Goal: Transaction & Acquisition: Book appointment/travel/reservation

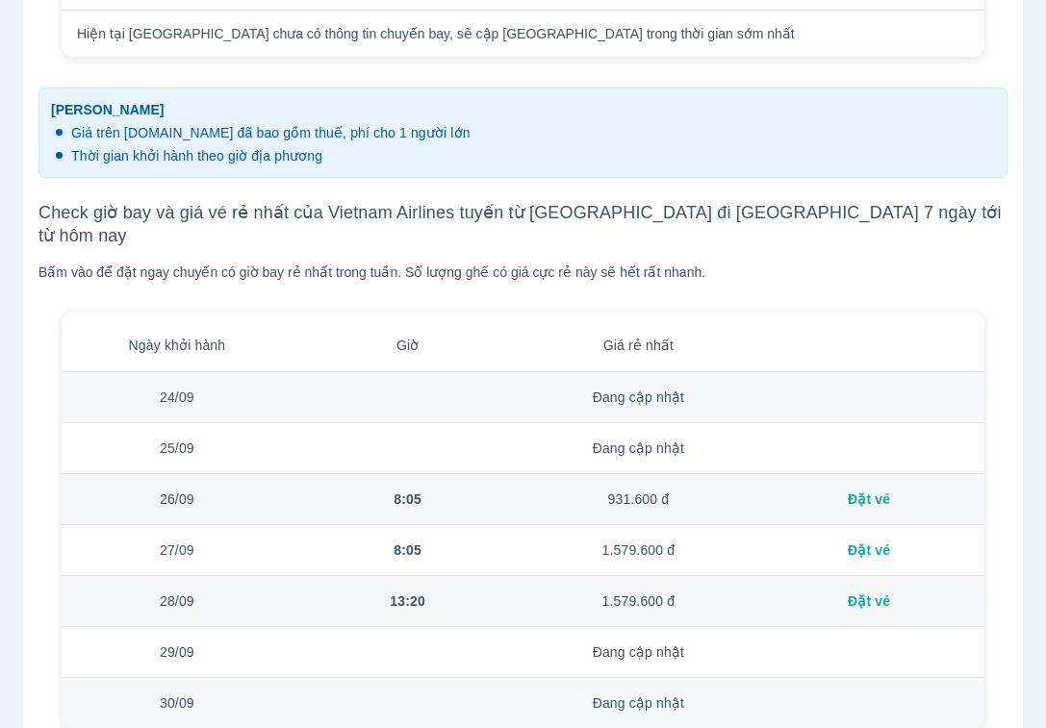
scroll to position [1153, 0]
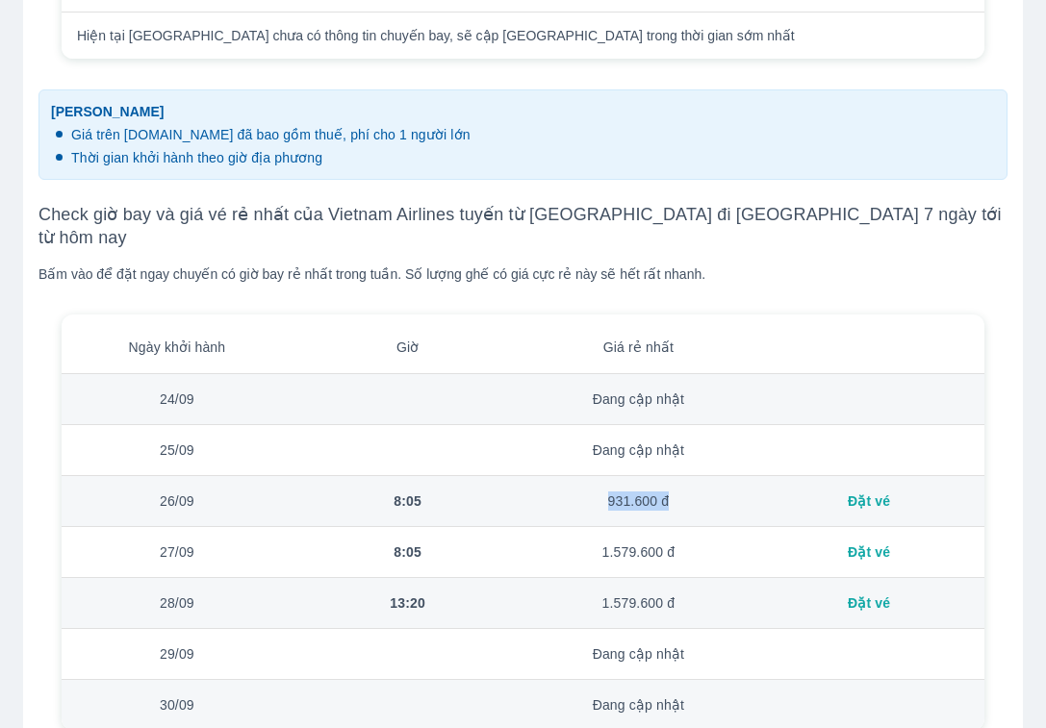
drag, startPoint x: 625, startPoint y: 469, endPoint x: 683, endPoint y: 470, distance: 58.7
click at [683, 476] on td "931.600 đ" at bounding box center [639, 501] width 231 height 51
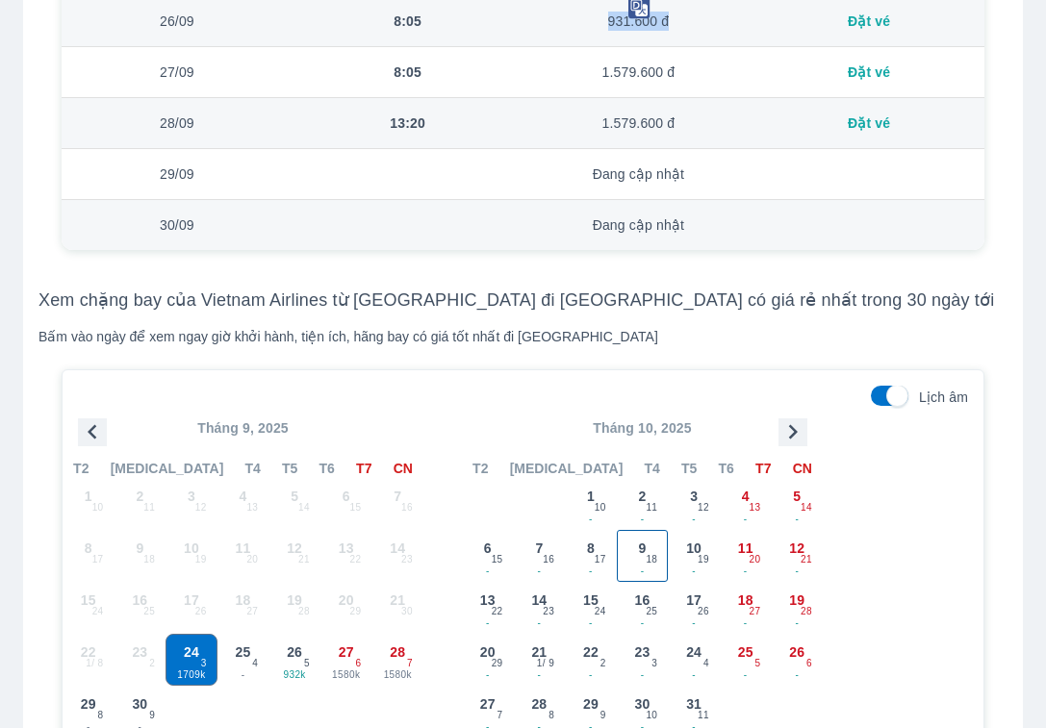
scroll to position [1634, 0]
click at [785, 417] on icon "button" at bounding box center [793, 431] width 29 height 29
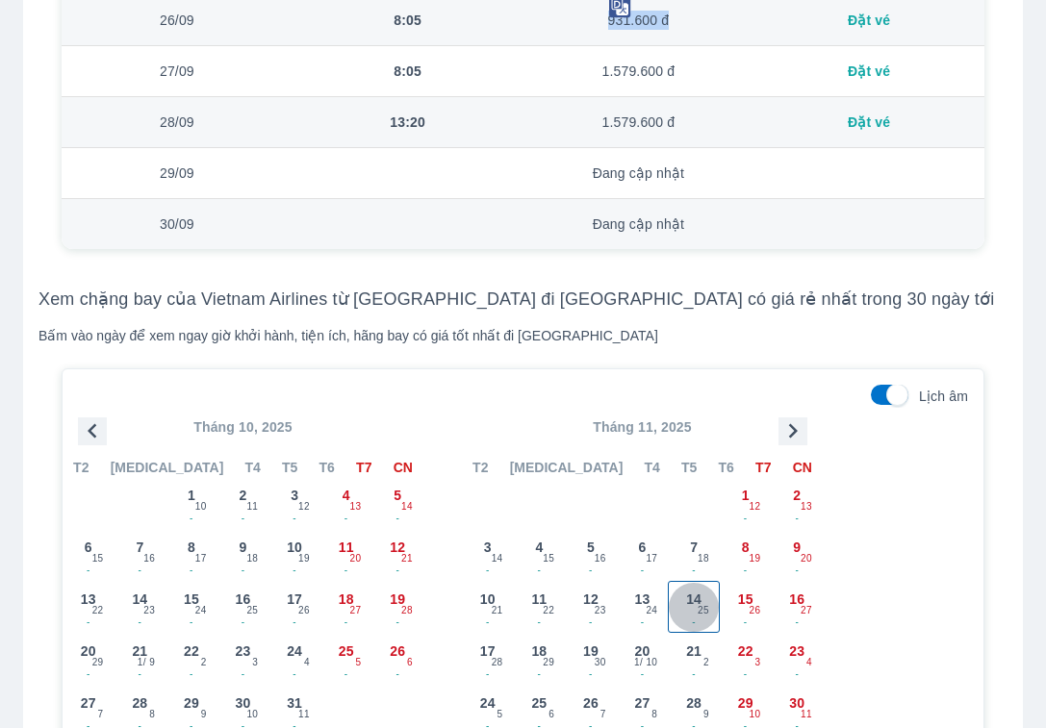
click at [699, 590] on span "14" at bounding box center [693, 599] width 15 height 19
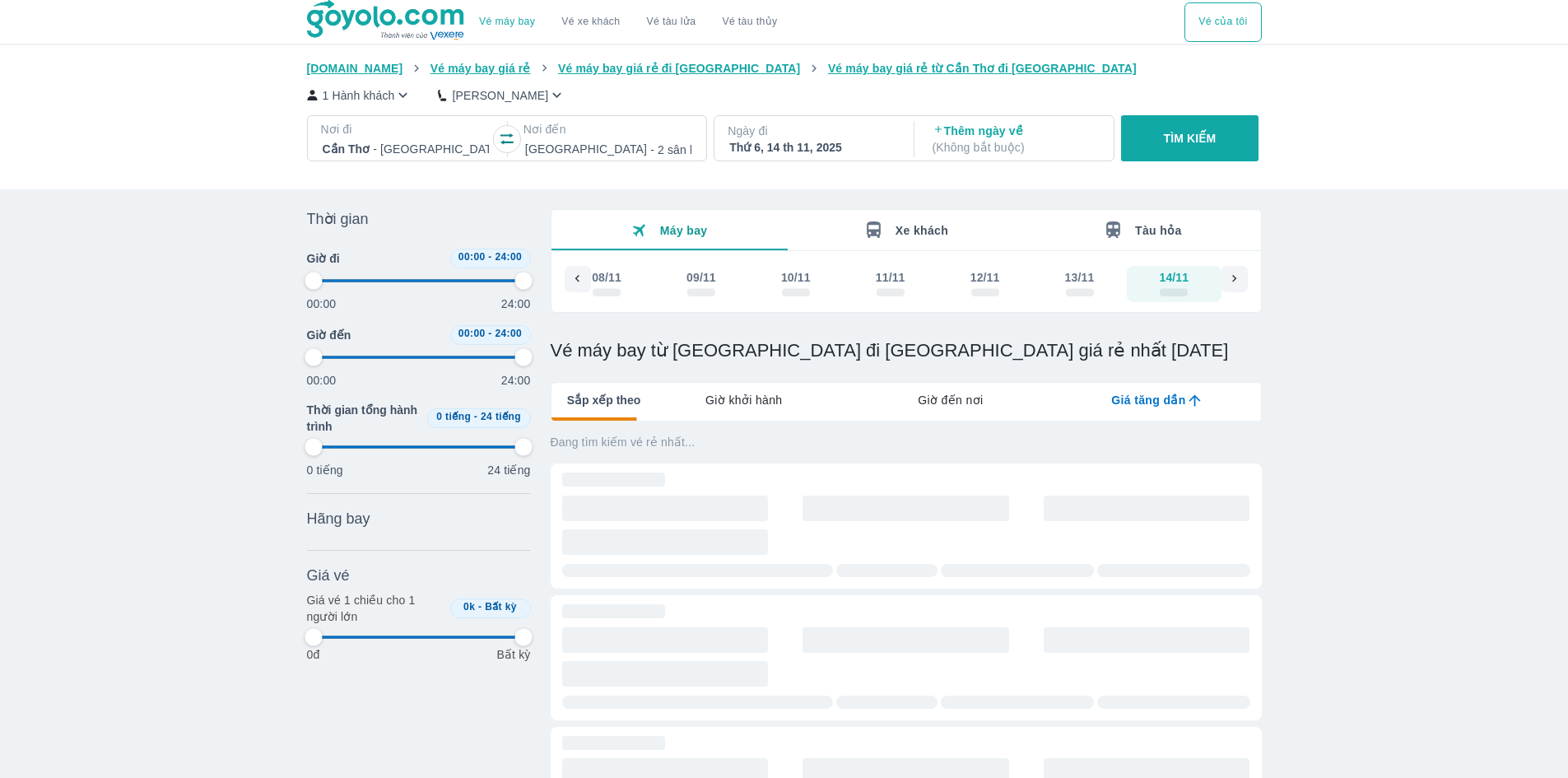
click at [470, 570] on div "Giá vé Bỏ lọc" at bounding box center [419, 575] width 224 height 20
click at [734, 405] on span "Giờ khởi hành" at bounding box center [743, 400] width 76 height 16
click at [603, 403] on span "Sắp xếp theo" at bounding box center [604, 400] width 74 height 16
click at [894, 347] on h1 "Vé máy bay từ [GEOGRAPHIC_DATA] đi [GEOGRAPHIC_DATA] giá rẻ nhất [DATE]" at bounding box center [906, 350] width 711 height 23
click at [727, 405] on span "Giờ đi sớm nhất" at bounding box center [735, 400] width 93 height 16
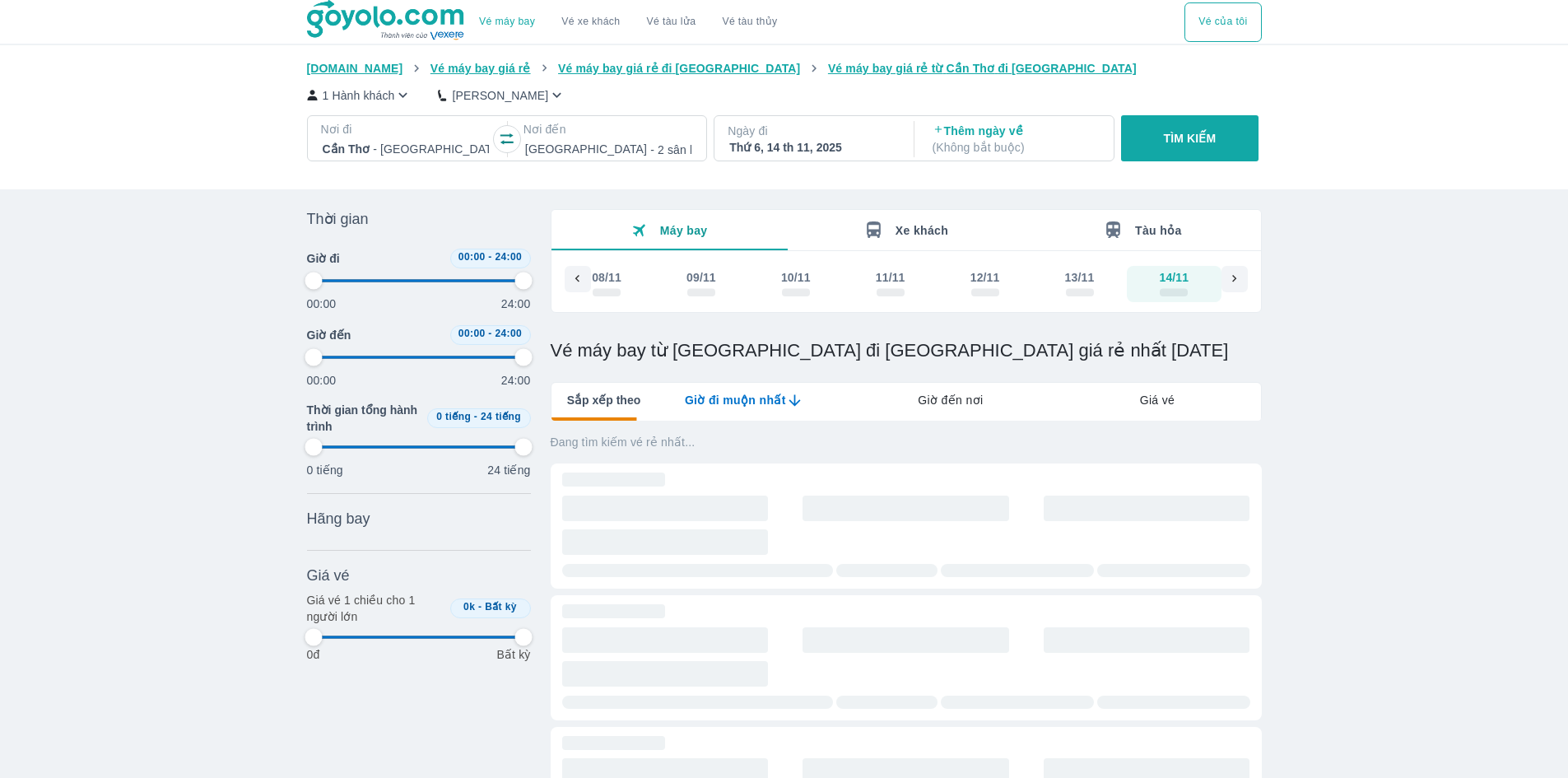
click at [601, 407] on span "Sắp xếp theo" at bounding box center [604, 400] width 74 height 16
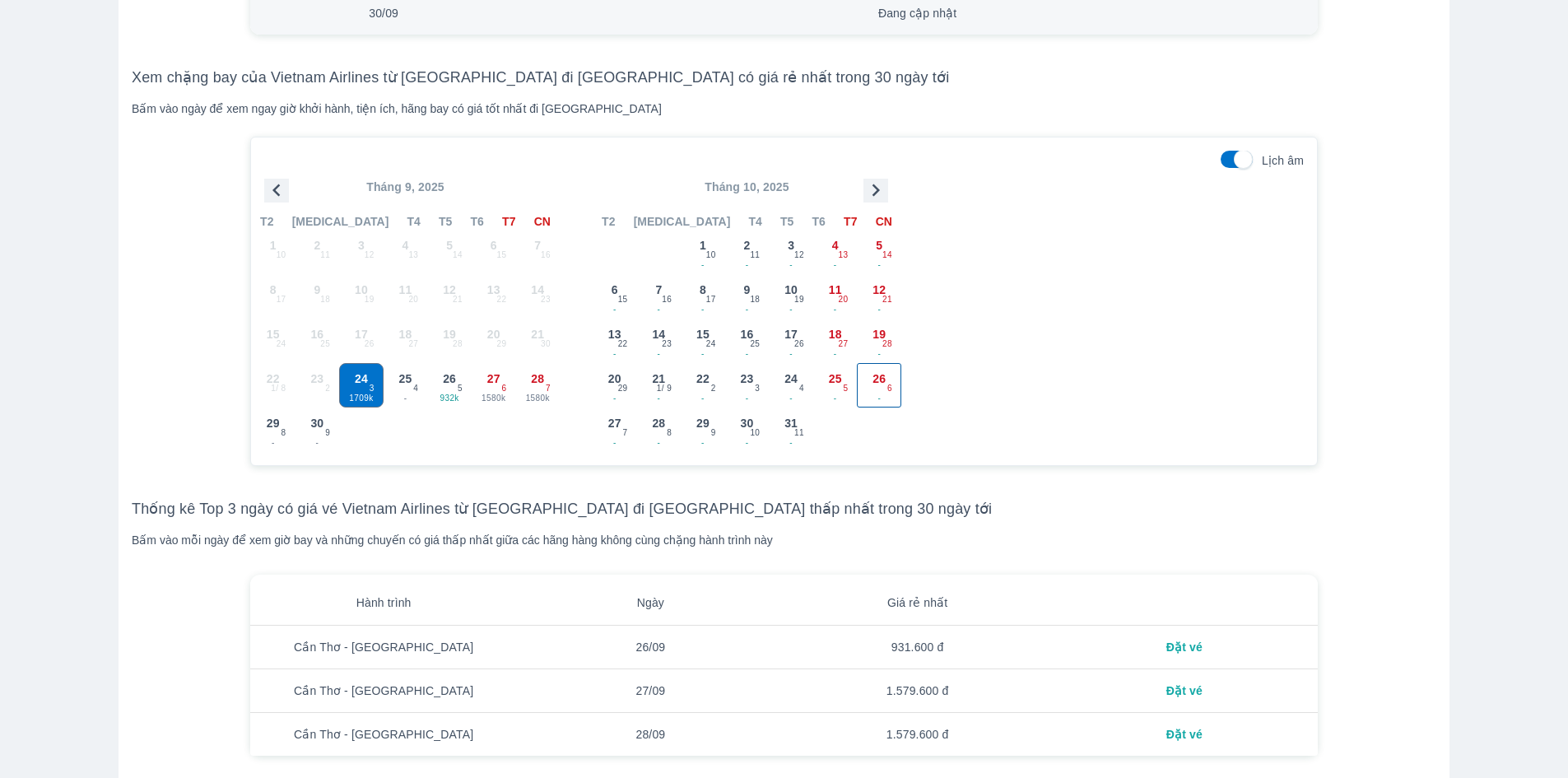
scroll to position [1400, 0]
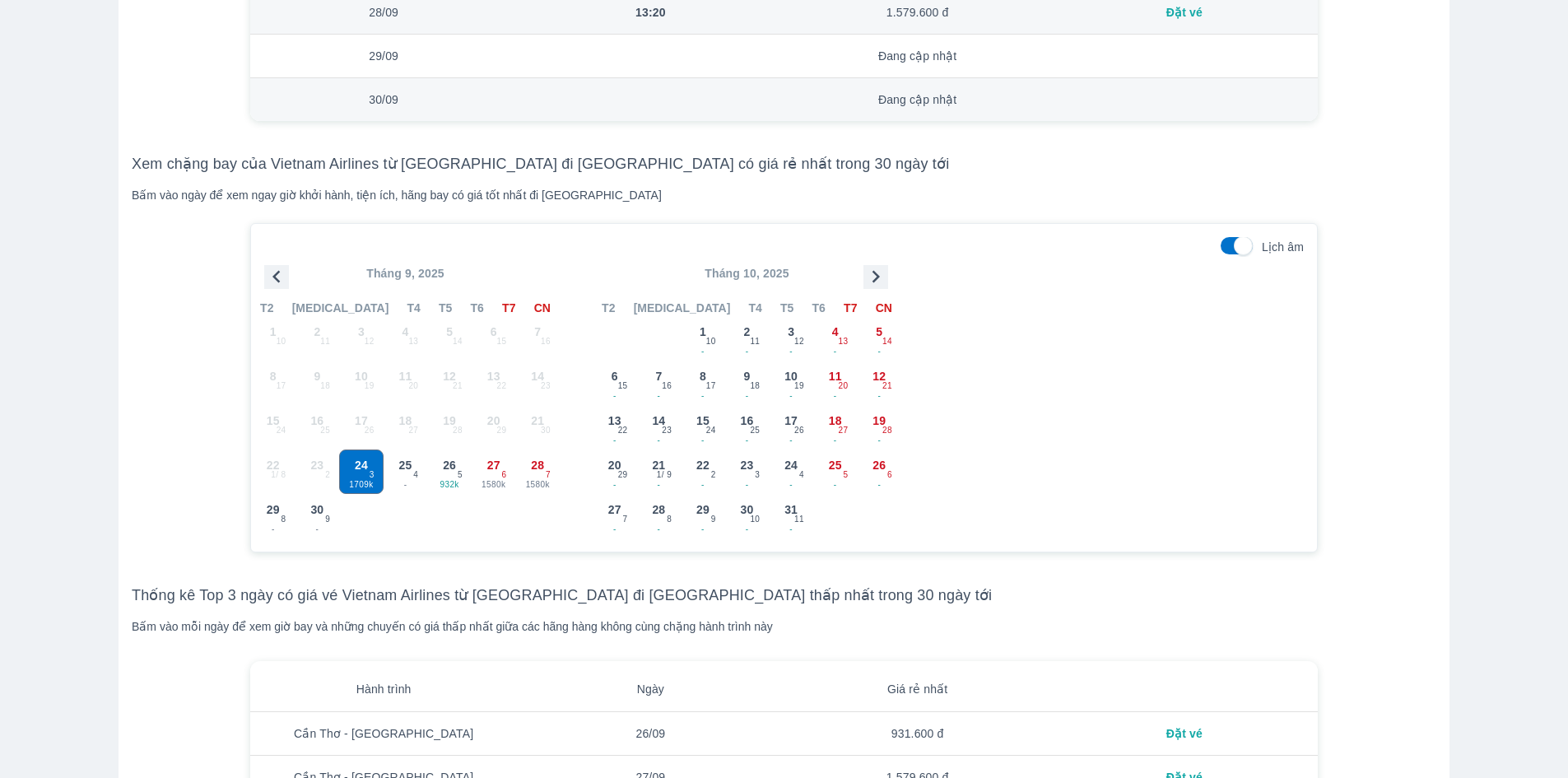
drag, startPoint x: 888, startPoint y: 281, endPoint x: 877, endPoint y: 281, distance: 11.0
click at [885, 281] on div "Tháng 10, 2025" at bounding box center [747, 273] width 309 height 16
click at [873, 281] on icon "button" at bounding box center [876, 276] width 25 height 25
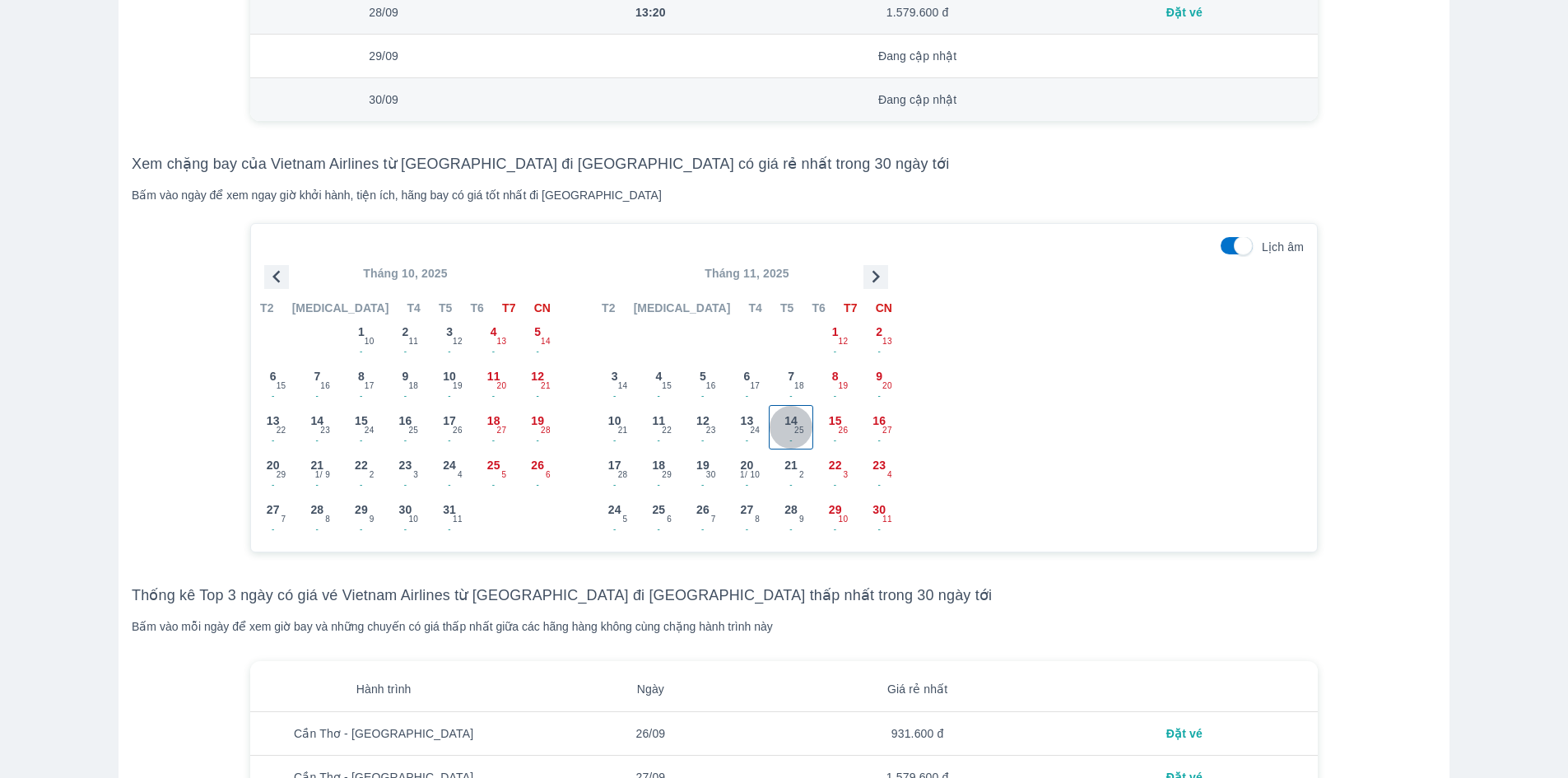
click at [784, 425] on span "14" at bounding box center [790, 420] width 13 height 16
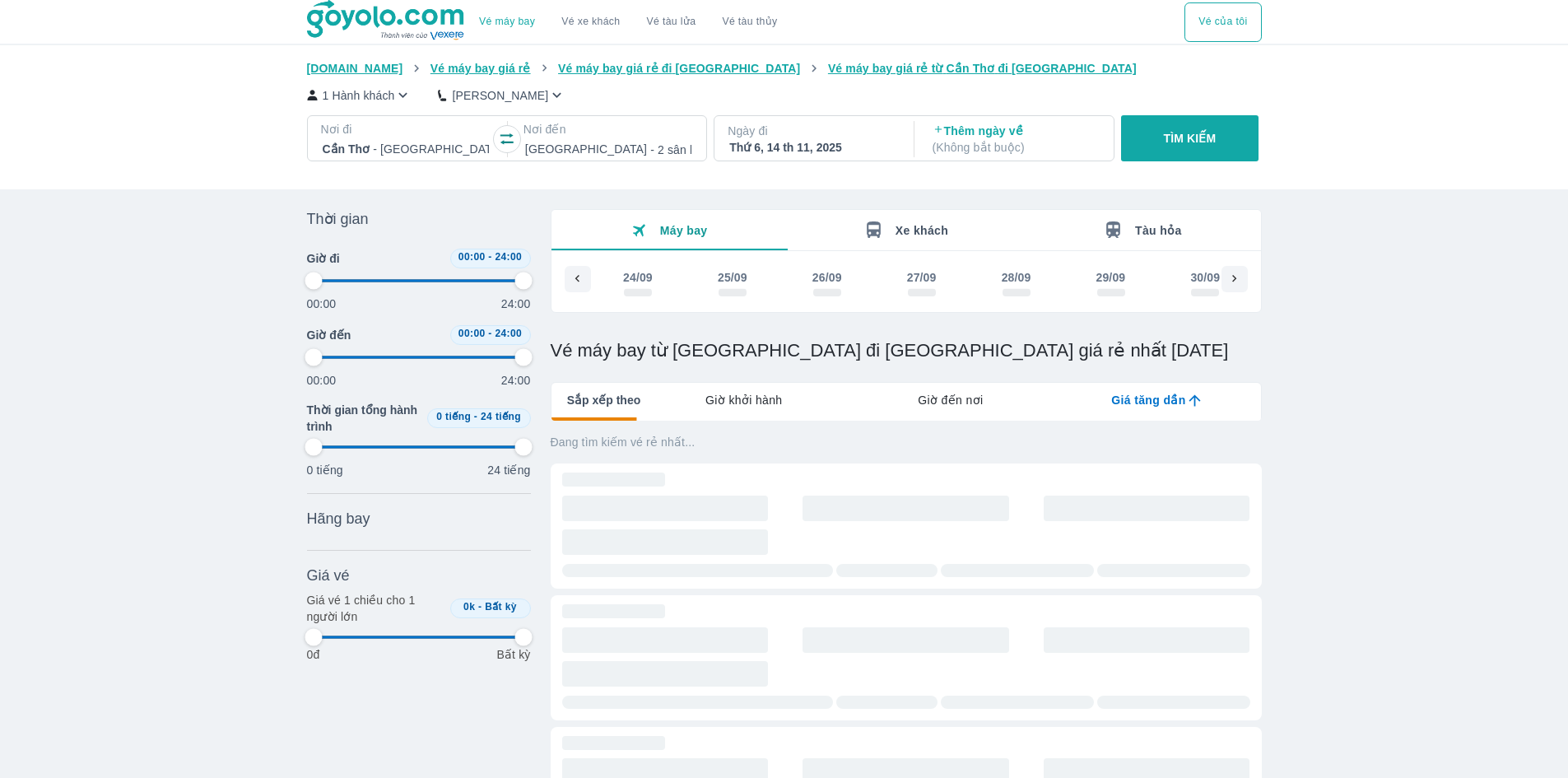
scroll to position [0, 4646]
click at [748, 403] on span "Giờ khởi hành" at bounding box center [743, 400] width 76 height 16
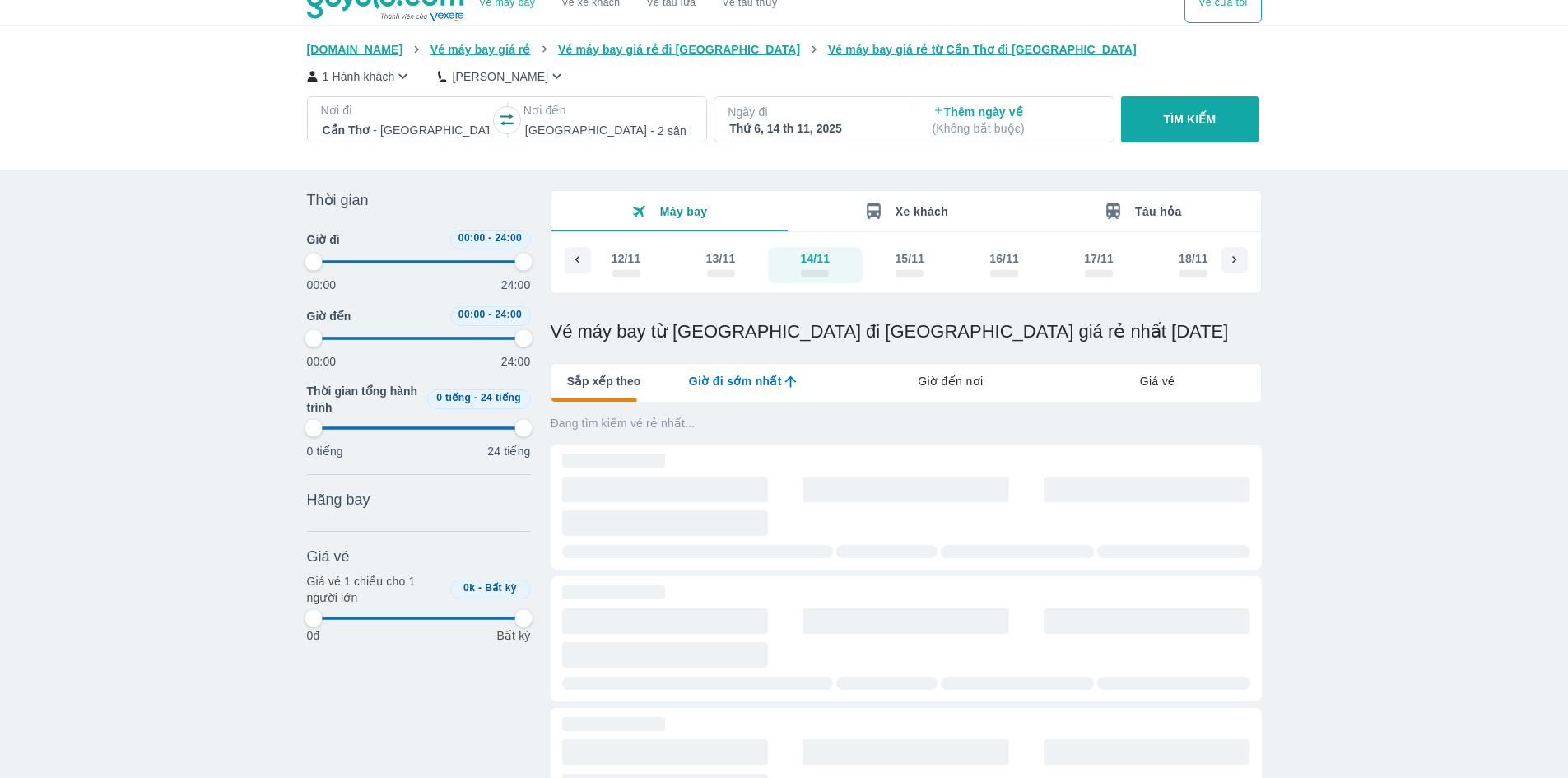
scroll to position [0, 0]
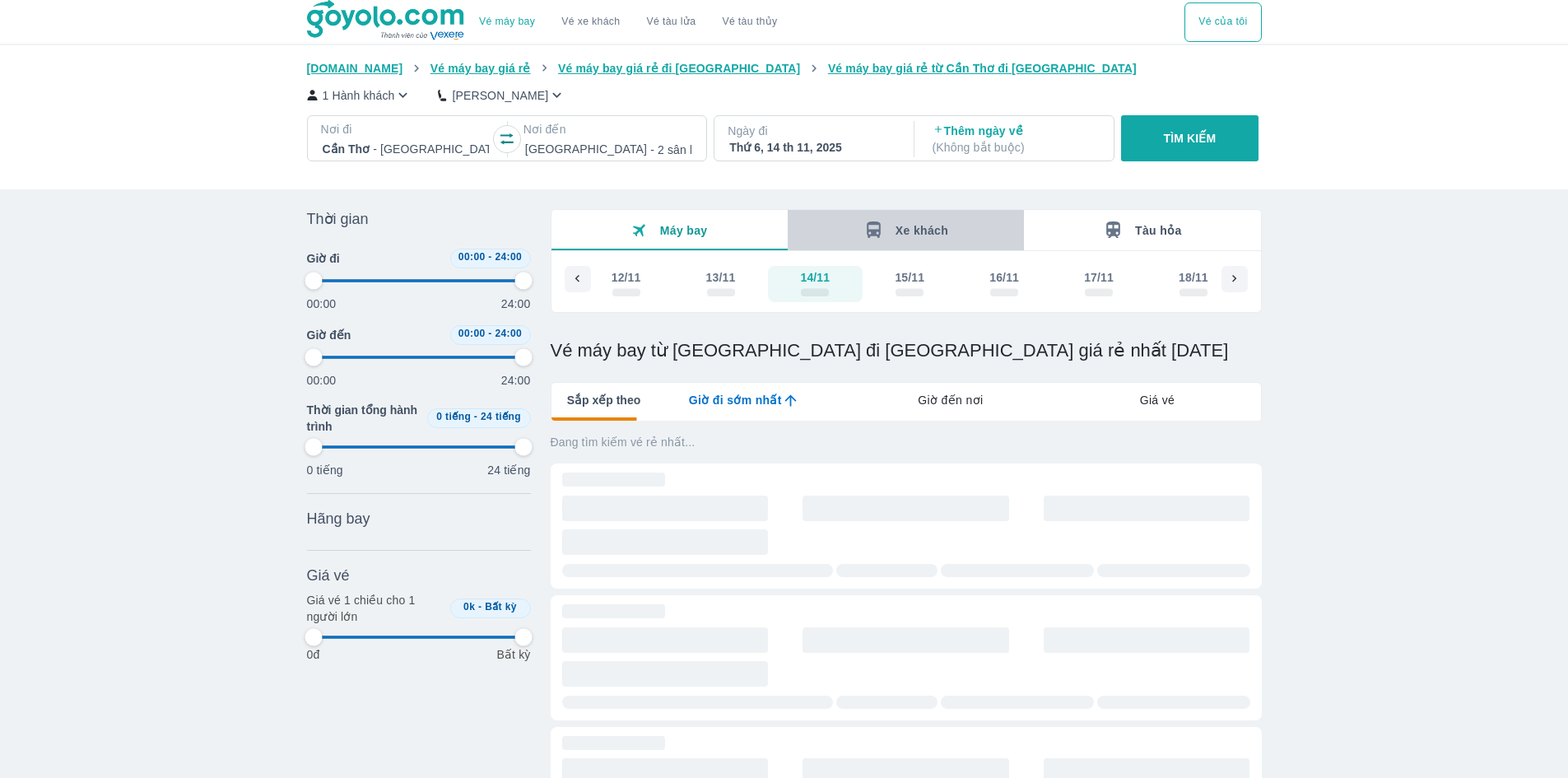
click at [894, 235] on div "Xe khách" at bounding box center [906, 230] width 85 height 21
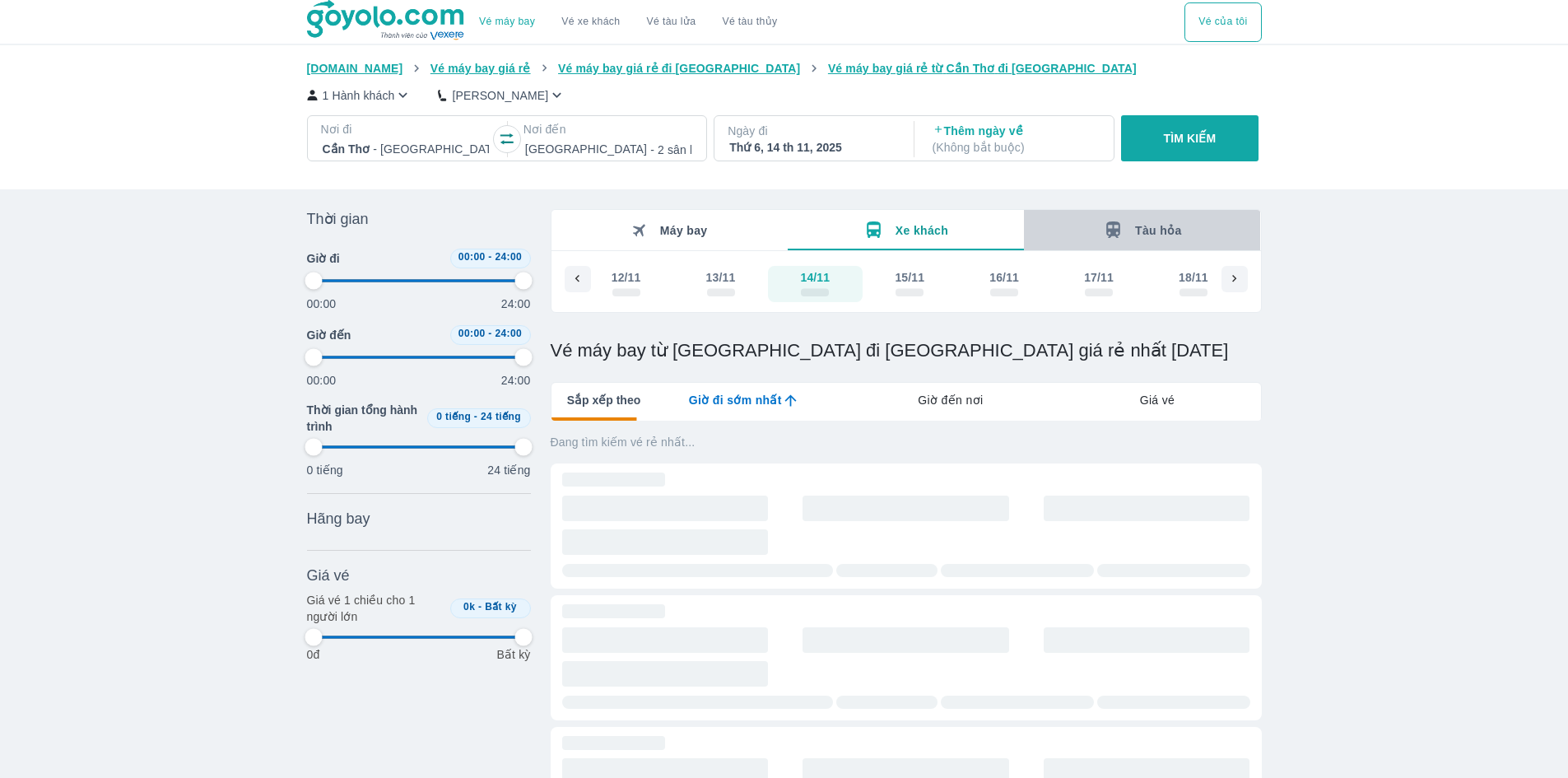
click at [894, 242] on button "Tàu hỏa" at bounding box center [1142, 229] width 236 height 40
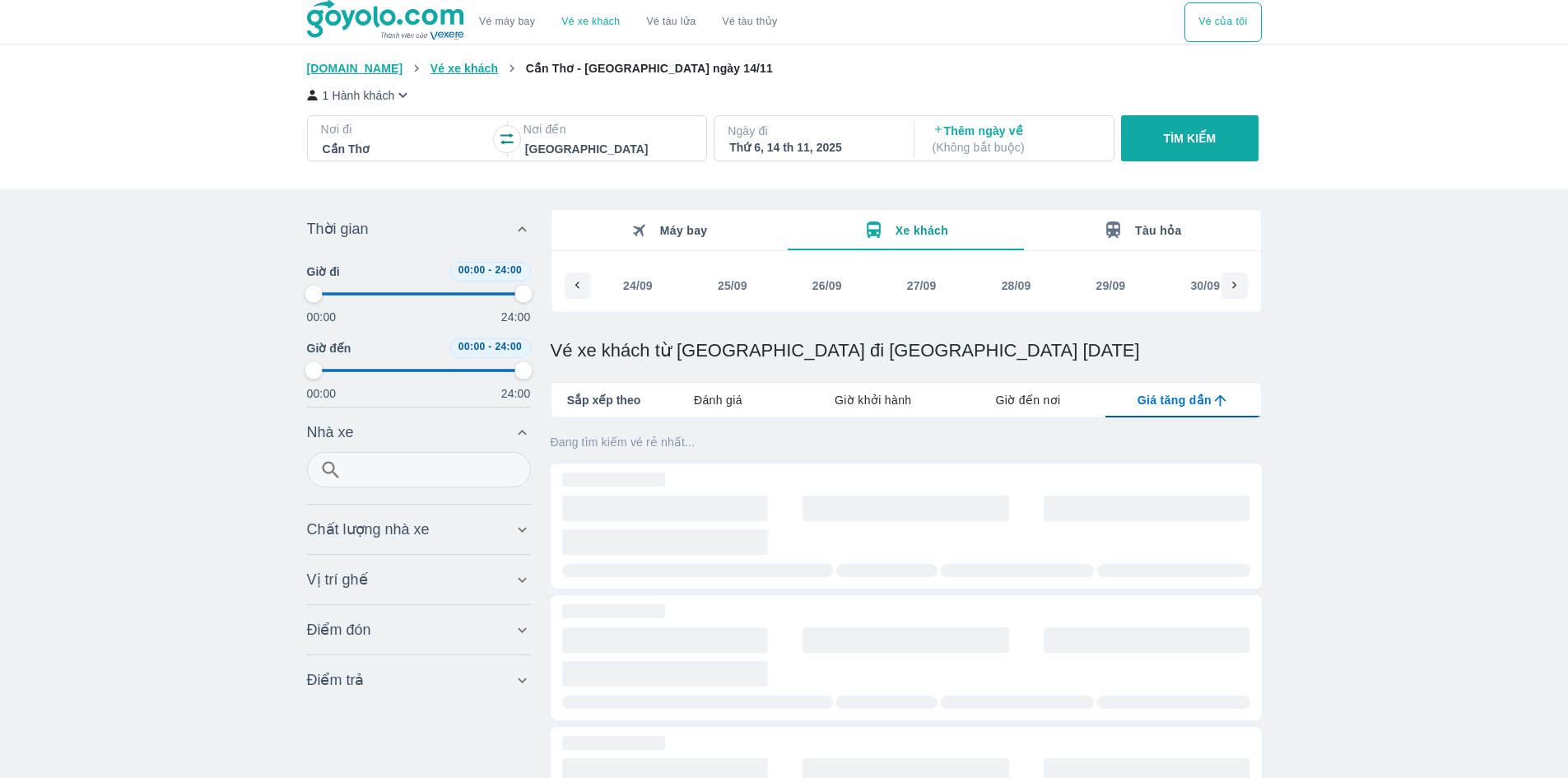
type input "97.9166666666667"
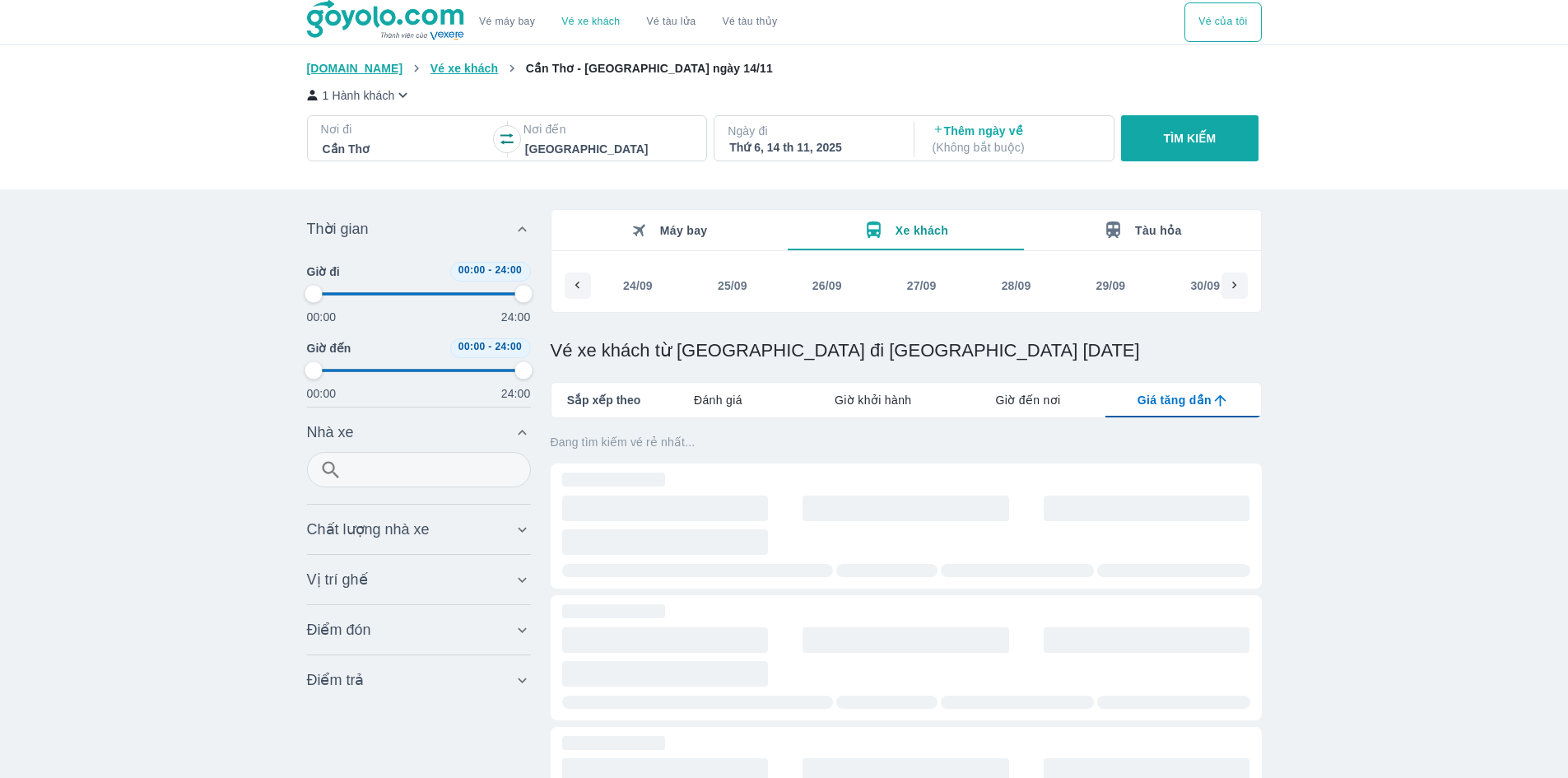
type input "97.9166666666667"
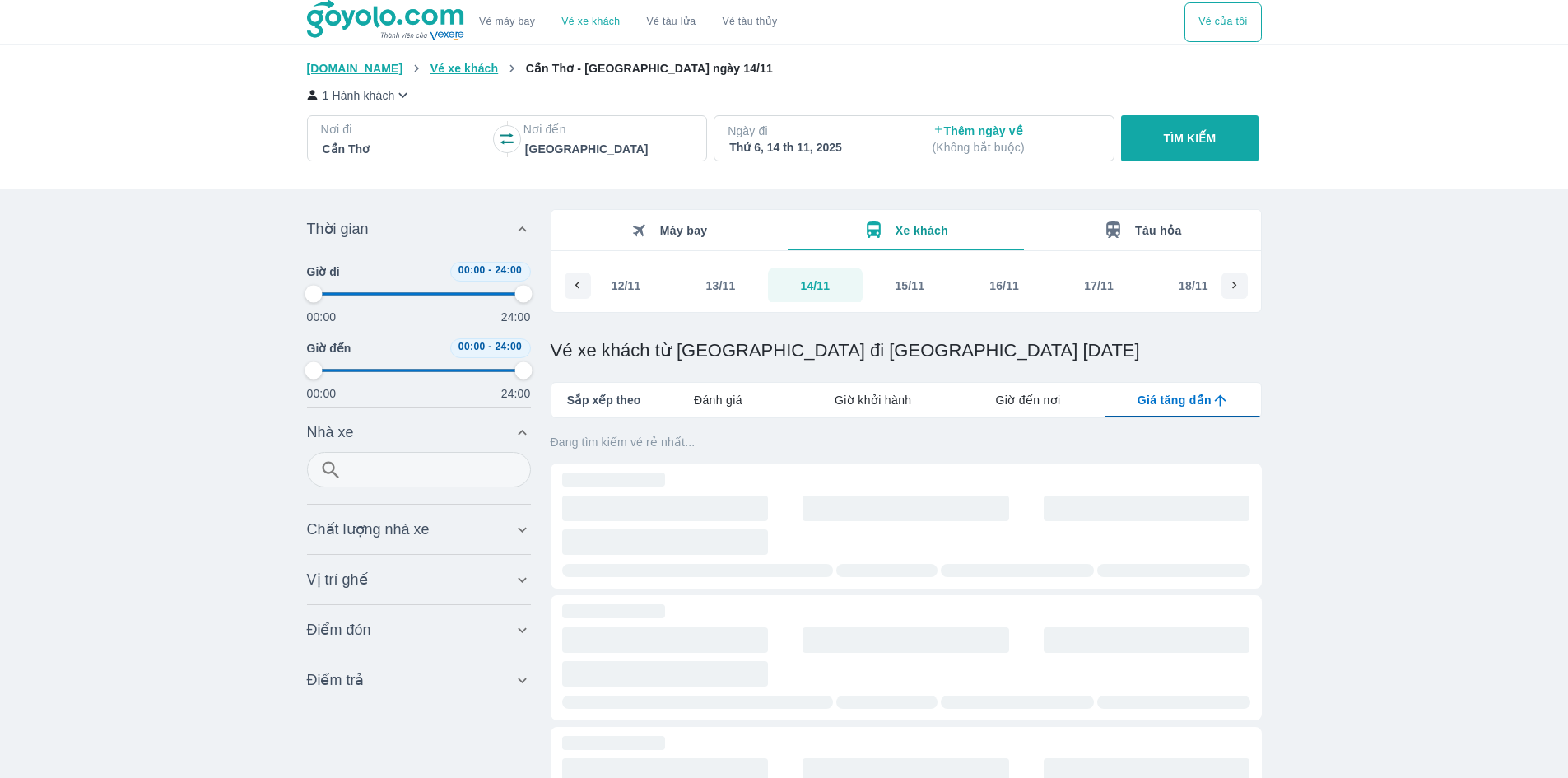
type input "97.9166666666667"
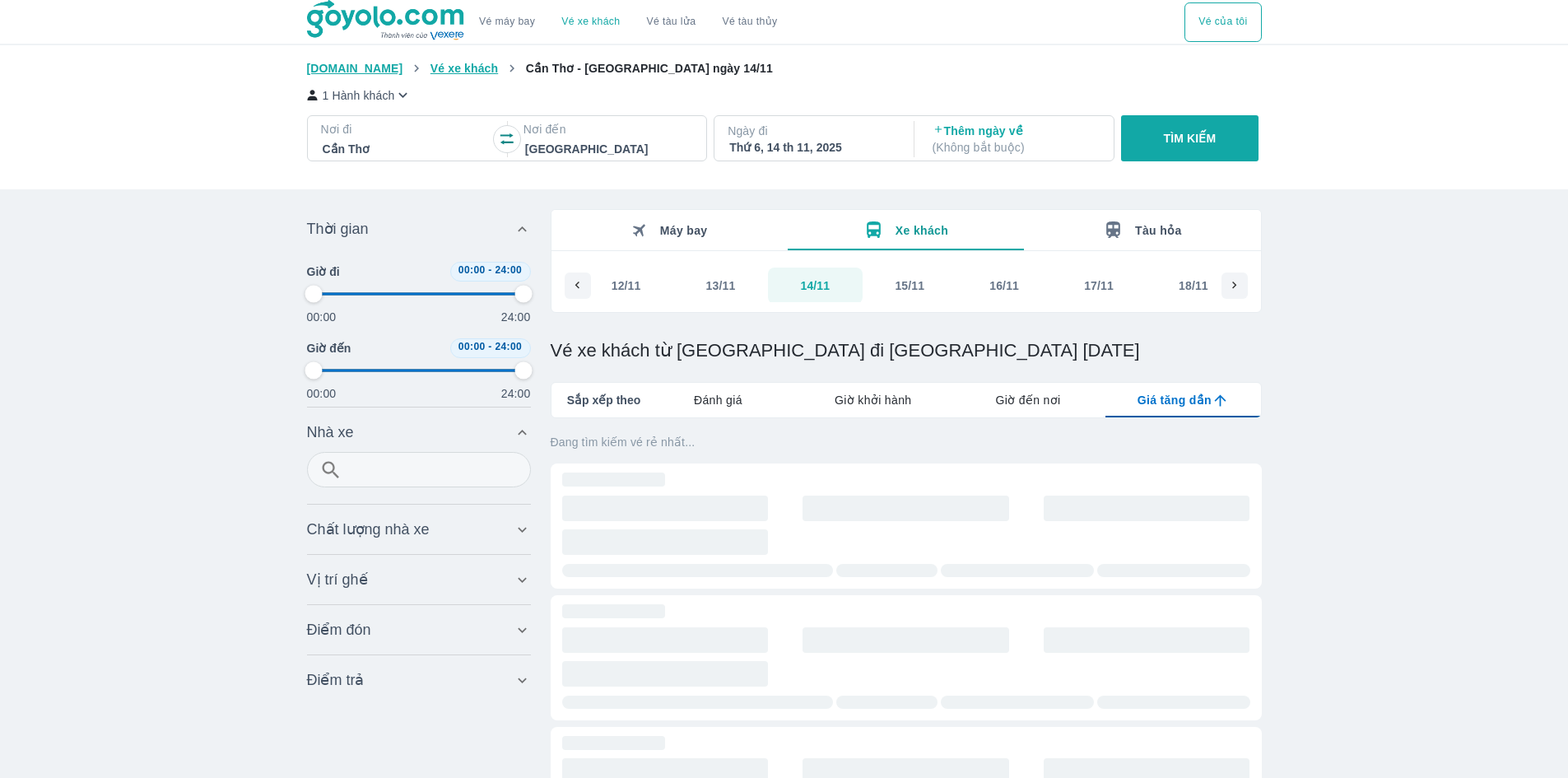
type input "97.9166666666667"
click at [549, 148] on div at bounding box center [608, 149] width 166 height 20
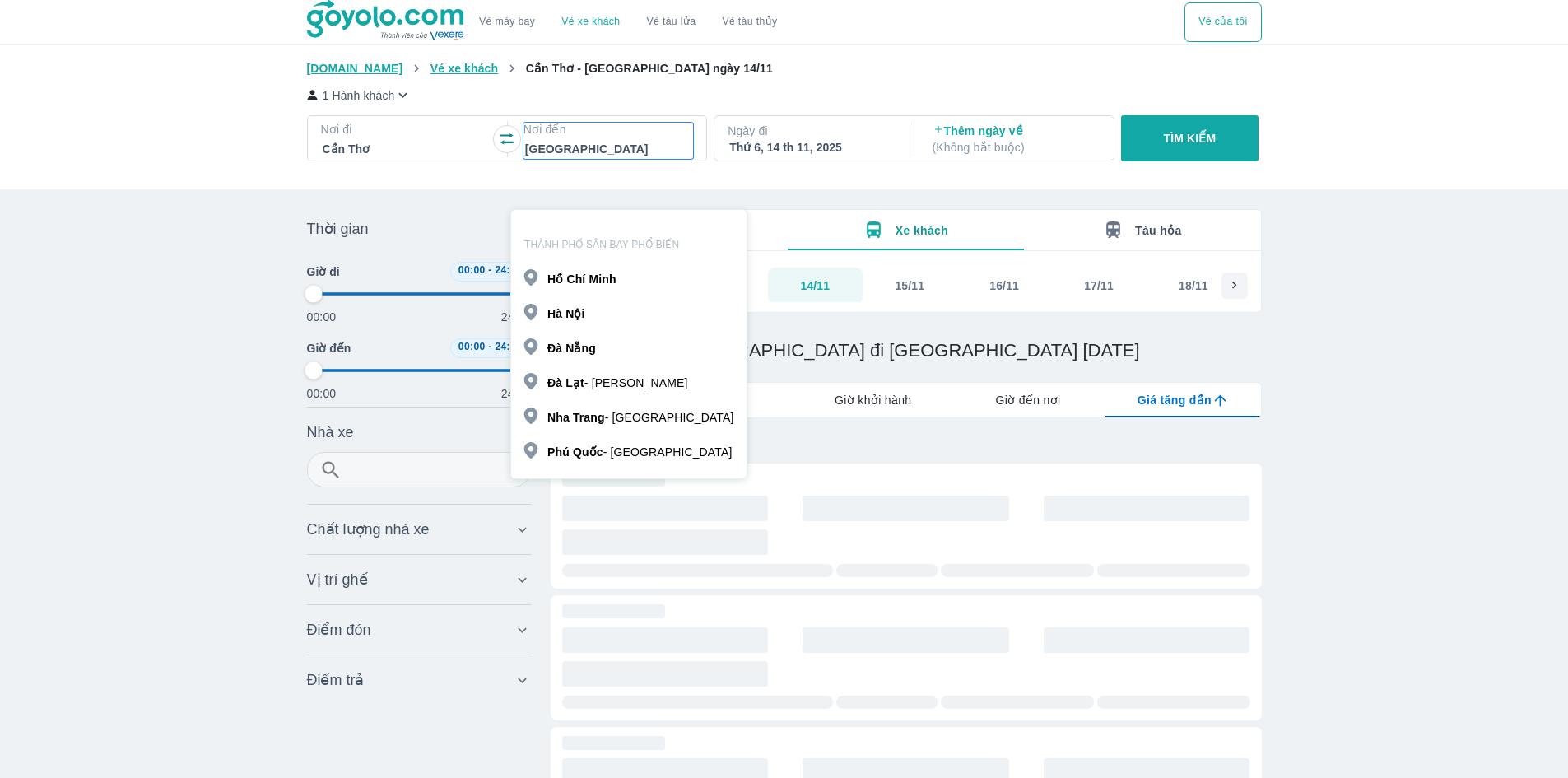
scroll to position [95, 0]
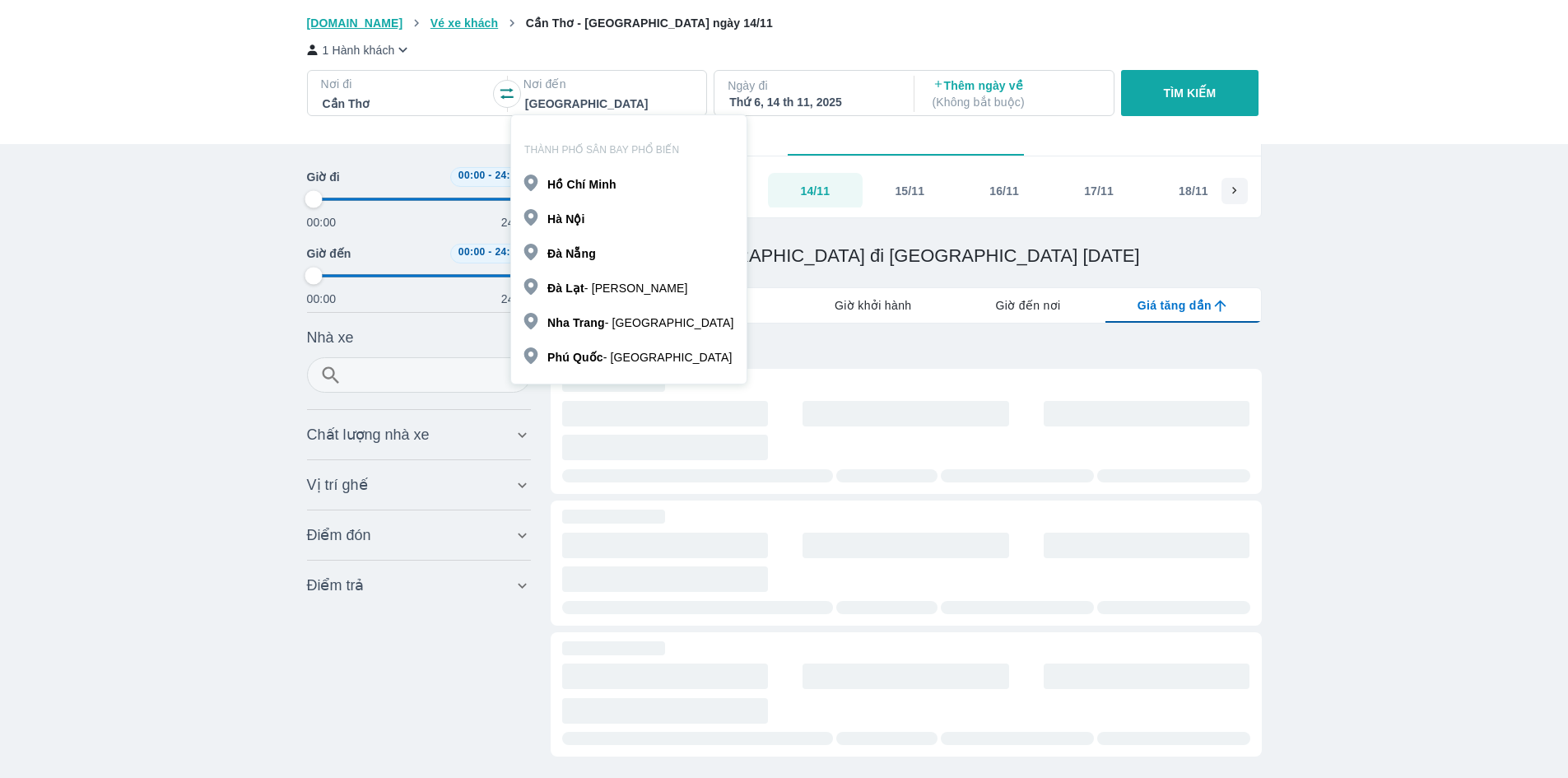
click at [574, 222] on b "Nội" at bounding box center [575, 218] width 19 height 13
type input "97.9166666666667"
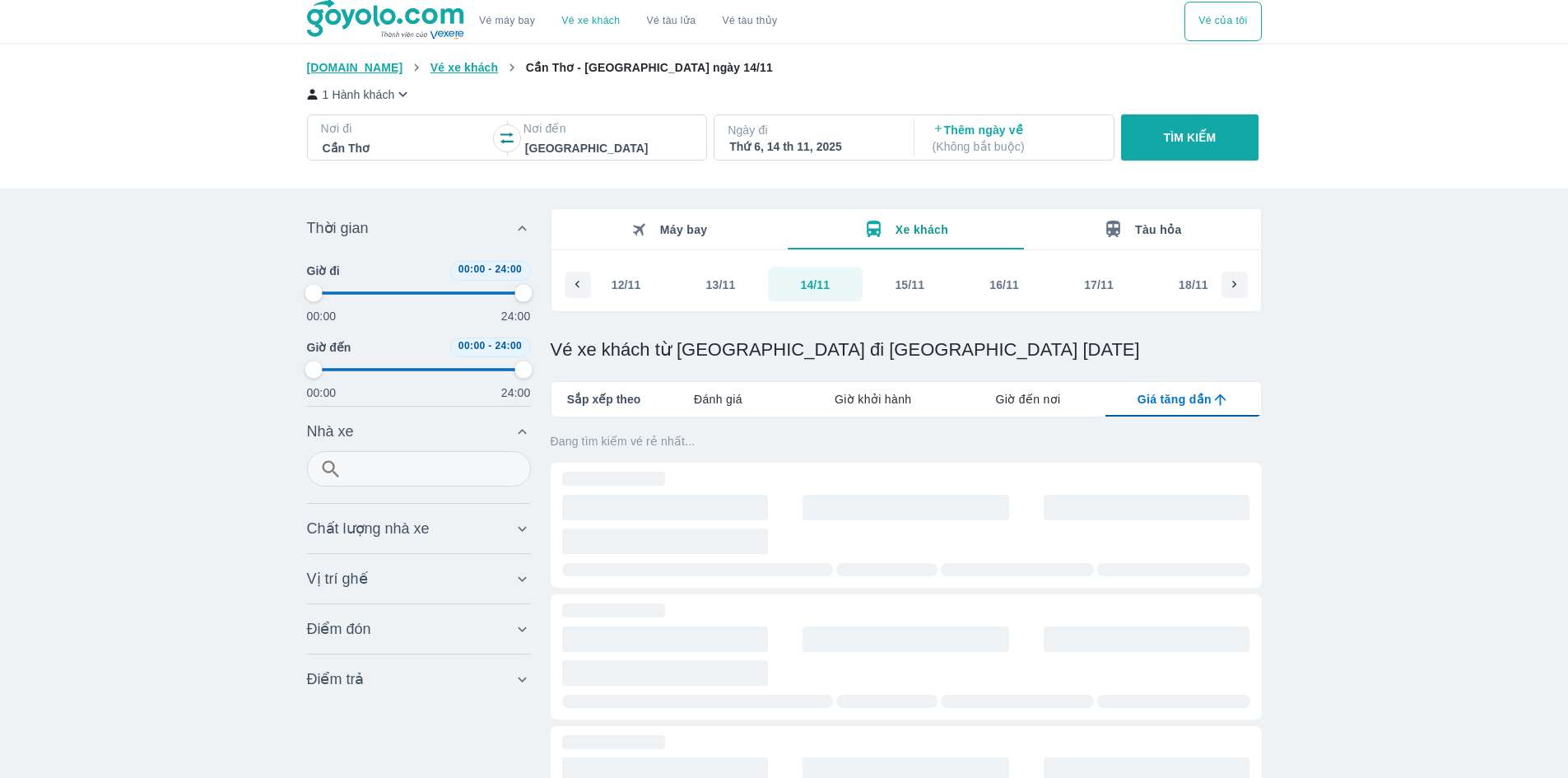
scroll to position [0, 0]
click at [346, 149] on div at bounding box center [405, 149] width 166 height 20
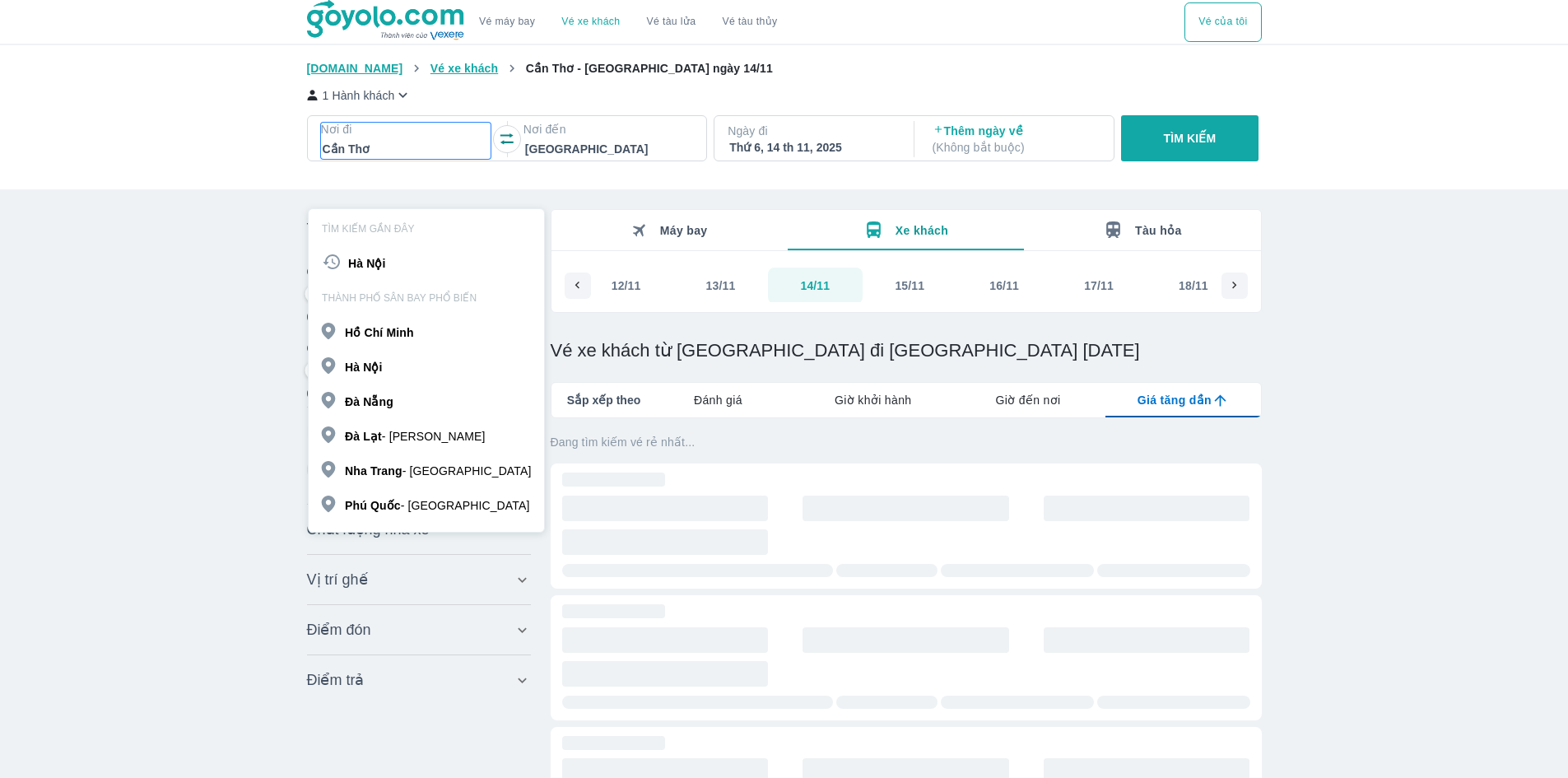
scroll to position [95, 0]
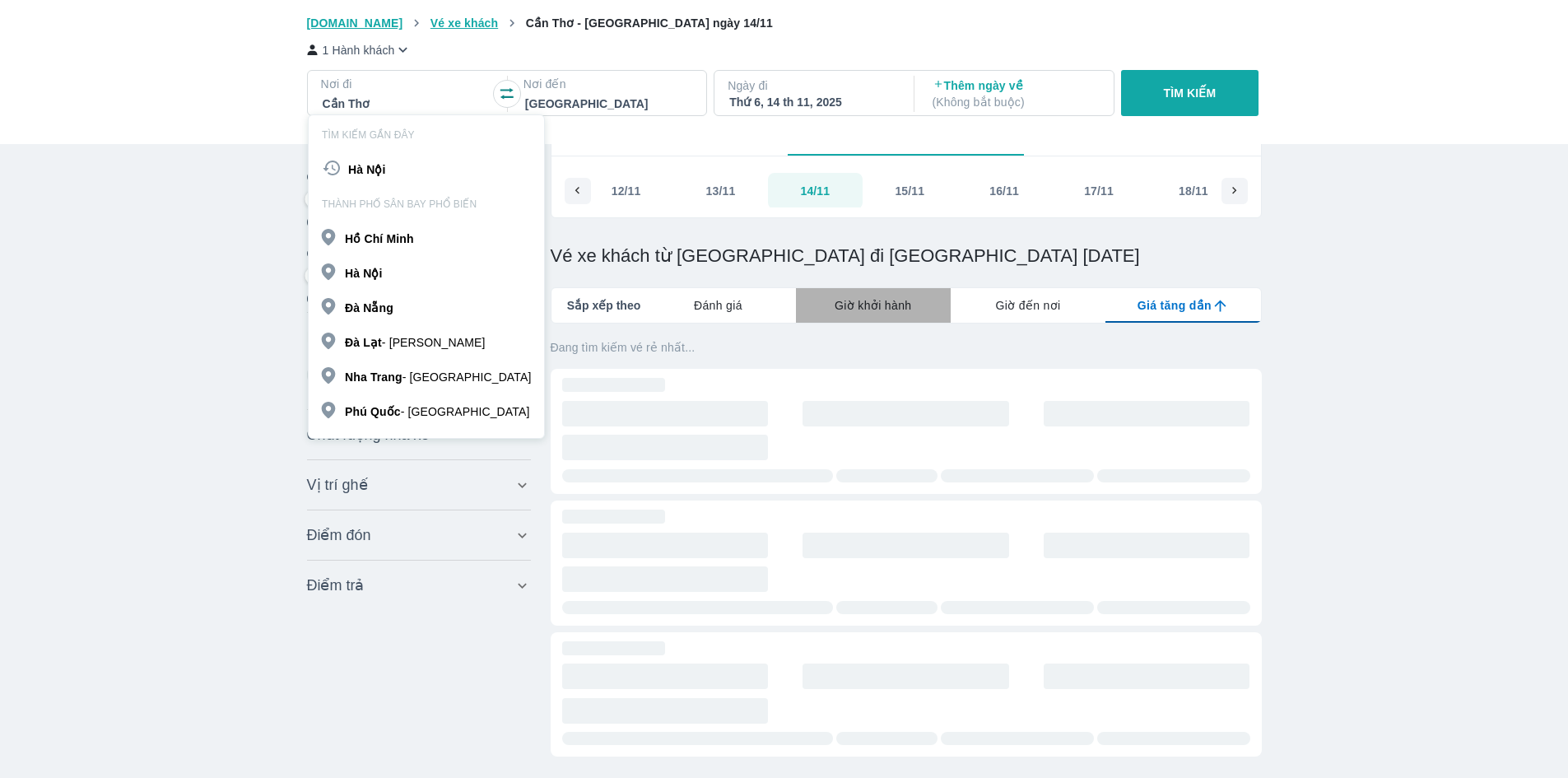
click at [882, 308] on span "Giờ khởi hành" at bounding box center [873, 305] width 76 height 16
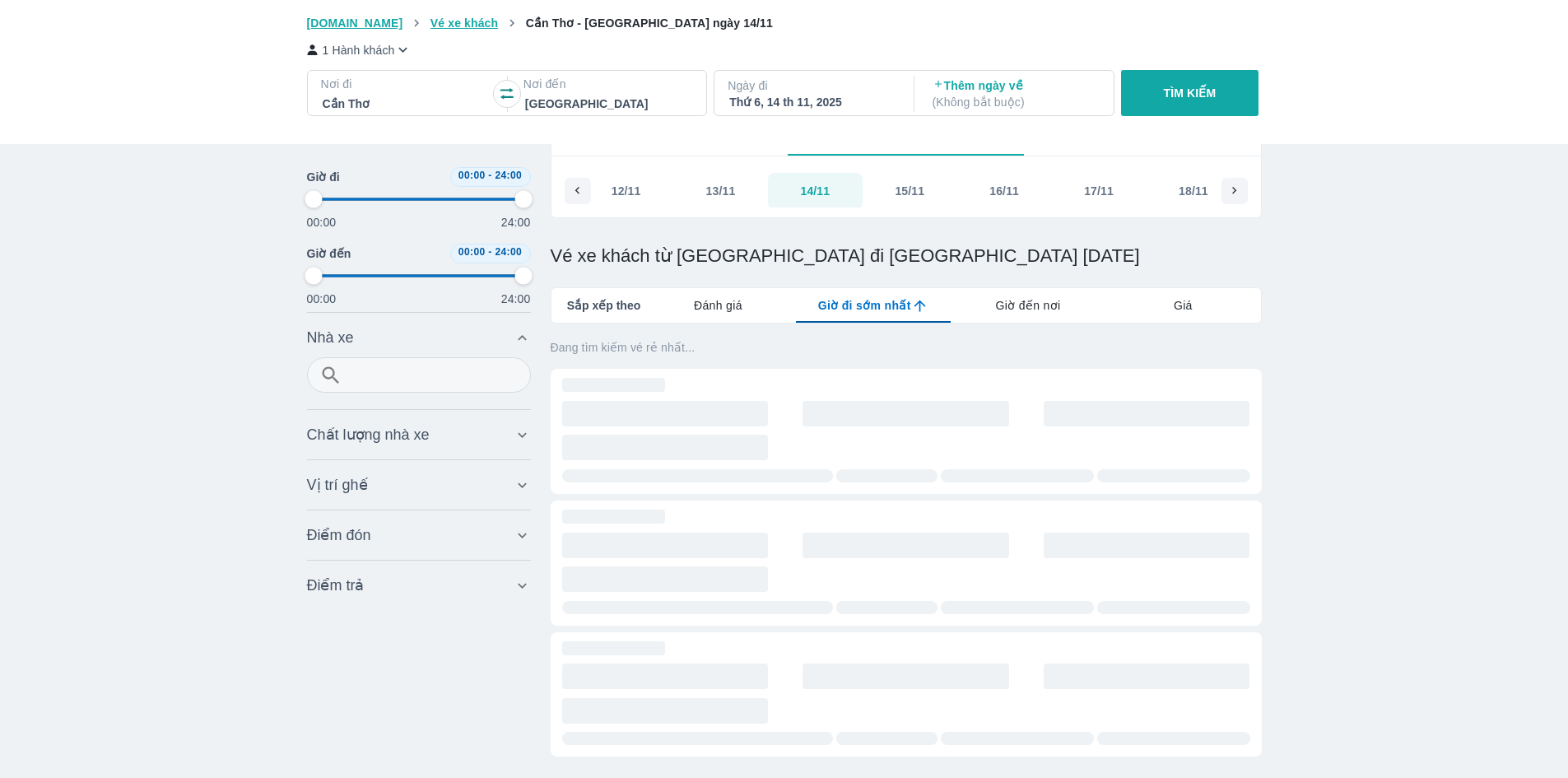
type input "97.9166666666667"
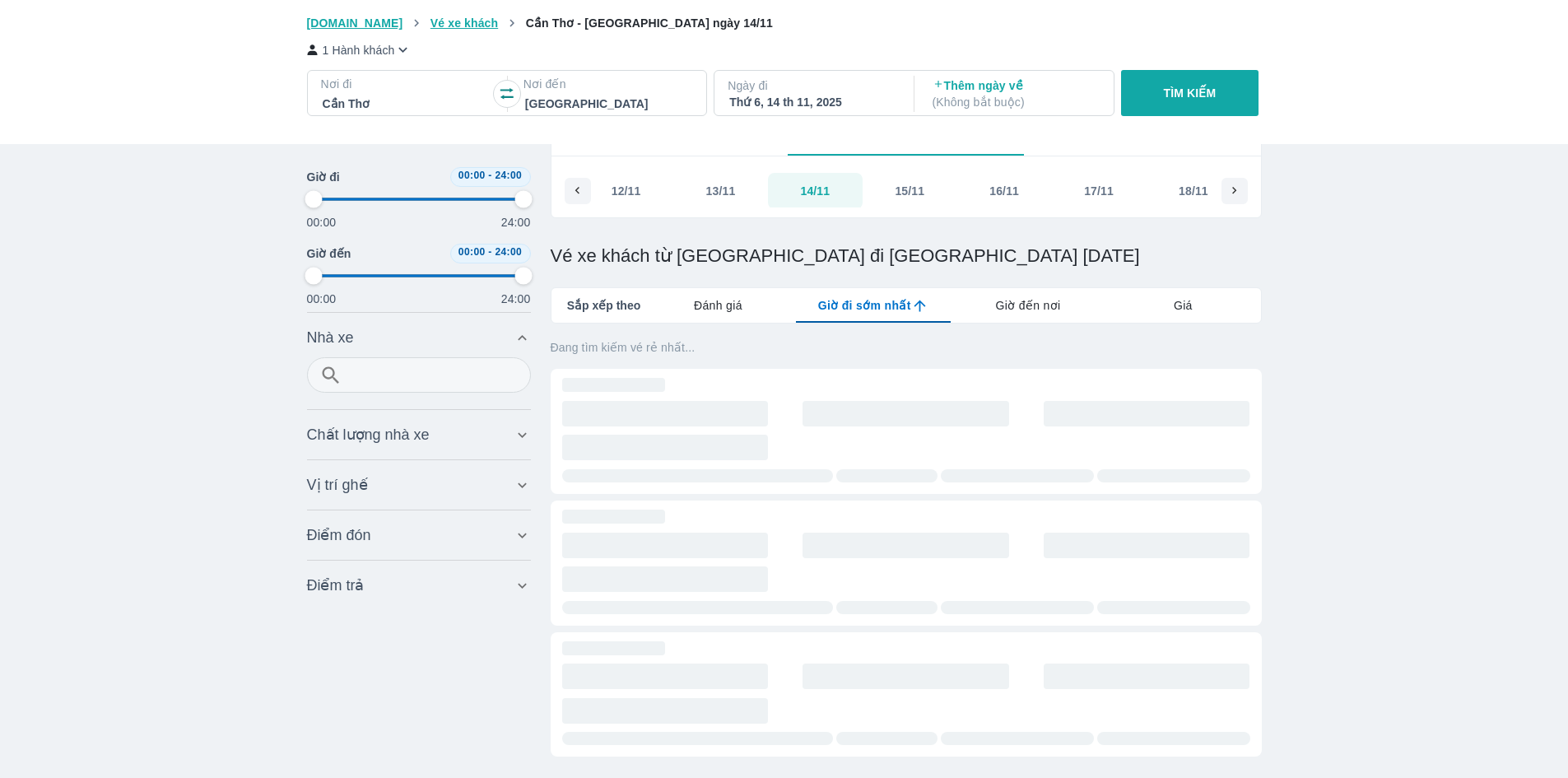
type input "97.9166666666667"
click at [720, 197] on div "13/11" at bounding box center [721, 191] width 30 height 16
type input "97.9166666666667"
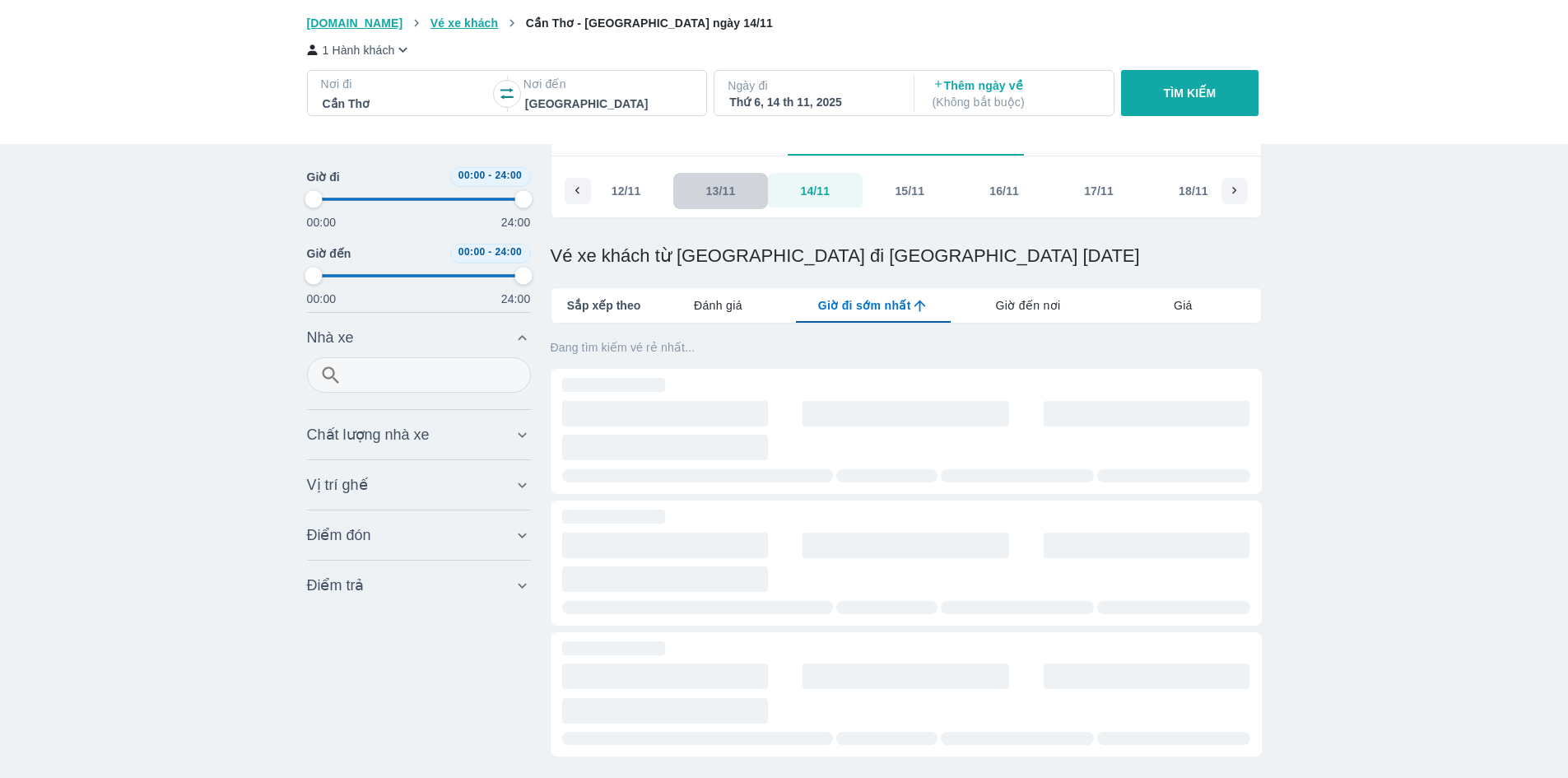
type input "97.9166666666667"
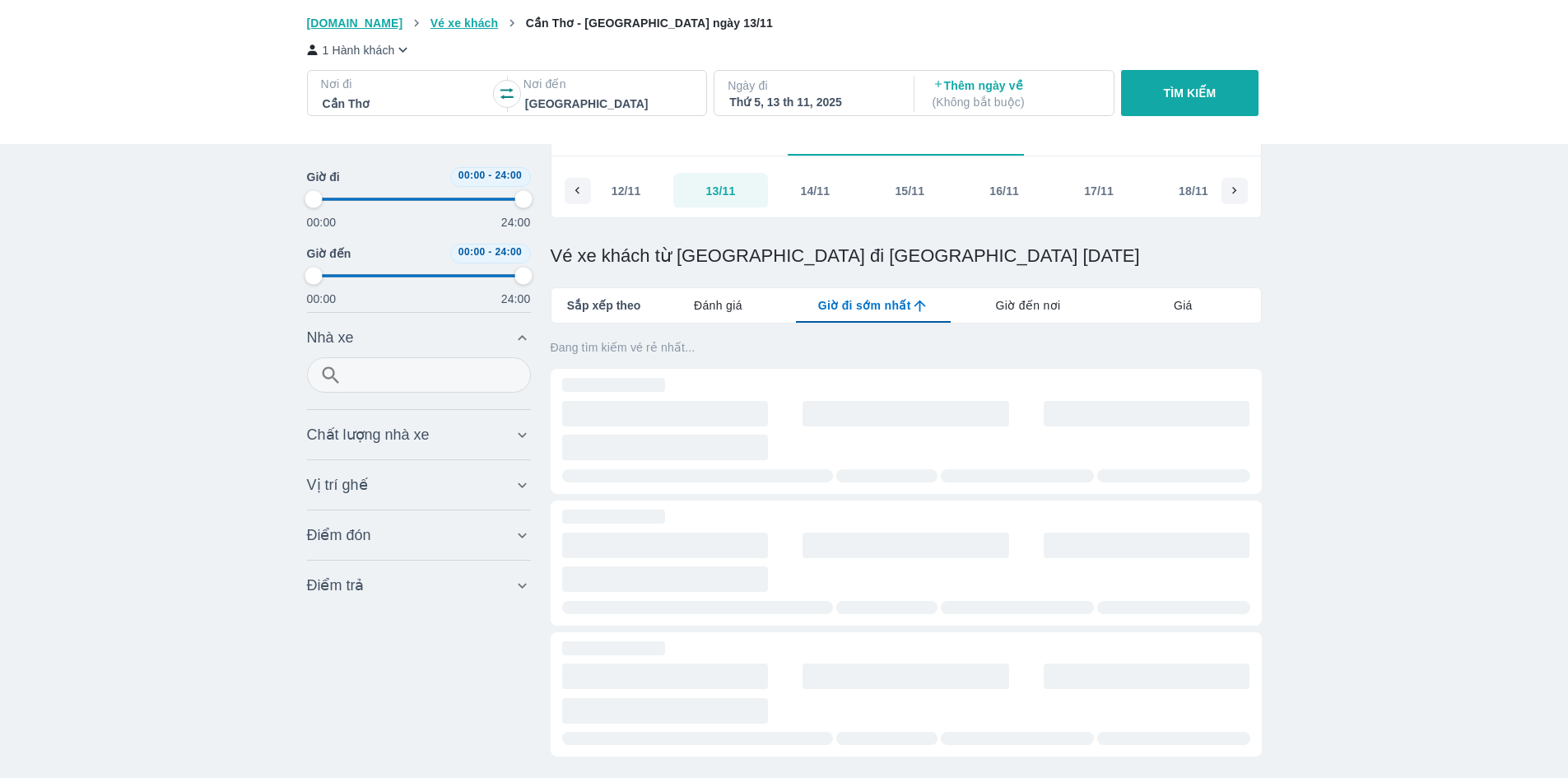
type input "97.9166666666667"
click at [604, 305] on span "Sắp xếp theo" at bounding box center [604, 305] width 74 height 16
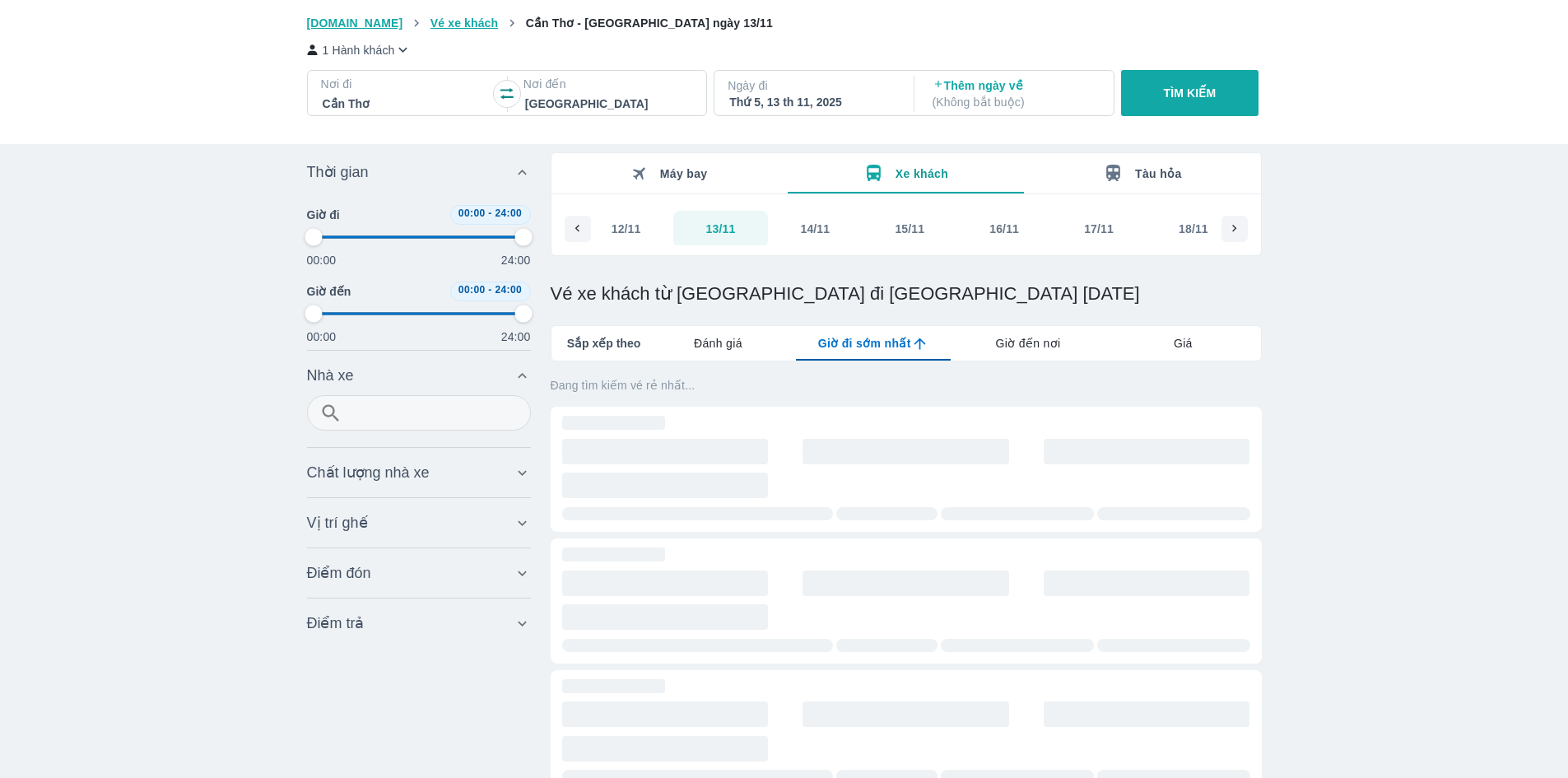
scroll to position [12, 0]
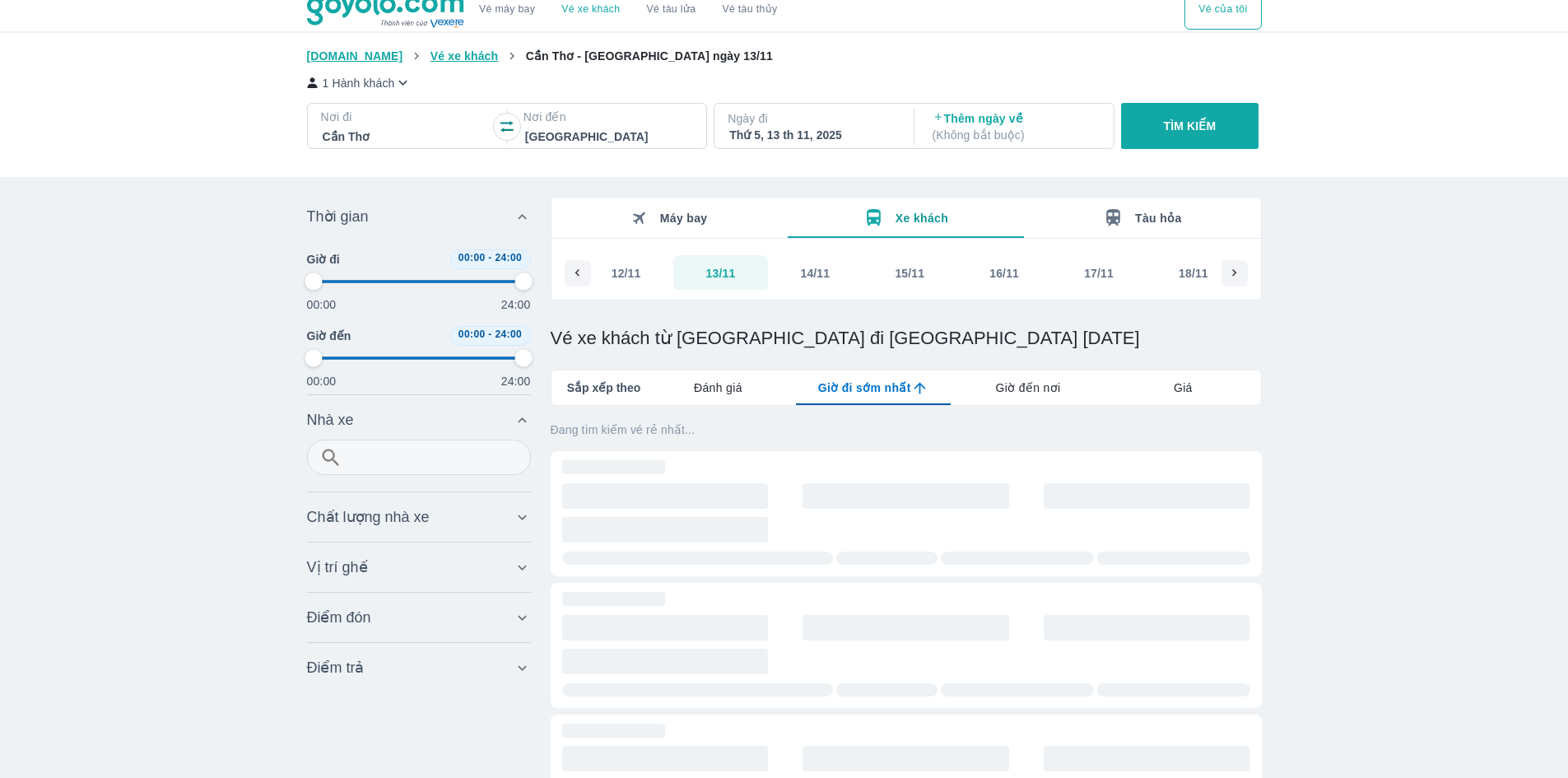
click at [506, 134] on icon "button" at bounding box center [506, 127] width 16 height 16
type input "97.9166666666667"
click at [894, 121] on p "Thêm ngày về ( Không bắt buộc )" at bounding box center [1015, 127] width 166 height 33
type input "97.9166666666667"
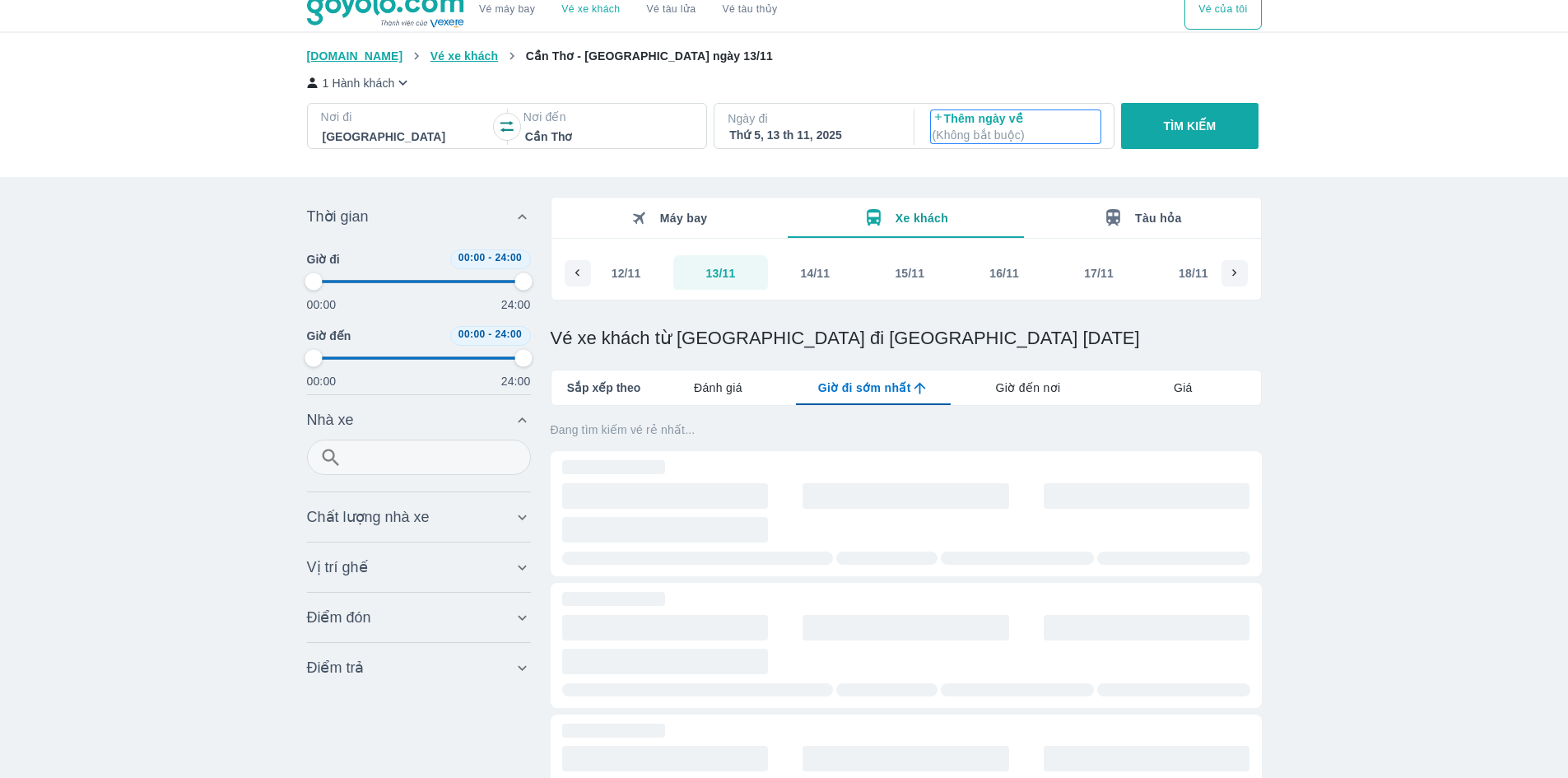
type input "97.9166666666667"
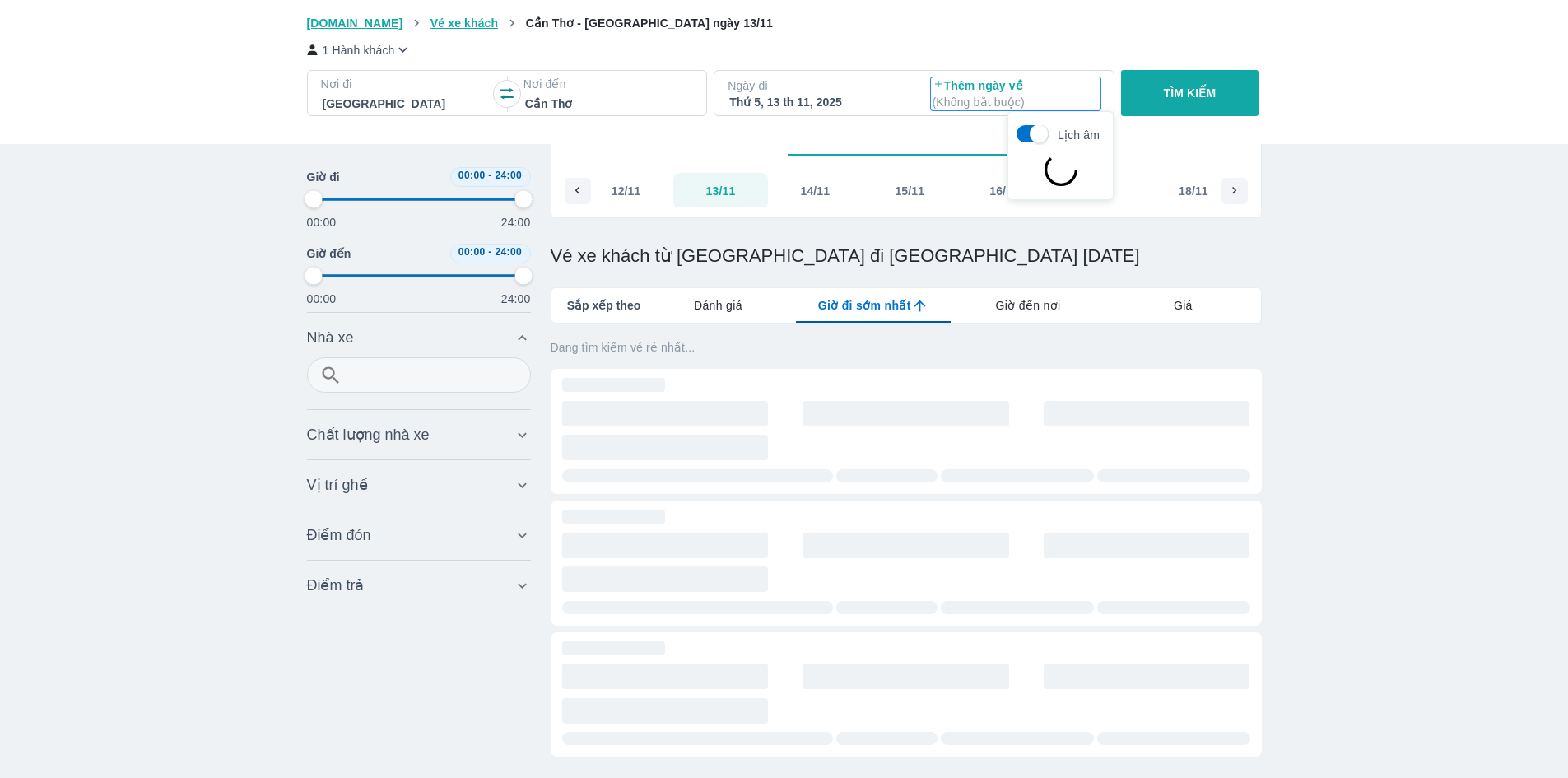
type input "97.9166666666667"
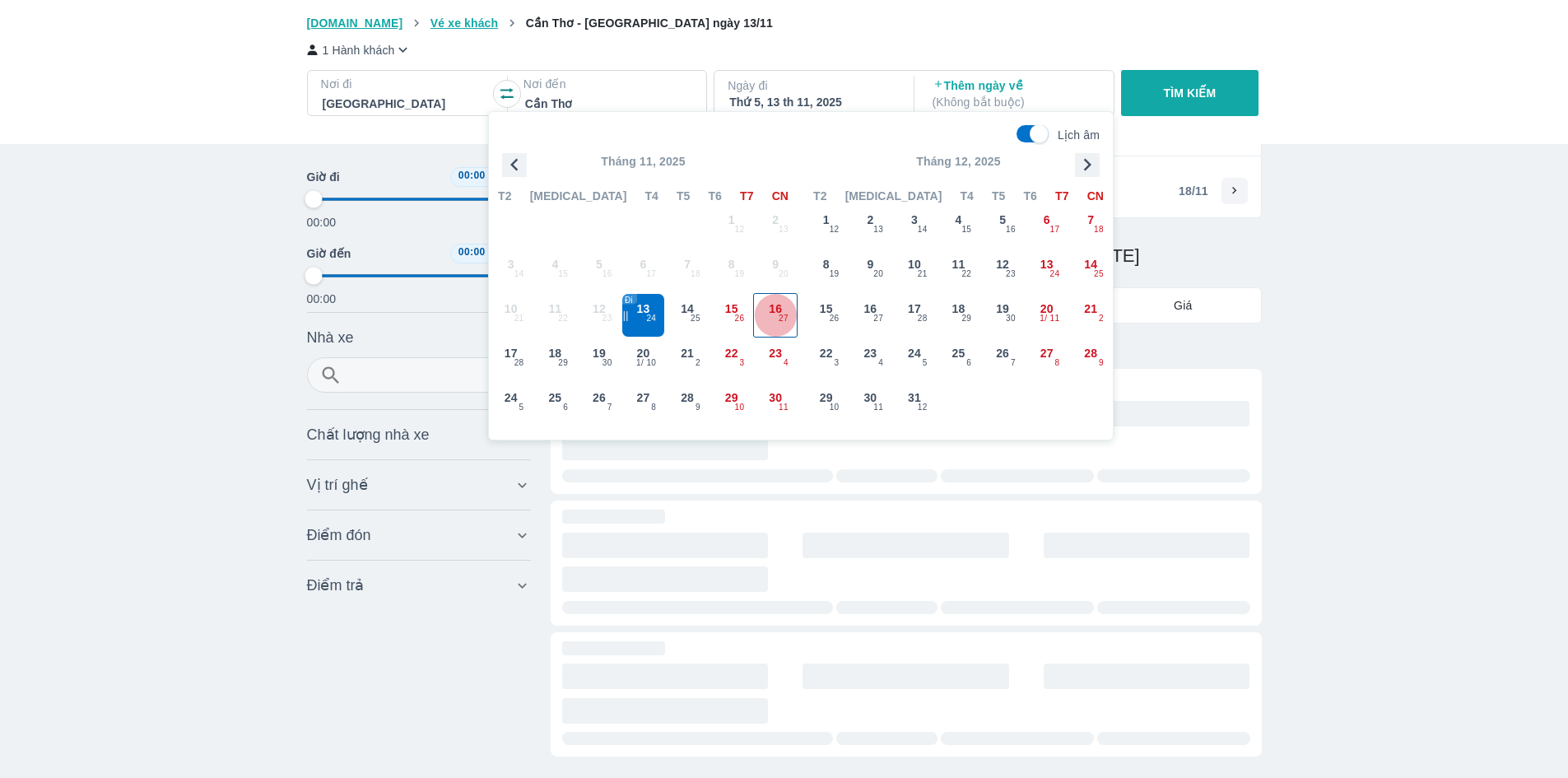
click at [779, 312] on span "16" at bounding box center [775, 308] width 13 height 16
type input "97.9166666666667"
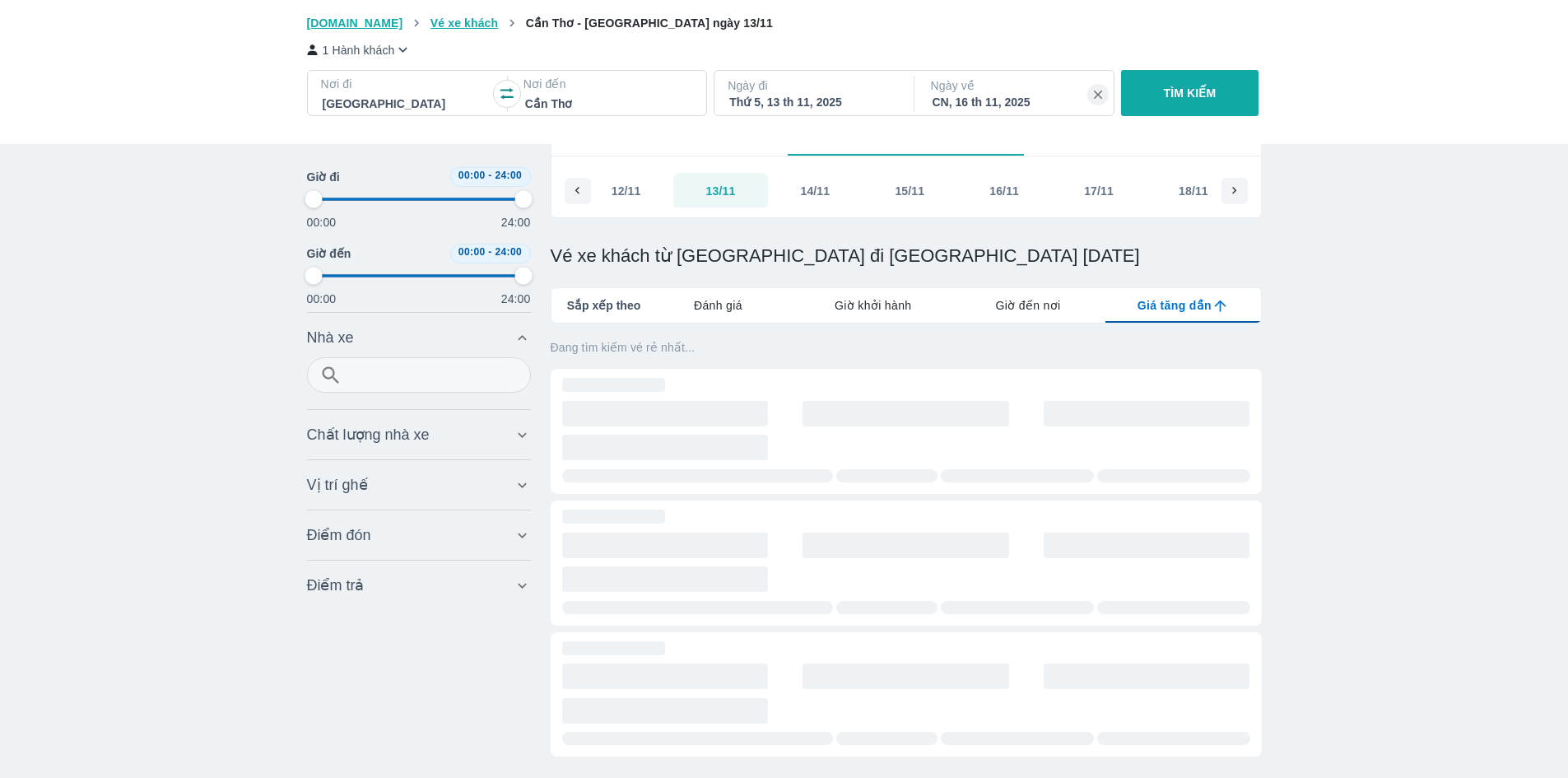
type input "97.9166666666667"
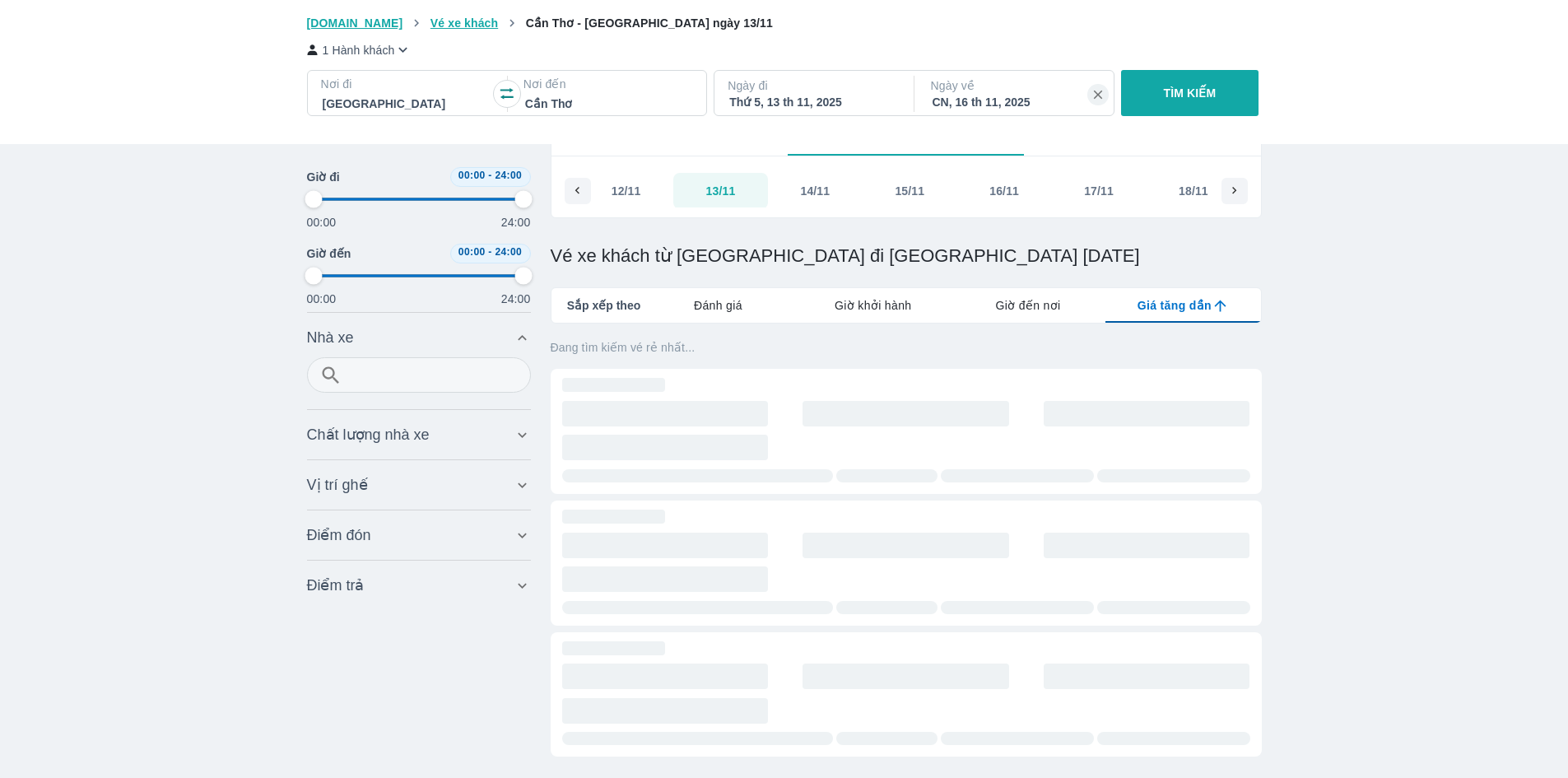
type input "97.9166666666667"
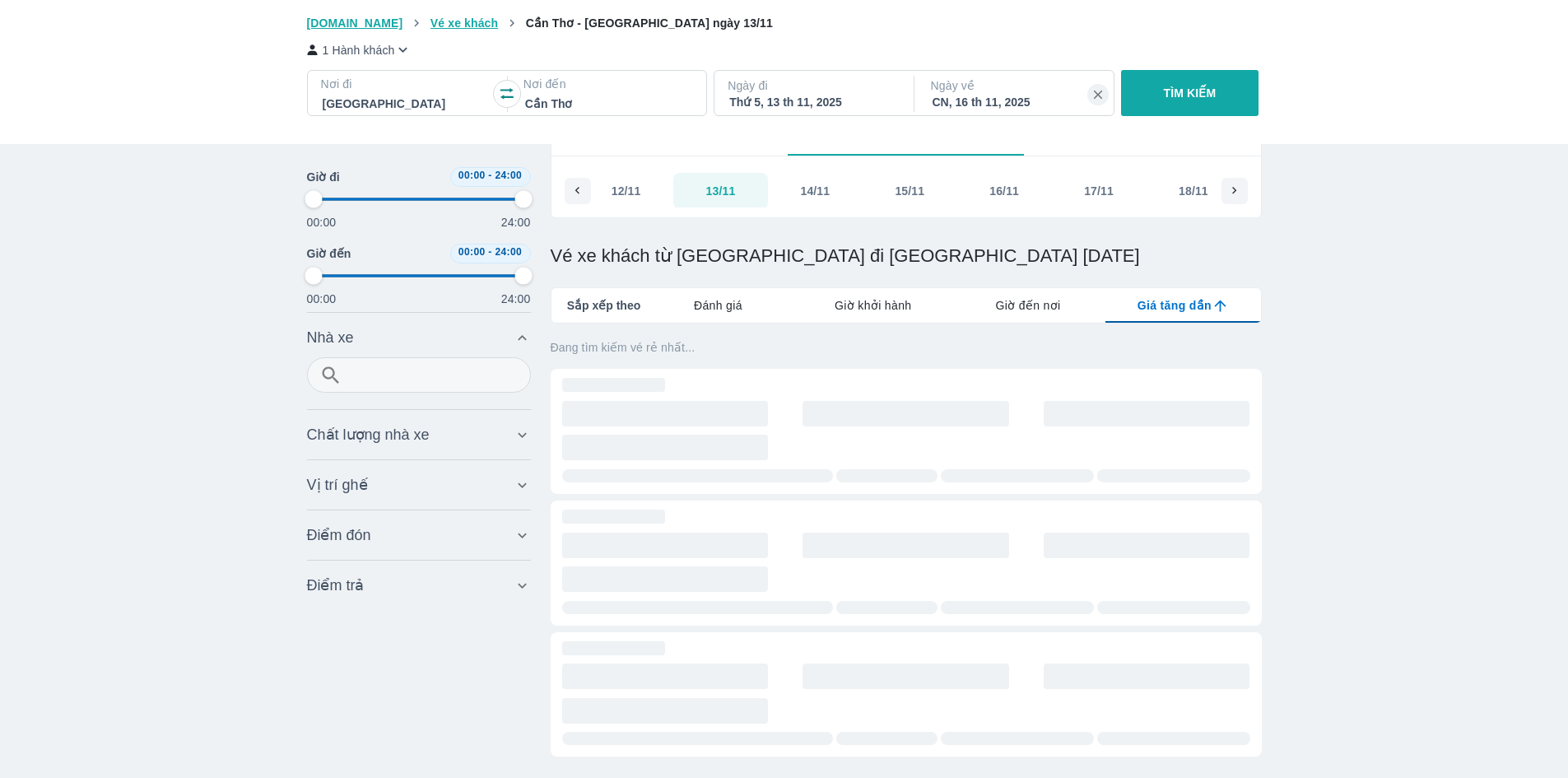
click at [894, 310] on span "Giá tăng dần" at bounding box center [1175, 305] width 74 height 16
type input "97.9166666666667"
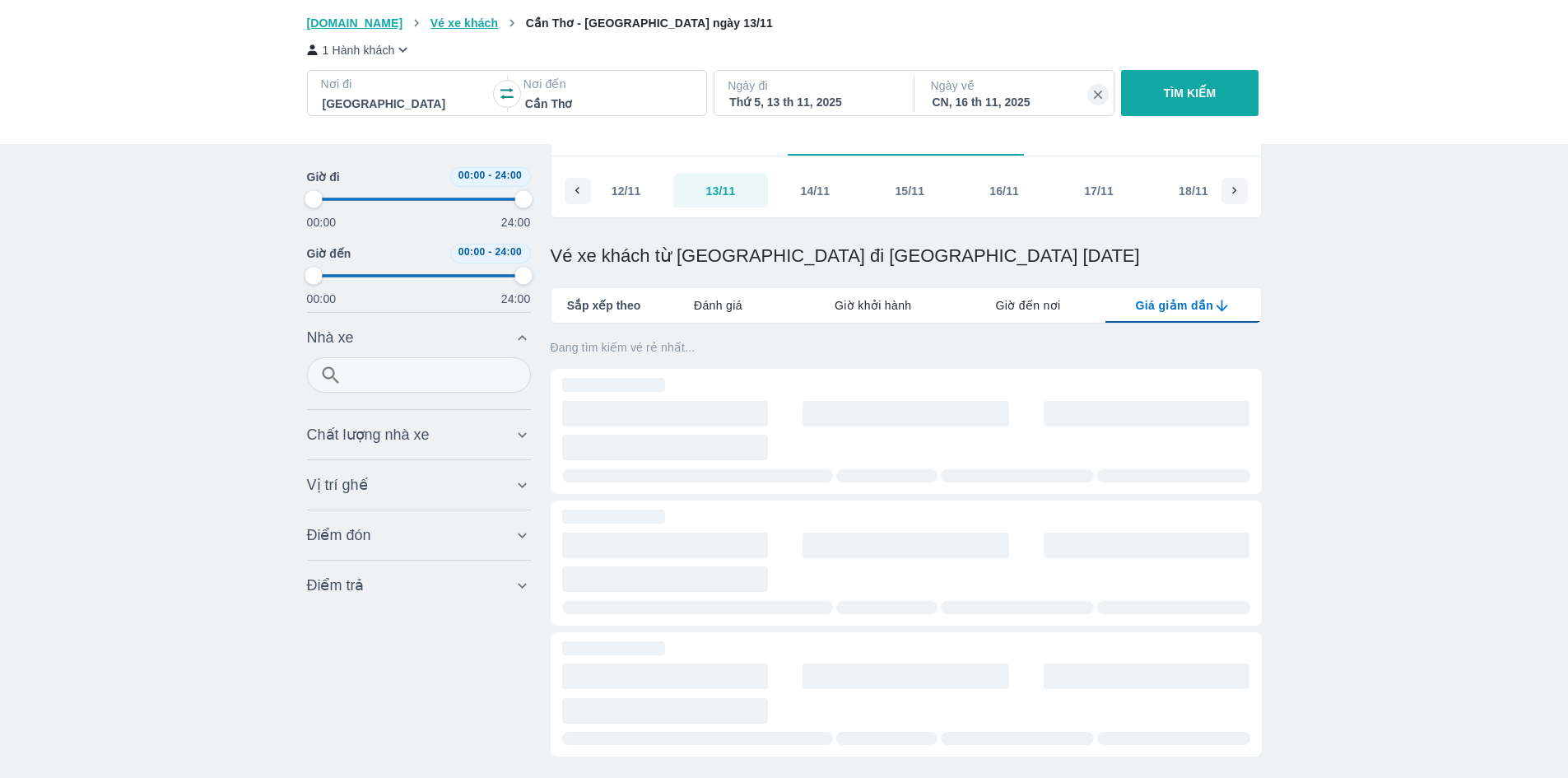
type input "97.9166666666667"
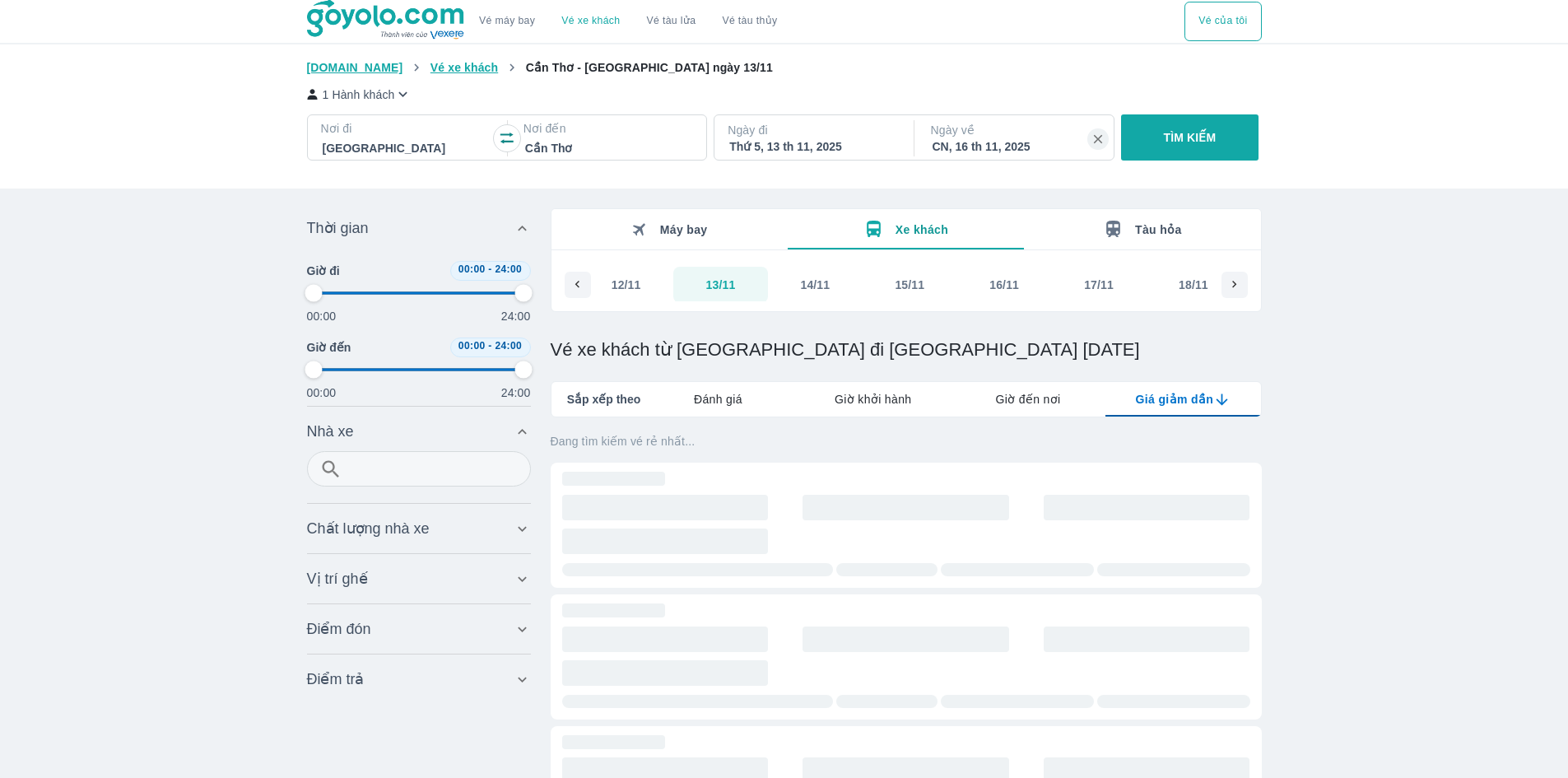
scroll to position [0, 0]
click at [515, 21] on link "Vé máy bay" at bounding box center [506, 21] width 56 height 12
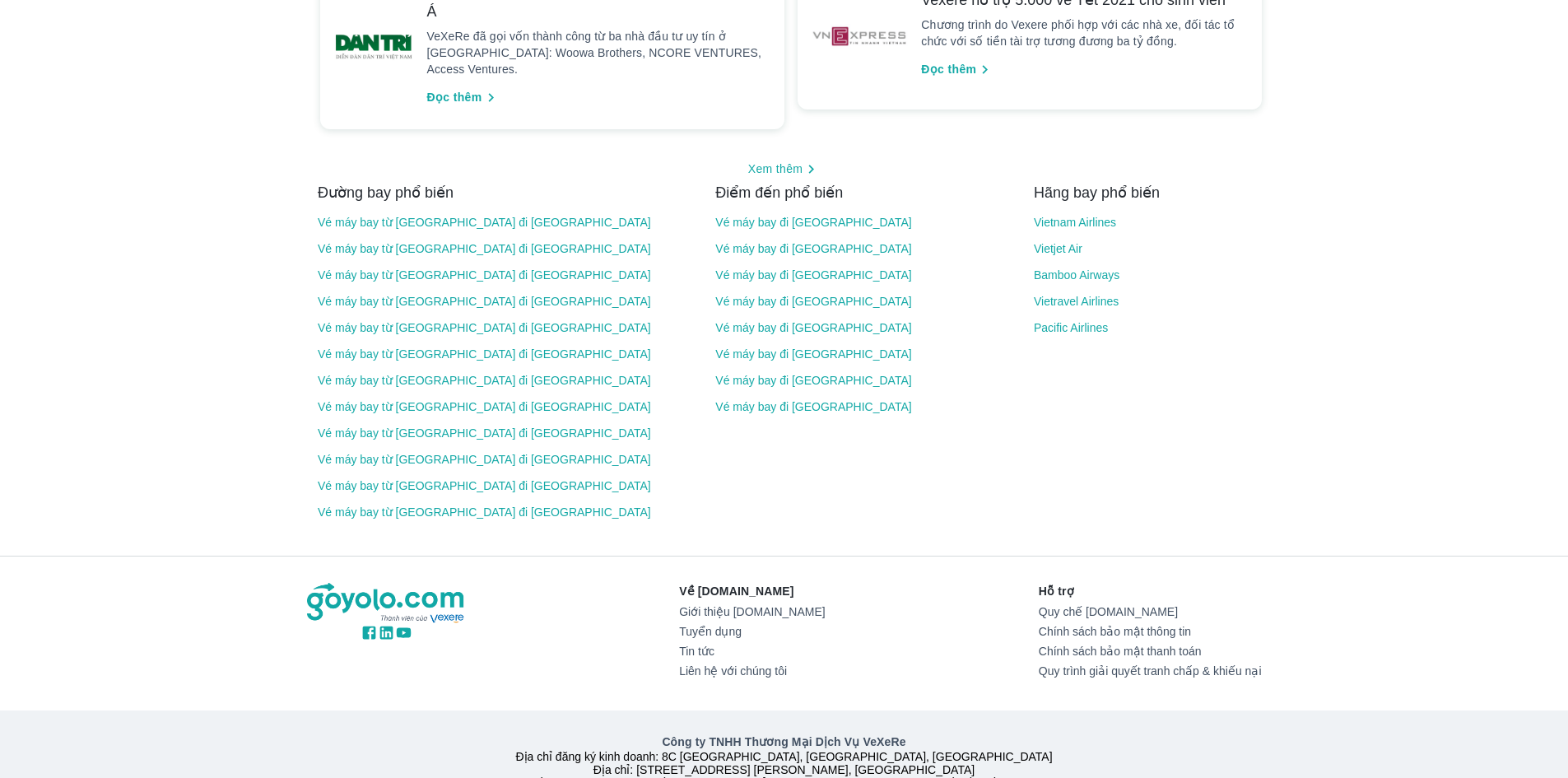
scroll to position [1835, 0]
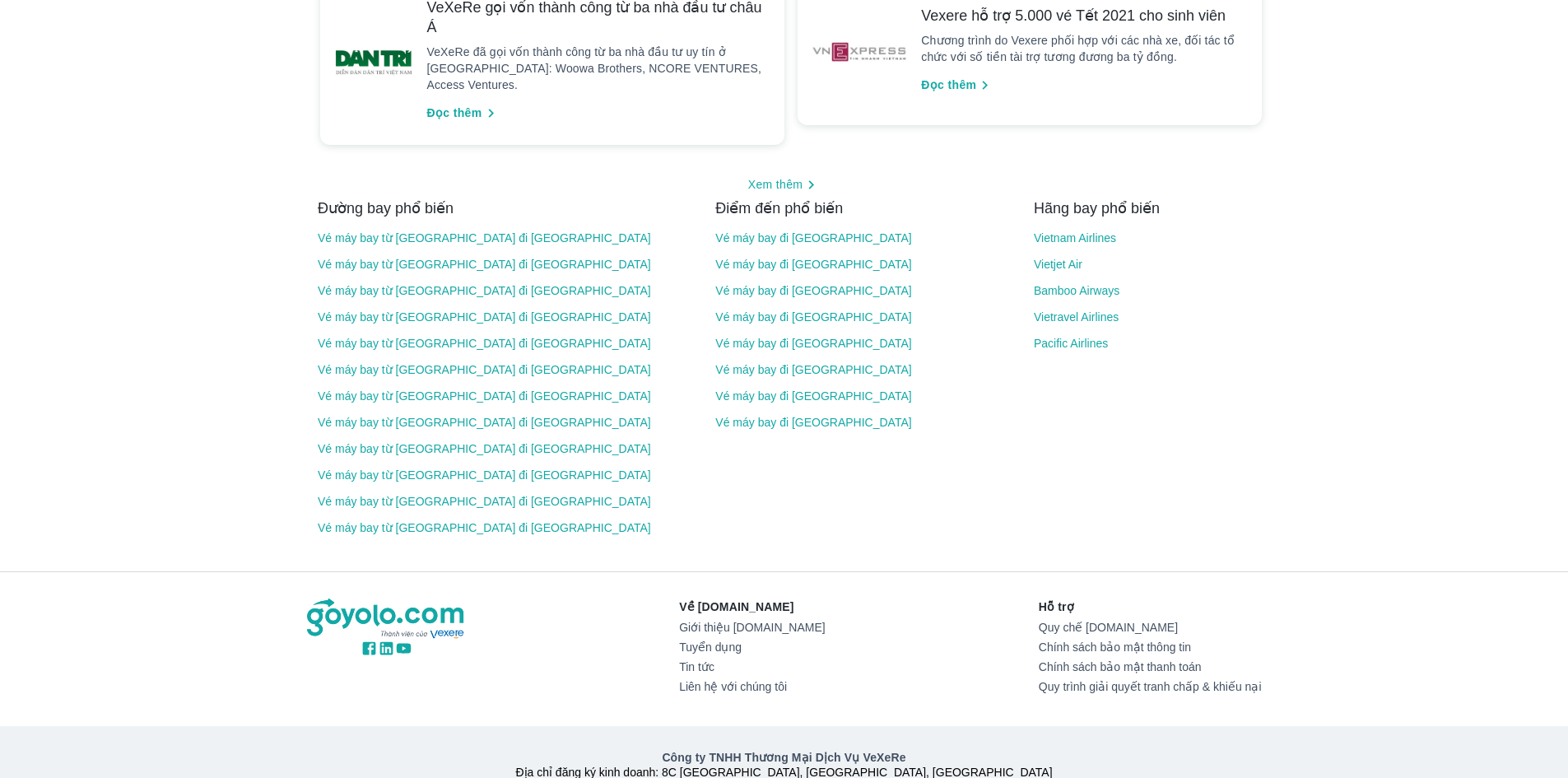
click at [435, 469] on link "Vé máy bay từ Cần Thơ đi Hà Nội" at bounding box center [505, 475] width 376 height 13
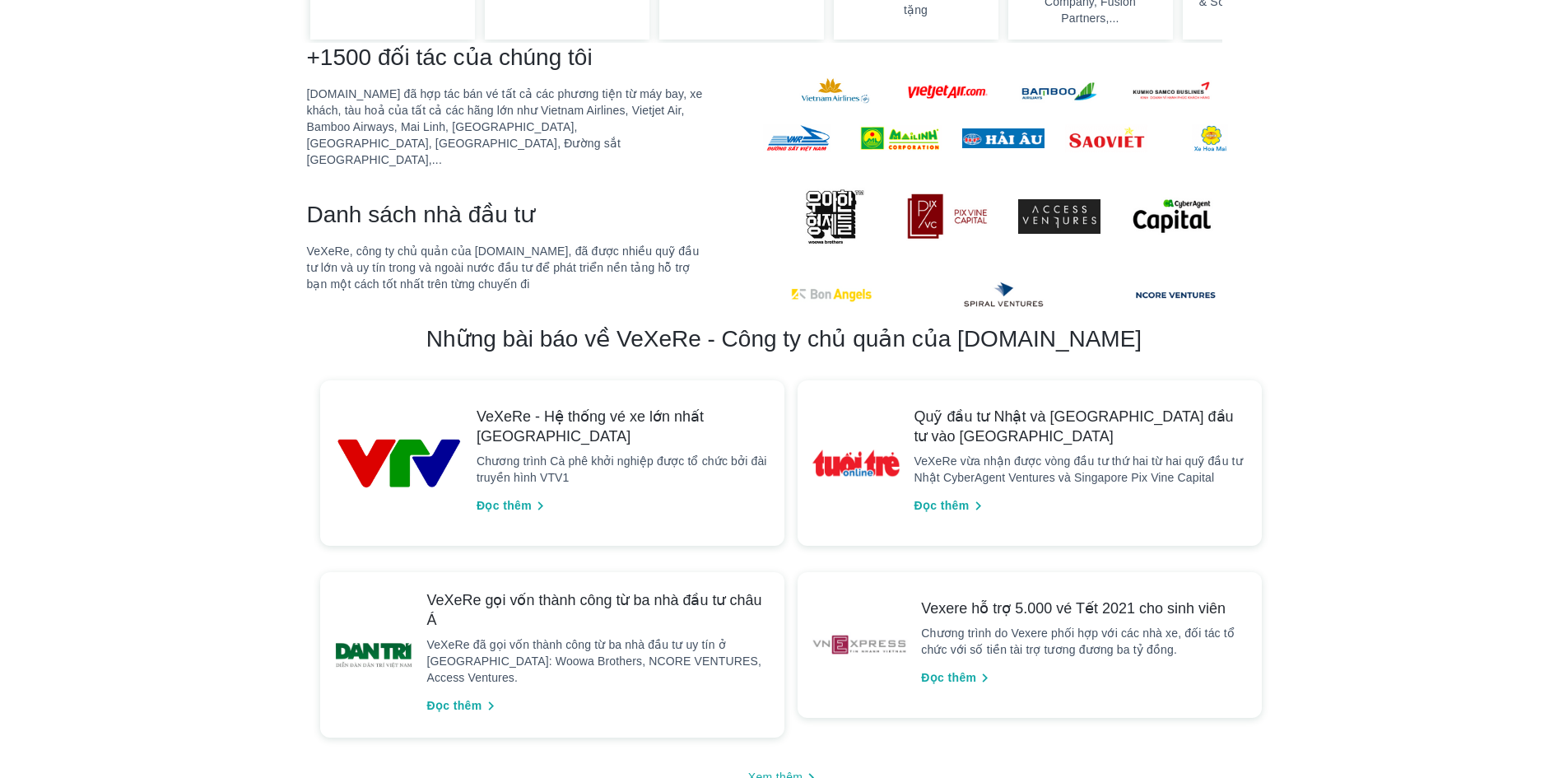
scroll to position [1176, 0]
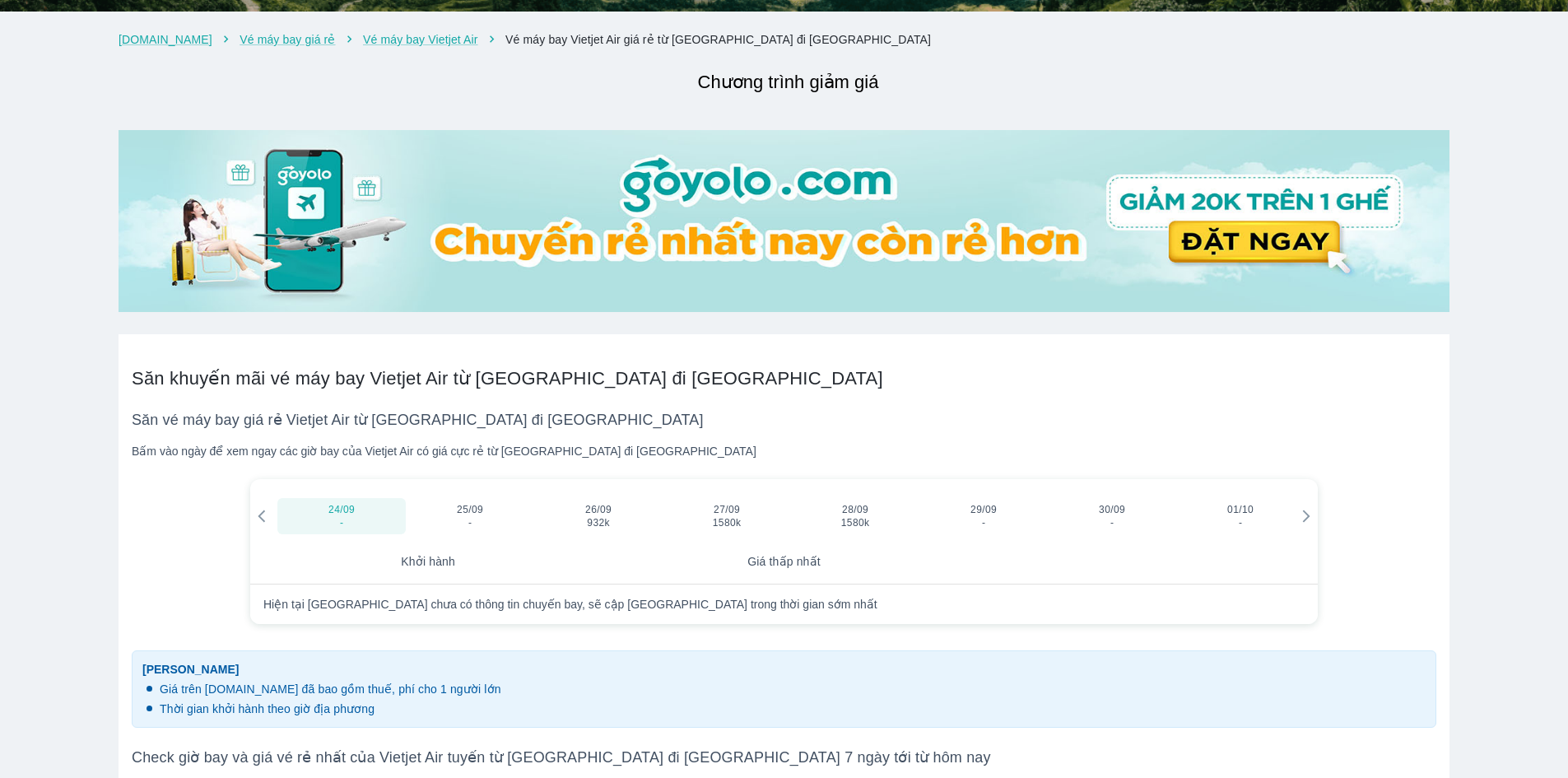
scroll to position [412, 0]
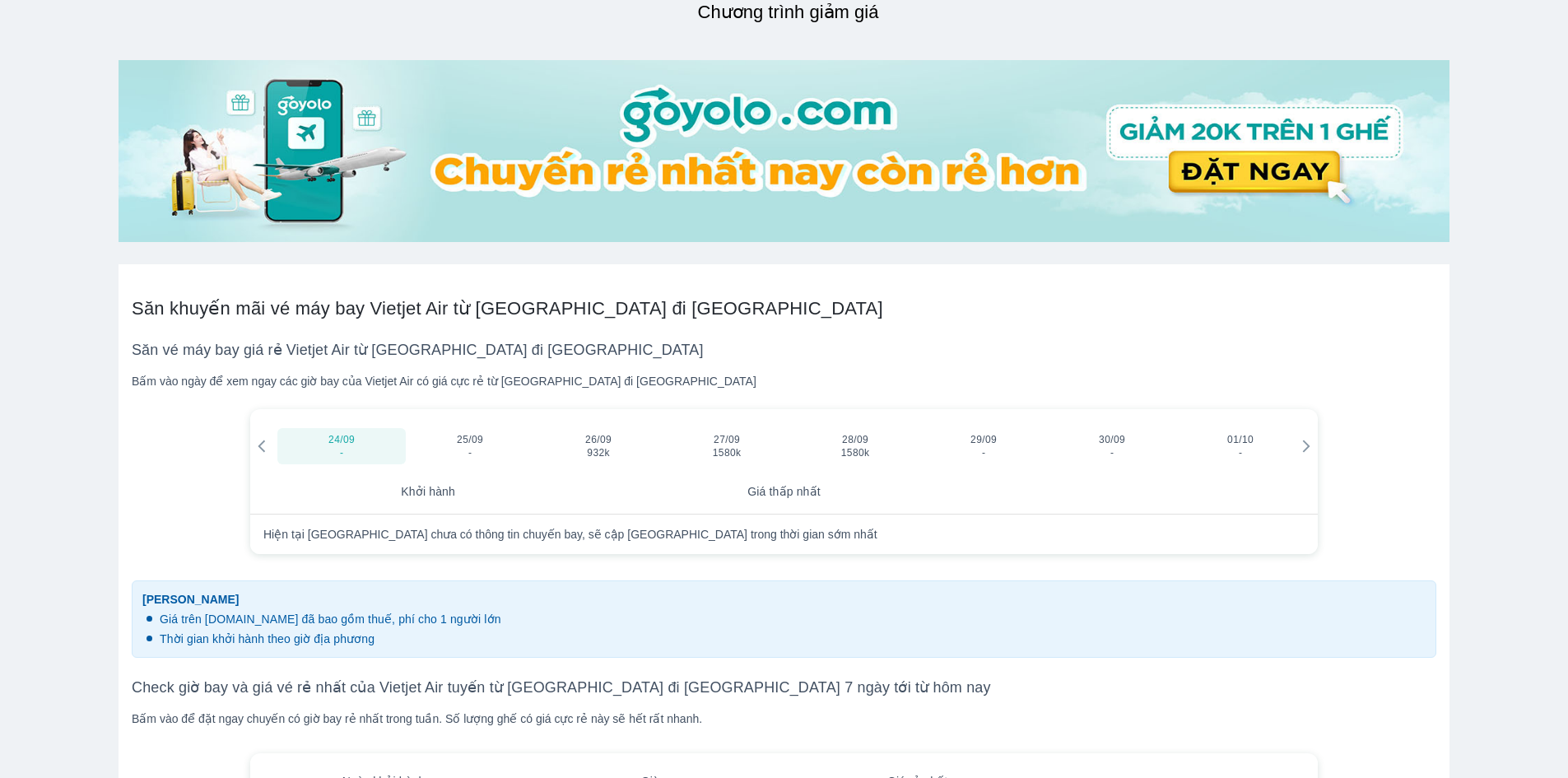
click at [1308, 449] on icon at bounding box center [1306, 447] width 8 height 12
click at [1304, 452] on icon at bounding box center [1306, 447] width 8 height 12
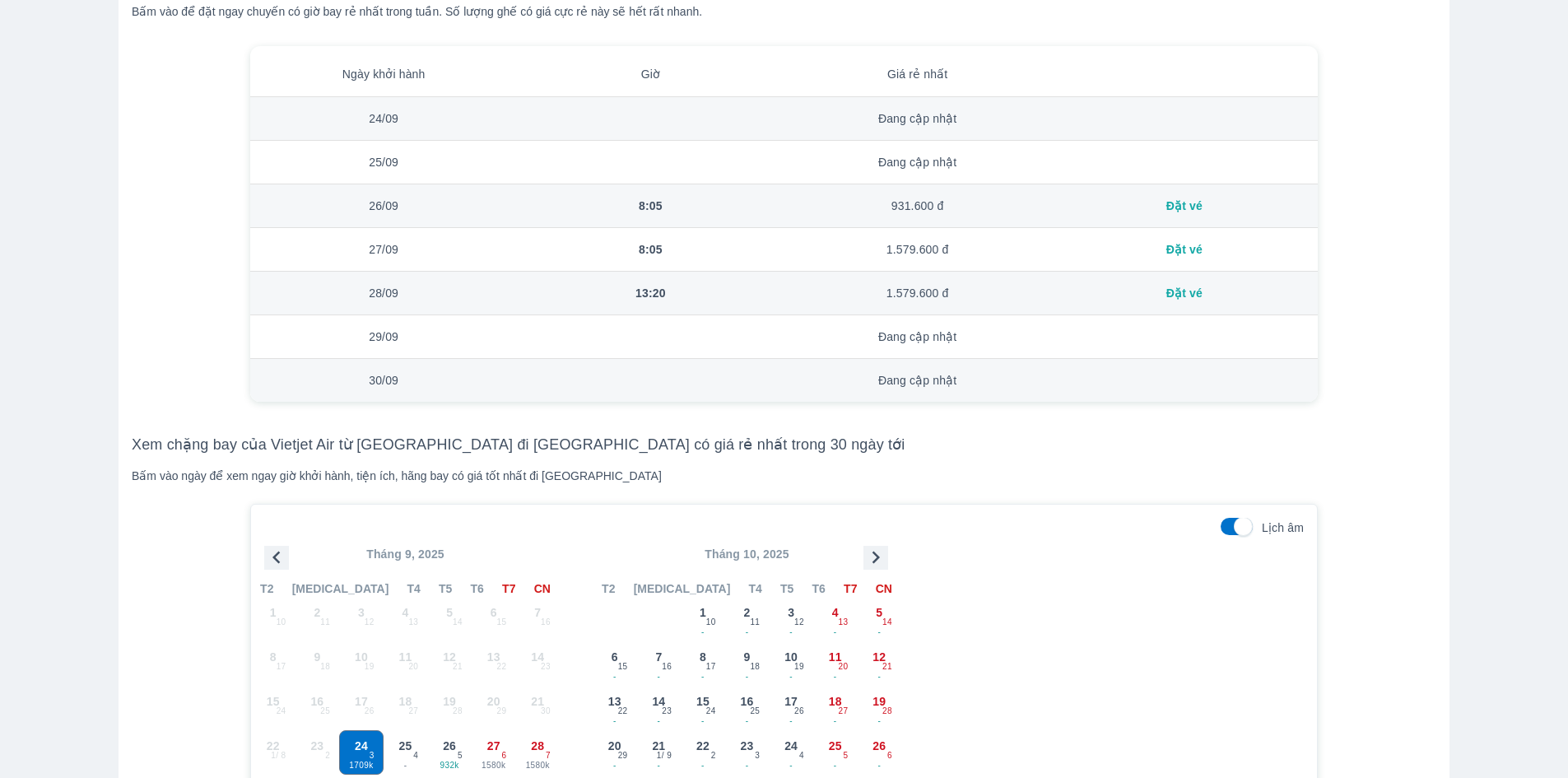
scroll to position [1236, 0]
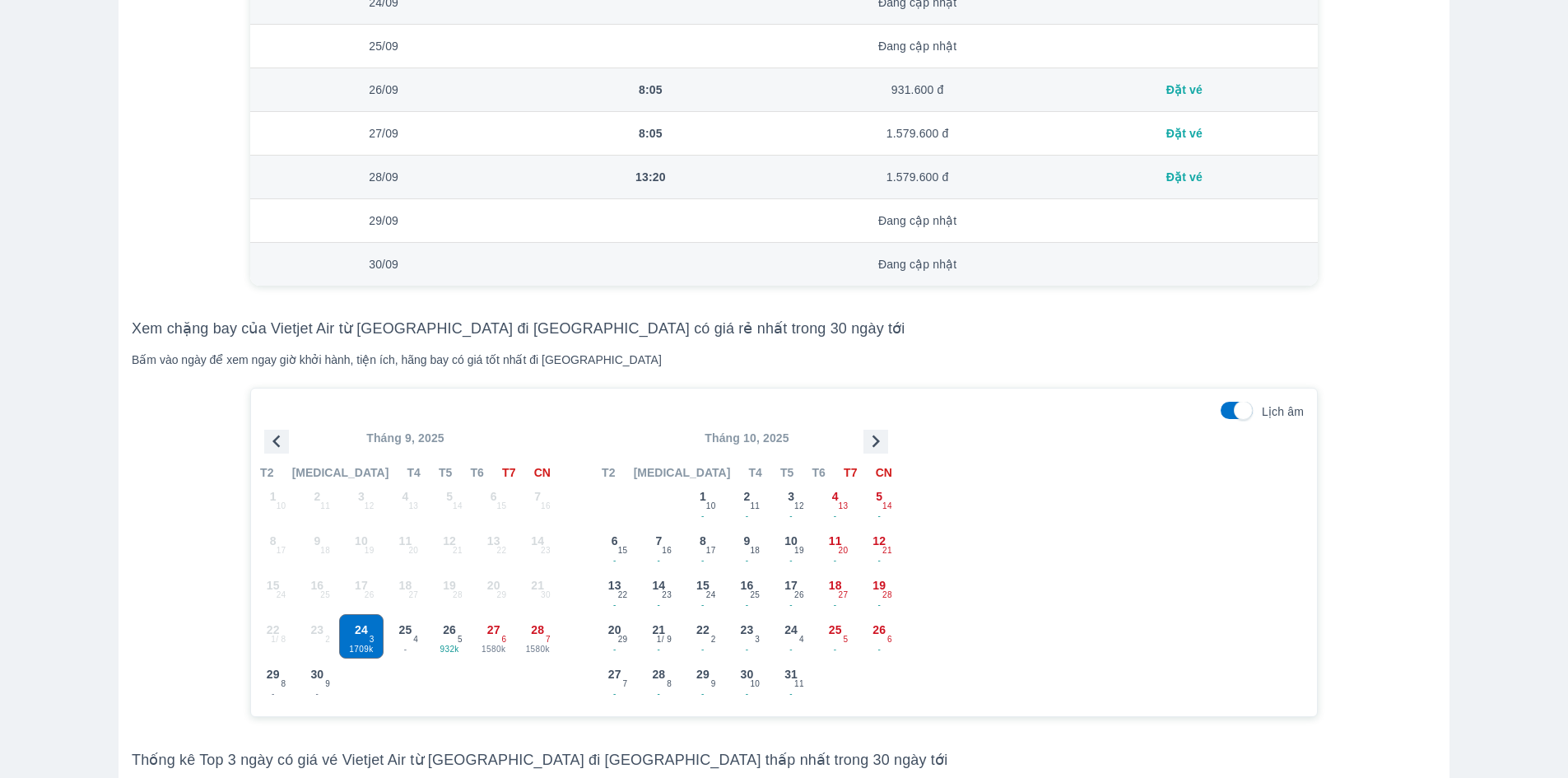
click at [874, 444] on icon "button" at bounding box center [876, 441] width 25 height 25
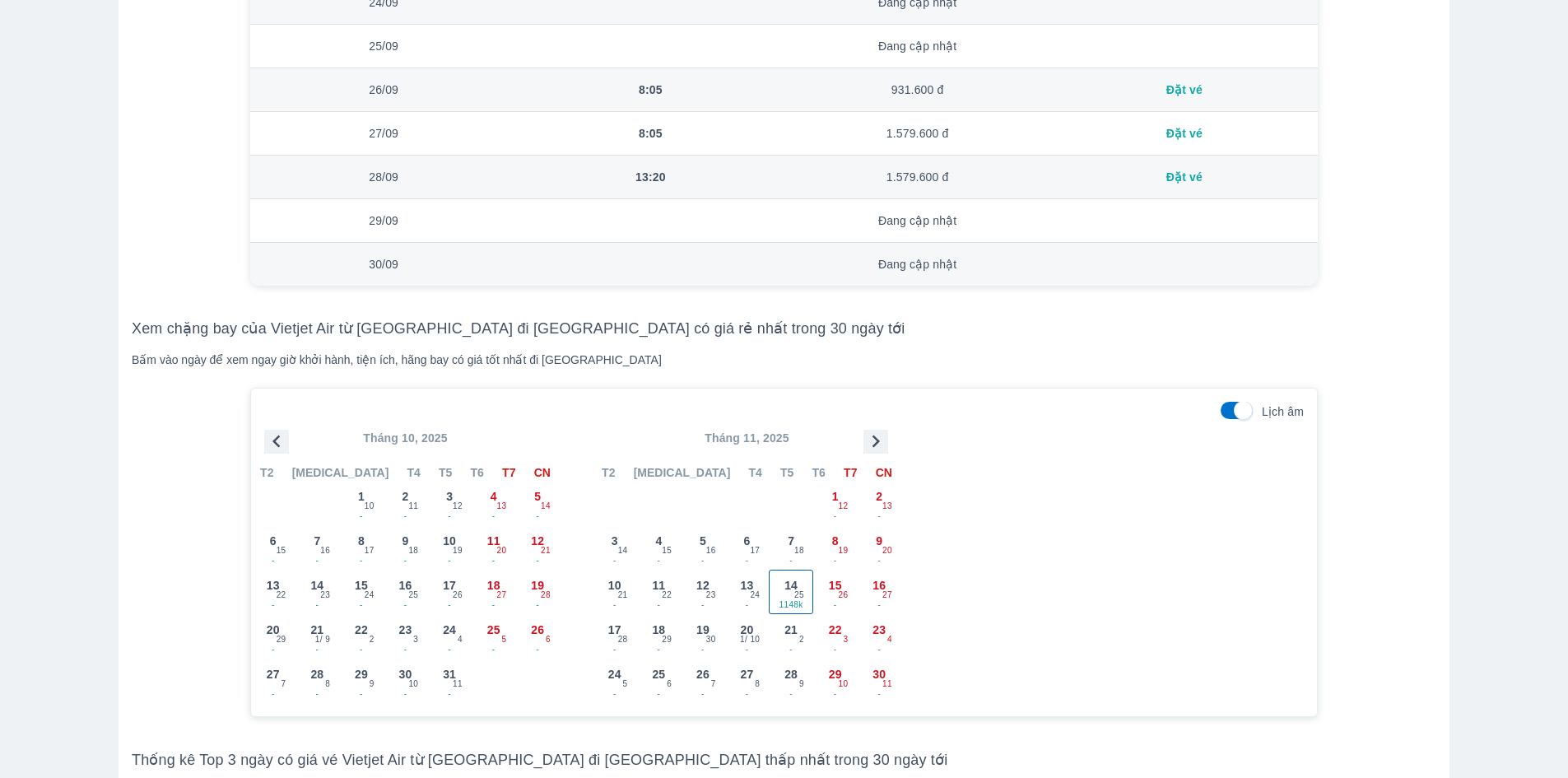
click at [788, 591] on span "14" at bounding box center [790, 585] width 13 height 16
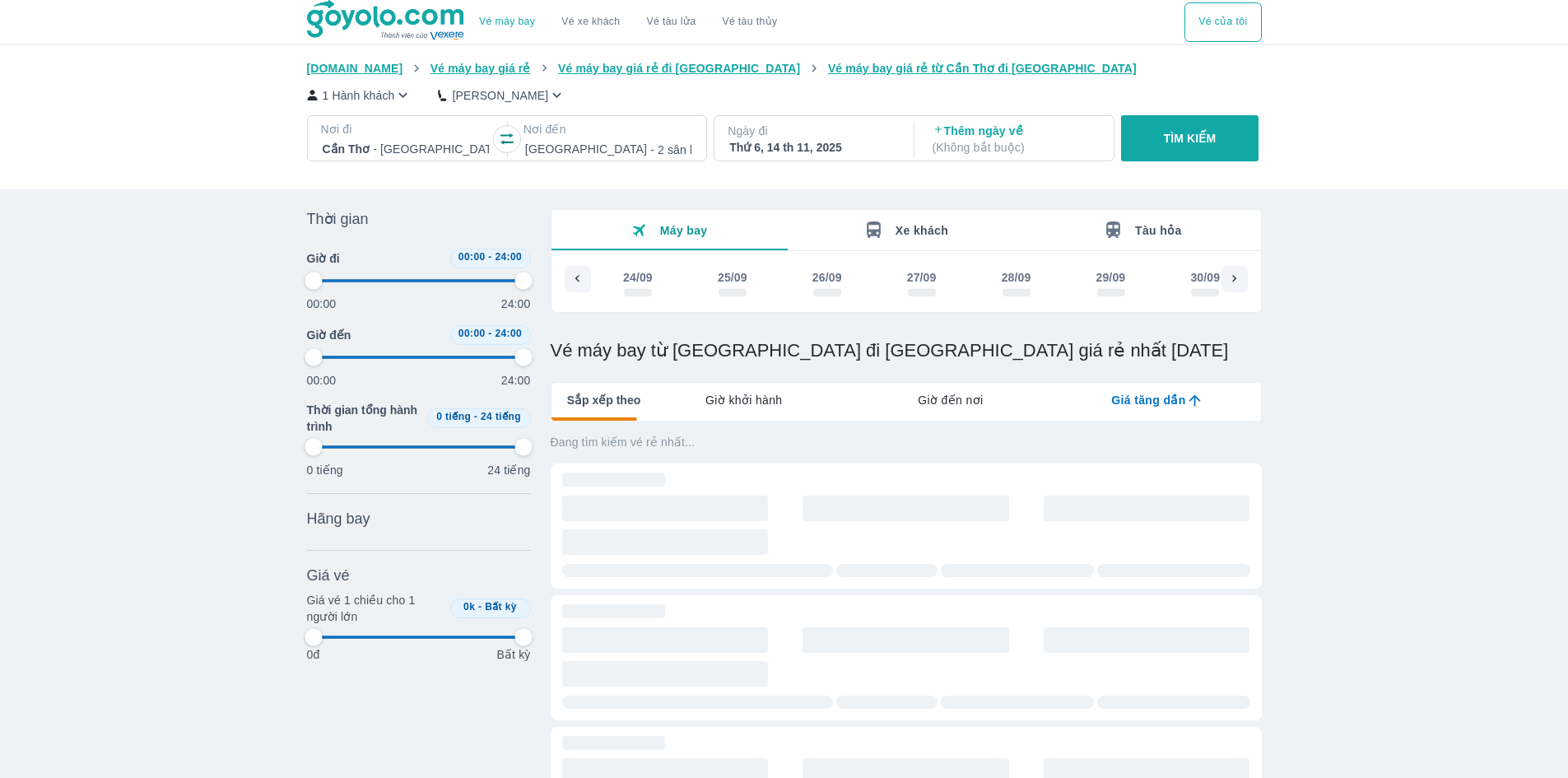
scroll to position [0, 4646]
type input "97.9166666666667"
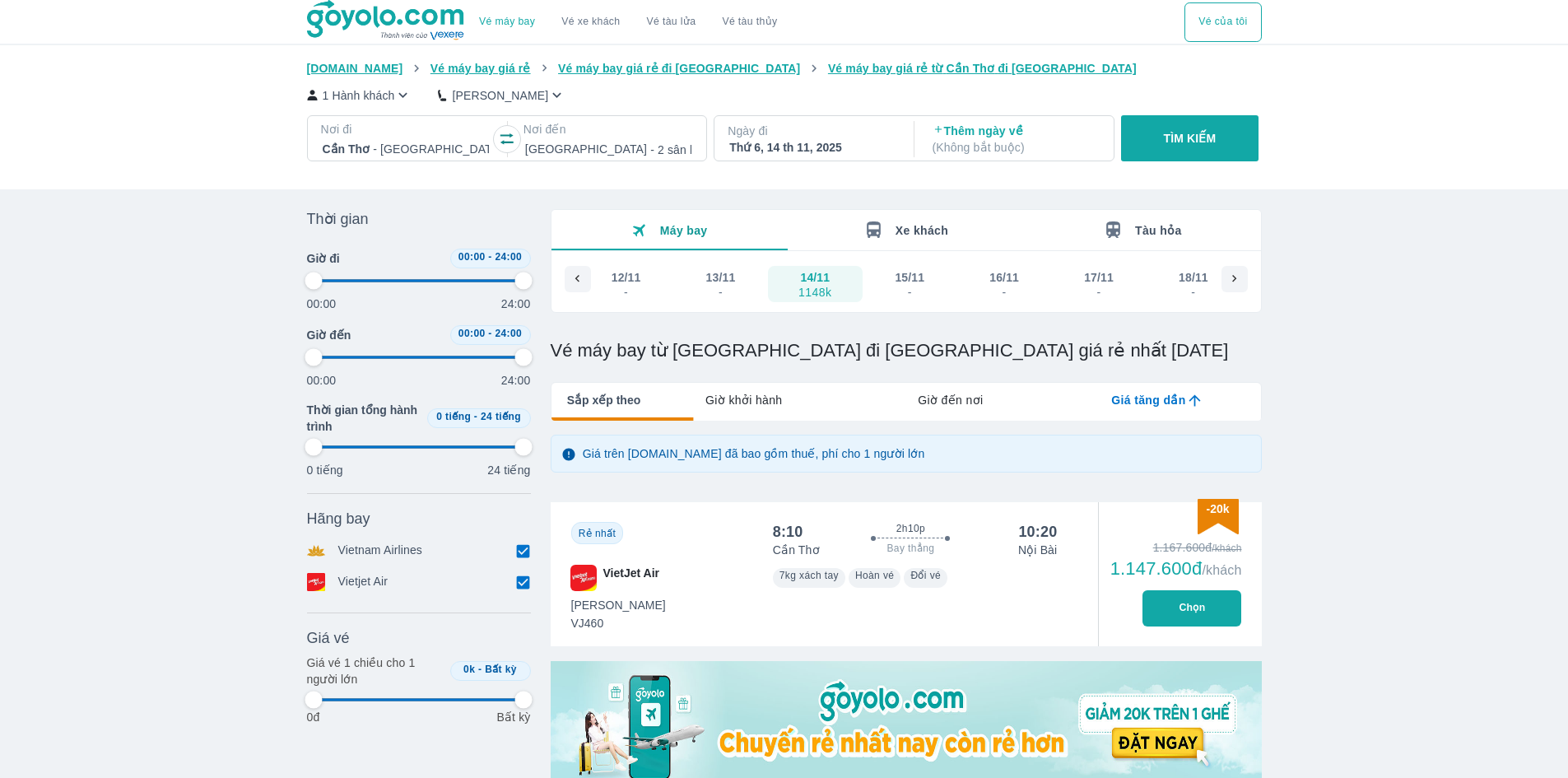
type input "97.9166666666667"
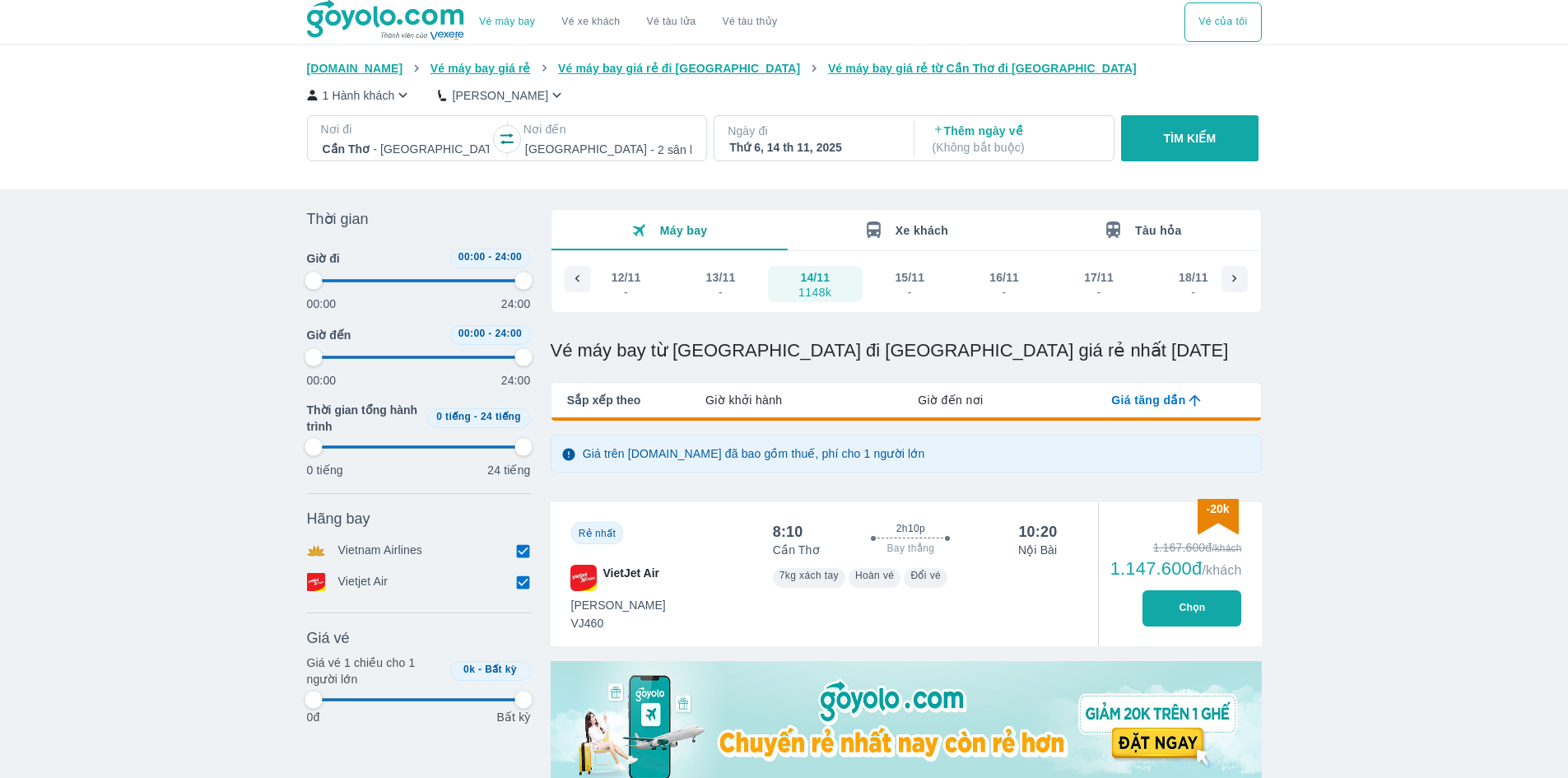
type input "97.9166666666667"
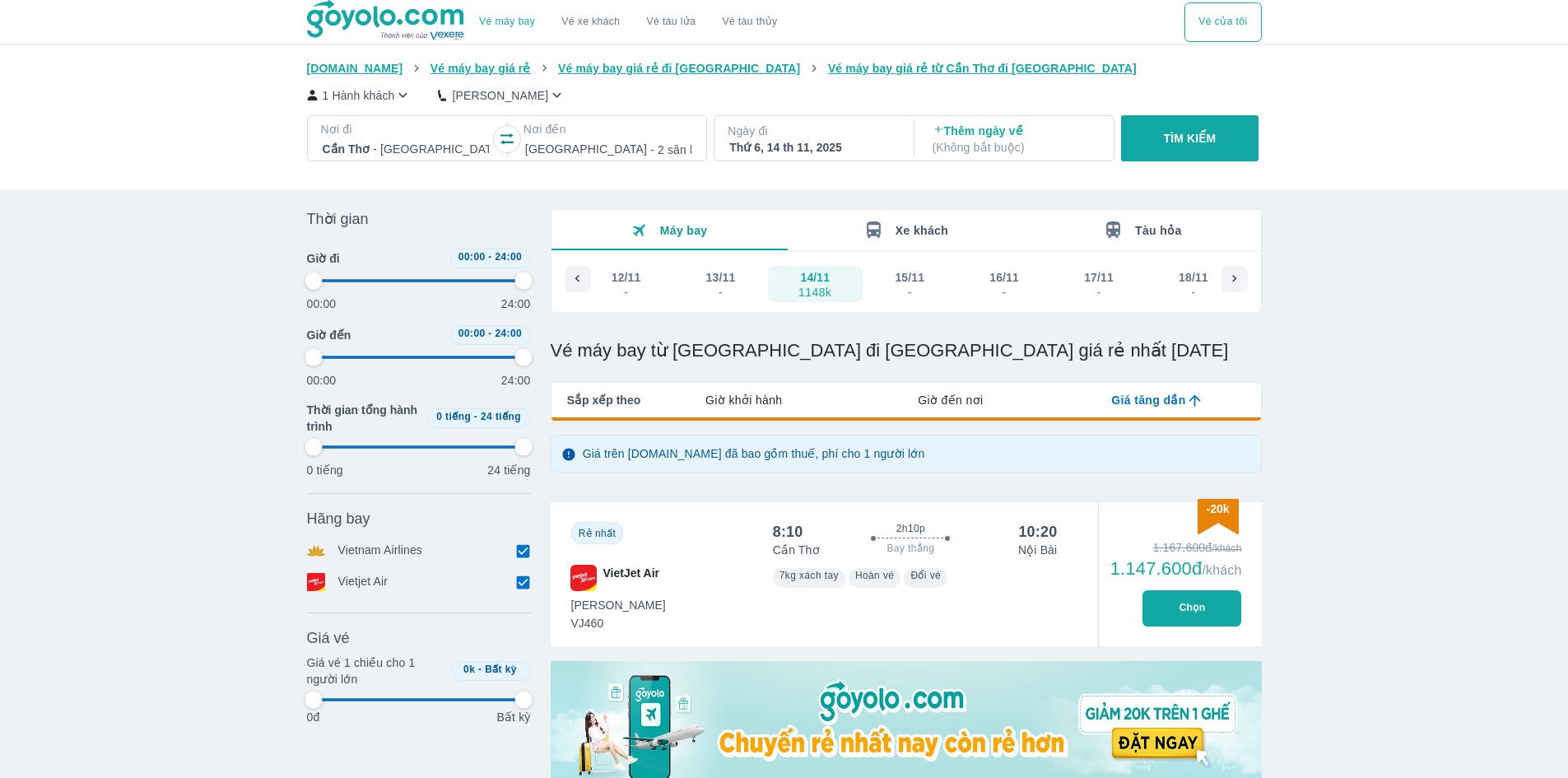
type input "97.9166666666667"
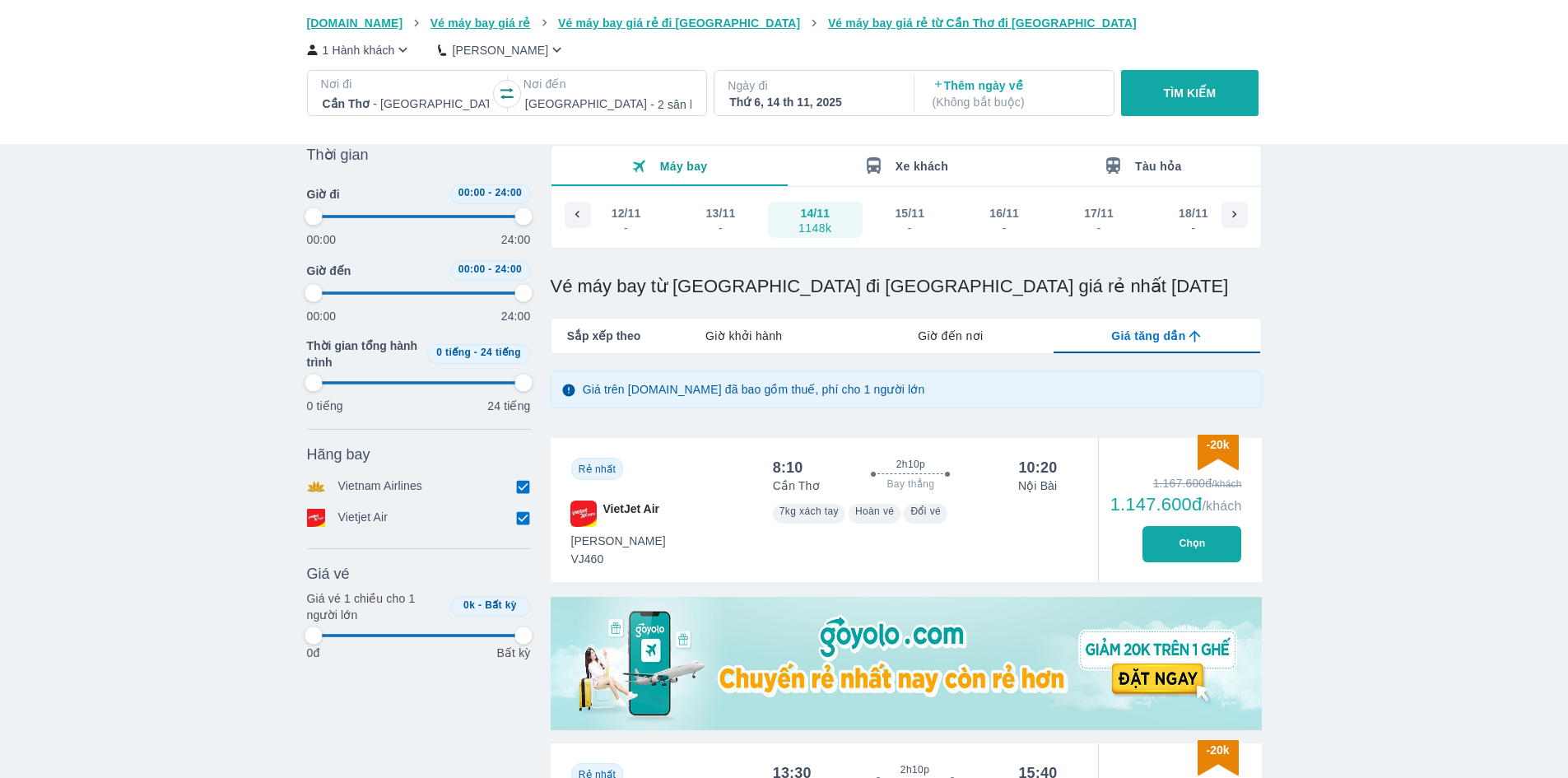
scroll to position [82, 0]
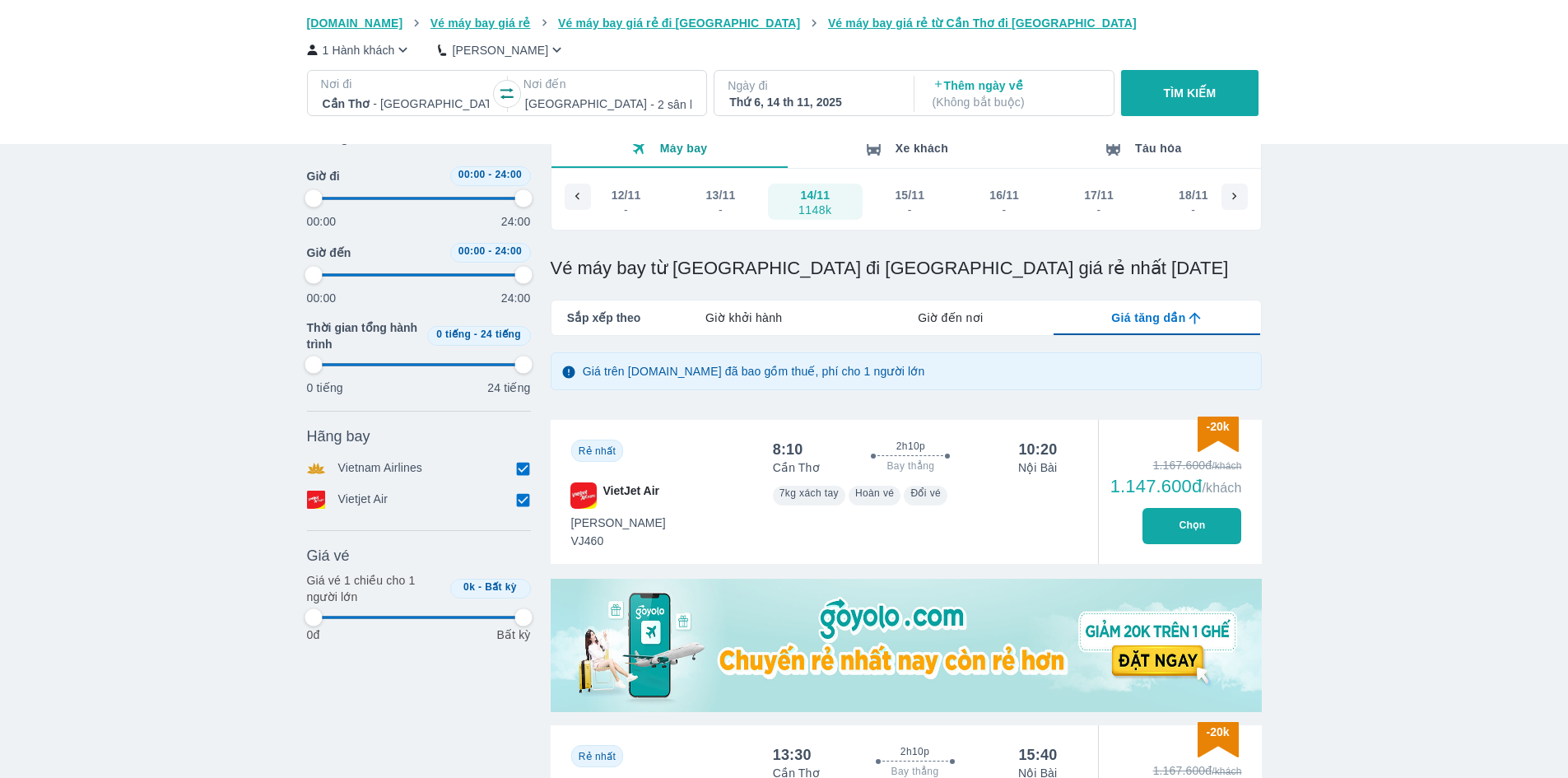
type input "97.9166666666667"
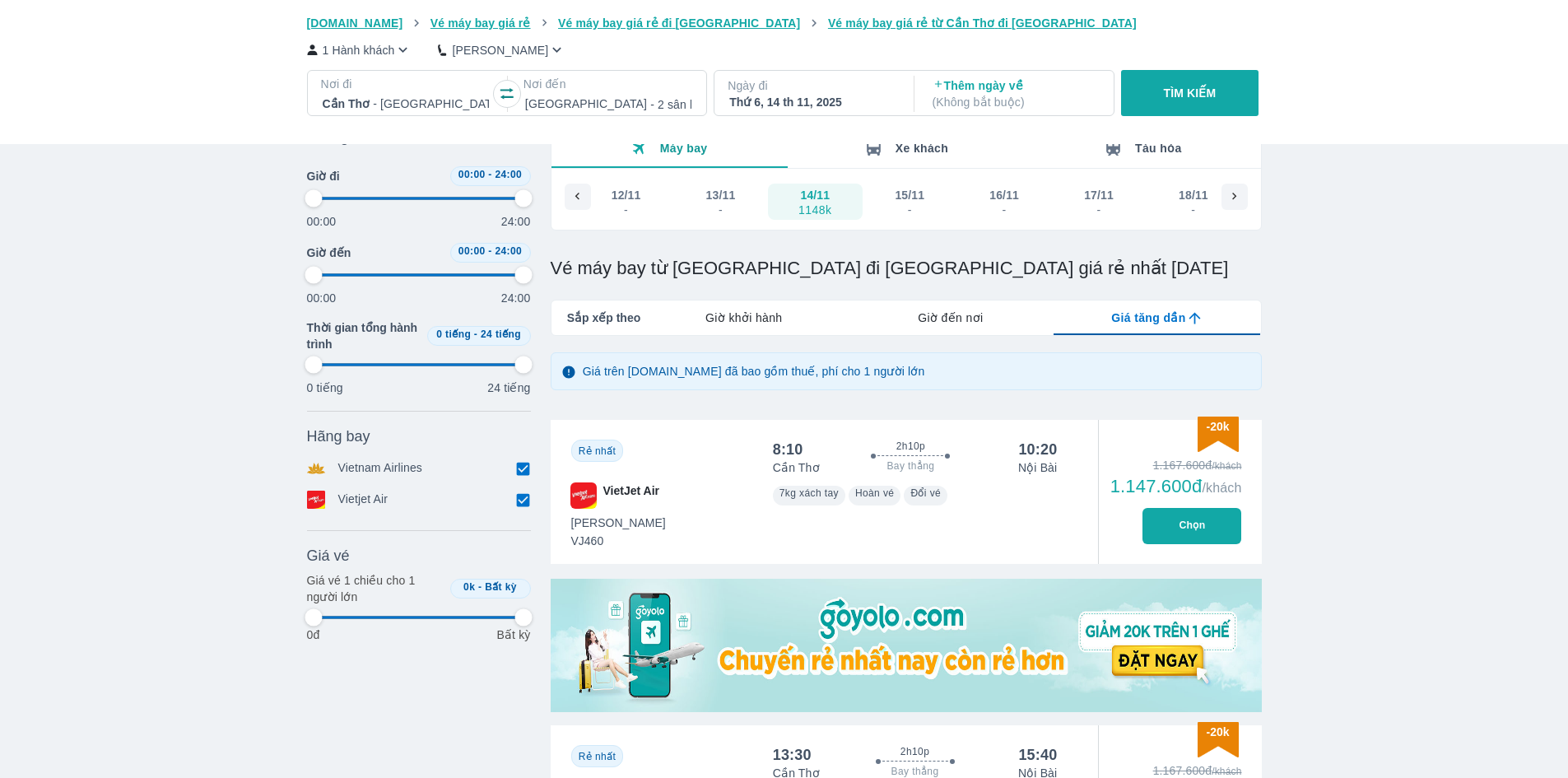
type input "97.9166666666667"
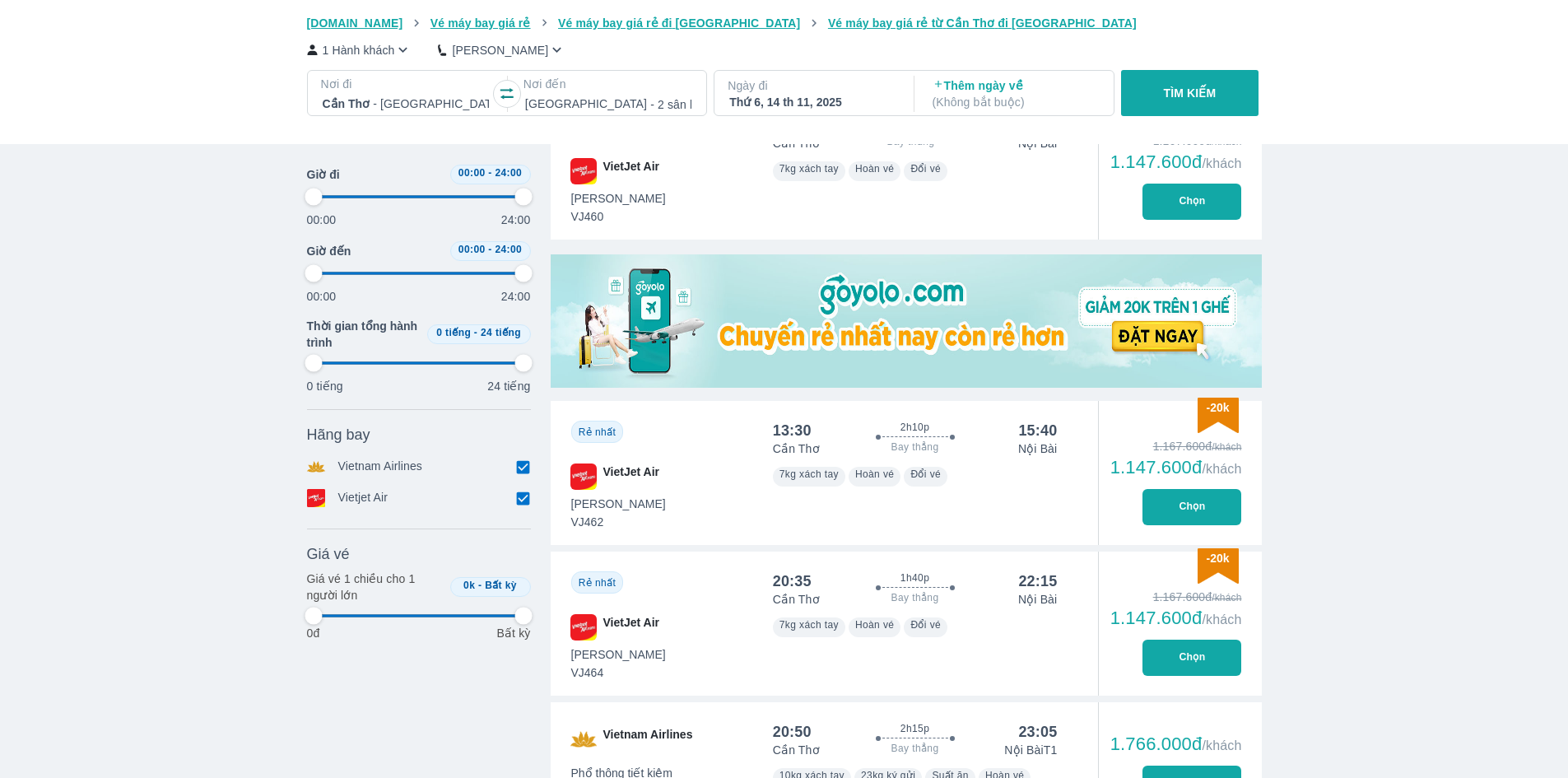
scroll to position [412, 0]
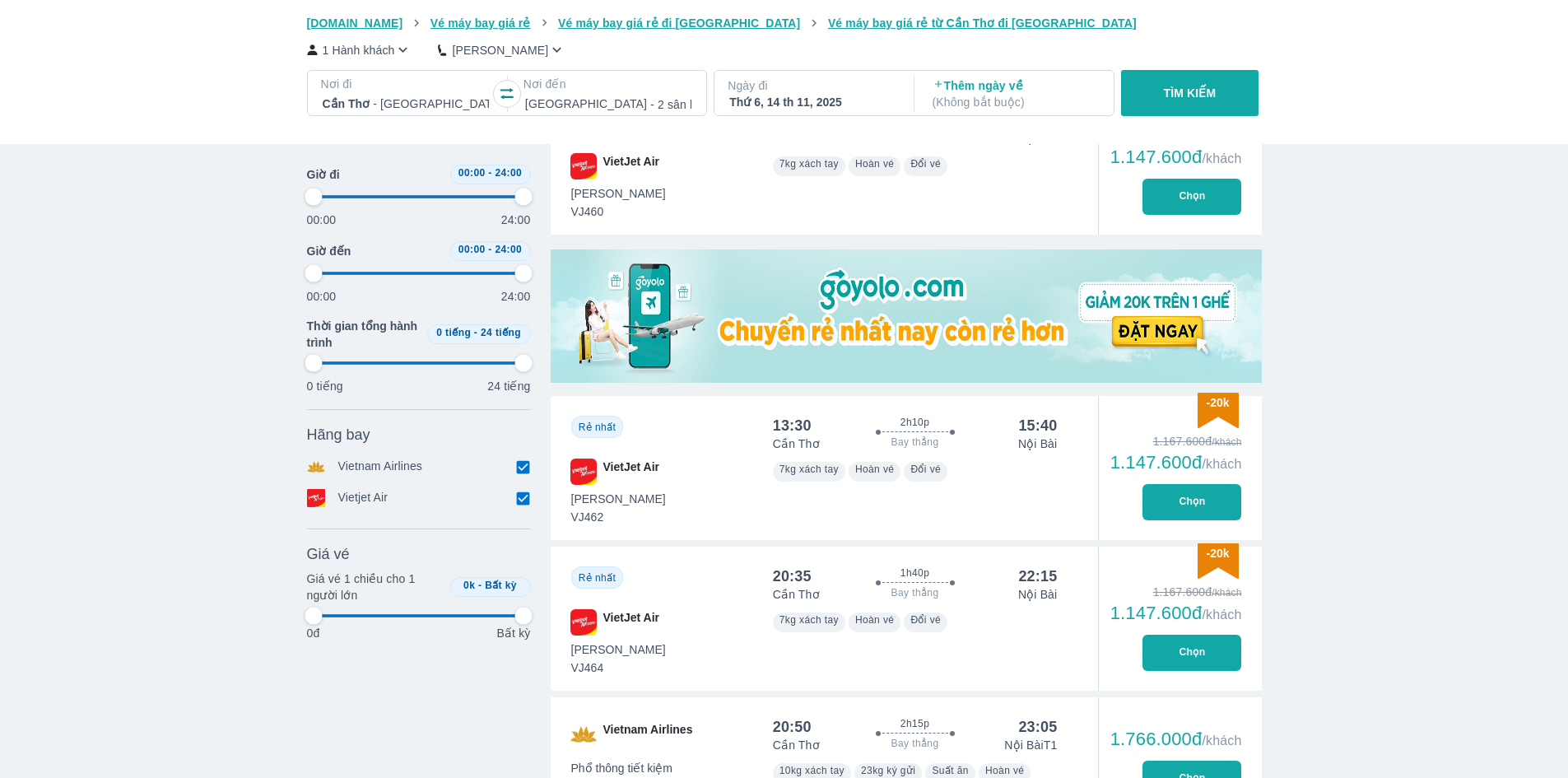
type input "97.9166666666667"
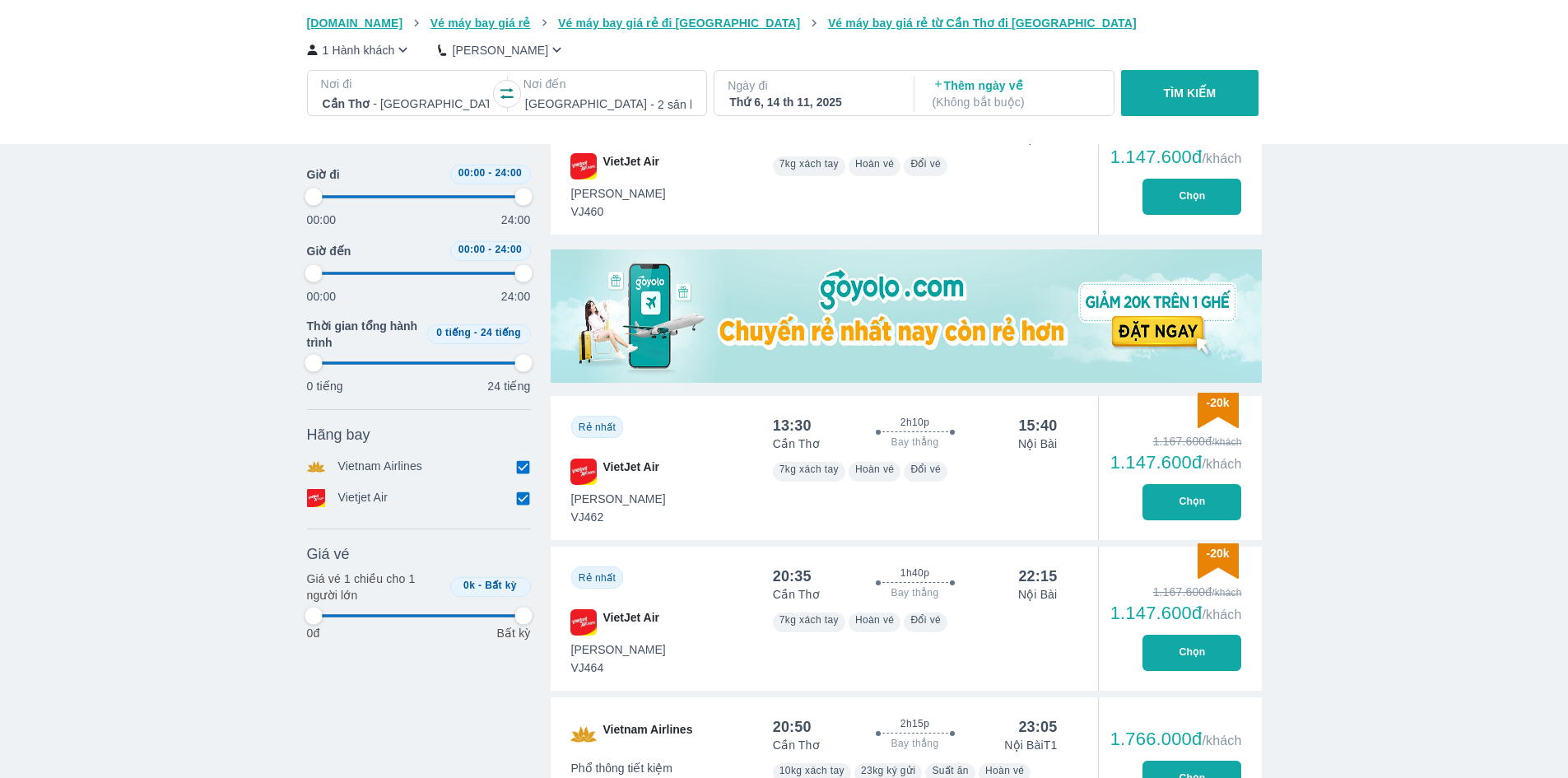
type input "97.9166666666667"
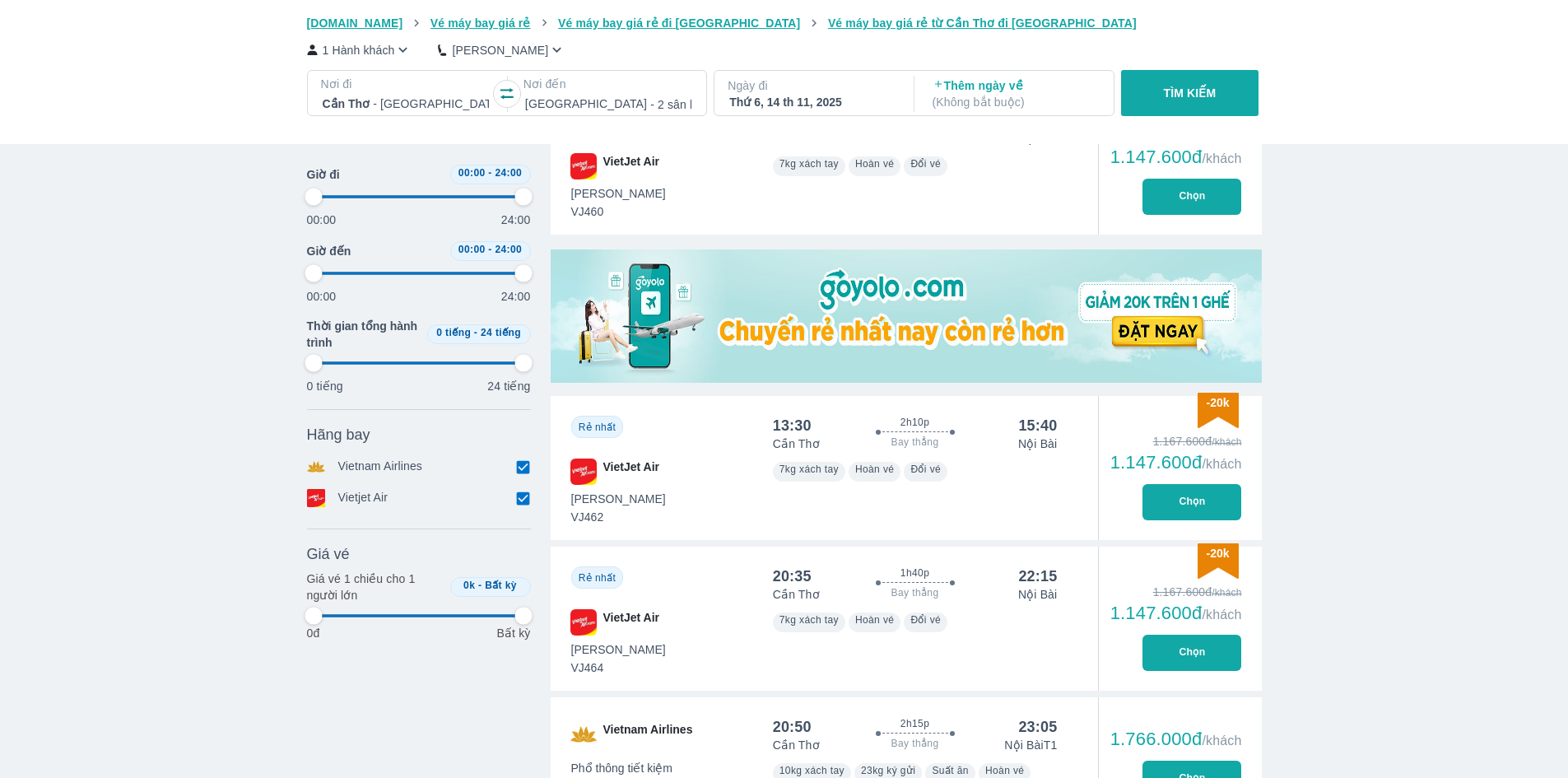
type input "97.9166666666667"
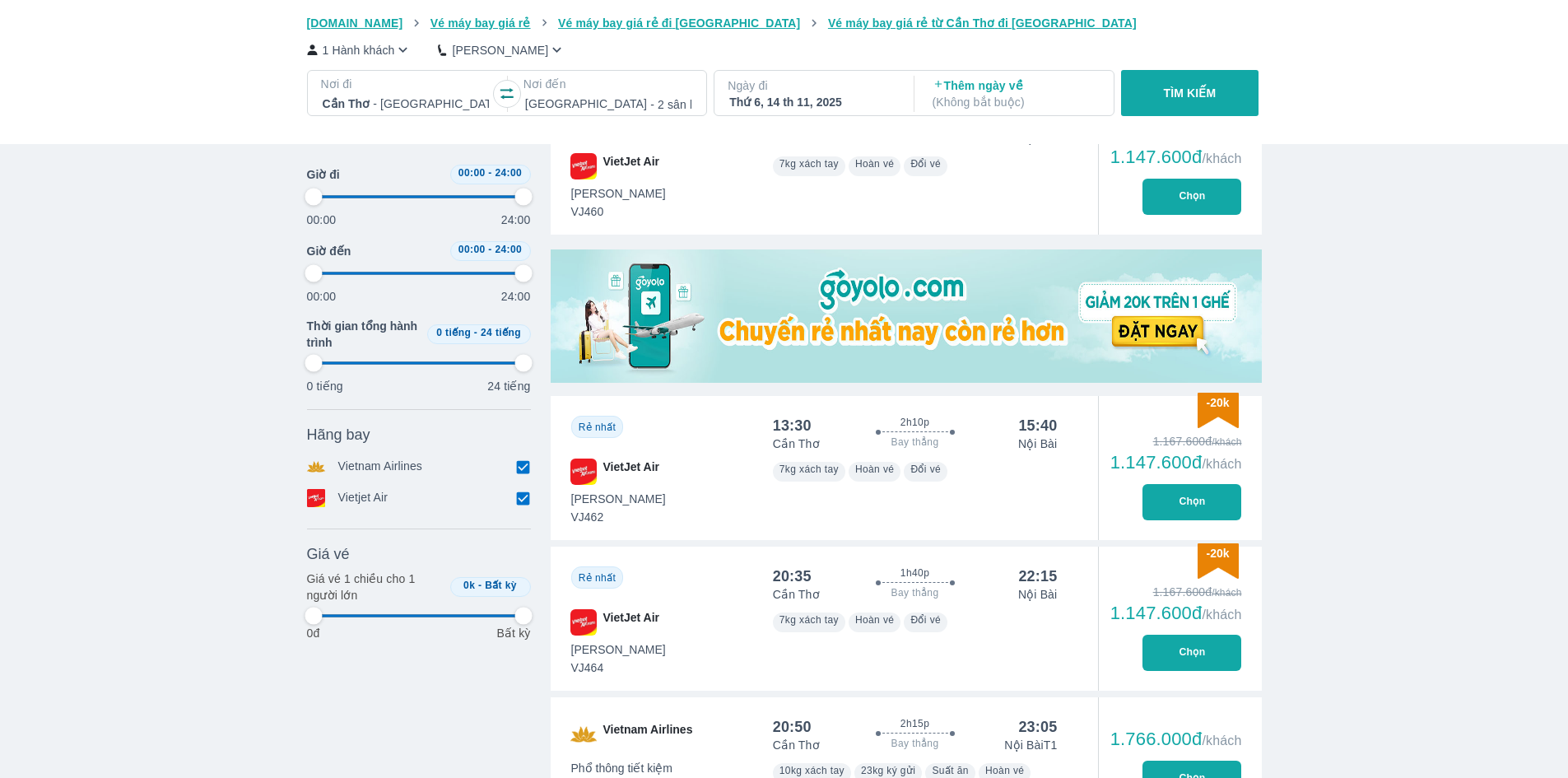
type input "97.9166666666667"
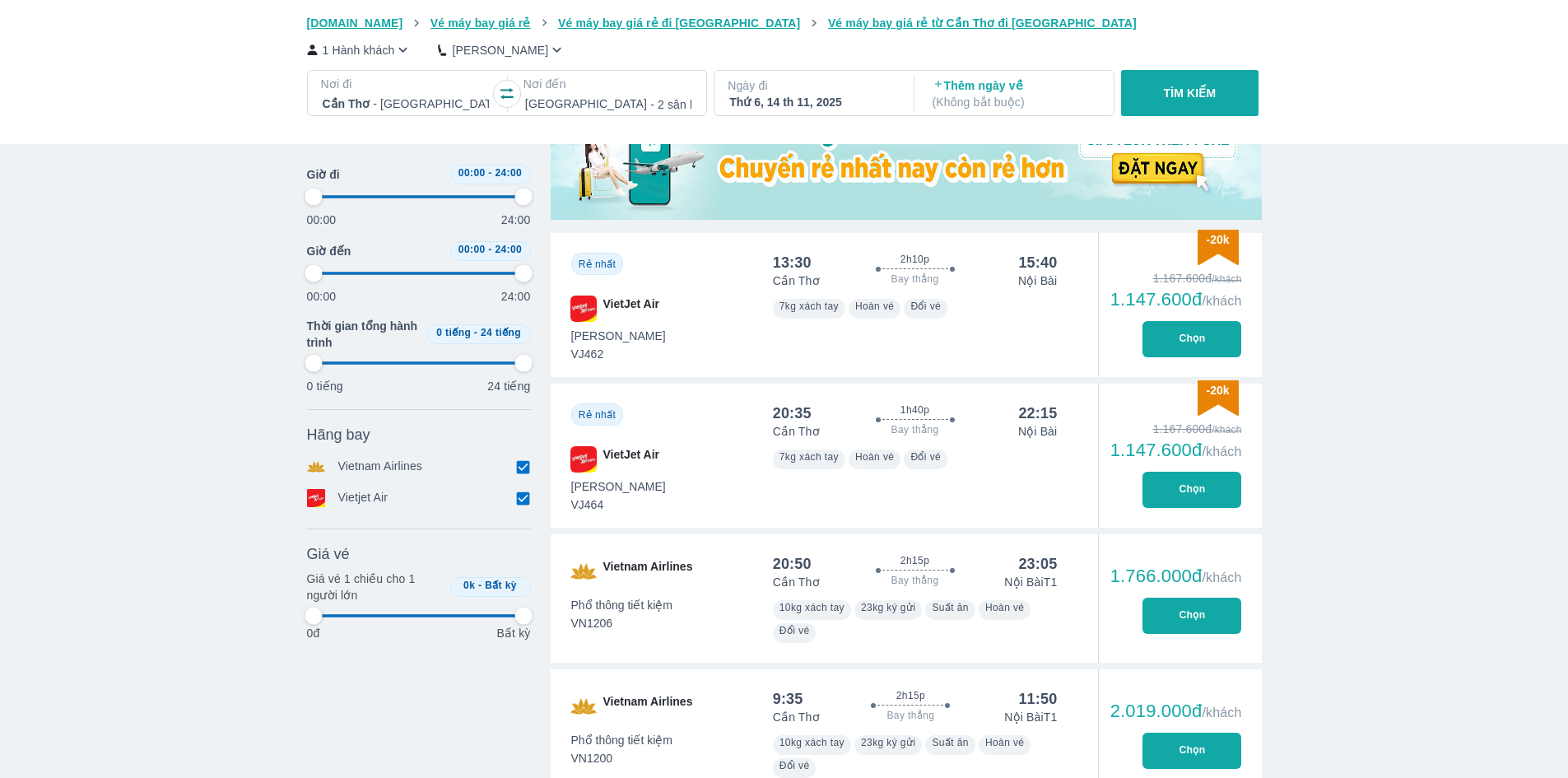
scroll to position [577, 0]
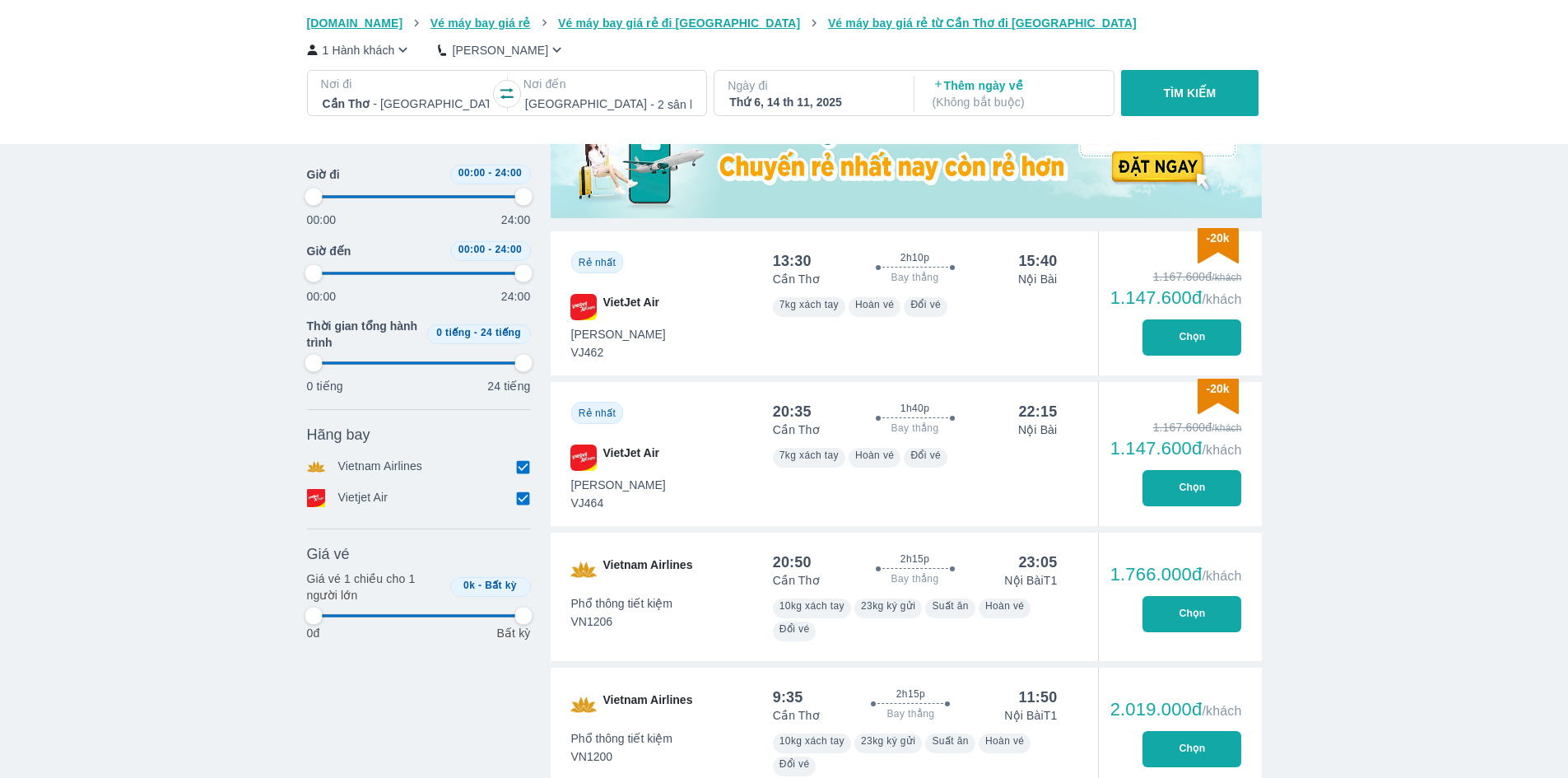
type input "97.9166666666667"
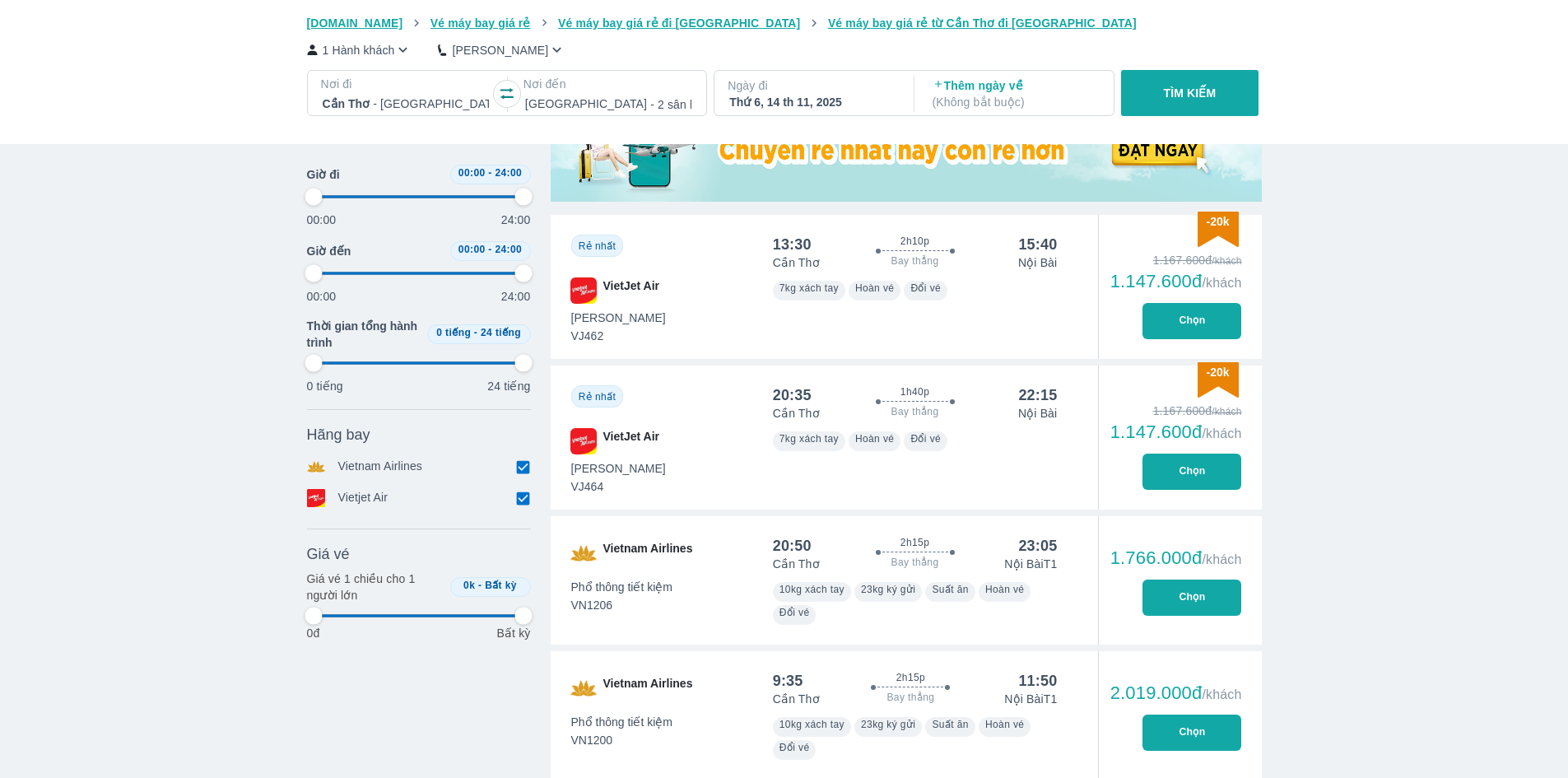
type input "97.9166666666667"
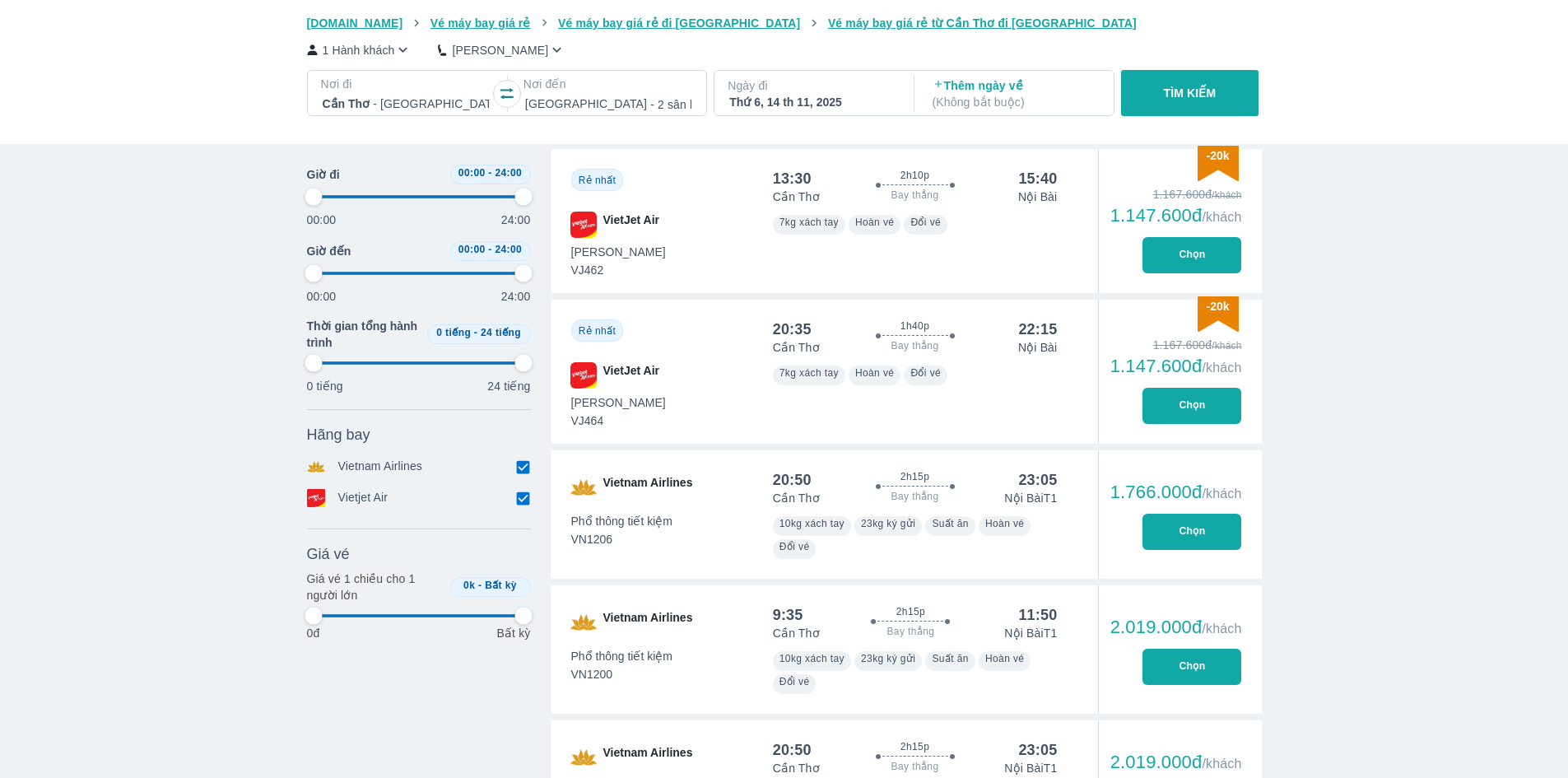
type input "97.9166666666667"
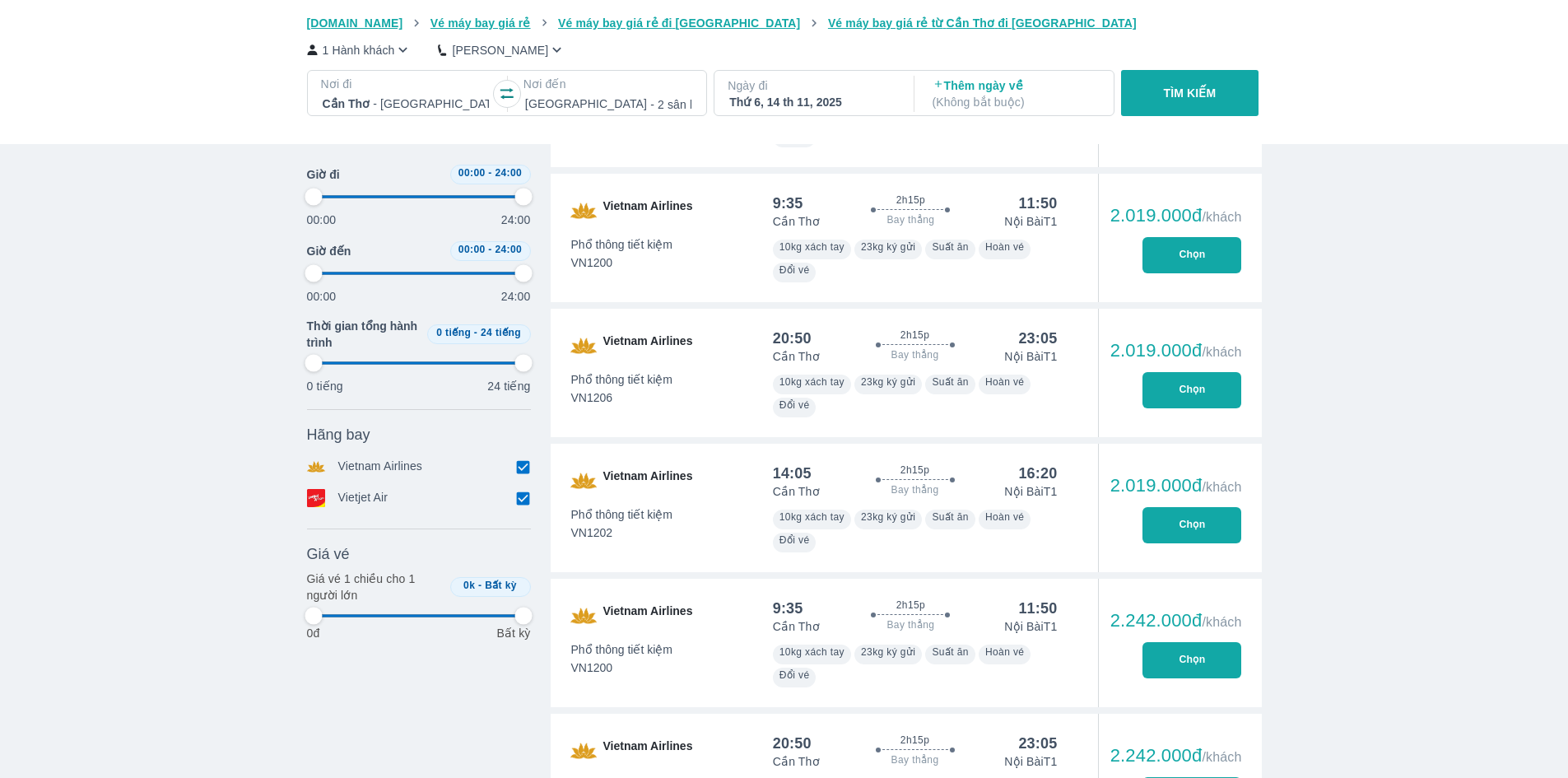
type input "97.9166666666667"
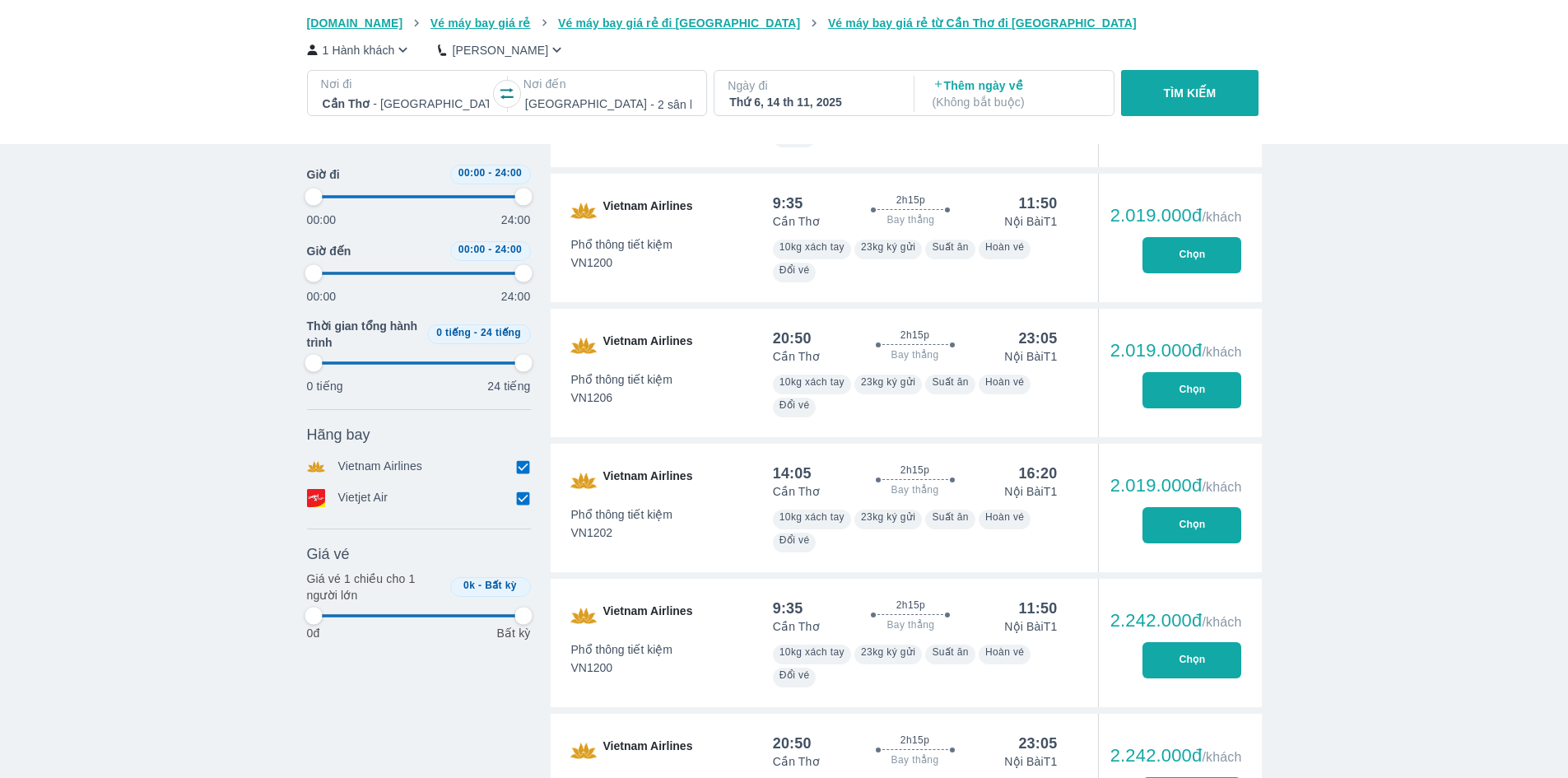
type input "97.9166666666667"
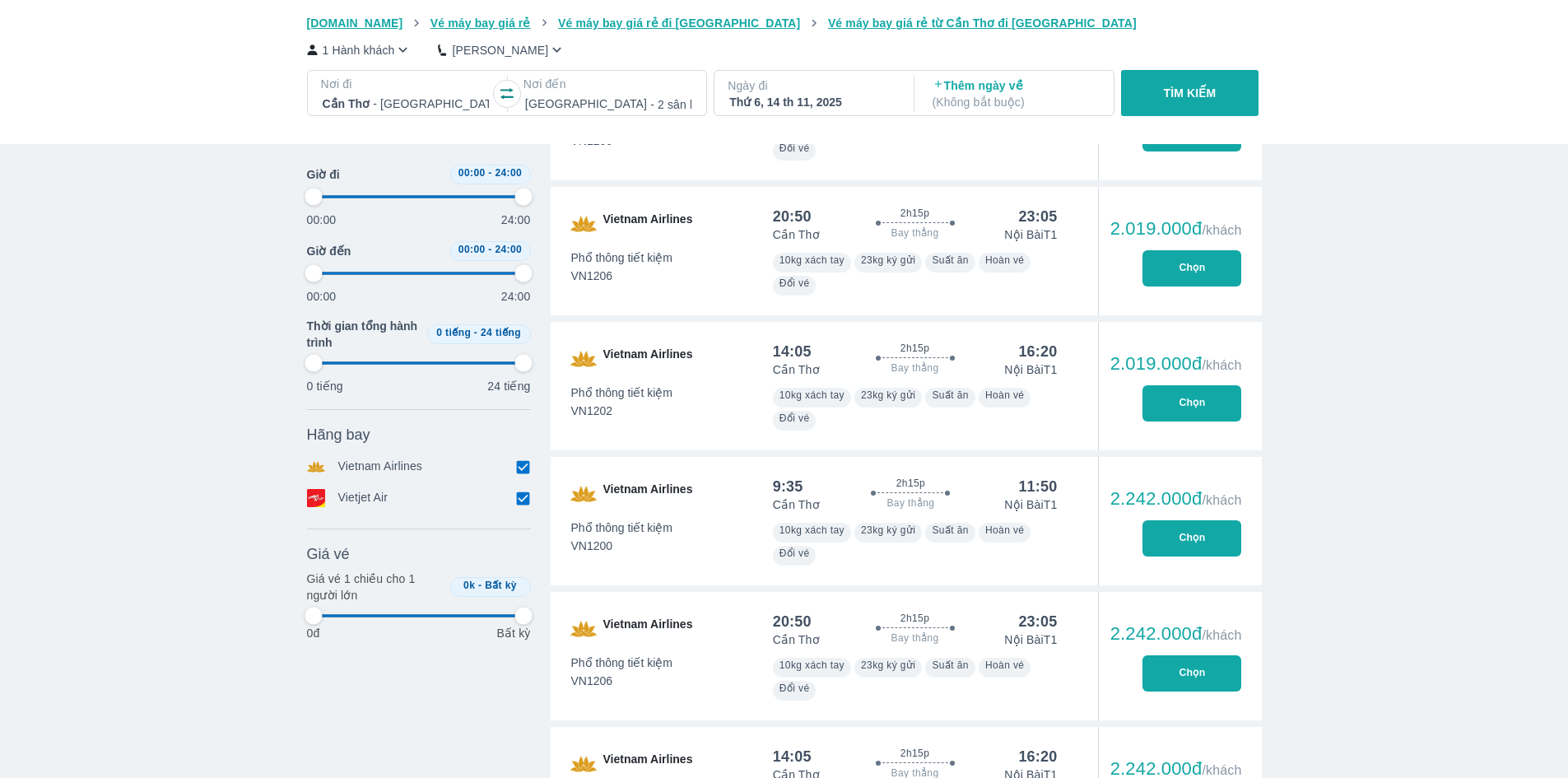
type input "97.9166666666667"
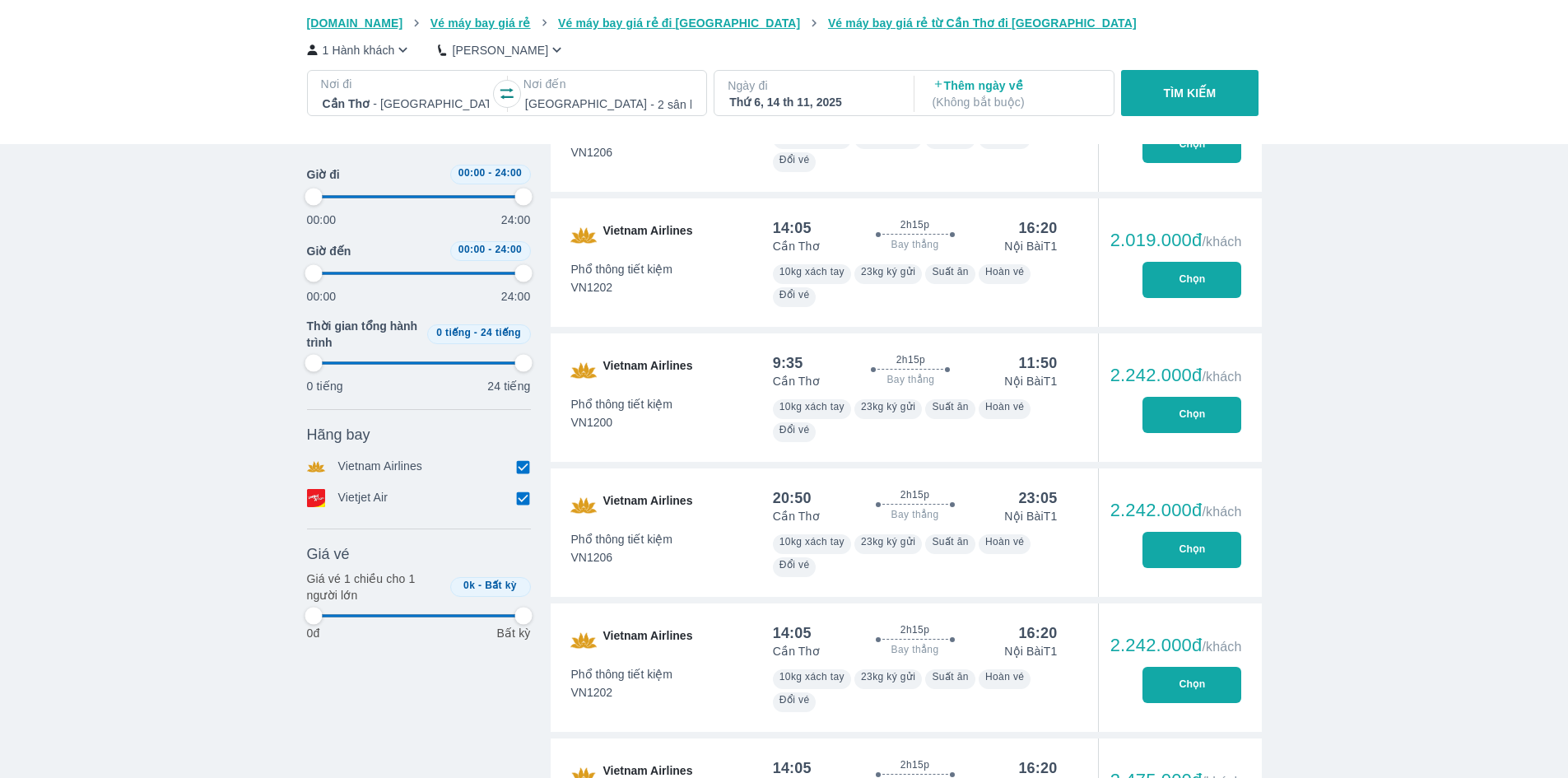
scroll to position [1400, 0]
type input "97.9166666666667"
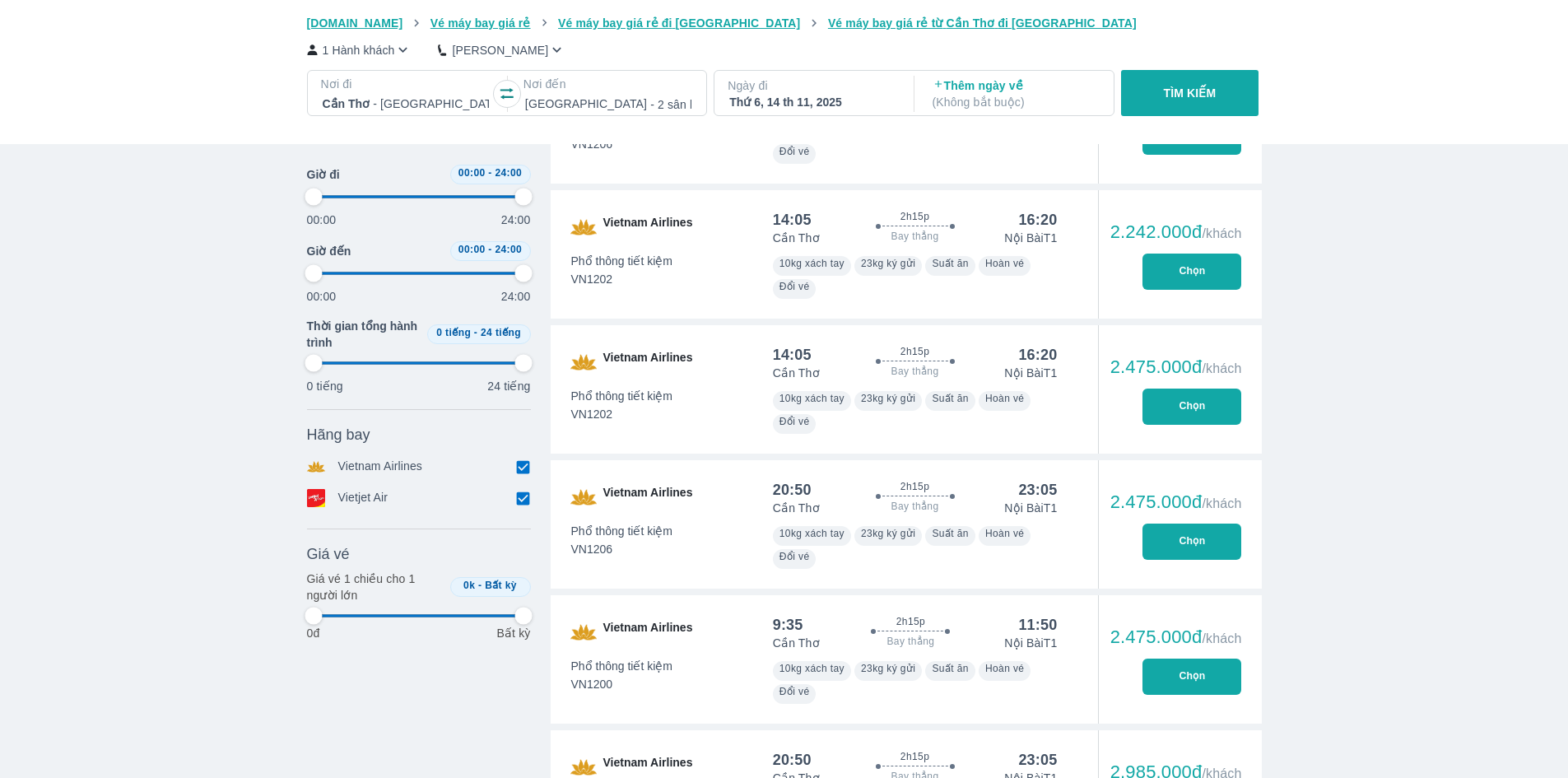
type input "97.9166666666667"
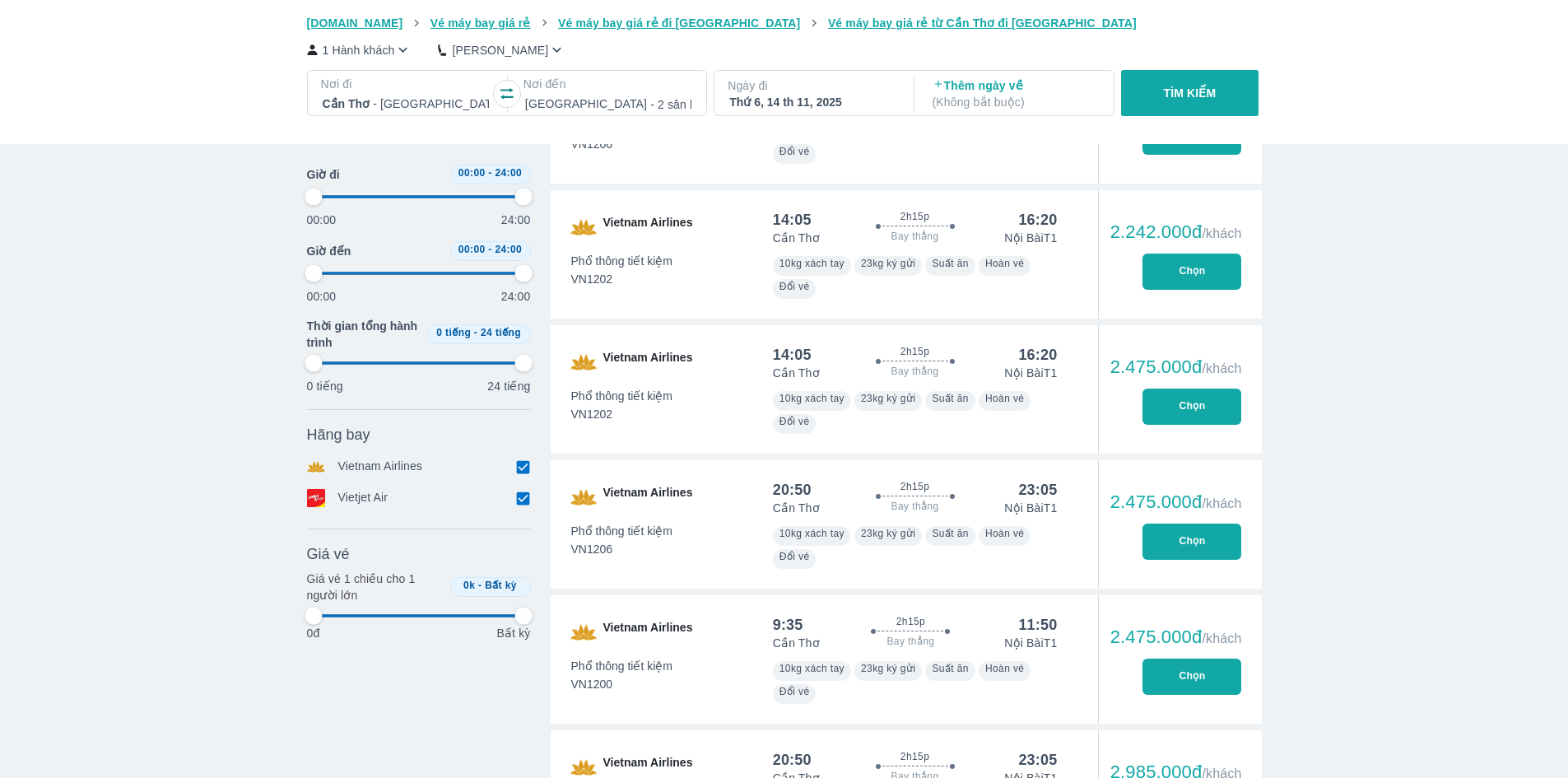
type input "97.9166666666667"
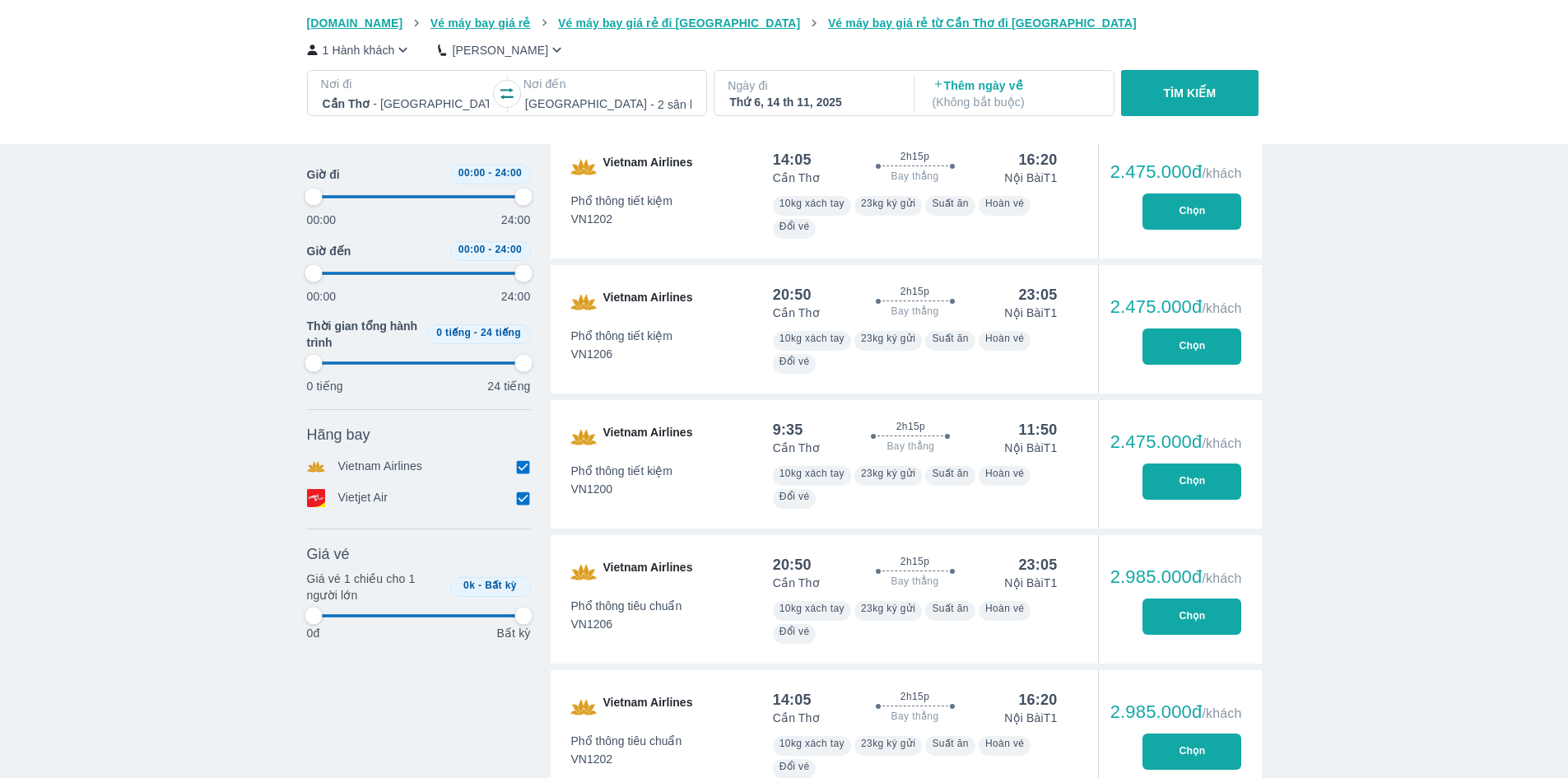
scroll to position [2059, 0]
type input "97.9166666666667"
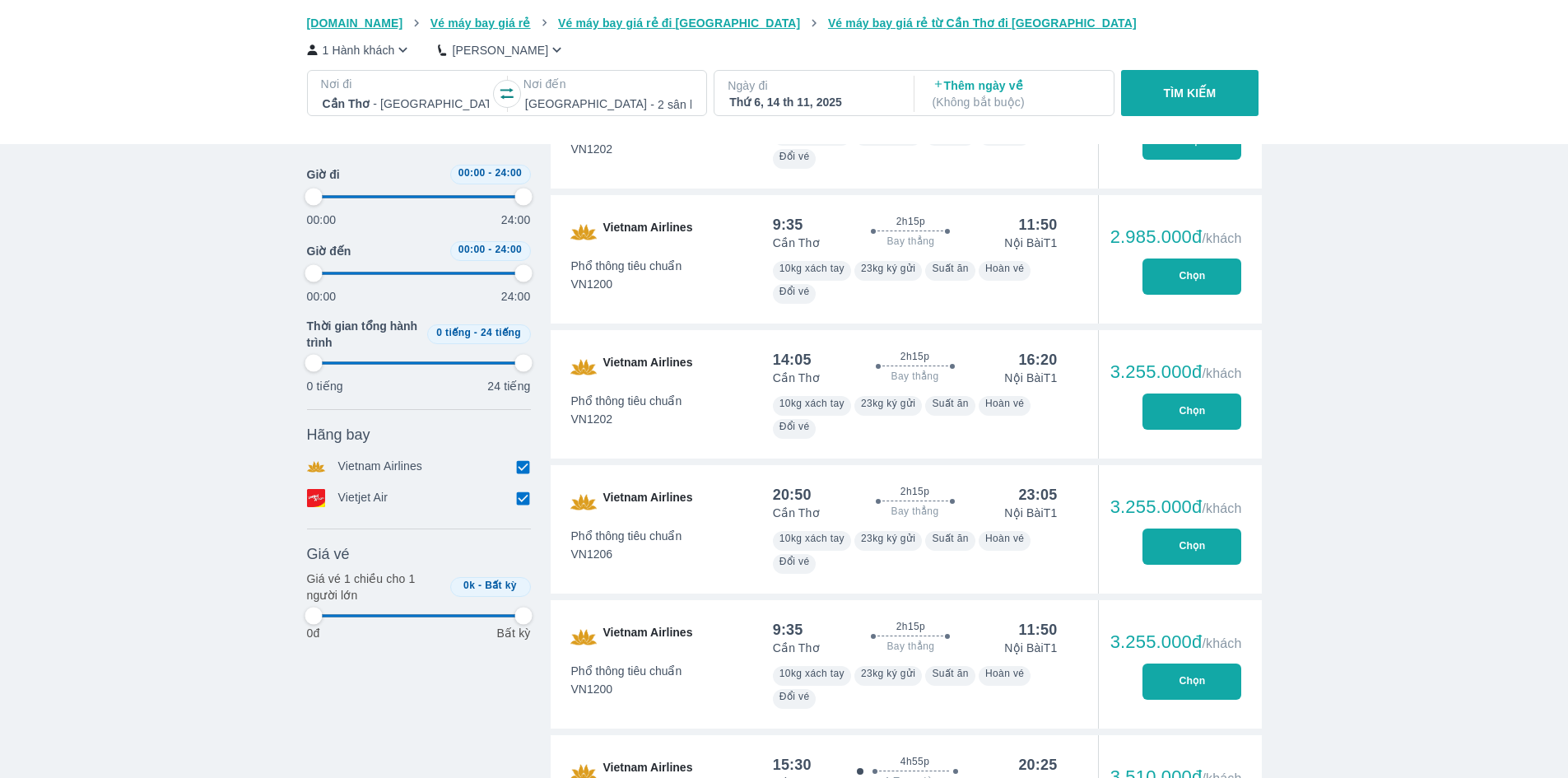
type input "97.9166666666667"
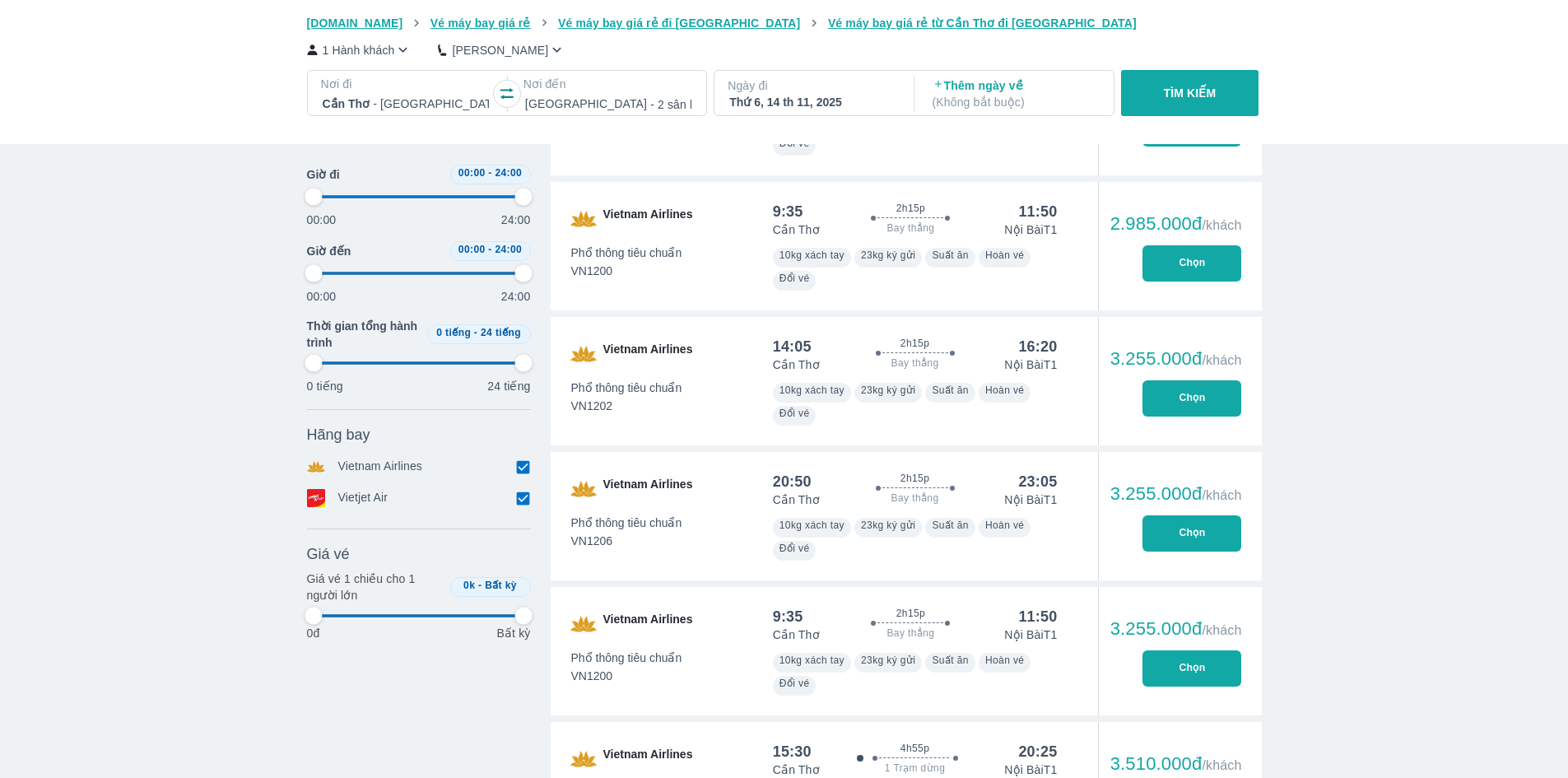
type input "97.9166666666667"
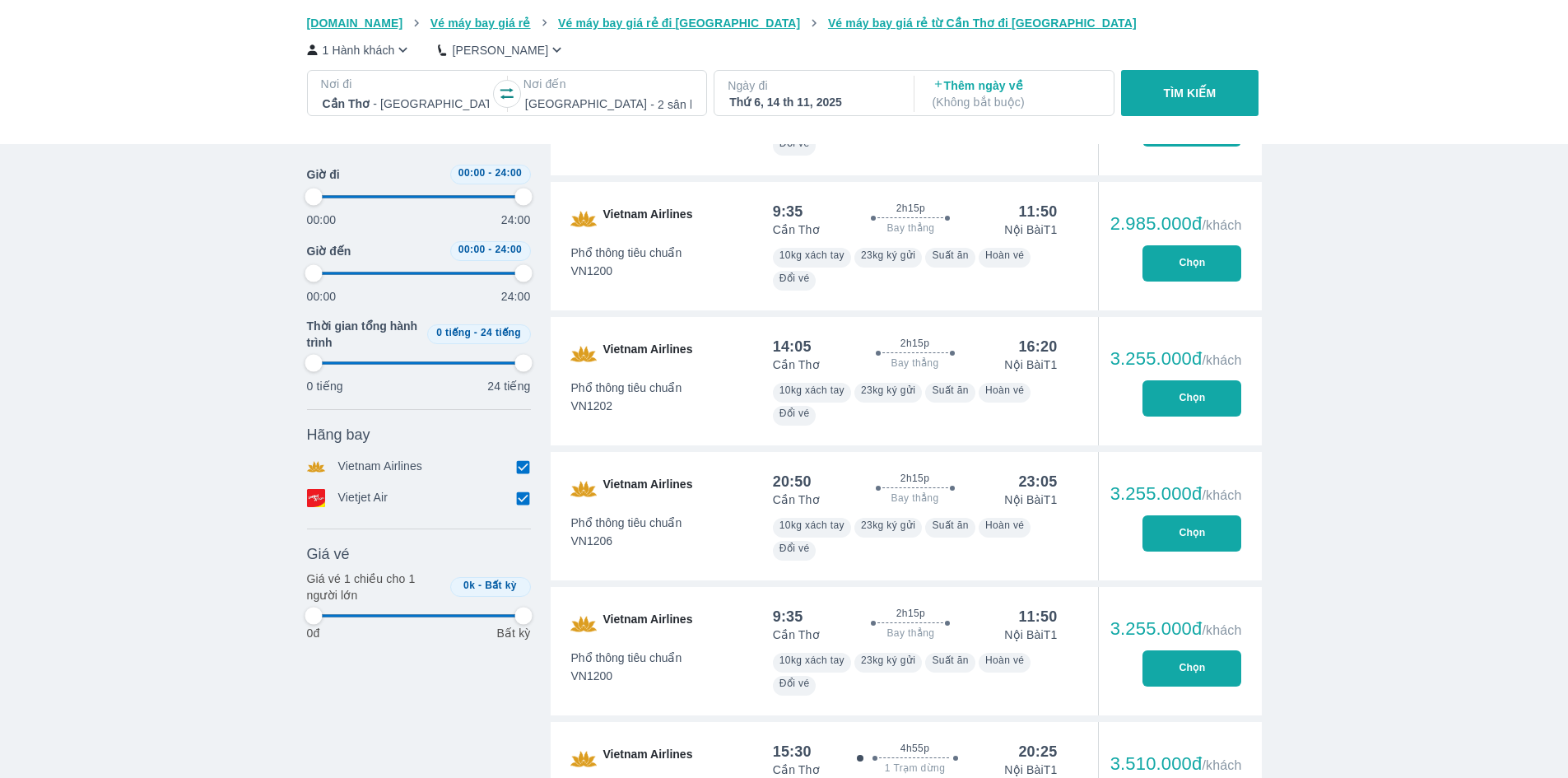
type input "97.9166666666667"
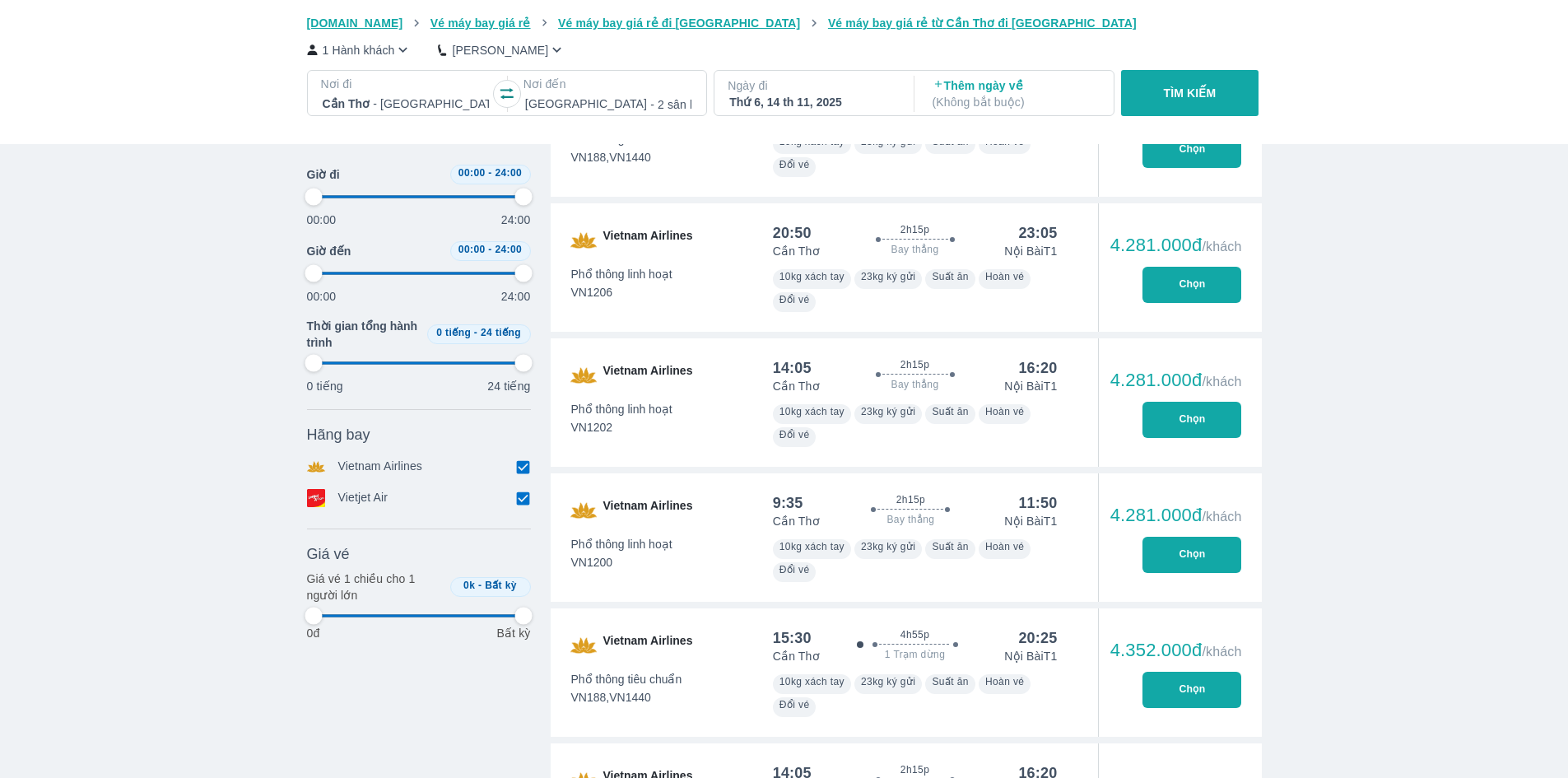
type input "97.9166666666667"
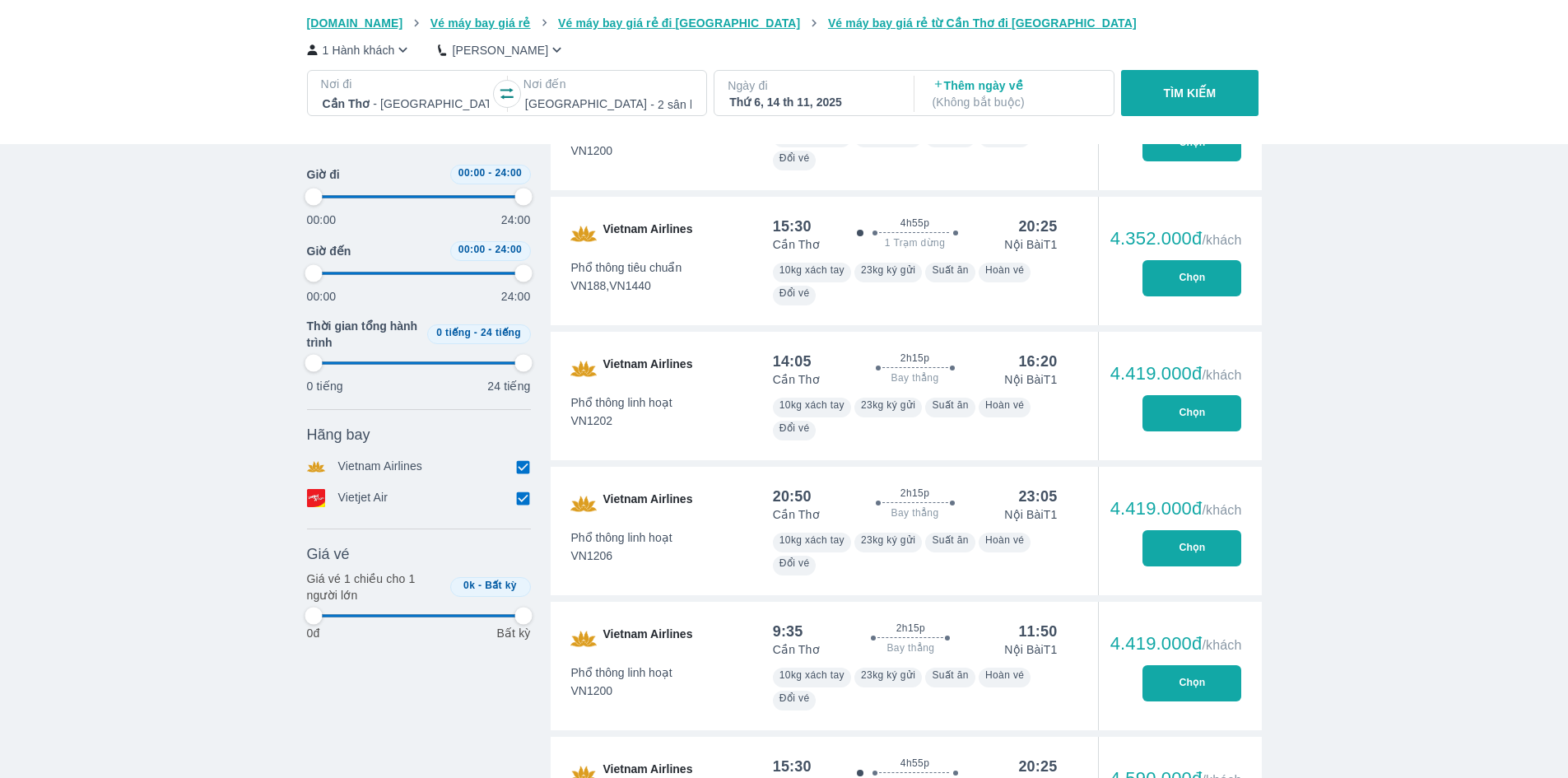
type input "97.9166666666667"
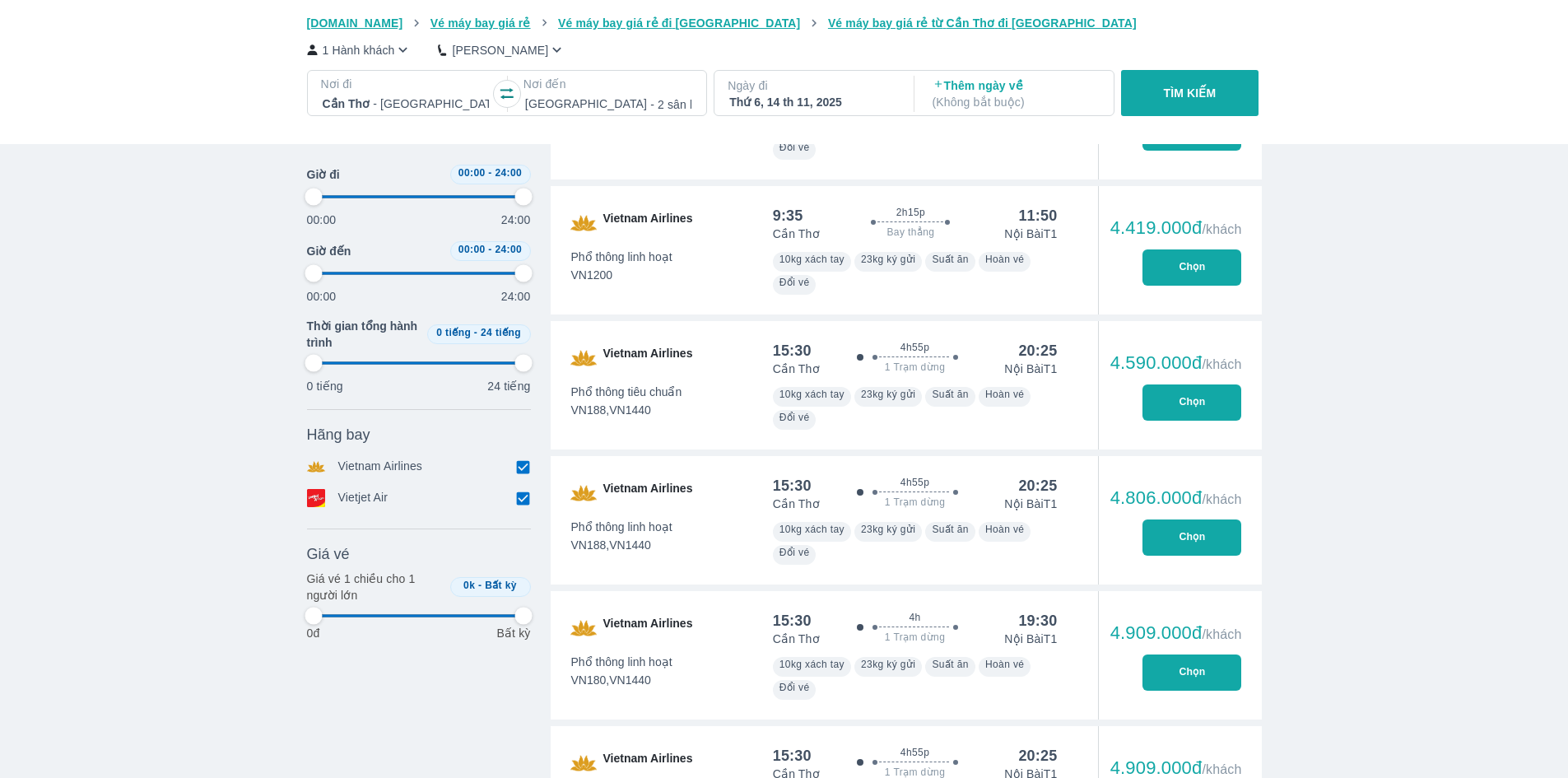
type input "97.9166666666667"
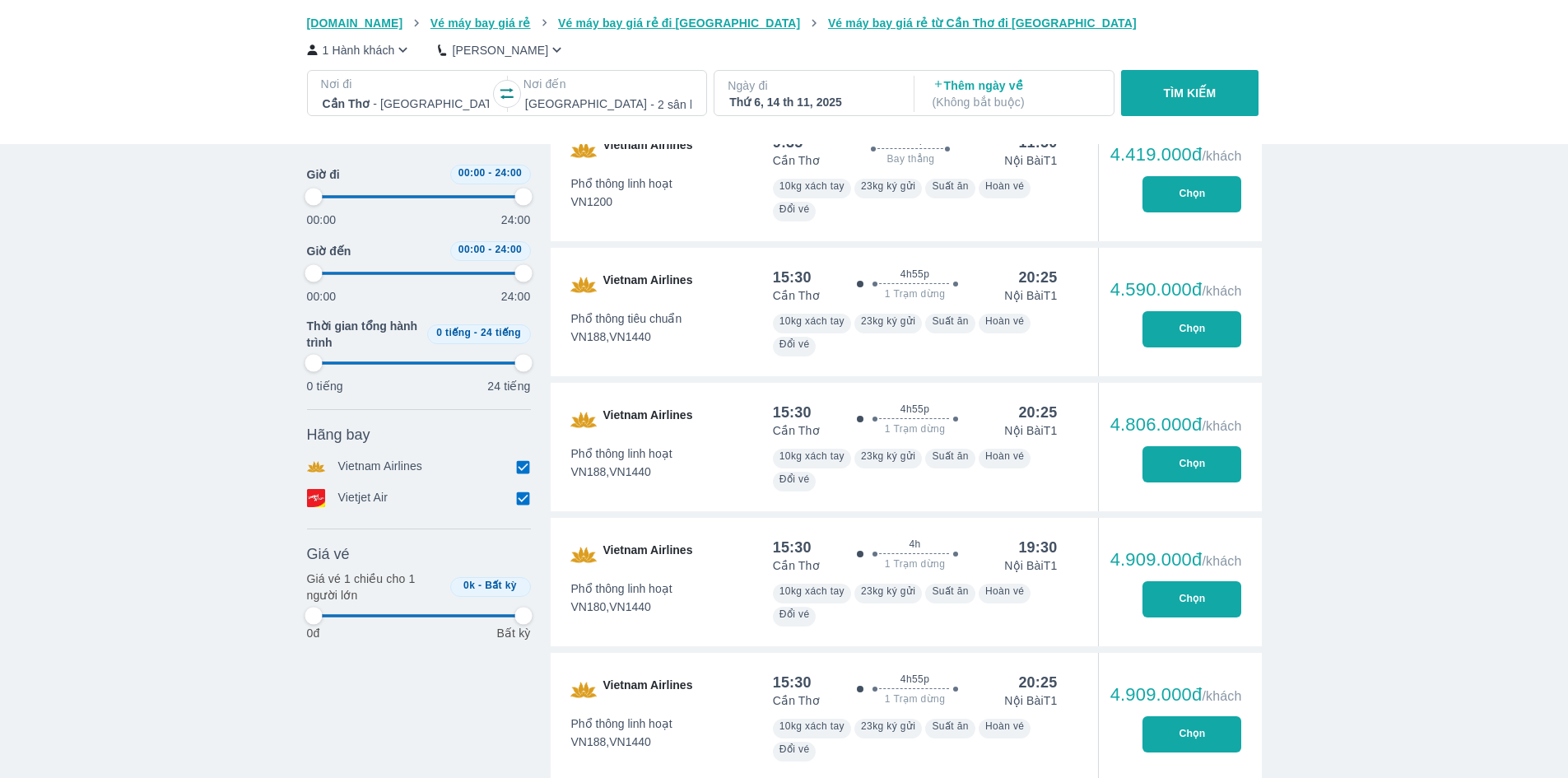
scroll to position [5354, 0]
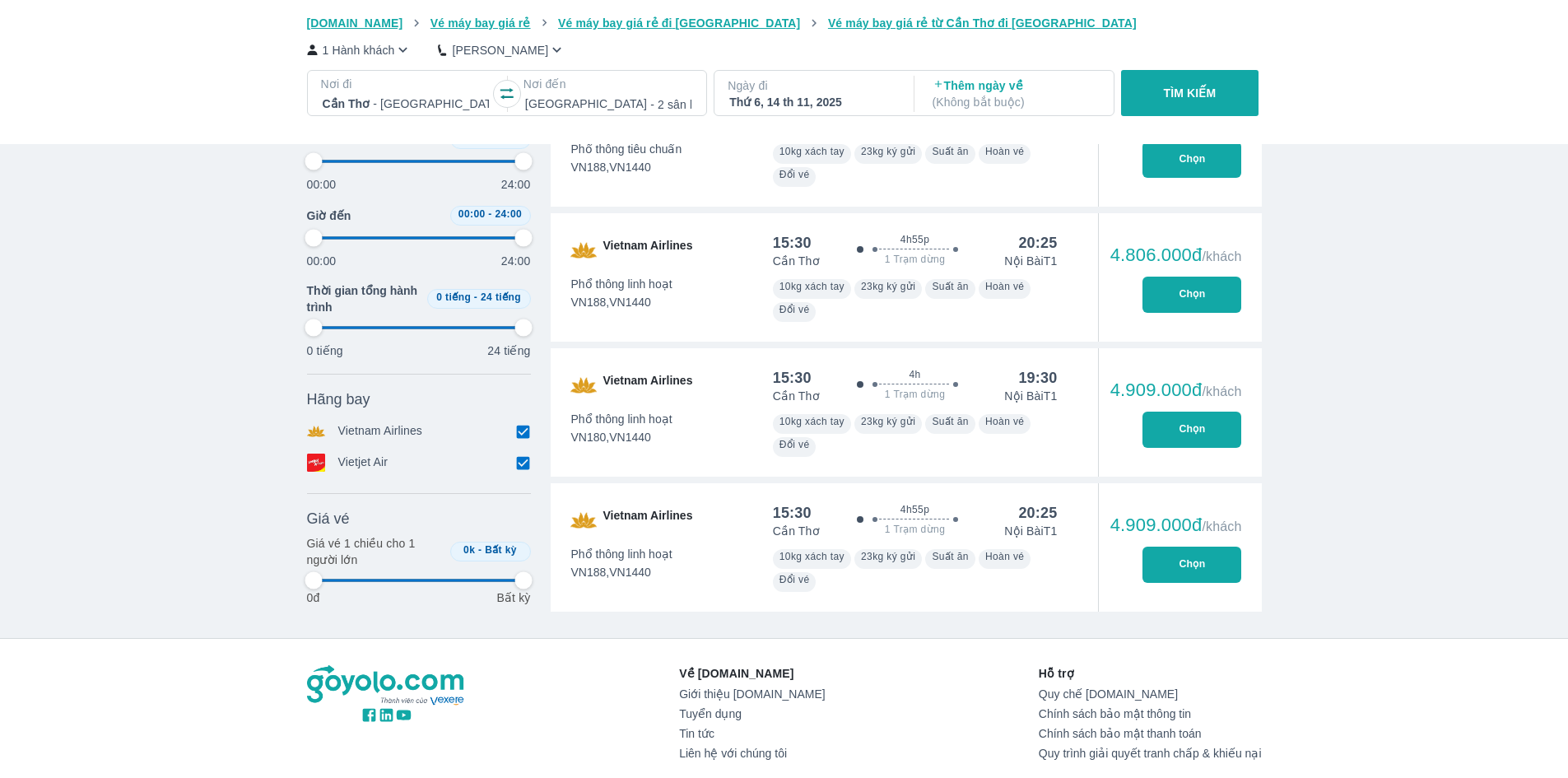
type input "97.9166666666667"
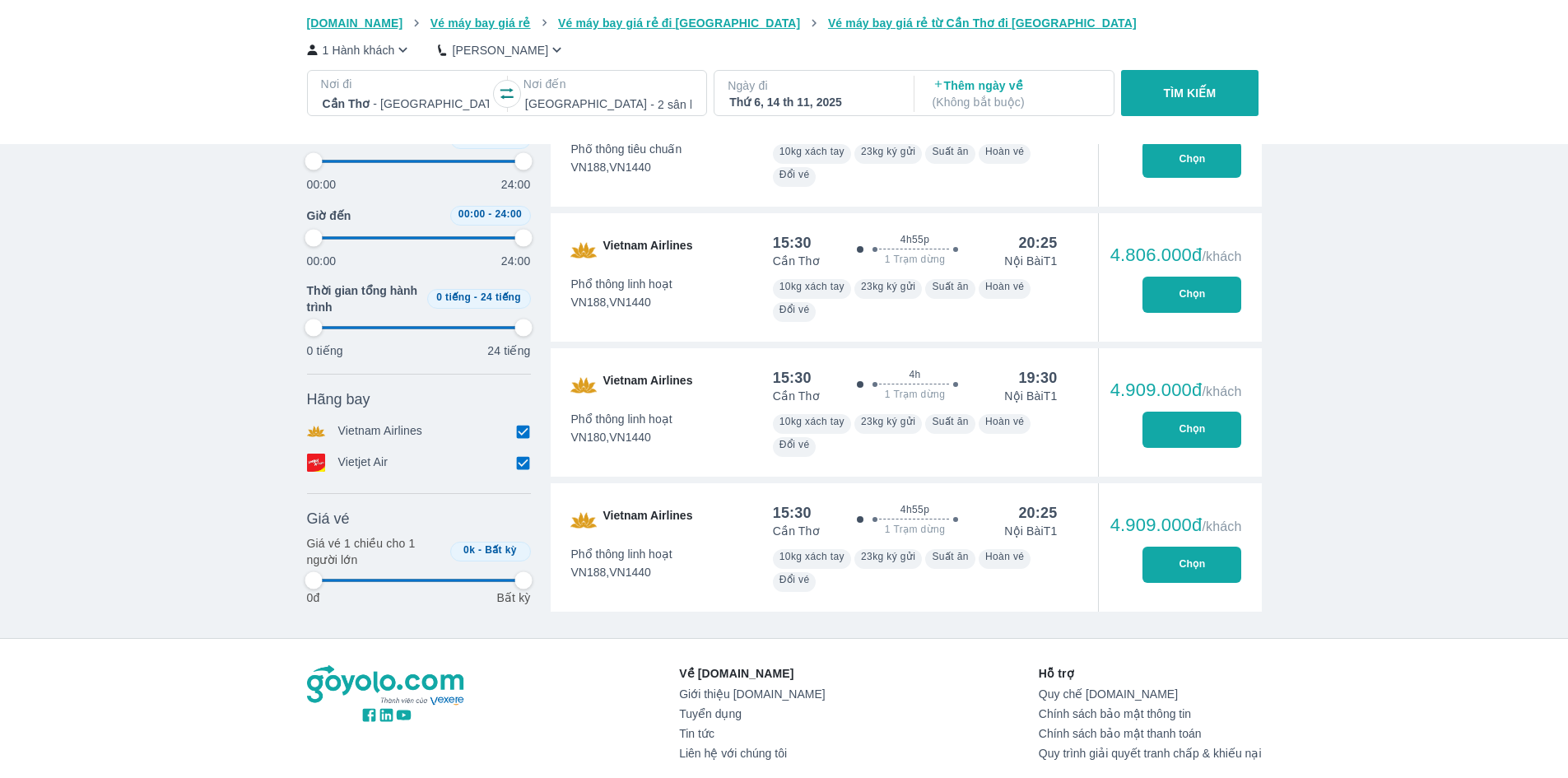
type input "97.9166666666667"
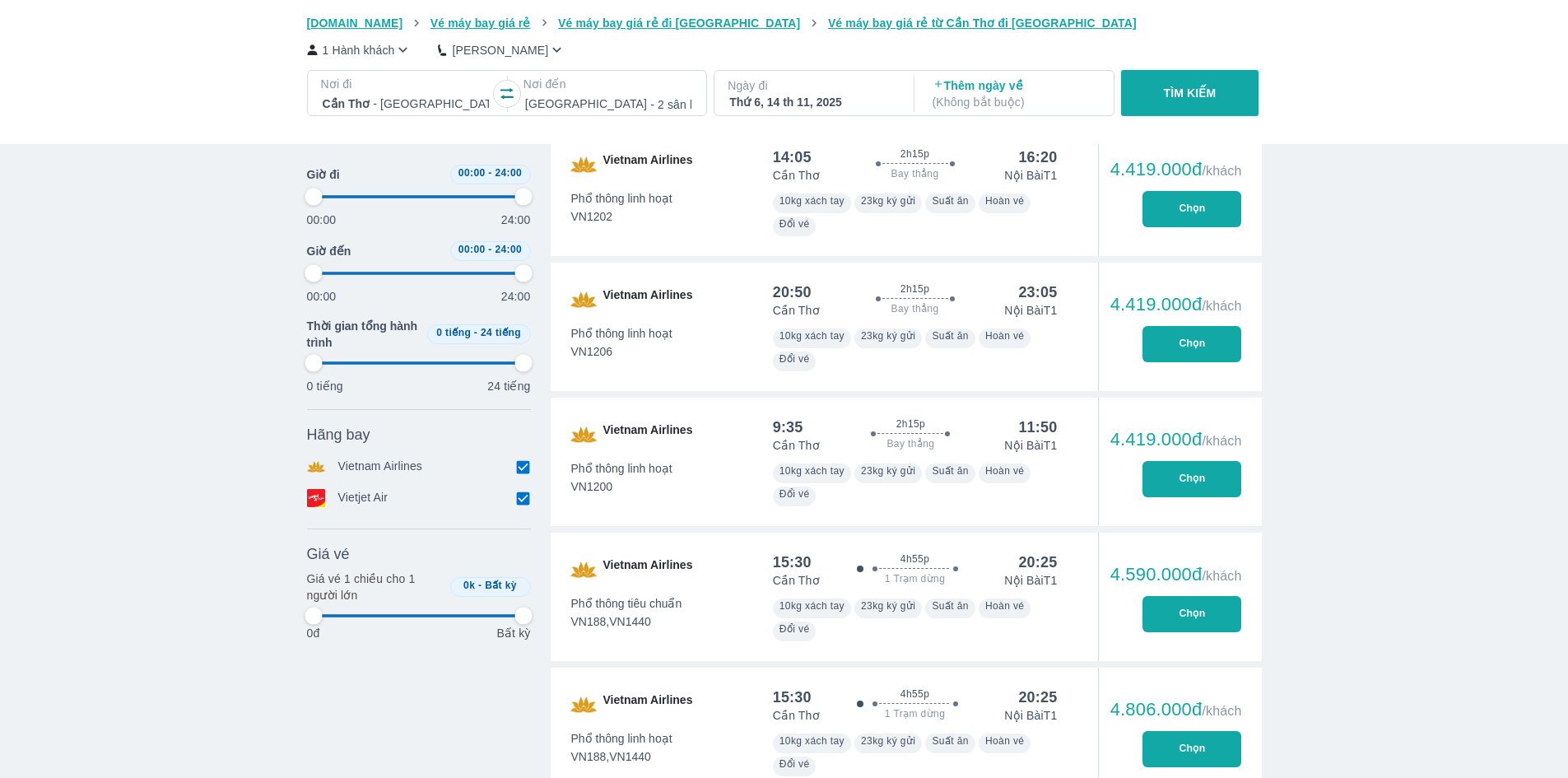
type input "97.9166666666667"
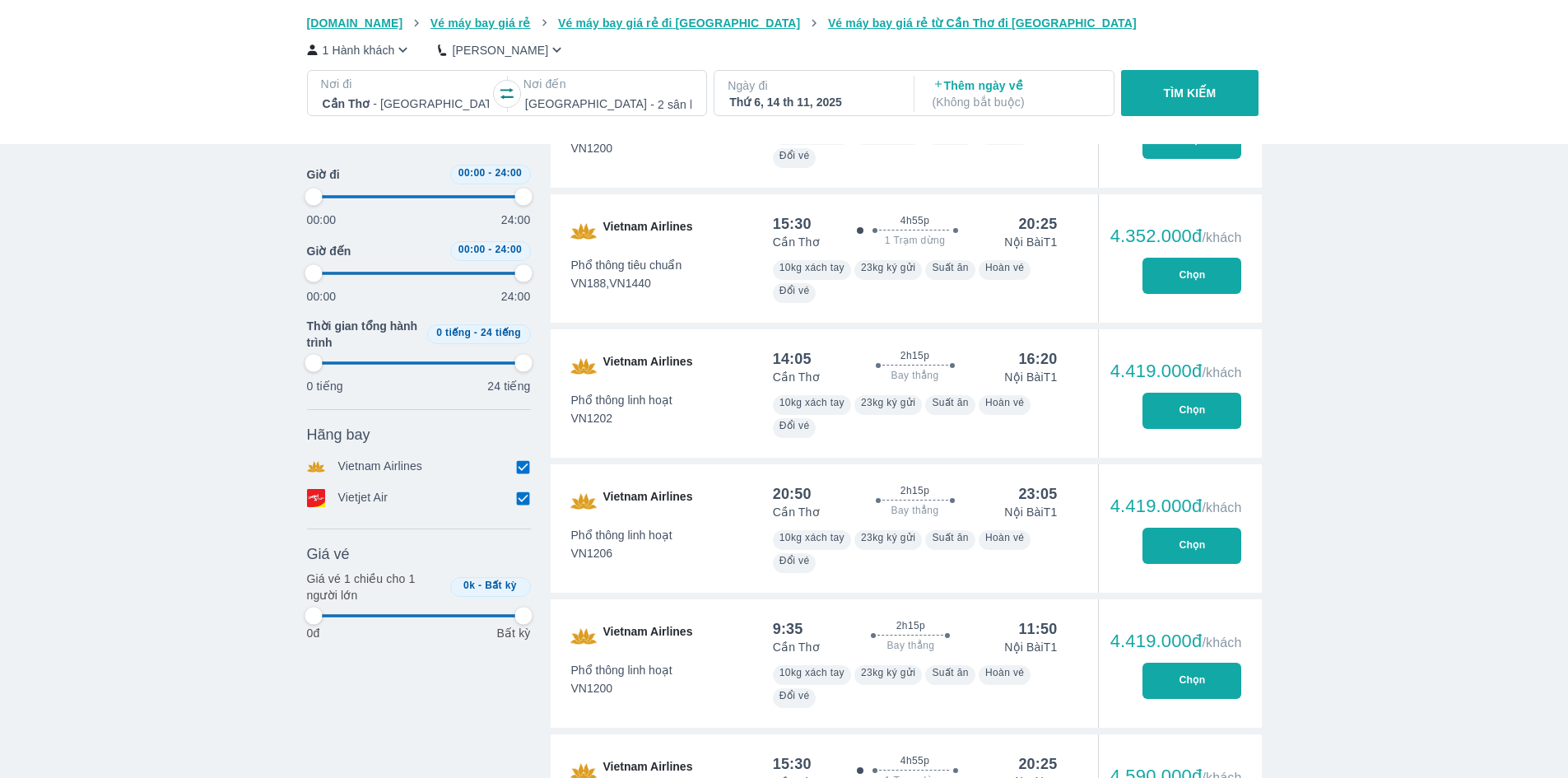
scroll to position [4695, 0]
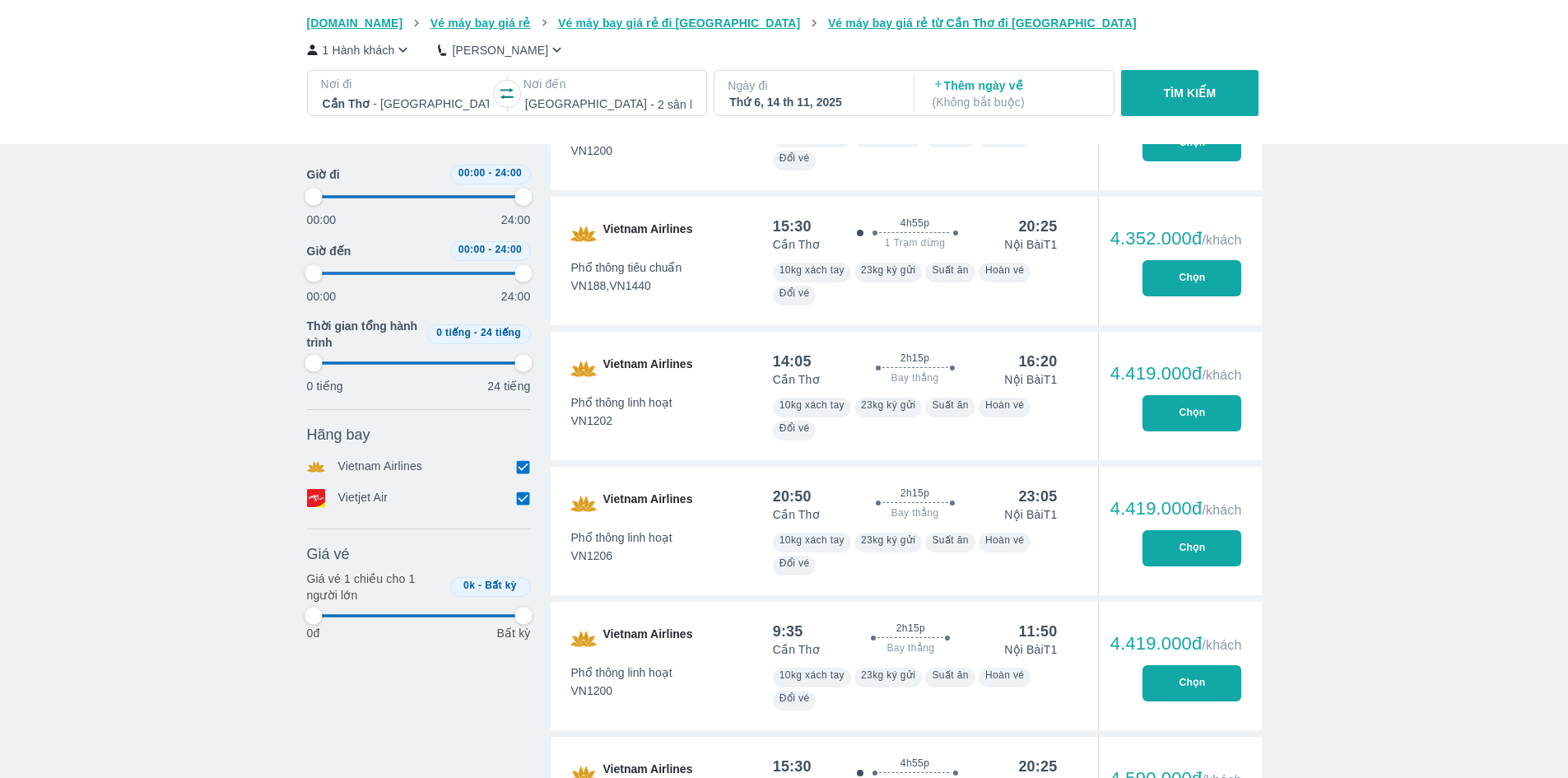
type input "97.9166666666667"
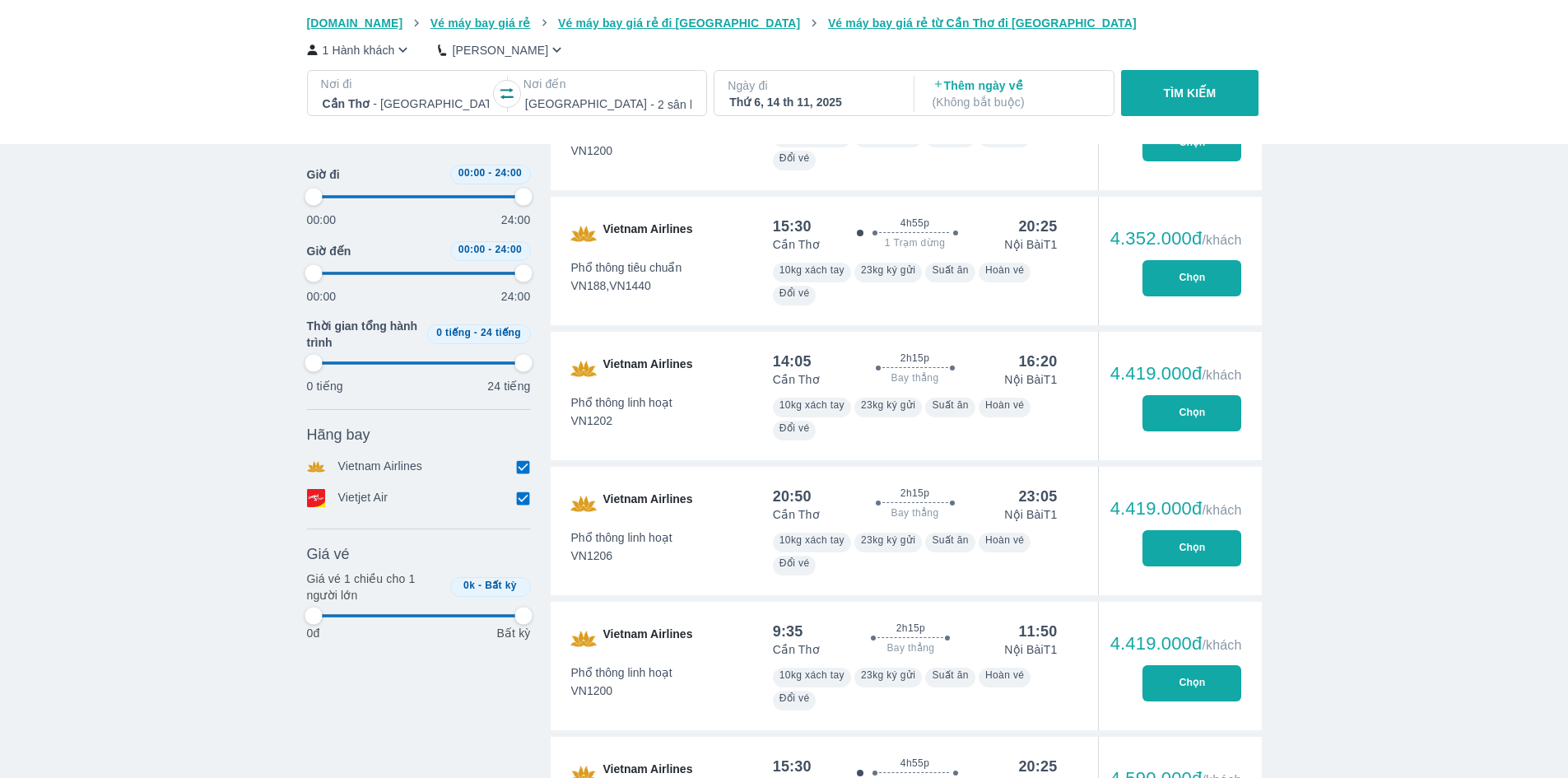
type input "97.9166666666667"
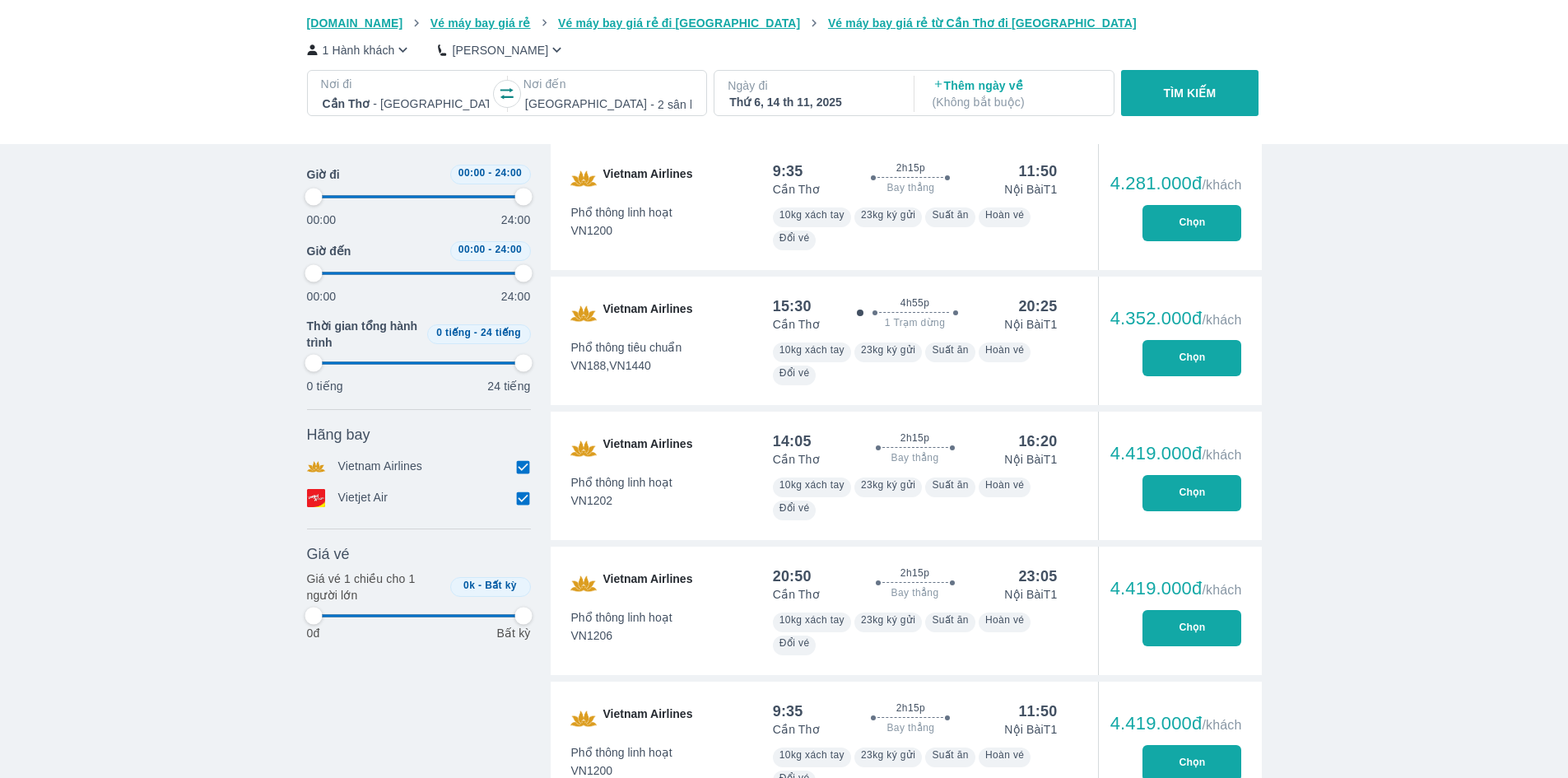
scroll to position [4612, 0]
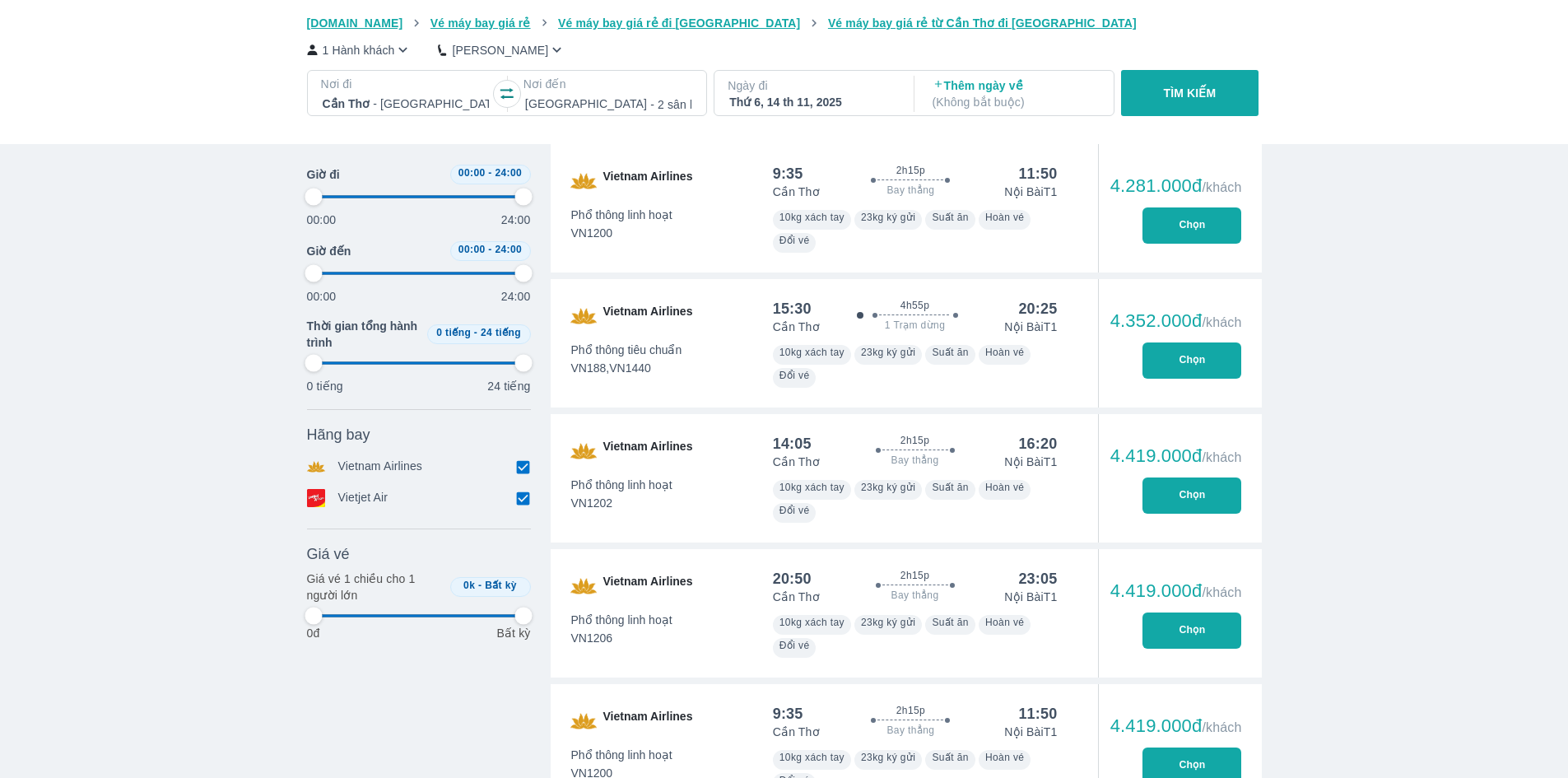
type input "97.9166666666667"
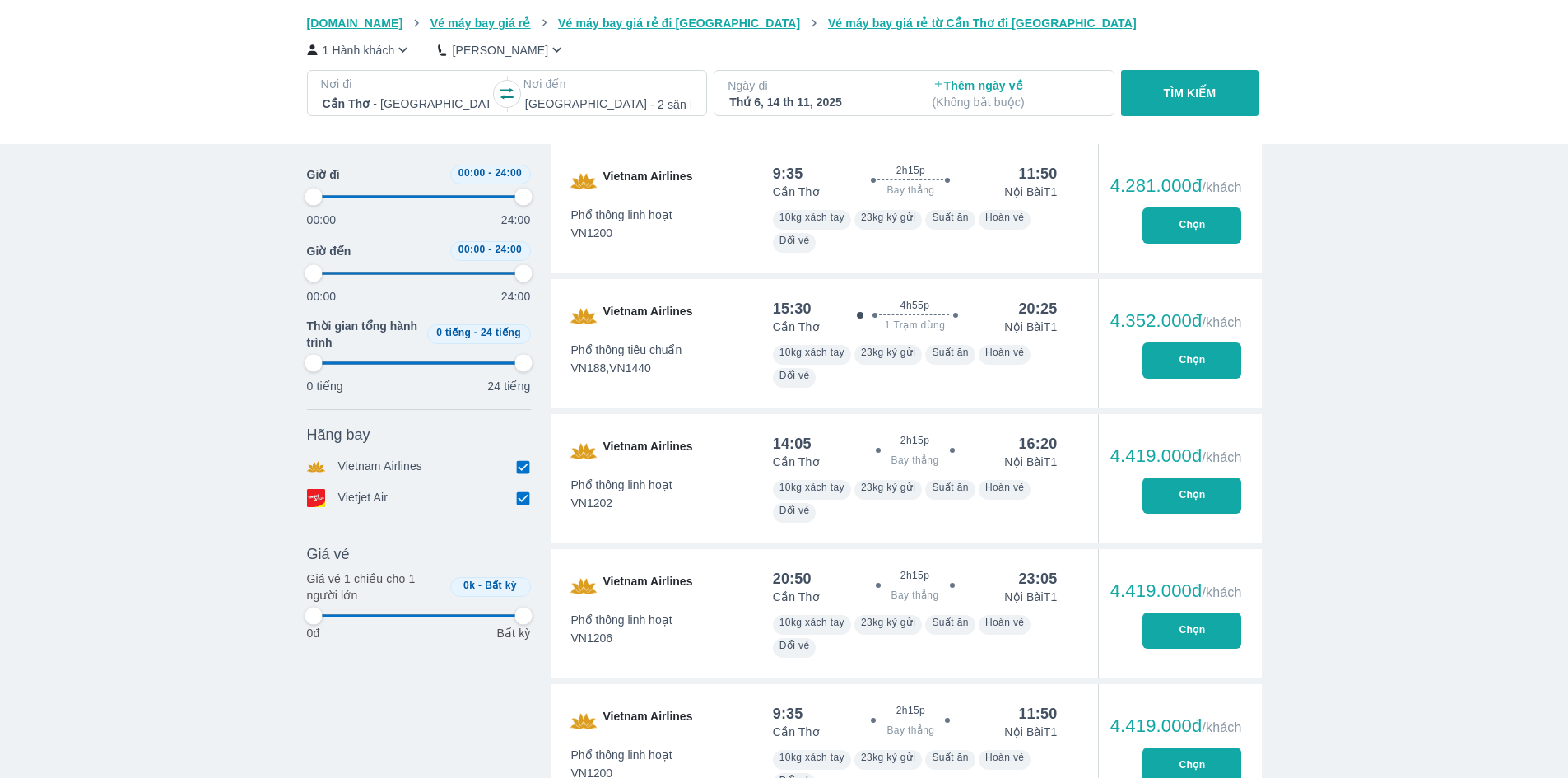
type input "97.9166666666667"
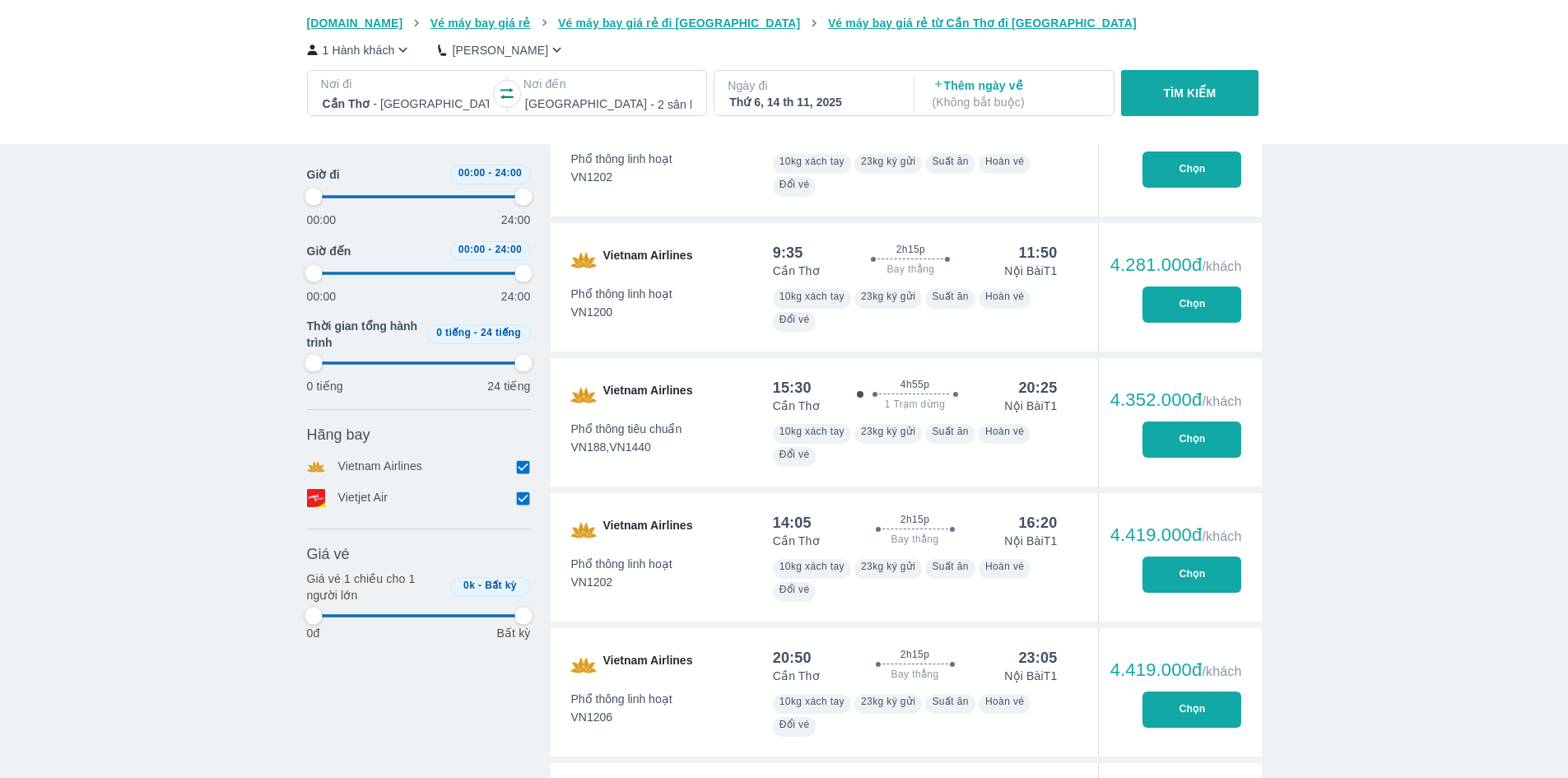
type input "97.9166666666667"
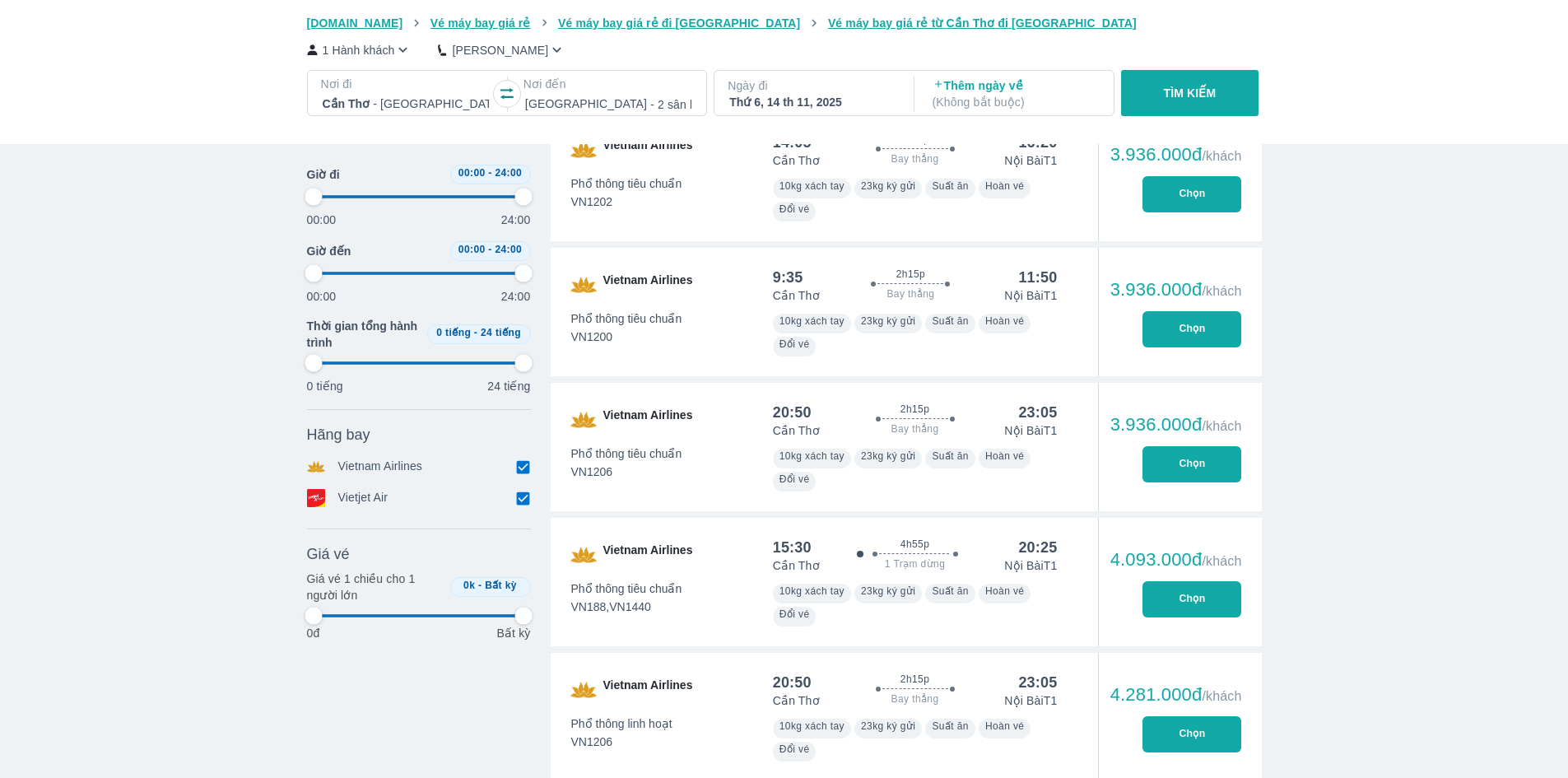
type input "97.9166666666667"
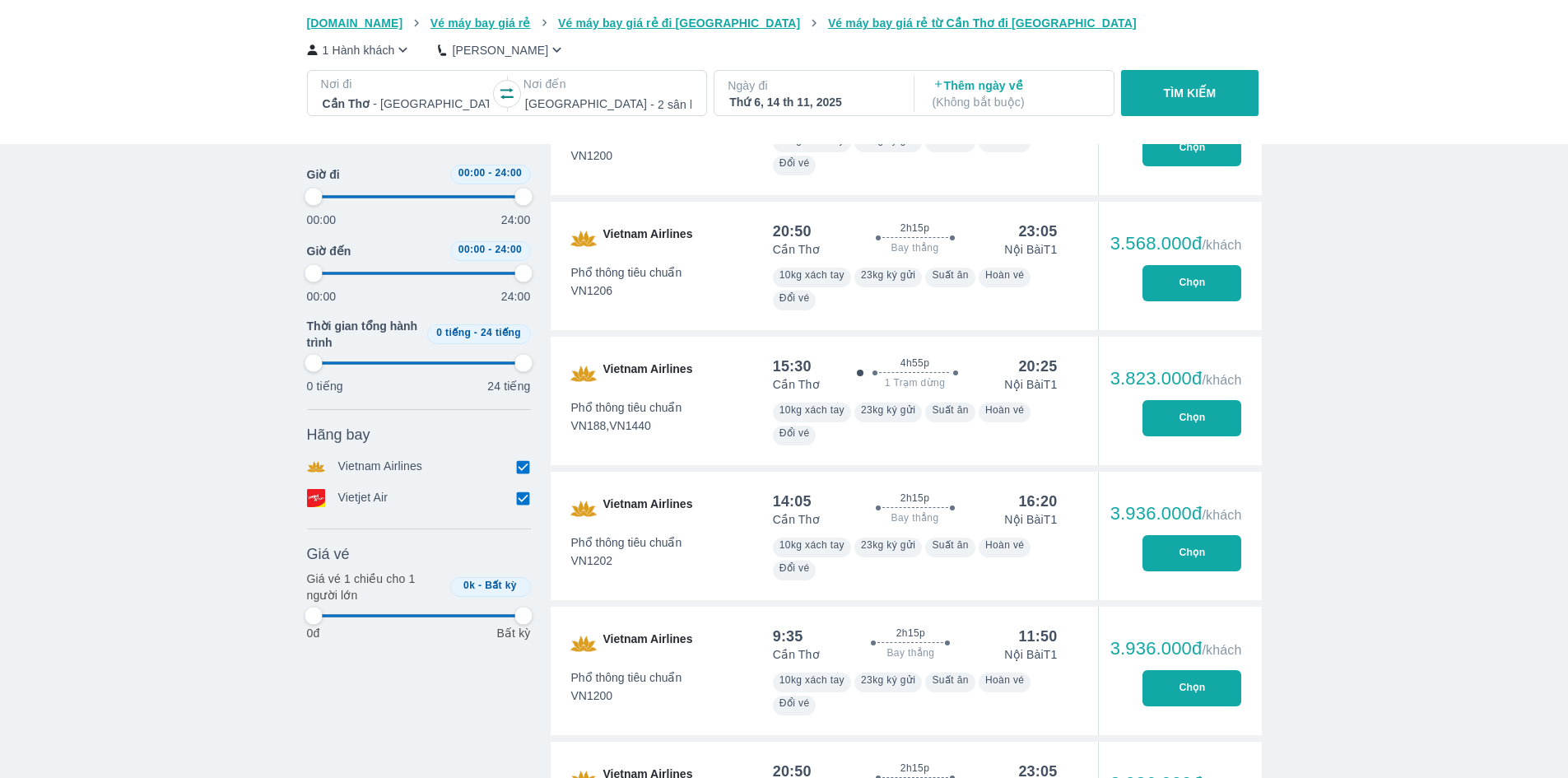
type input "97.9166666666667"
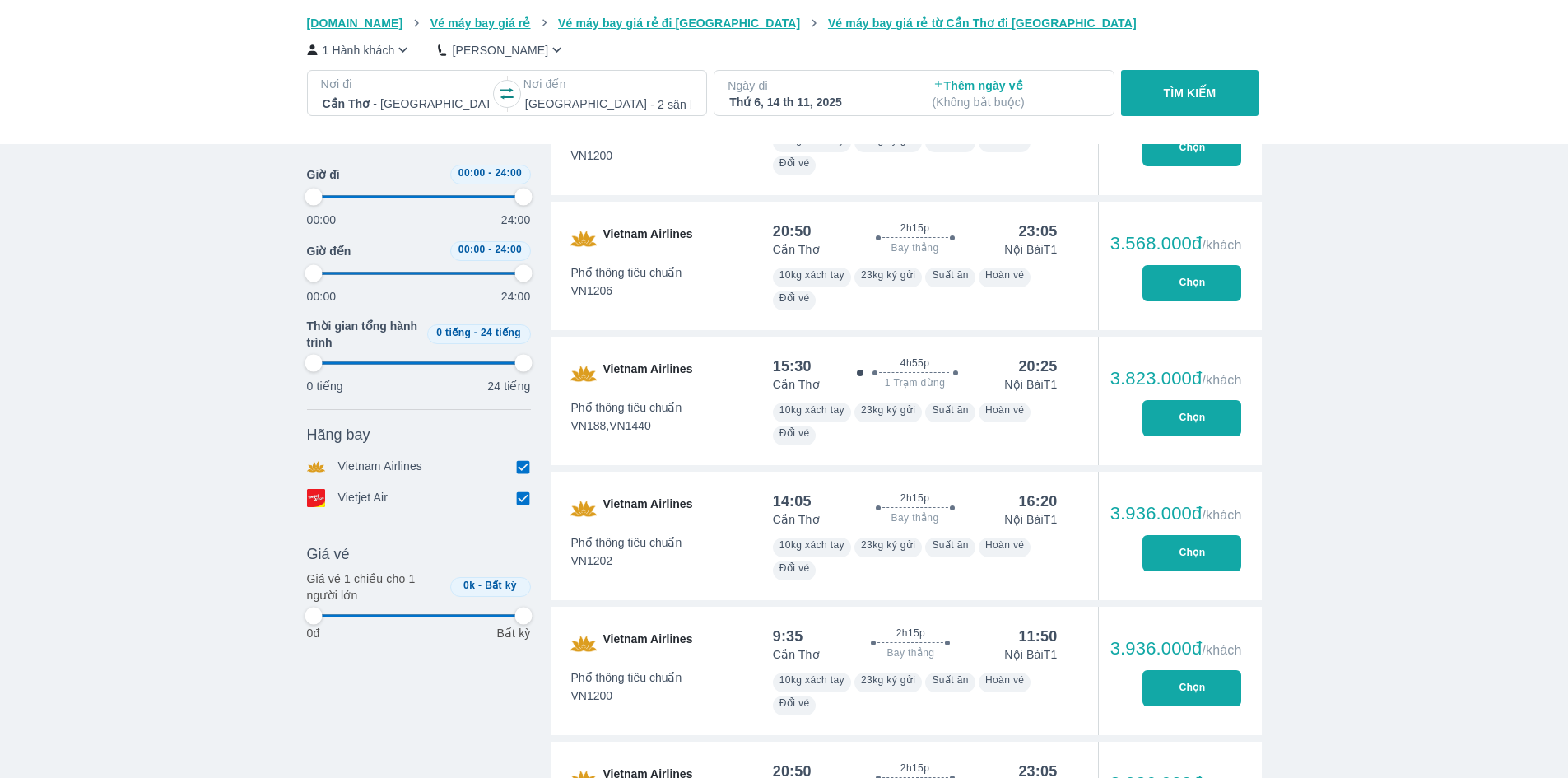
type input "97.9166666666667"
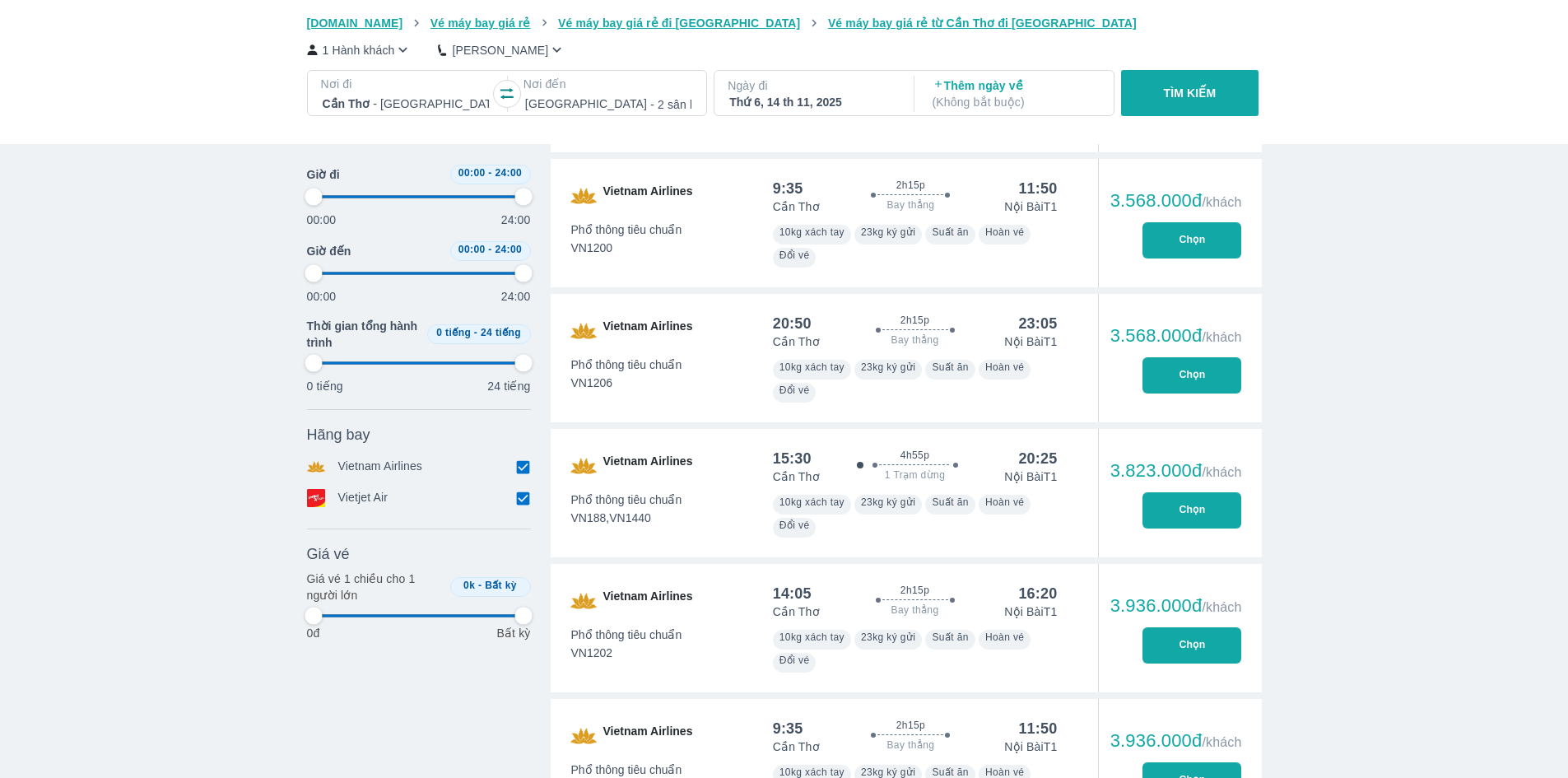
scroll to position [3377, 0]
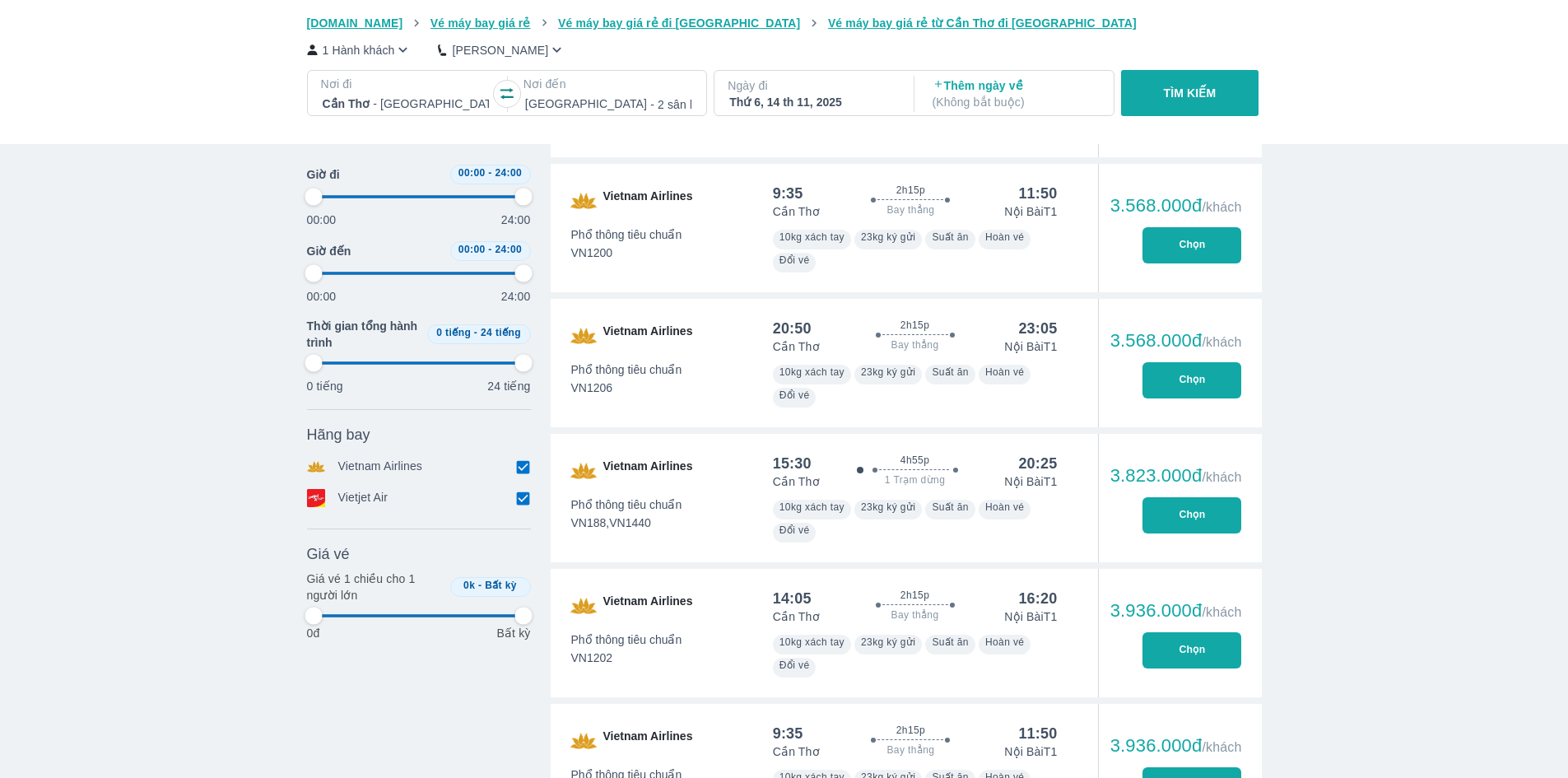
type input "97.9166666666667"
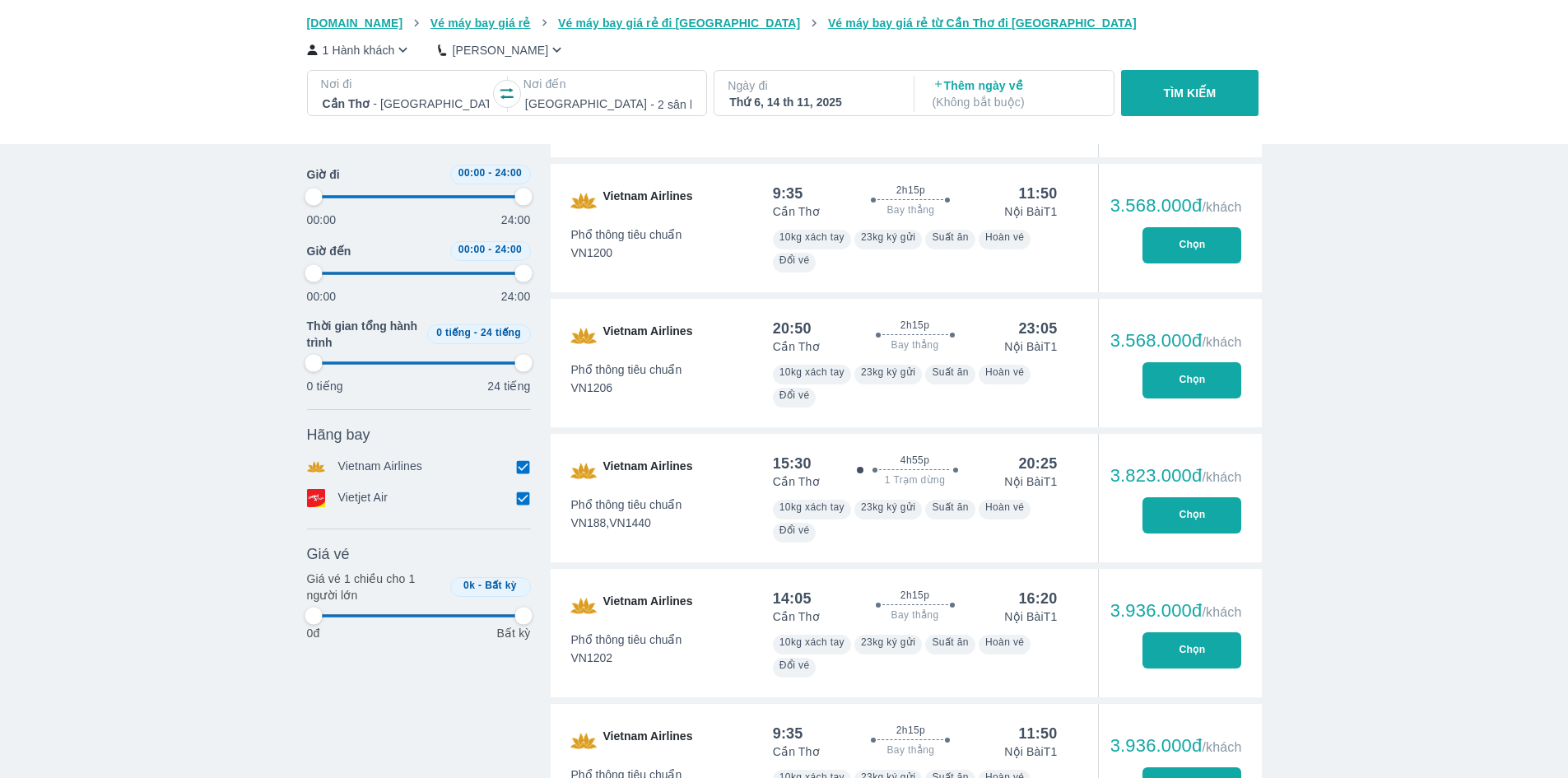
type input "97.9166666666667"
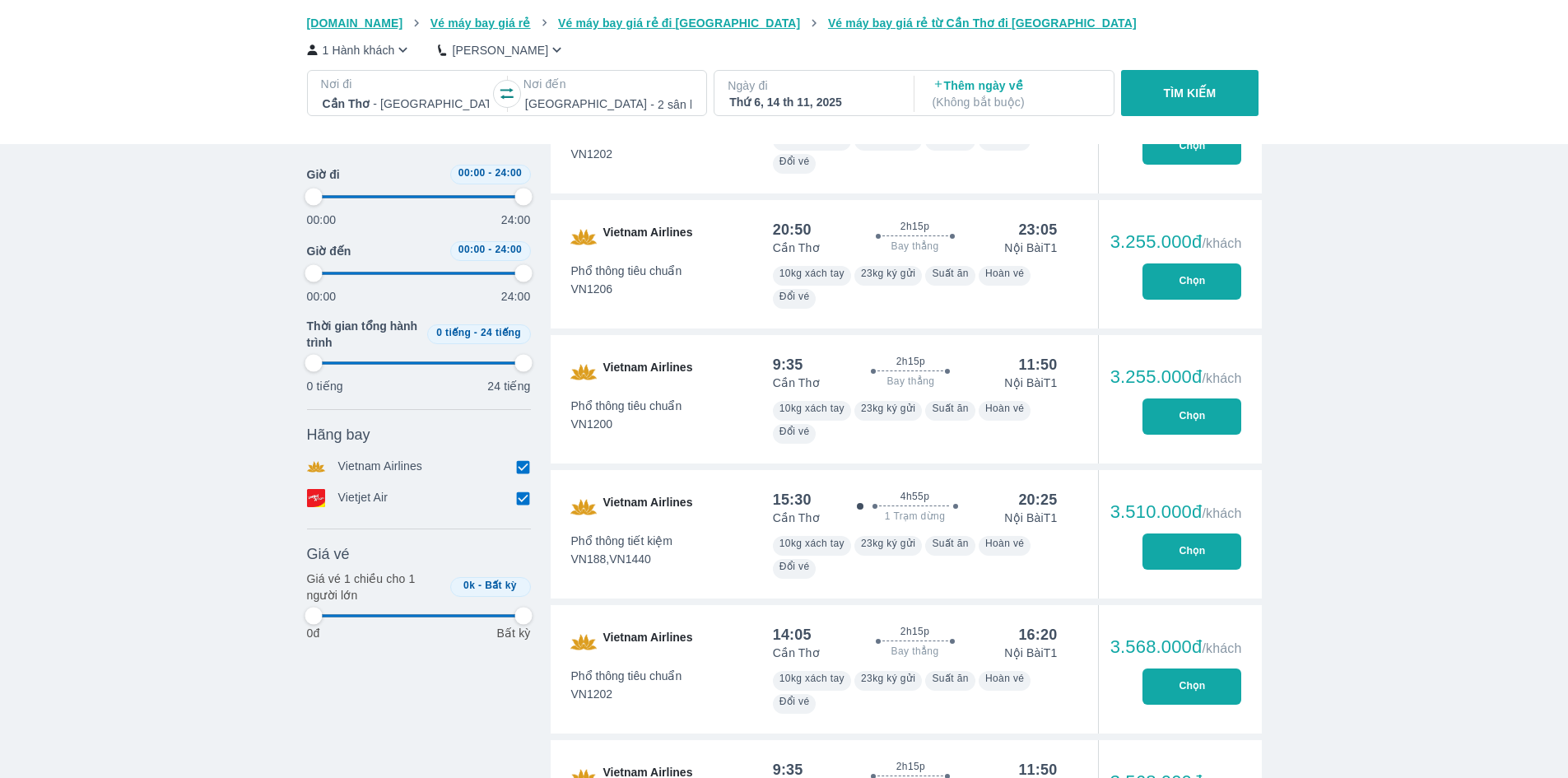
type input "97.9166666666667"
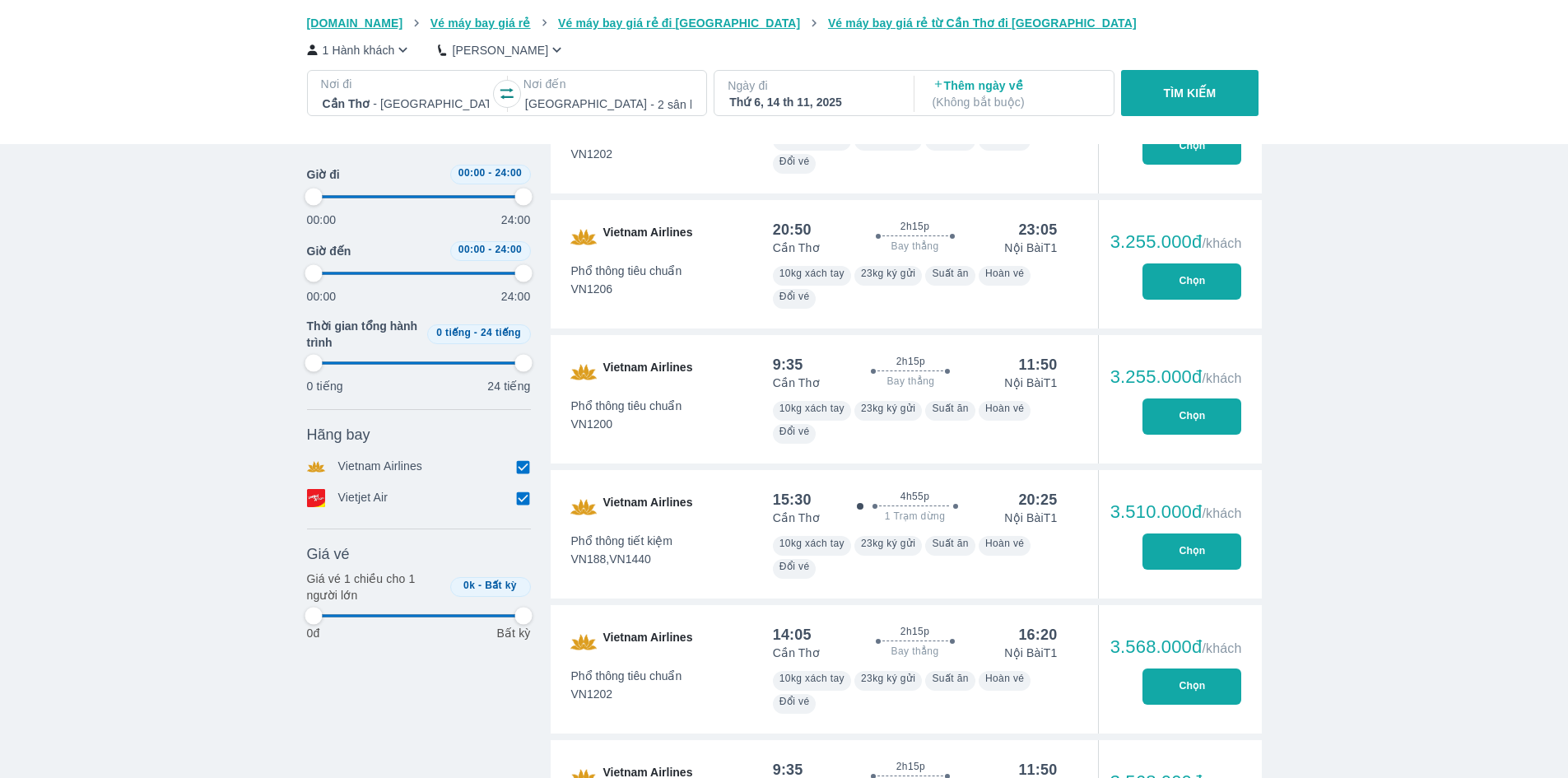
type input "97.9166666666667"
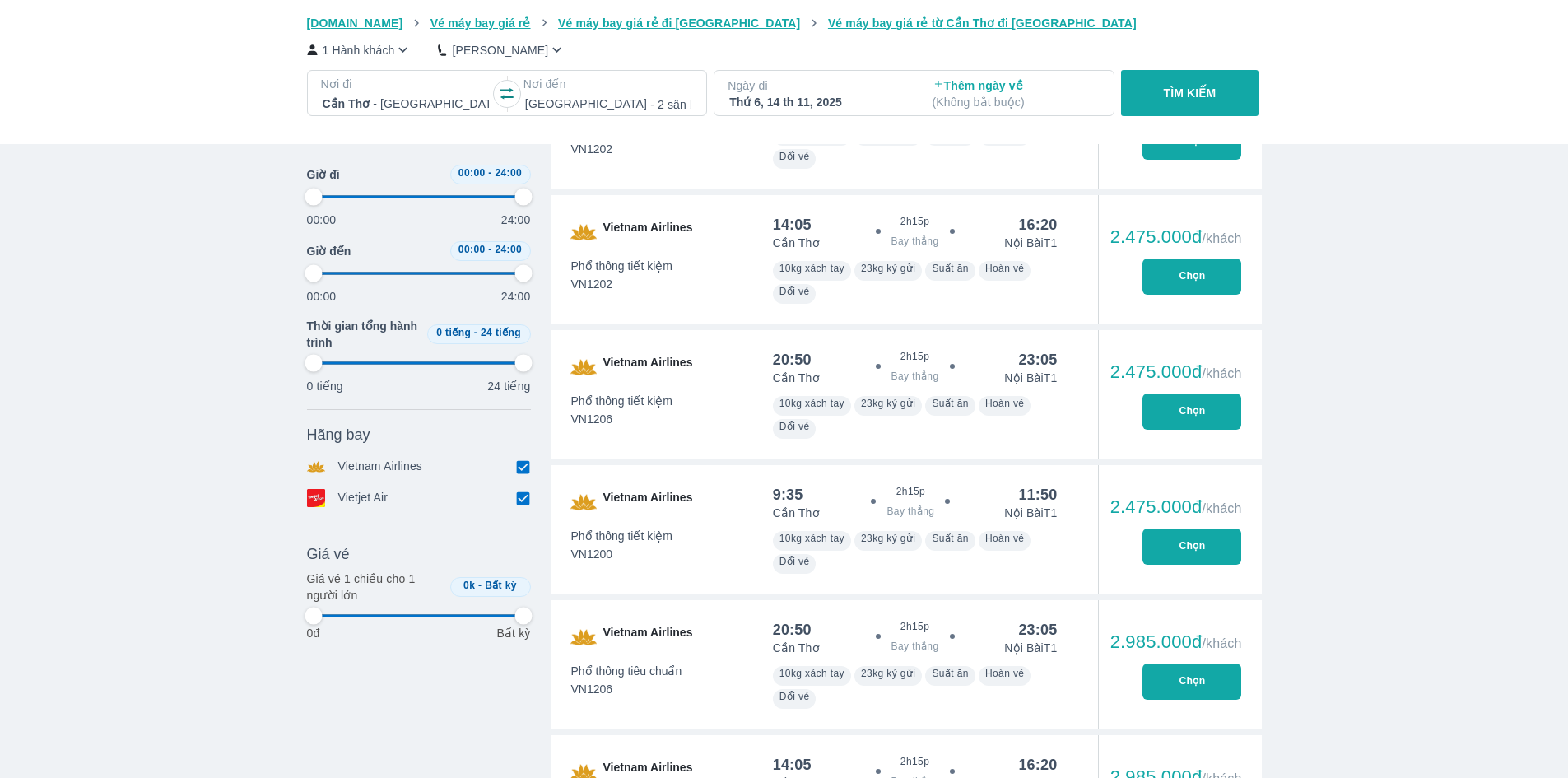
type input "97.9166666666667"
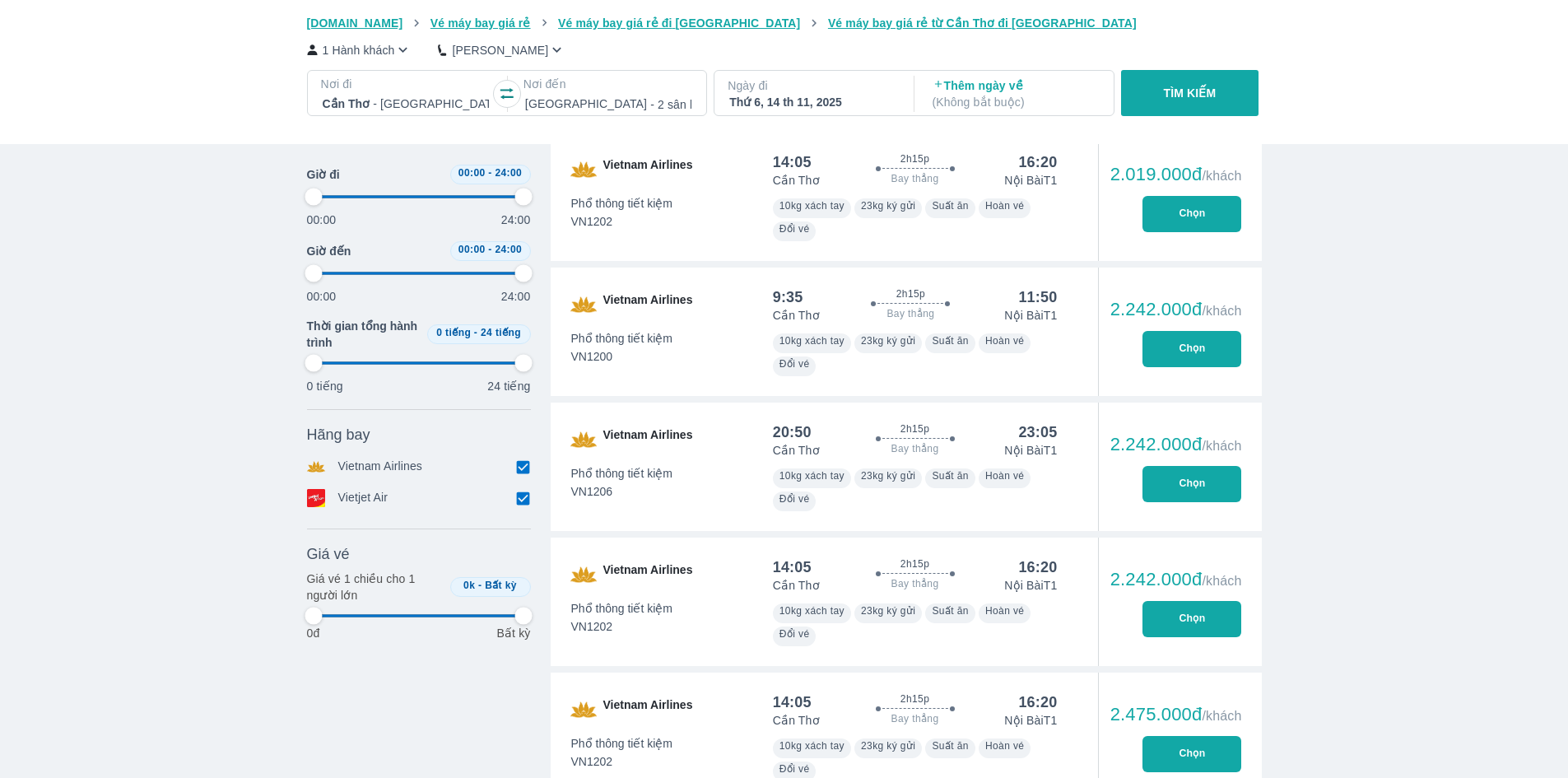
type input "97.9166666666667"
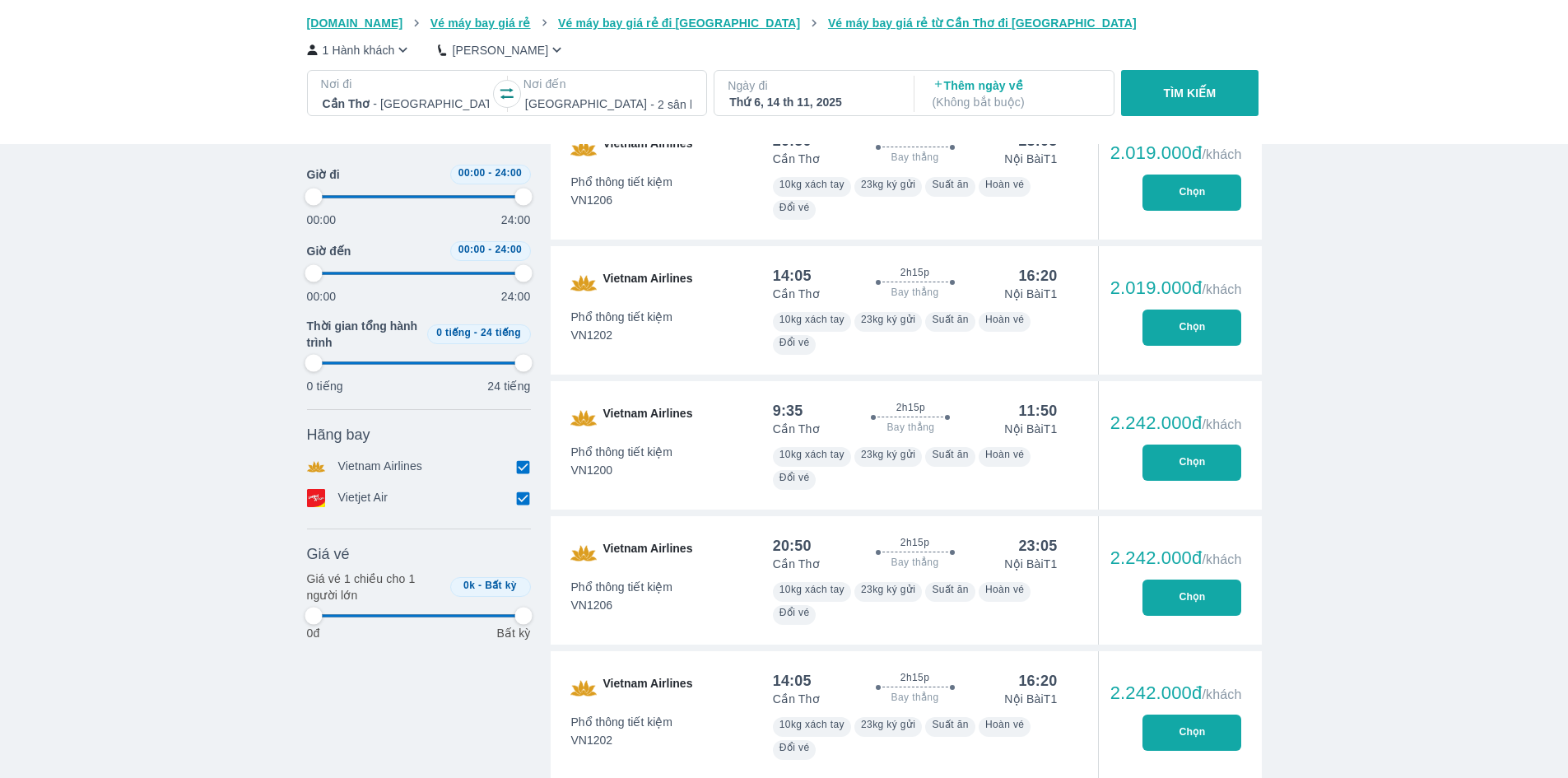
type input "97.9166666666667"
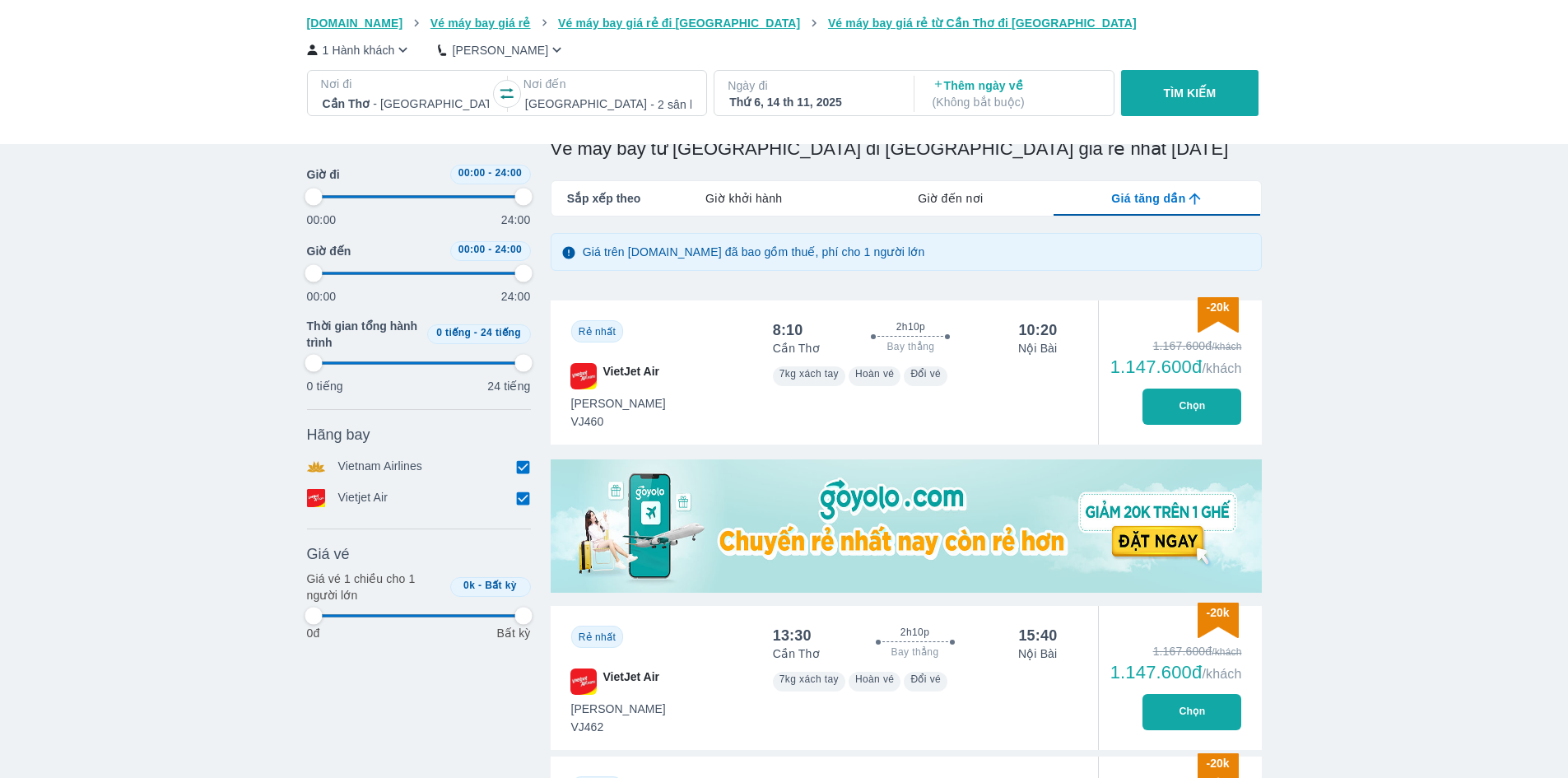
scroll to position [164, 0]
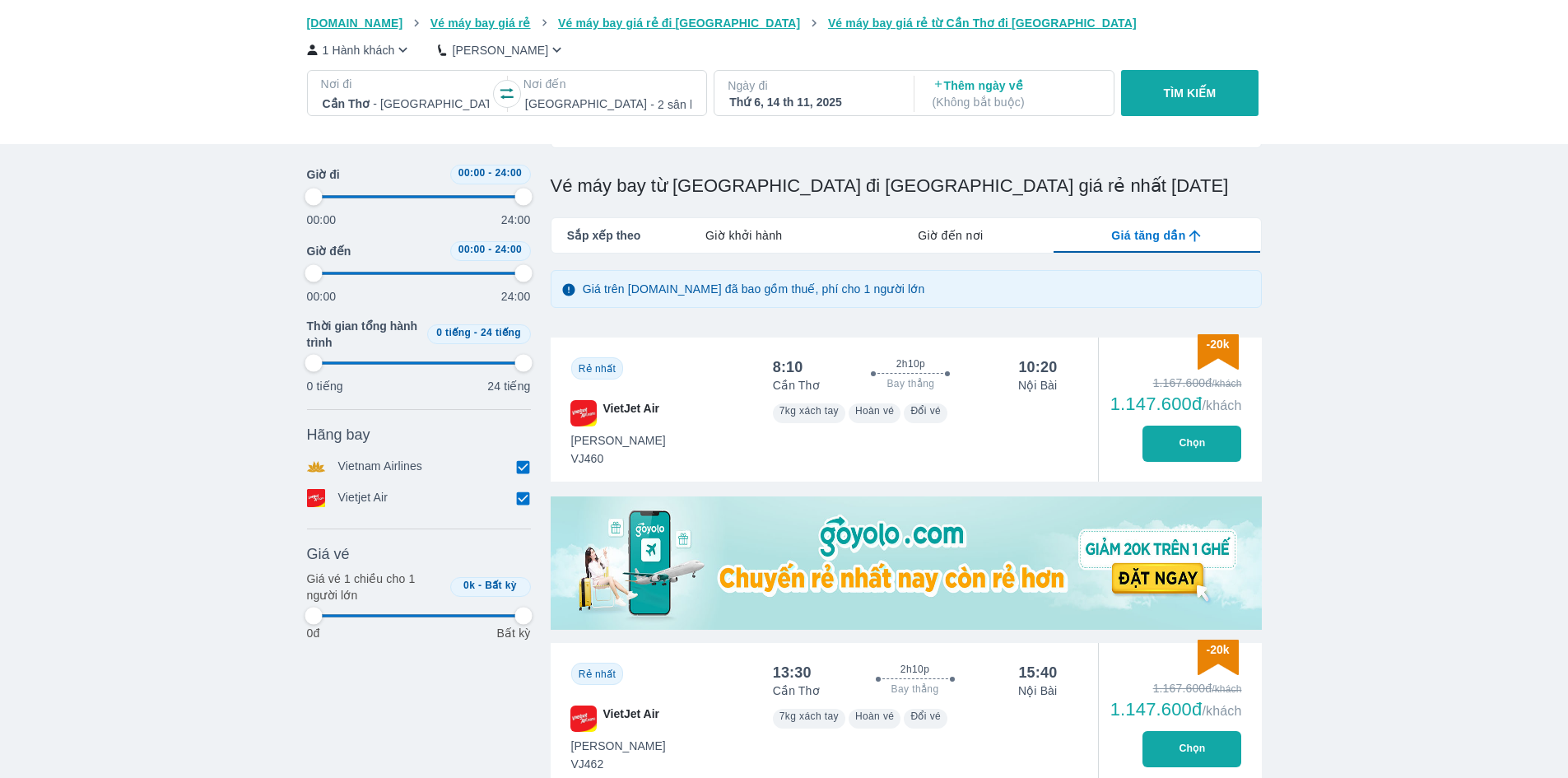
type input "97.9166666666667"
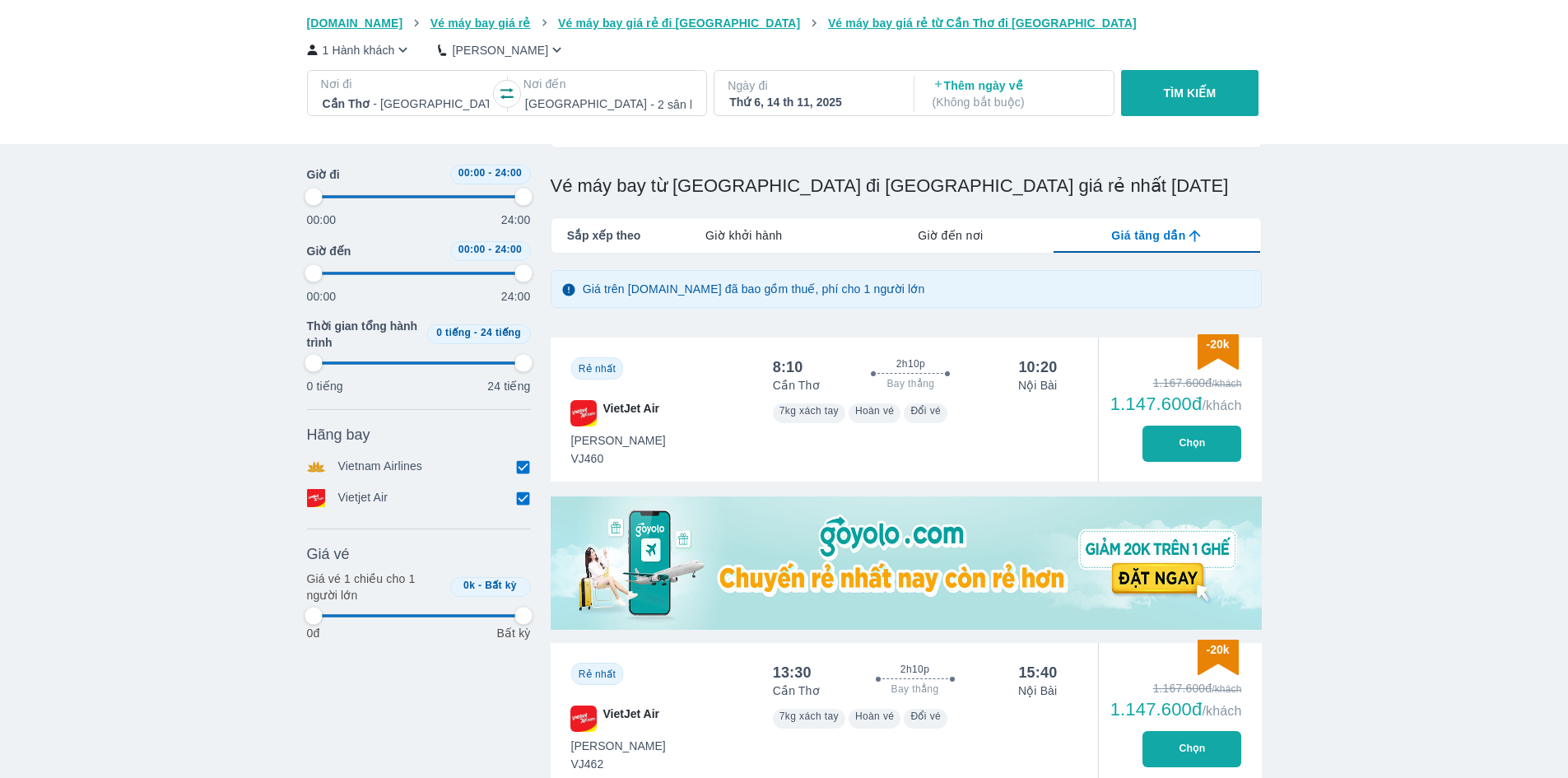
type input "97.9166666666667"
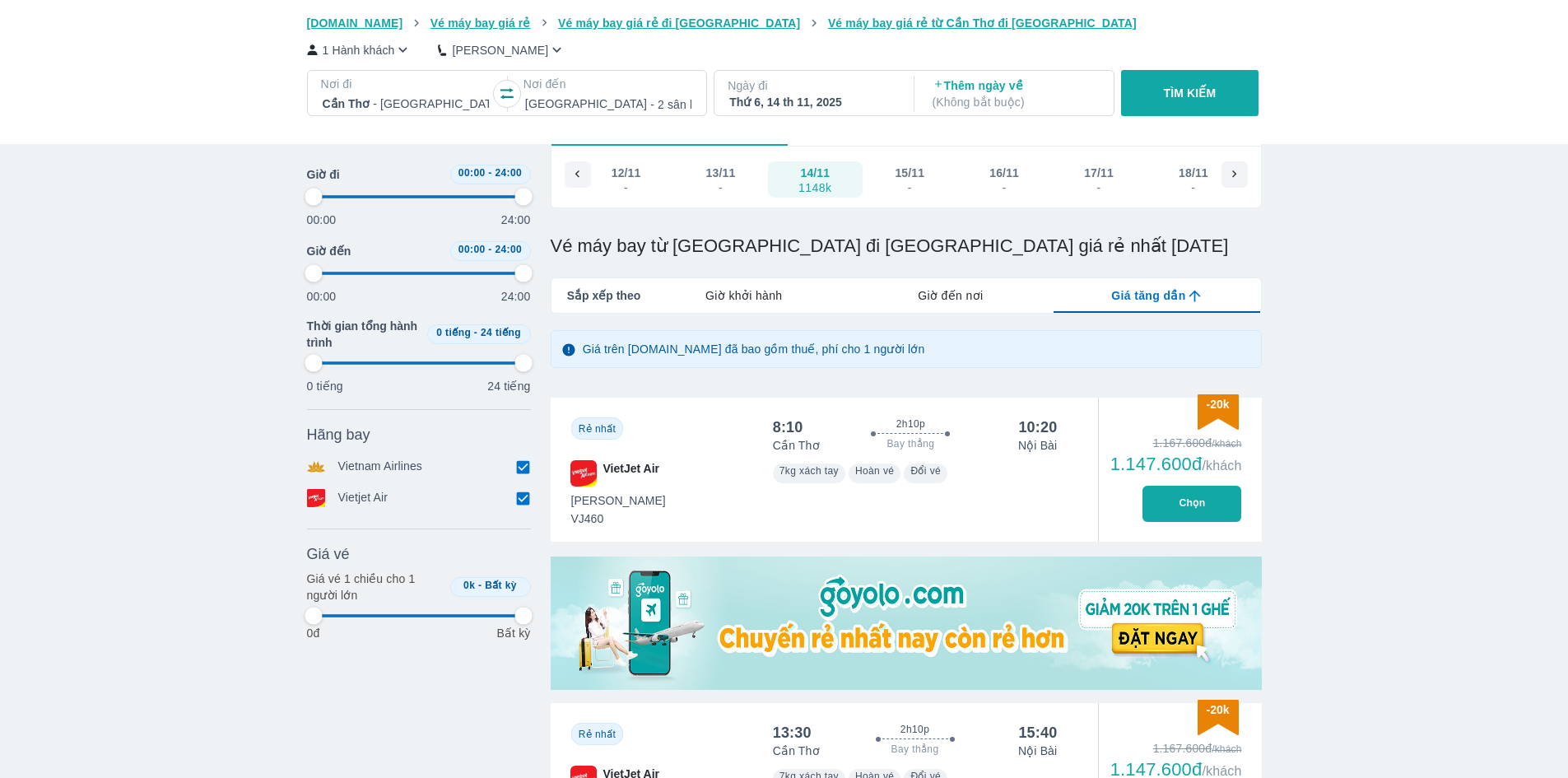
scroll to position [82, 0]
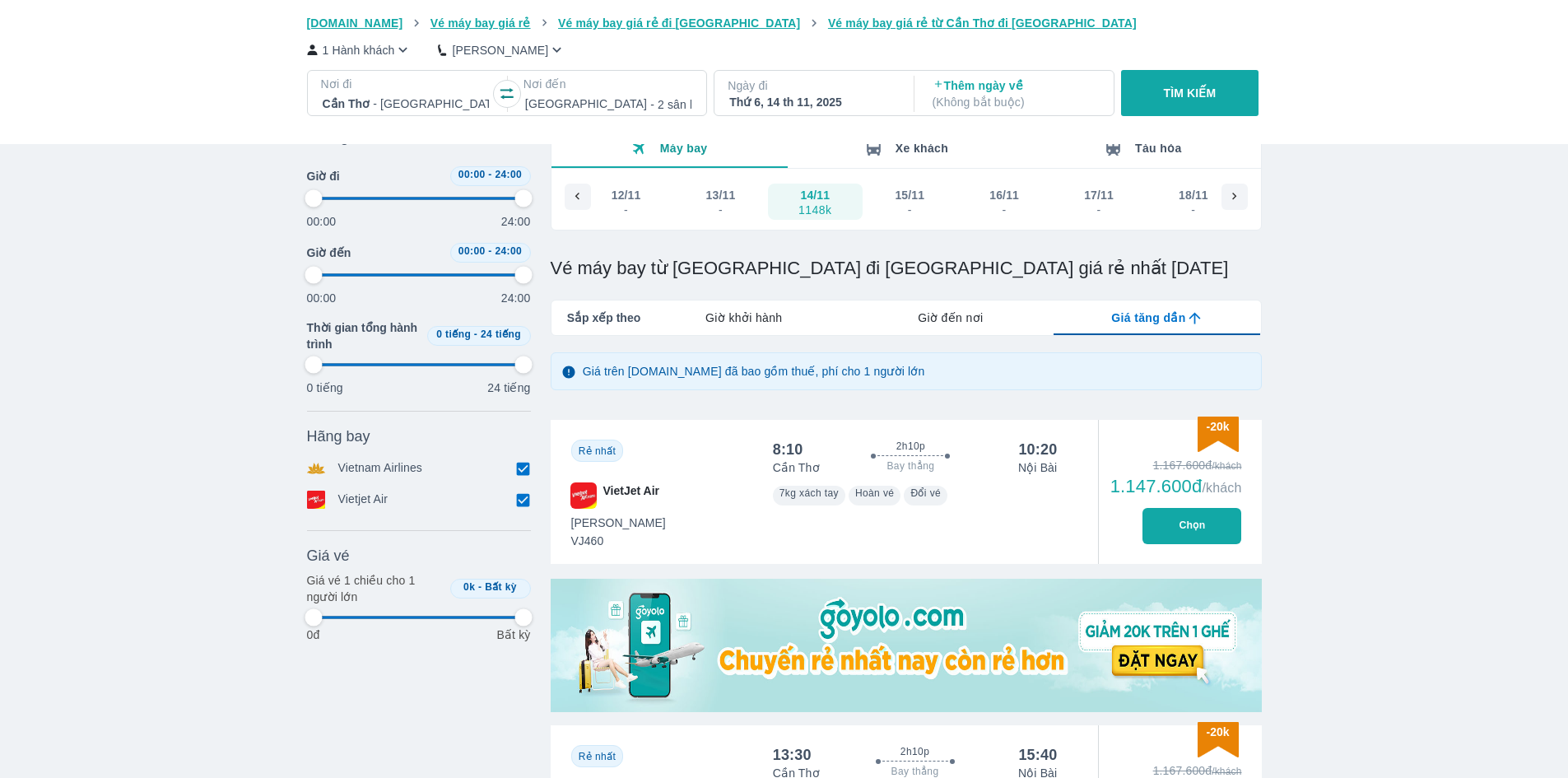
type input "97.9166666666667"
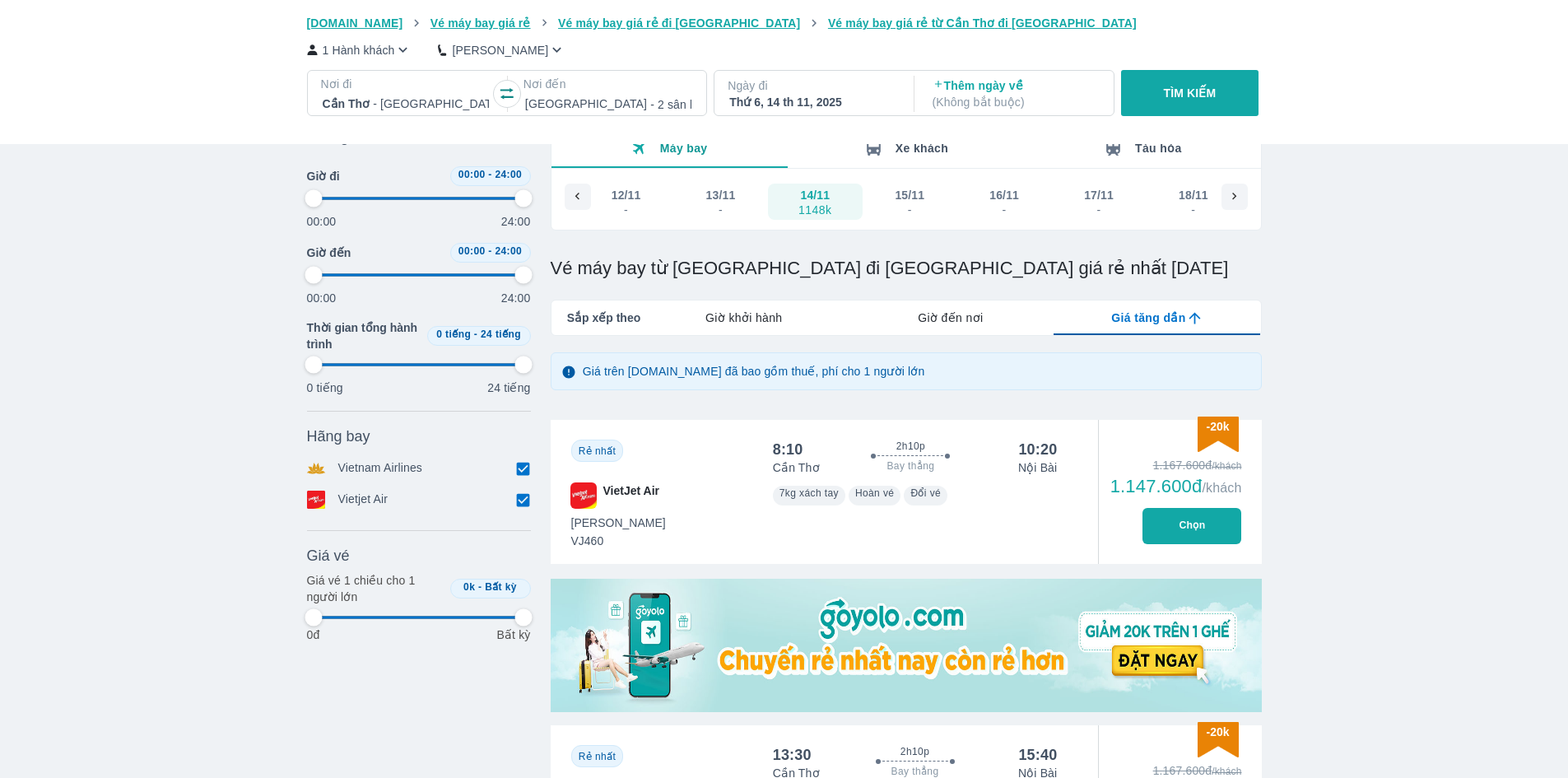
type input "97.9166666666667"
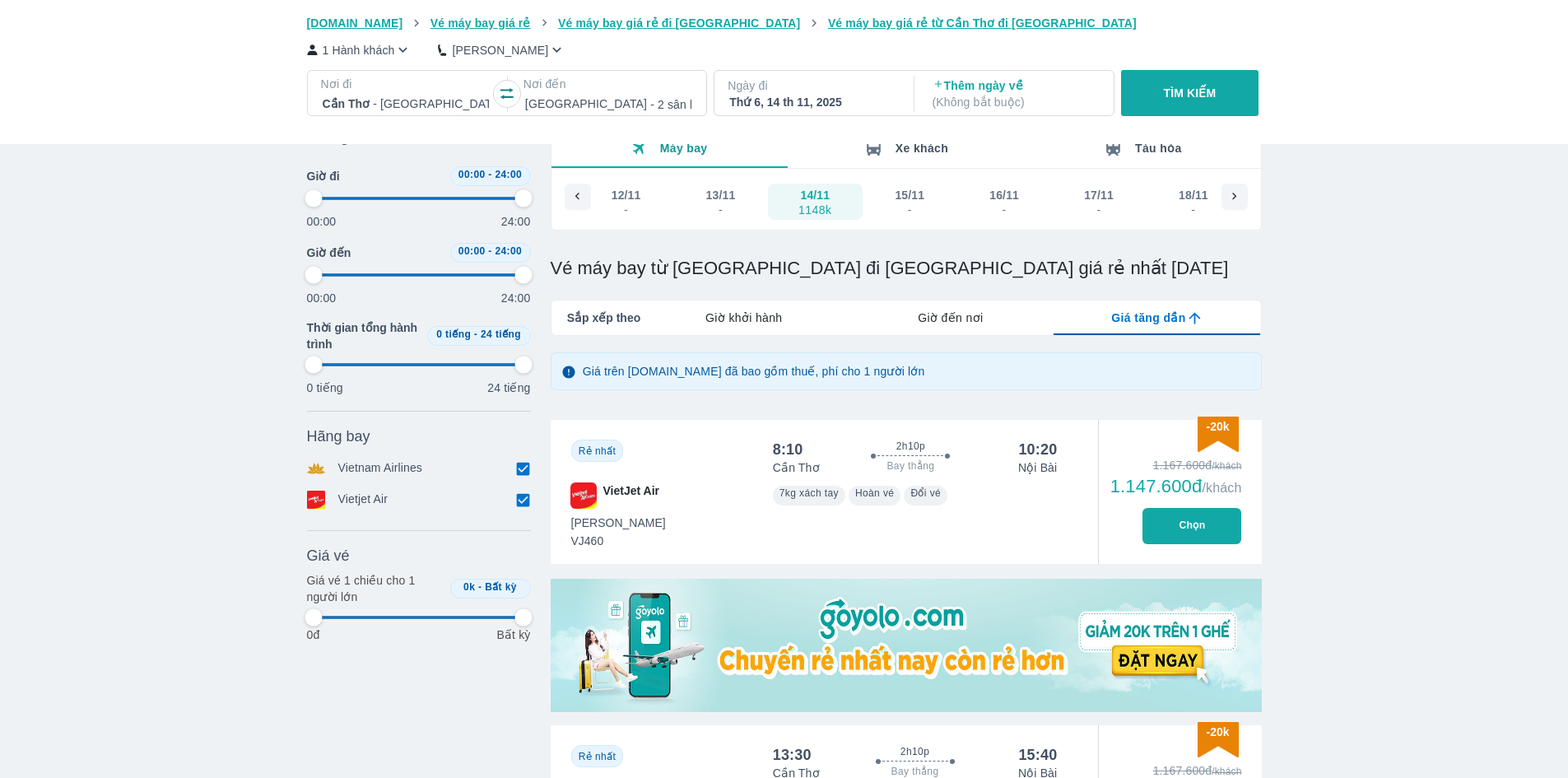
type input "97.9166666666667"
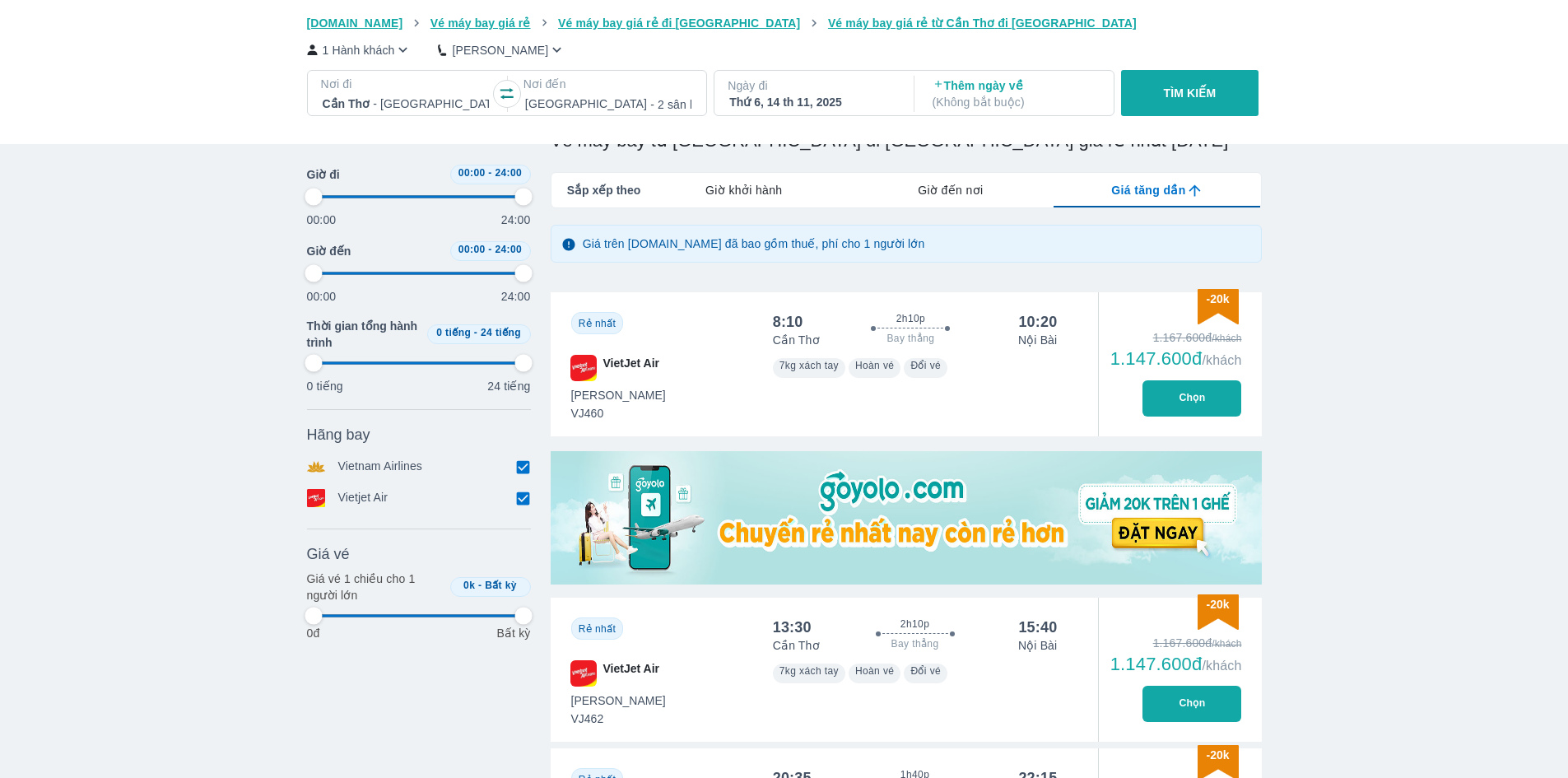
scroll to position [208, 0]
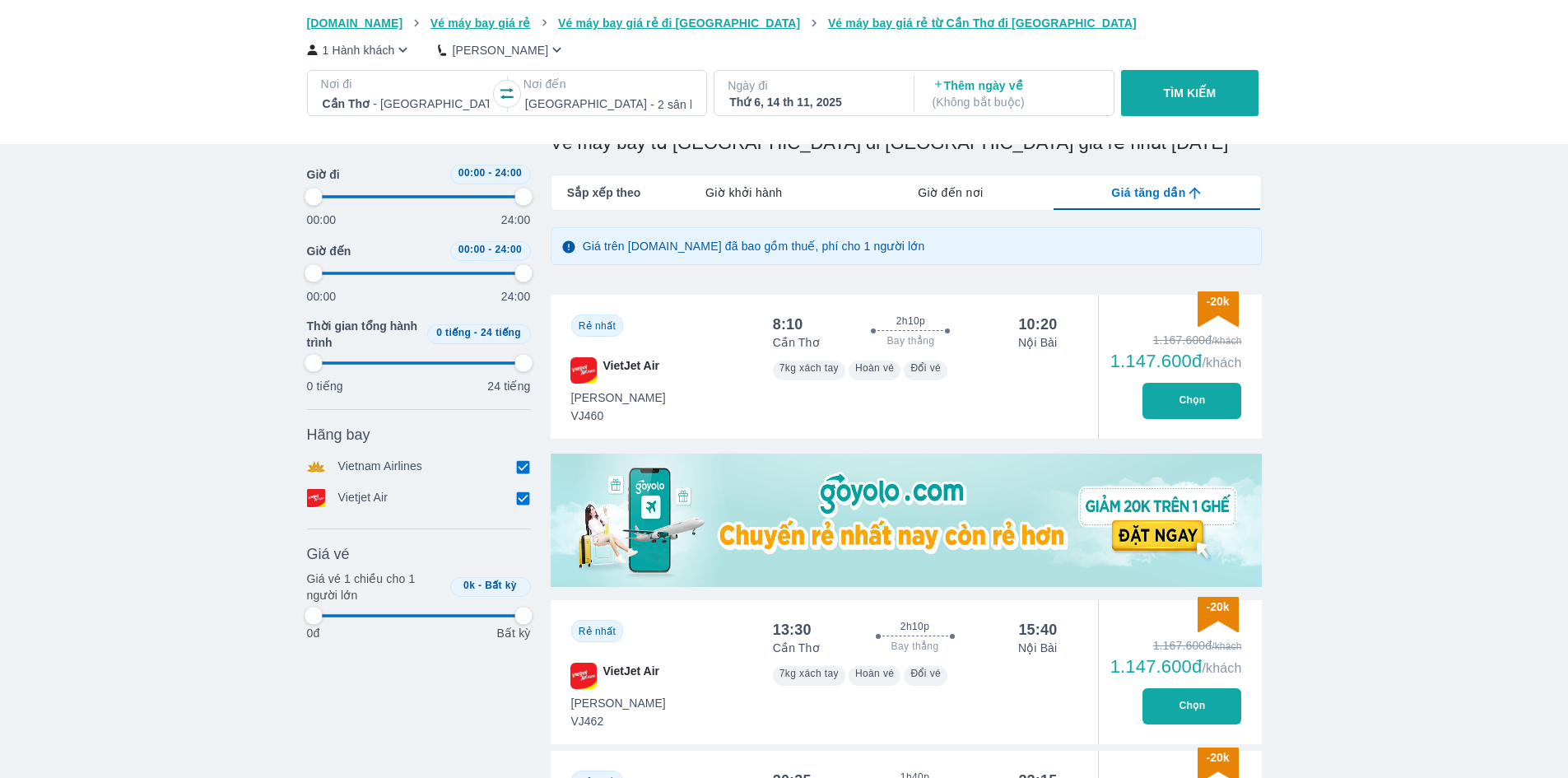
drag, startPoint x: 1219, startPoint y: 406, endPoint x: 1242, endPoint y: 449, distance: 48.8
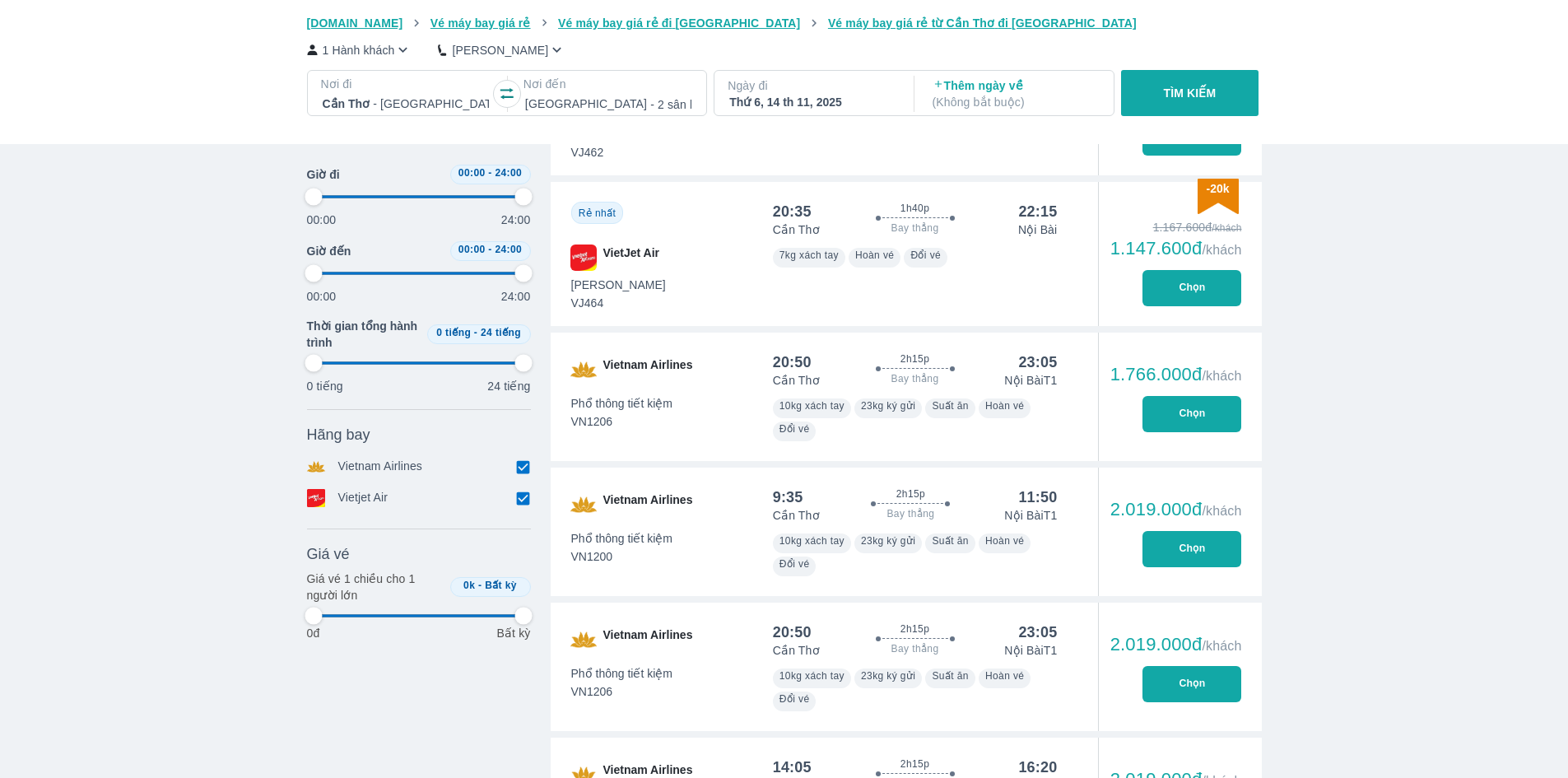
scroll to position [784, 0]
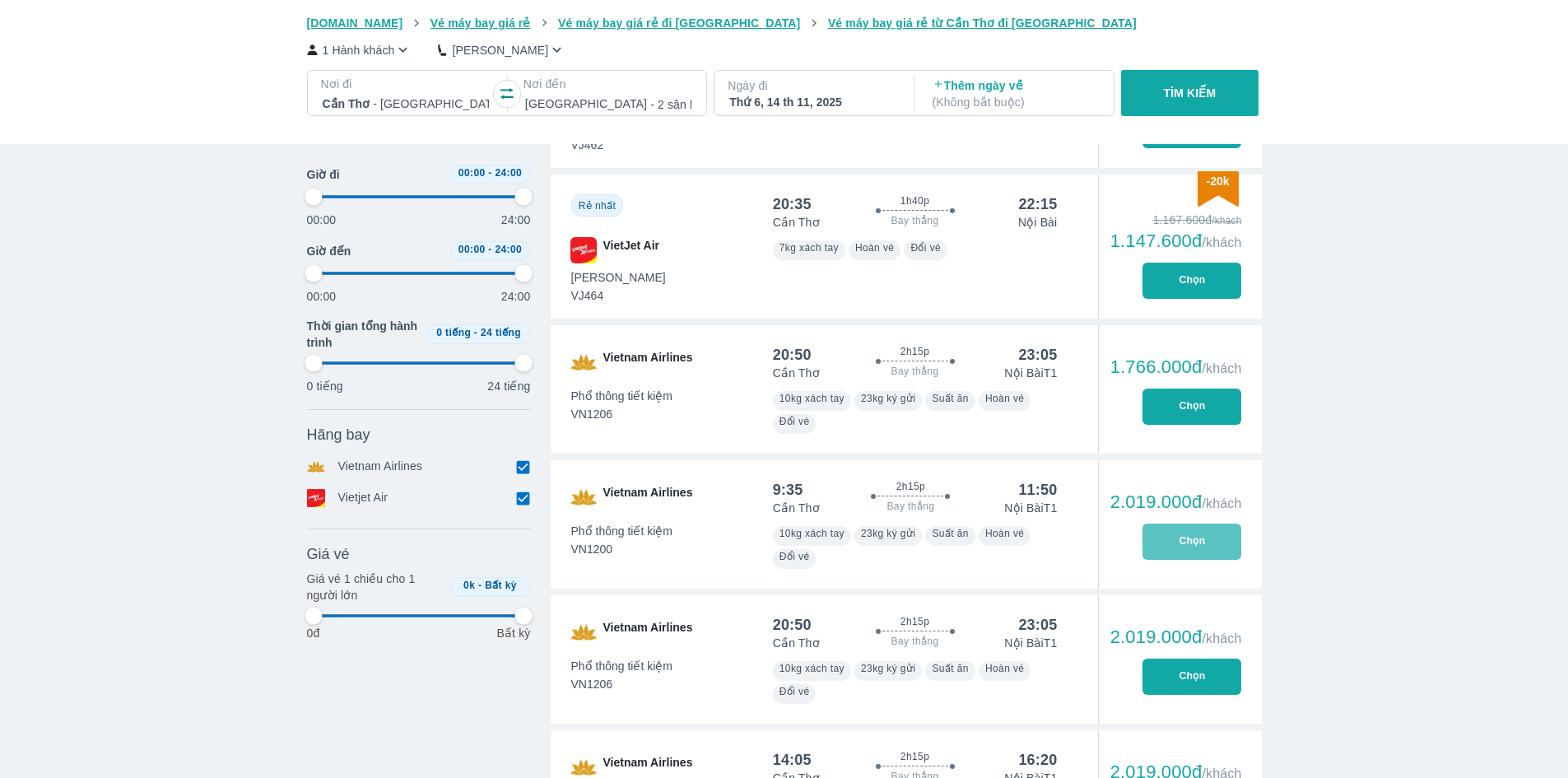
click at [1201, 549] on button "Chọn" at bounding box center [1192, 542] width 98 height 36
type input "97.9166666666667"
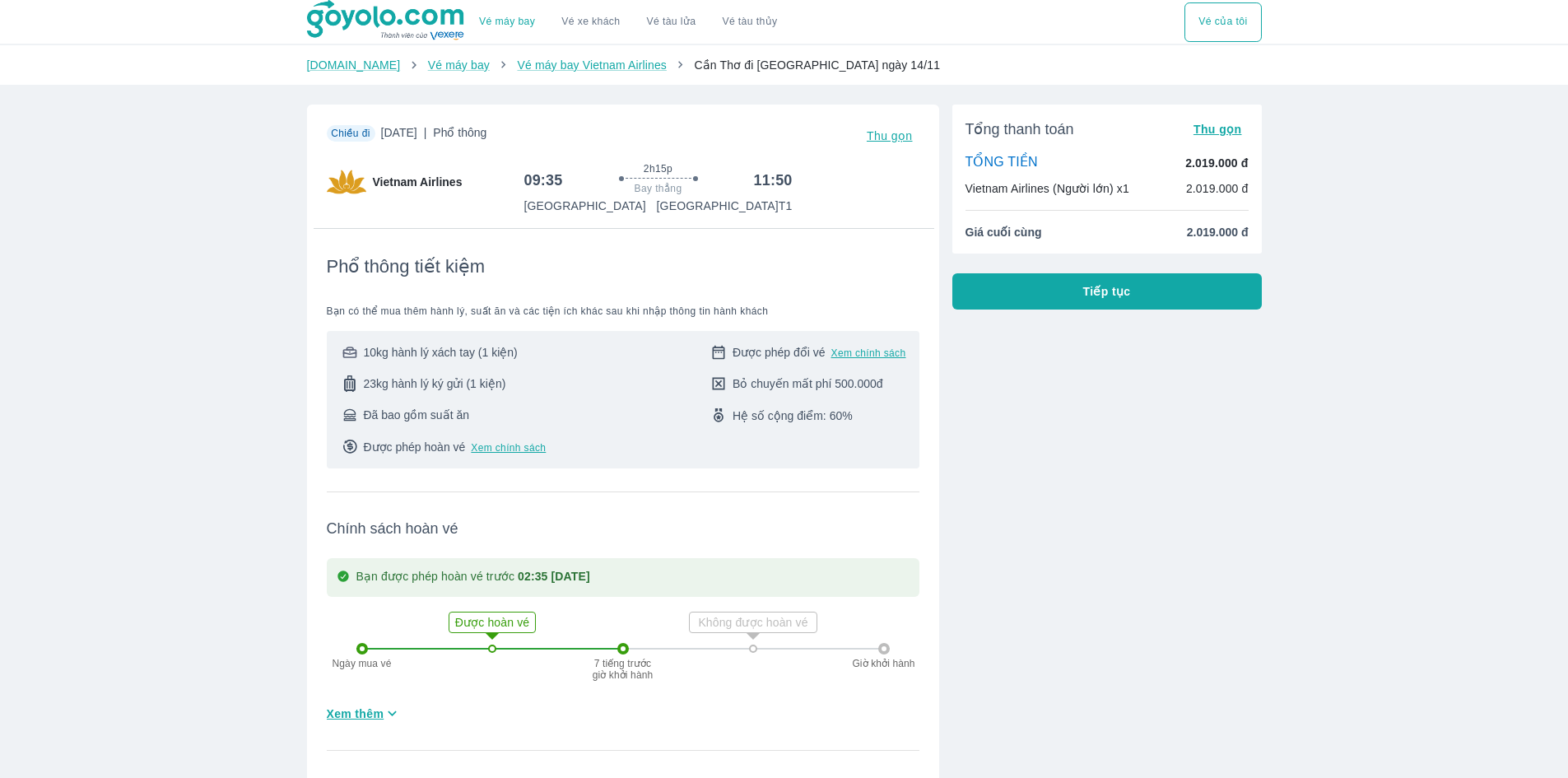
click at [875, 69] on ol "Goyolo.com Vé máy bay Vé máy bay Vietnam Airlines Cần Thơ đi Ninh Bình ngày 14/…" at bounding box center [784, 64] width 955 height 16
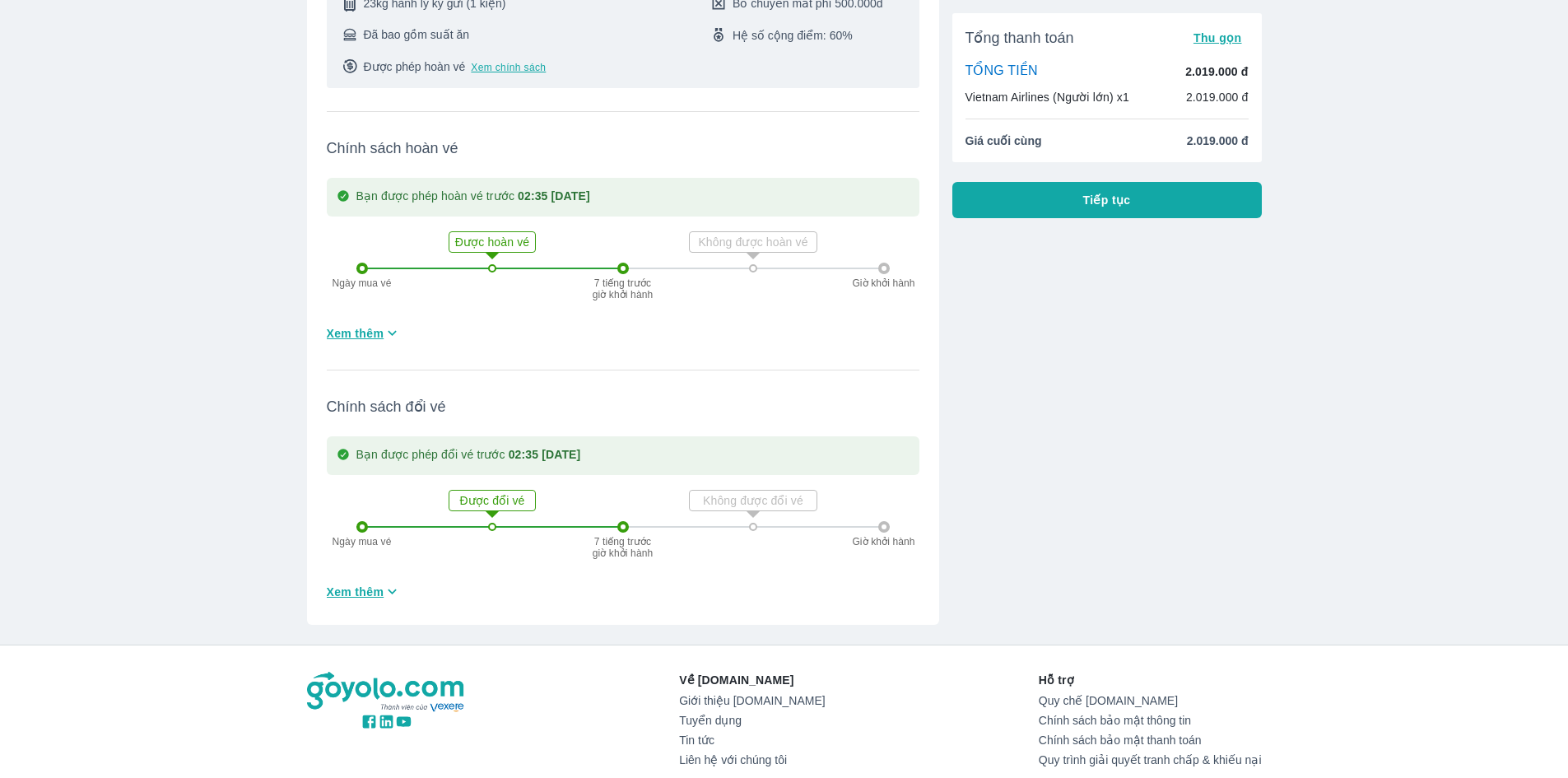
scroll to position [494, 0]
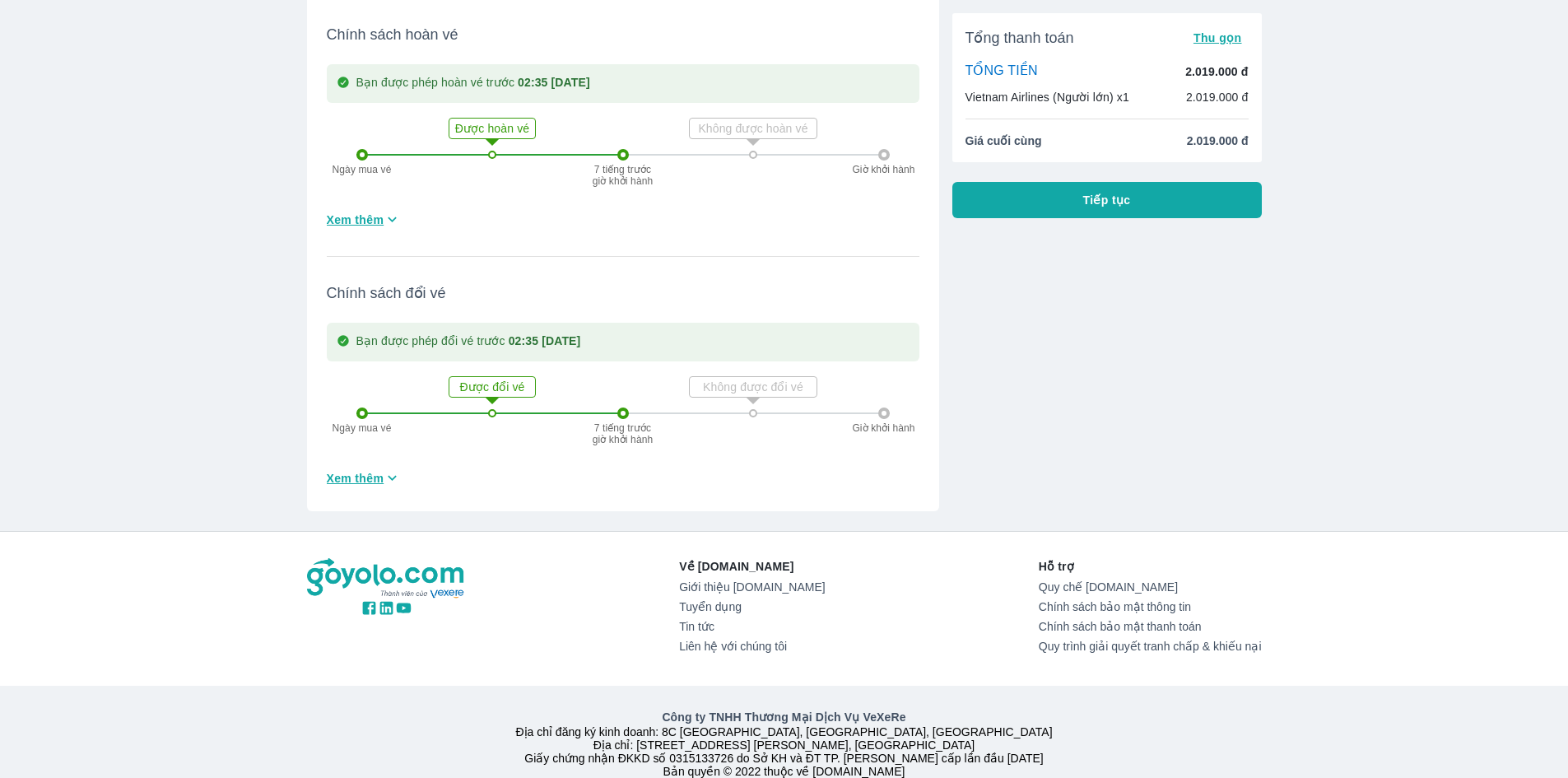
click at [352, 484] on span "Xem thêm" at bounding box center [355, 478] width 57 height 16
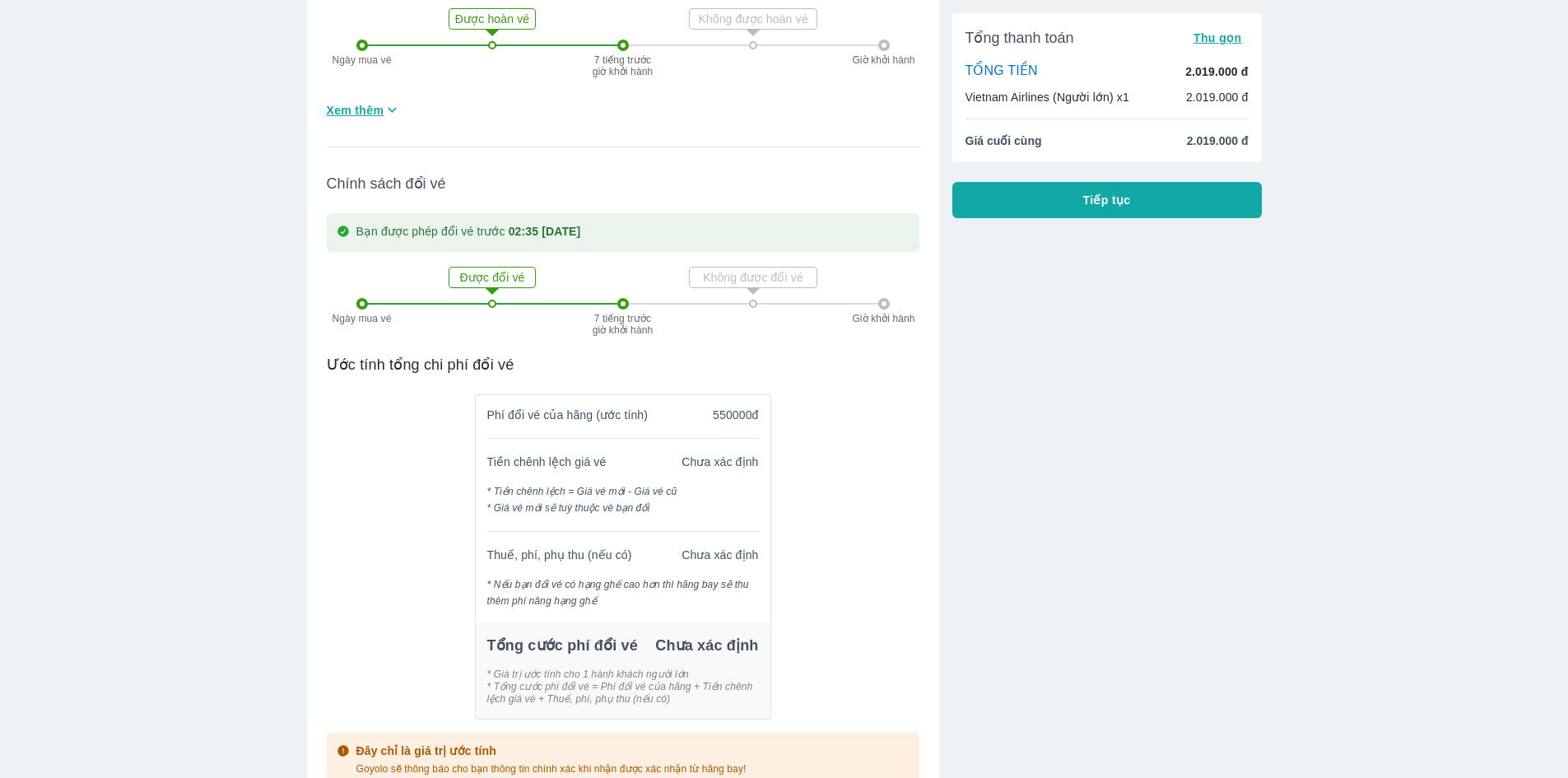
scroll to position [659, 0]
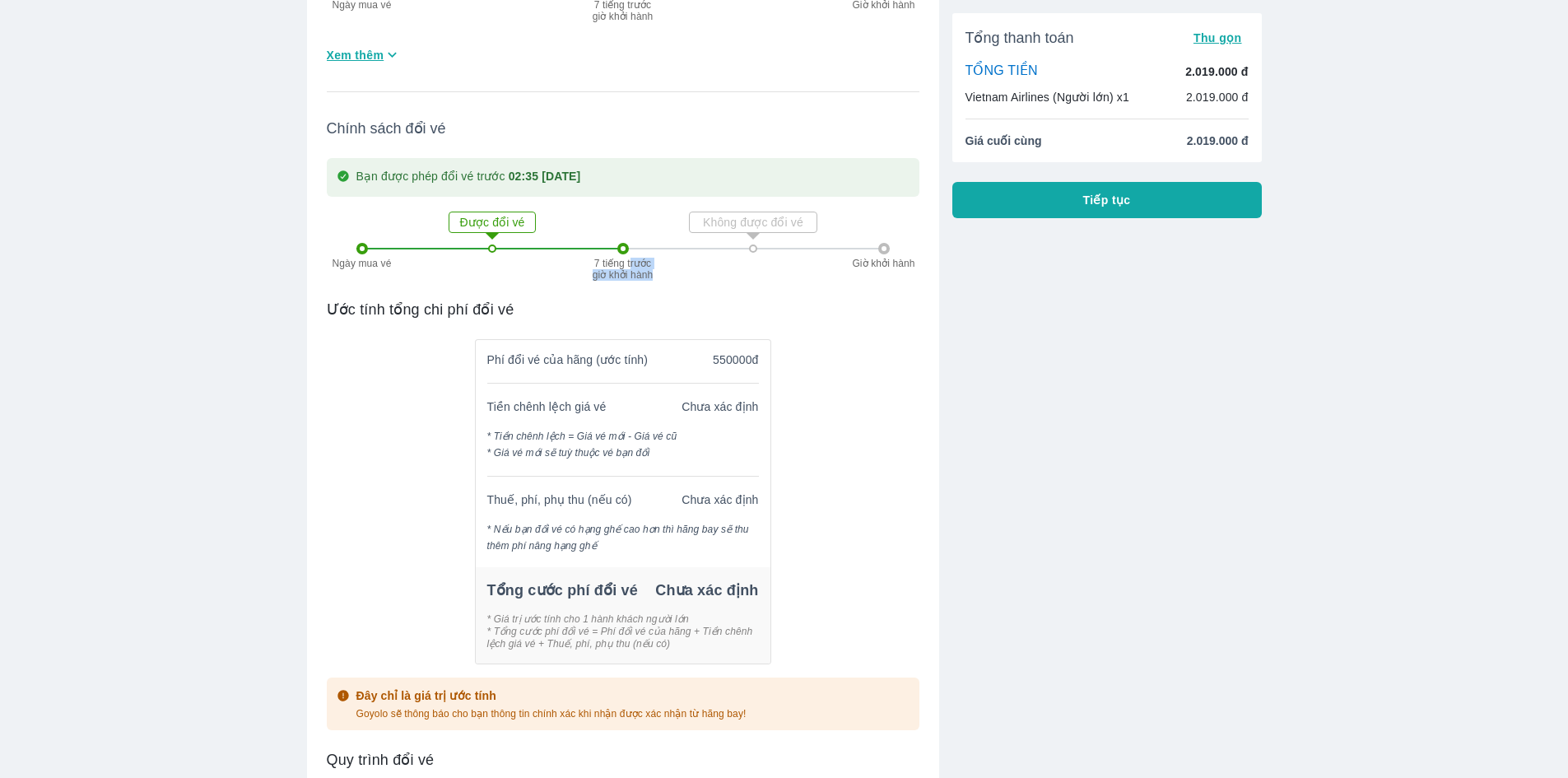
drag, startPoint x: 632, startPoint y: 270, endPoint x: 706, endPoint y: 279, distance: 74.5
click at [706, 279] on div "Ngày mua vé Được đổi vé 7 tiếng trước giờ khởi hành Không được đổi vé Giờ khởi …" at bounding box center [624, 248] width 534 height 103
drag, startPoint x: 672, startPoint y: 363, endPoint x: 737, endPoint y: 365, distance: 65.0
click at [737, 365] on div "Phí đổi vé của hãng (ước tính) 550000đ" at bounding box center [623, 353] width 295 height 28
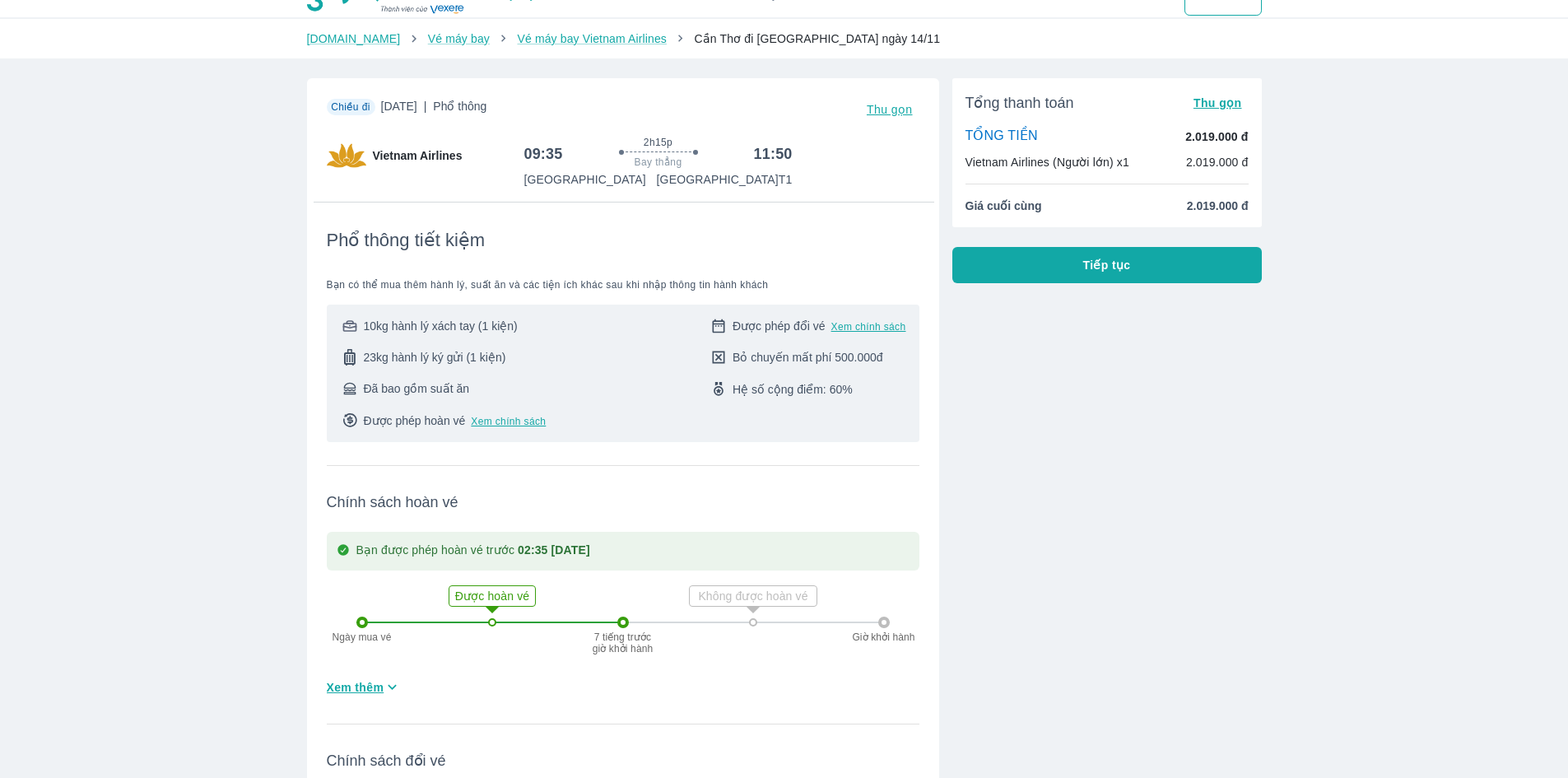
scroll to position [0, 0]
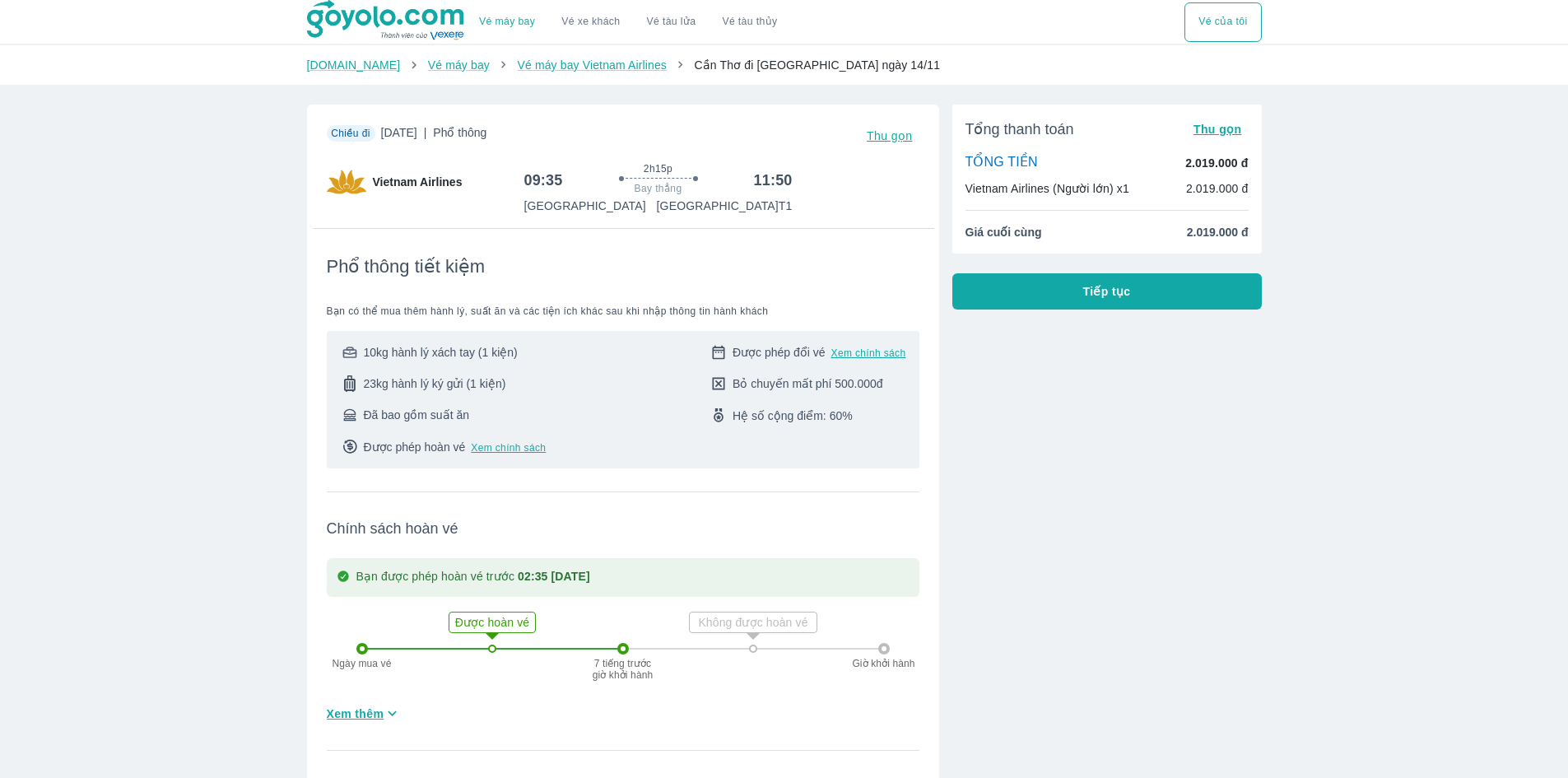
click at [790, 206] on p "Sân bay Nội Bài T1" at bounding box center [725, 205] width 136 height 16
drag, startPoint x: 691, startPoint y: 206, endPoint x: 804, endPoint y: 212, distance: 113.2
click at [803, 212] on div "09:35 2h15p Bay thẳng 11:50 Sân bay Cần Thơ Sân bay Nội Bài T1" at bounding box center [722, 188] width 395 height 52
click at [517, 69] on link "Vé máy bay Vietnam Airlines" at bounding box center [591, 64] width 150 height 13
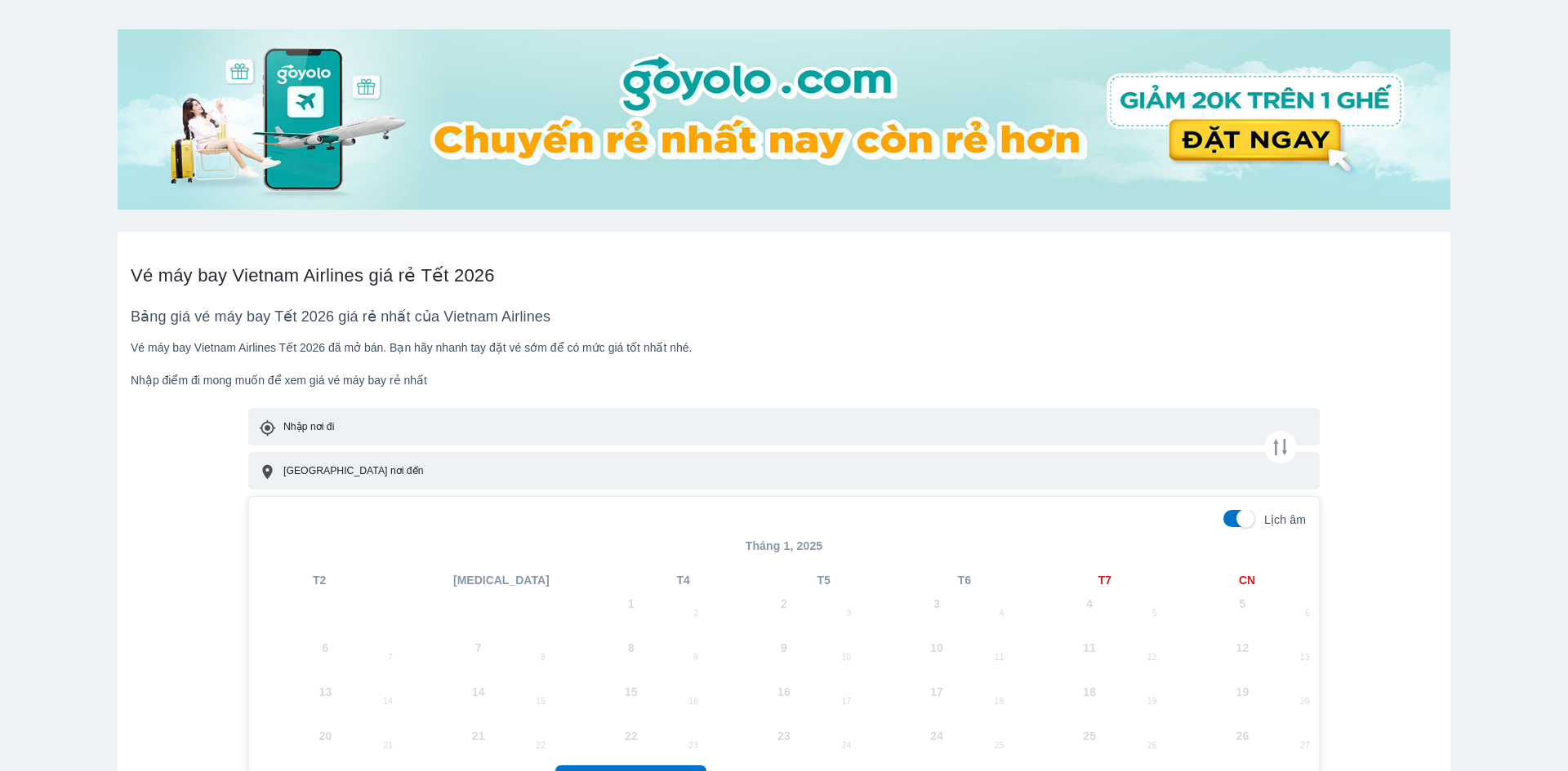
scroll to position [489, 0]
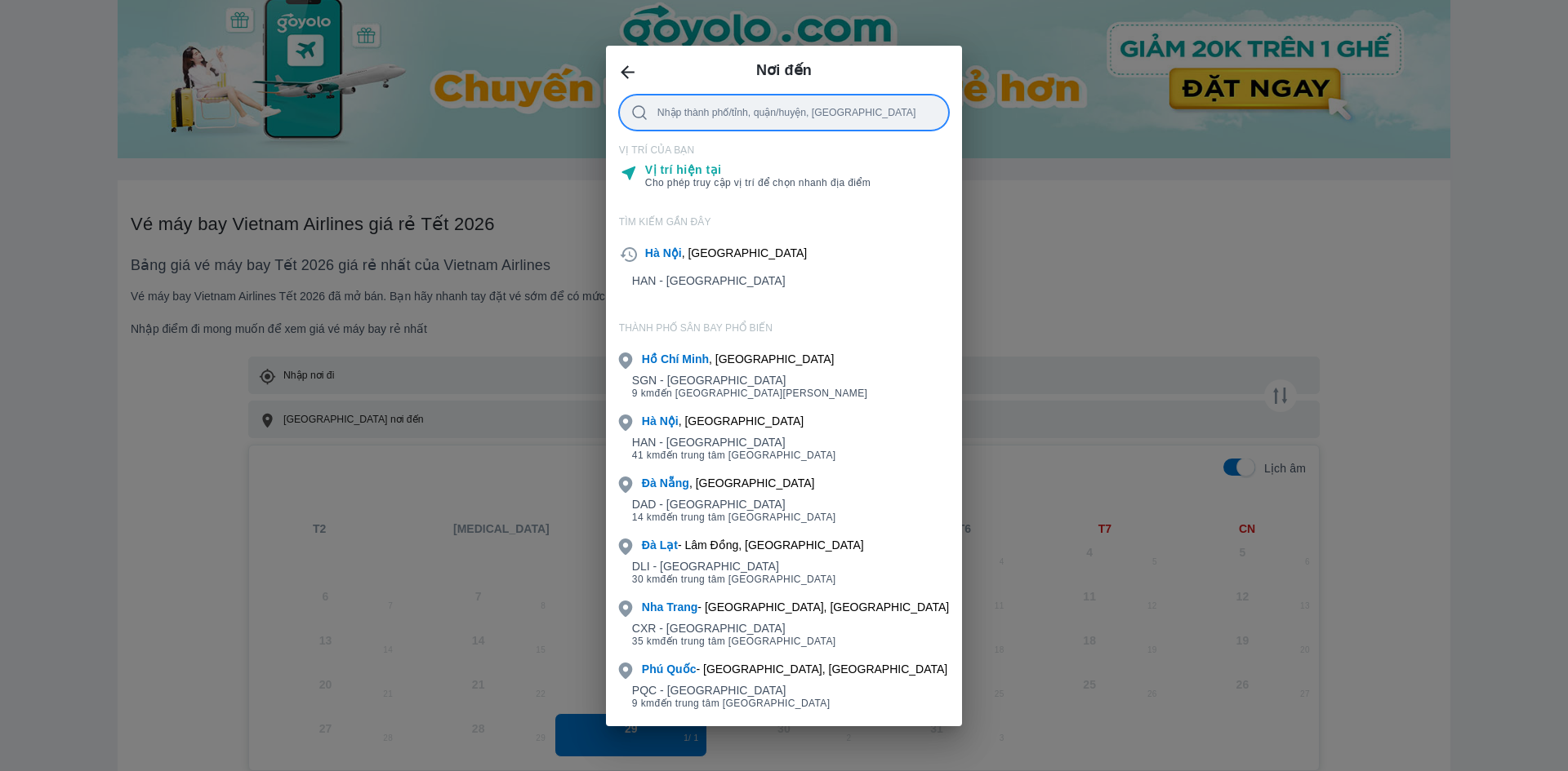
click at [720, 108] on div at bounding box center [797, 112] width 279 height 18
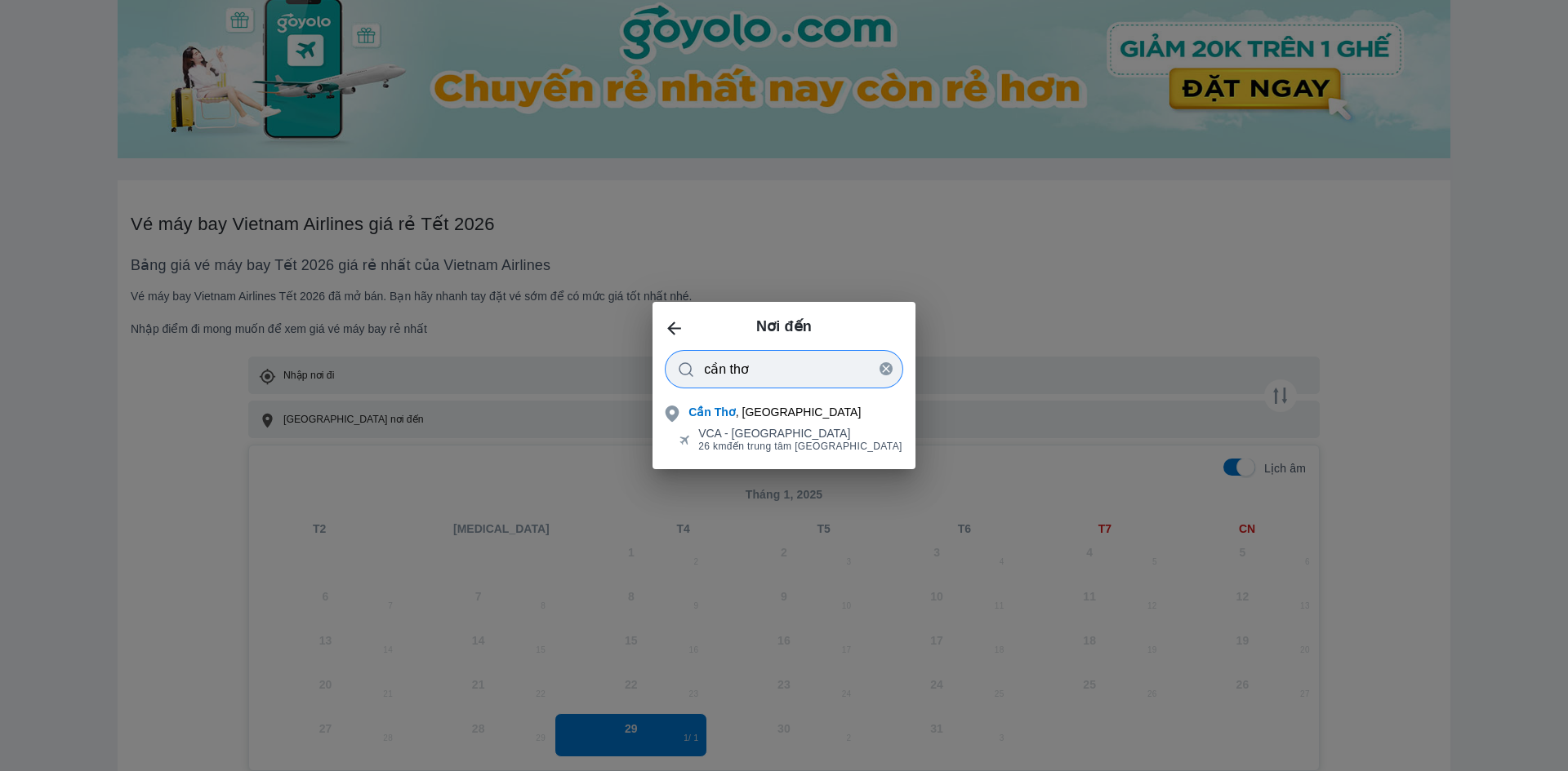
type input "cần thơ"
click at [764, 412] on div "Cần Thơ , Việt Nam" at bounding box center [774, 411] width 172 height 16
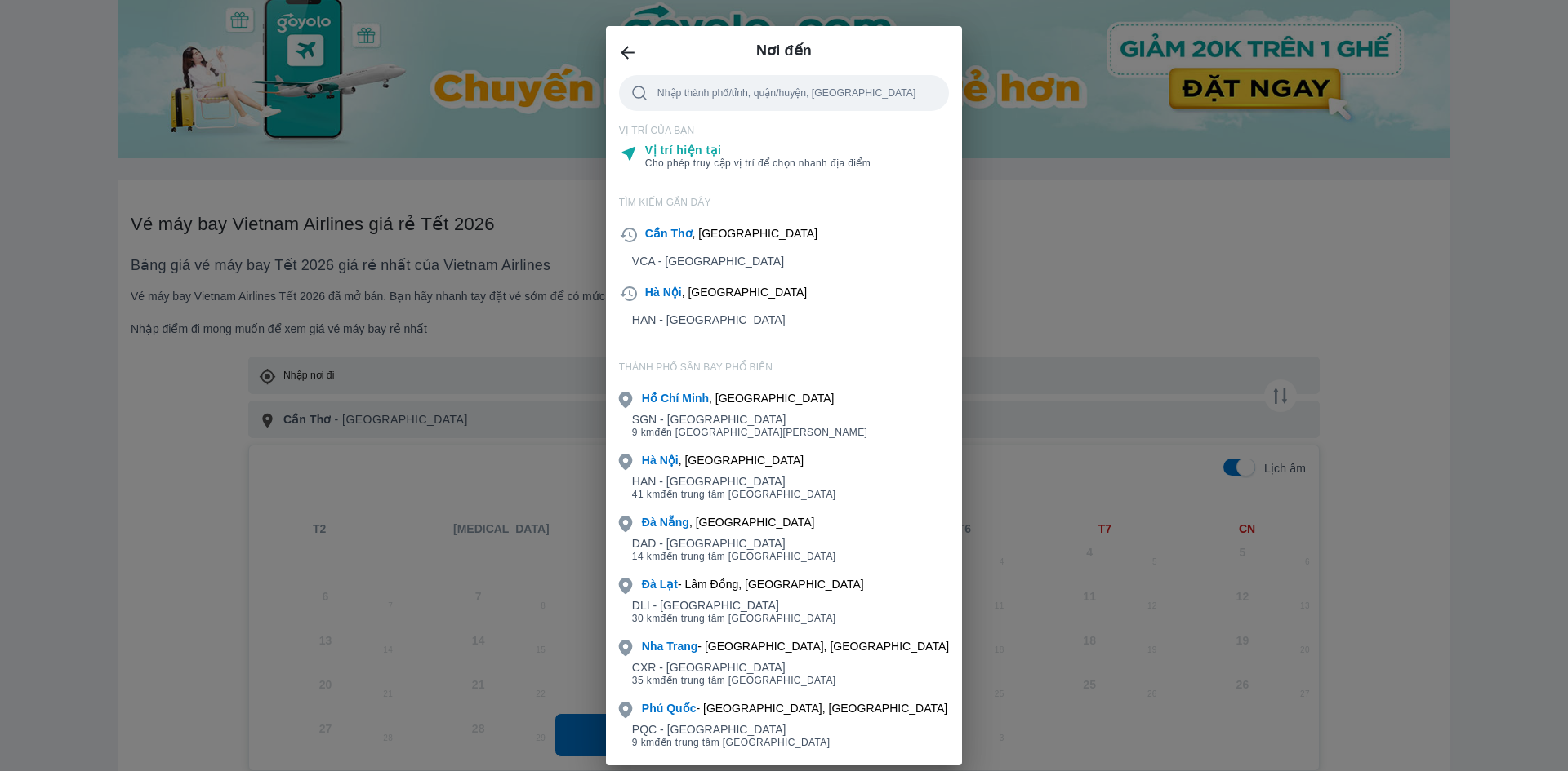
click at [478, 384] on div "Nơi đến Nhập thành phố/tỉnh, quận/huyện, sân bay VỊ TRÍ CỦA BẠN Vị trí hiện tại…" at bounding box center [784, 385] width 1568 height 771
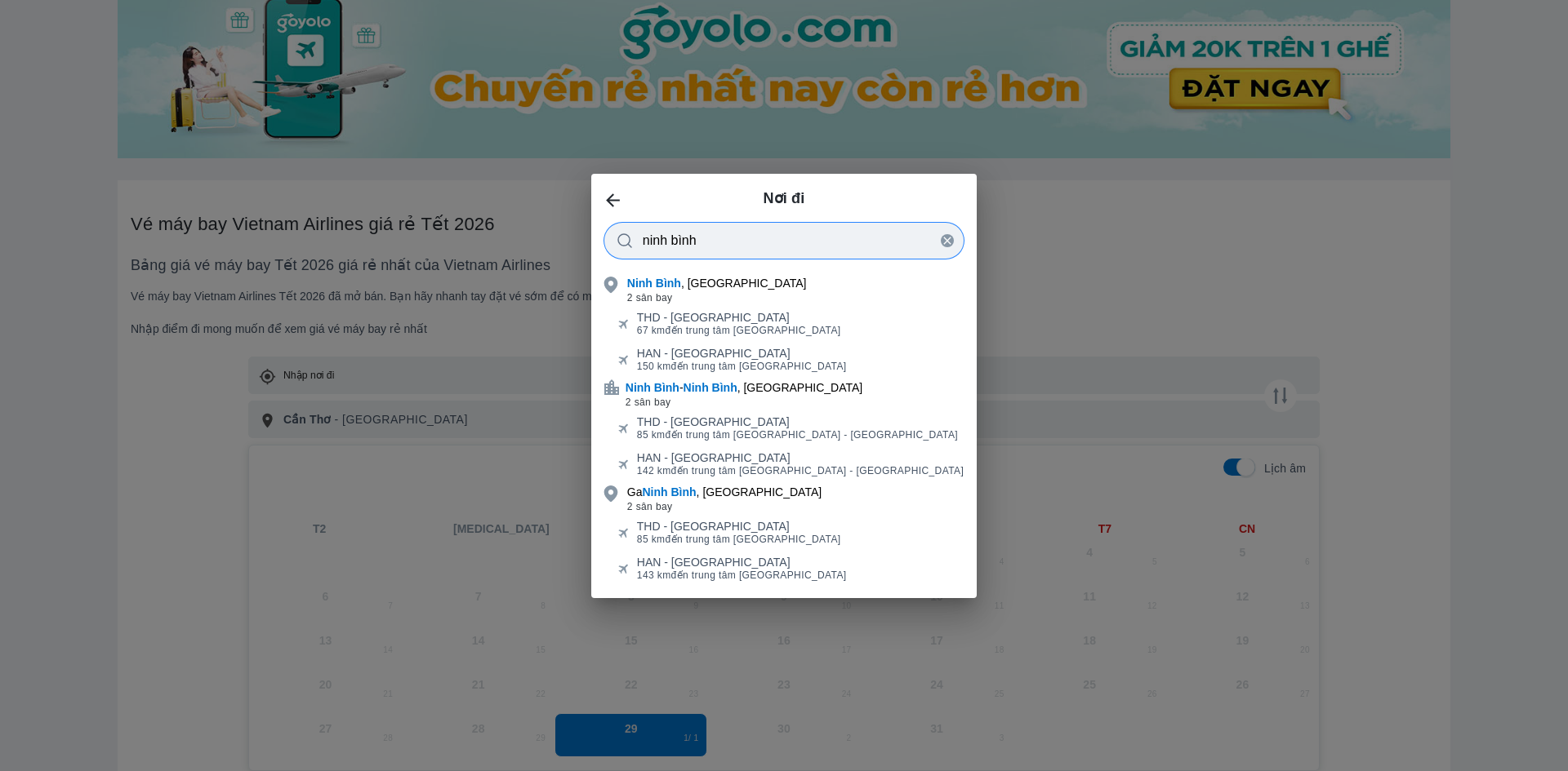
type input "ninh bình"
click at [745, 290] on div "Ninh Bình , Việt Nam" at bounding box center [717, 282] width 180 height 16
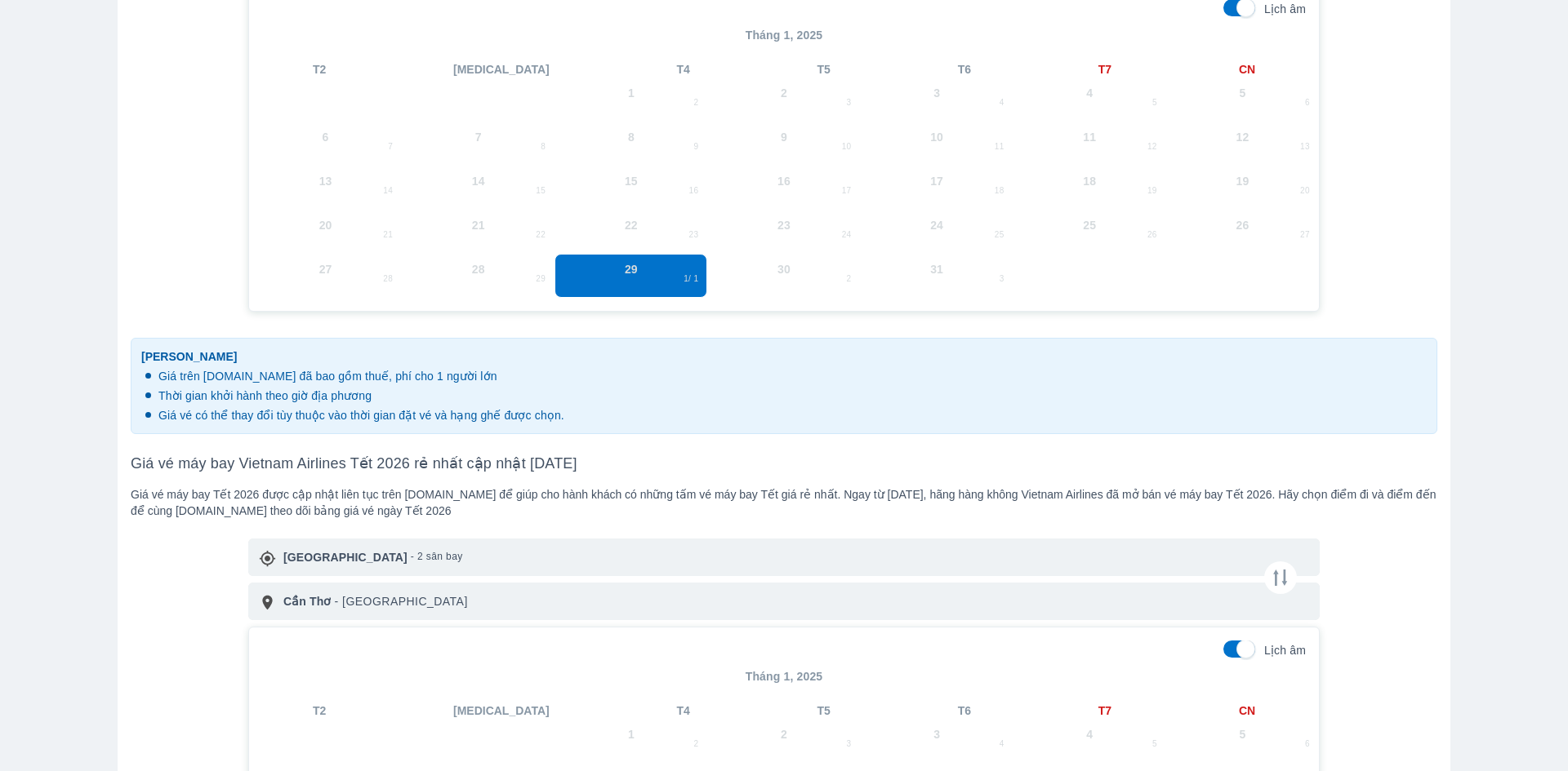
scroll to position [1061, 0]
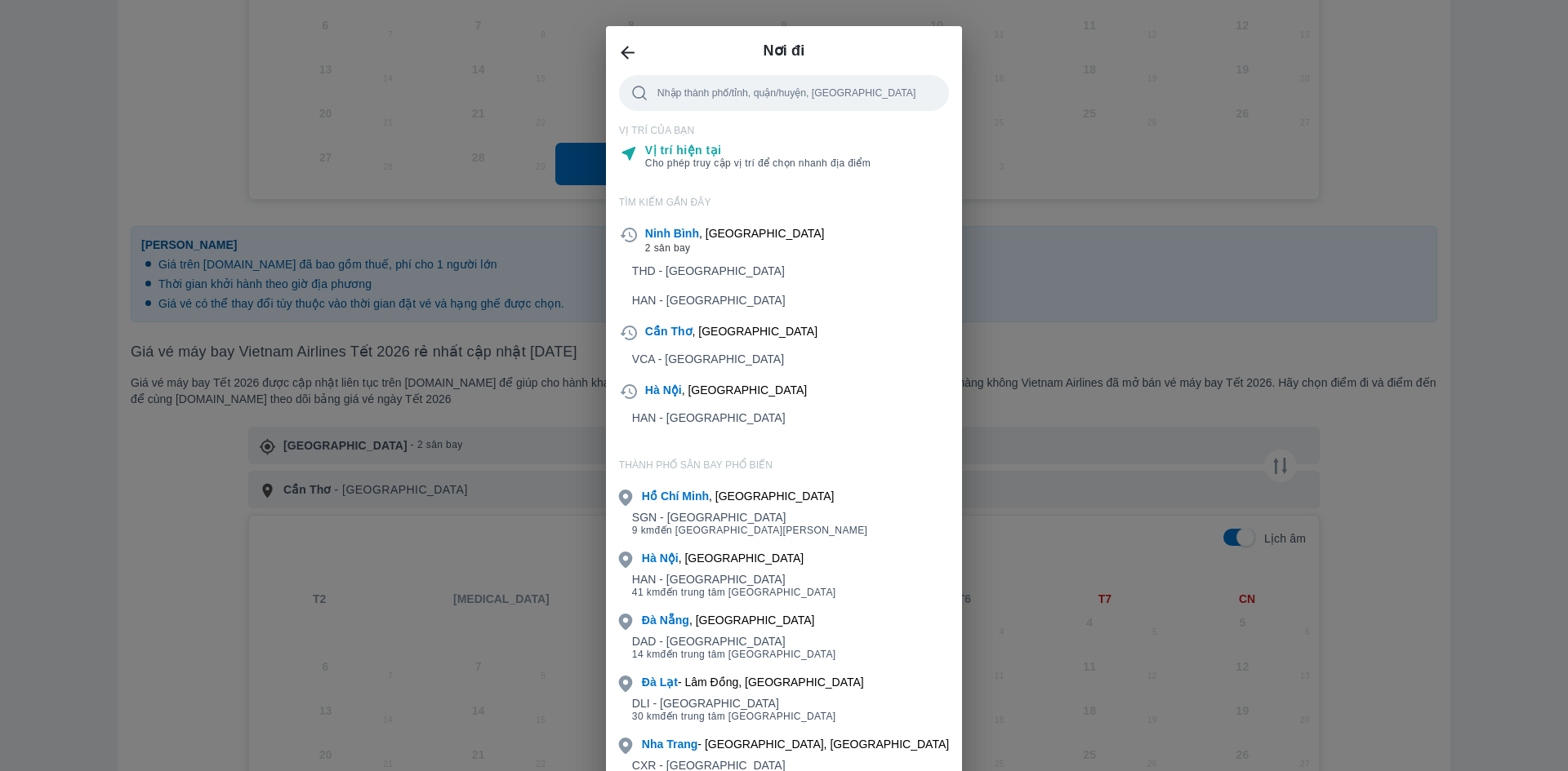
click at [430, 446] on div "Nơi đi Nhập thành phố/tỉnh, quận/huyện, sân bay VỊ TRÍ CỦA BẠN Vị trí hiện tại …" at bounding box center [784, 385] width 1568 height 771
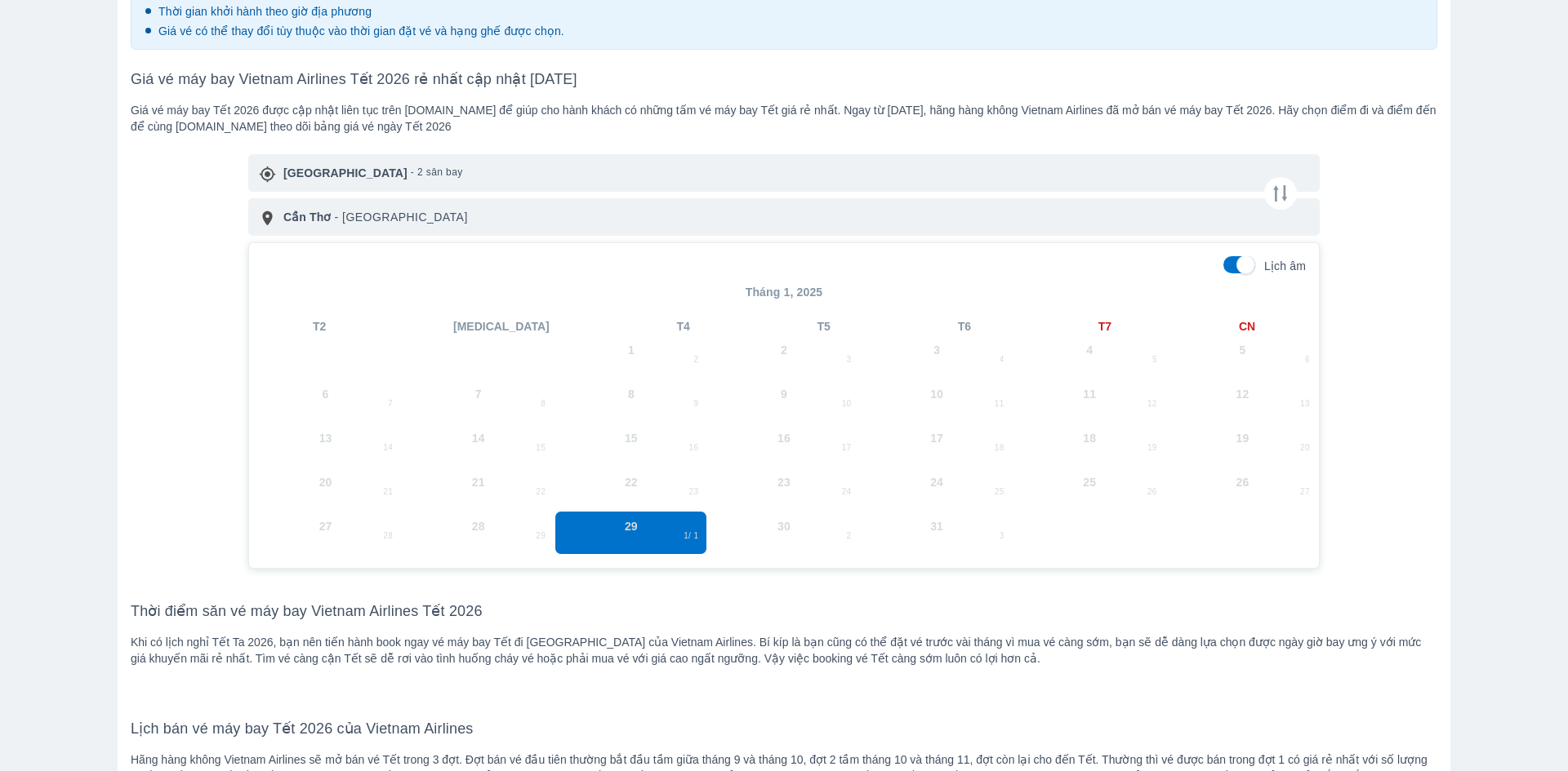
scroll to position [1388, 0]
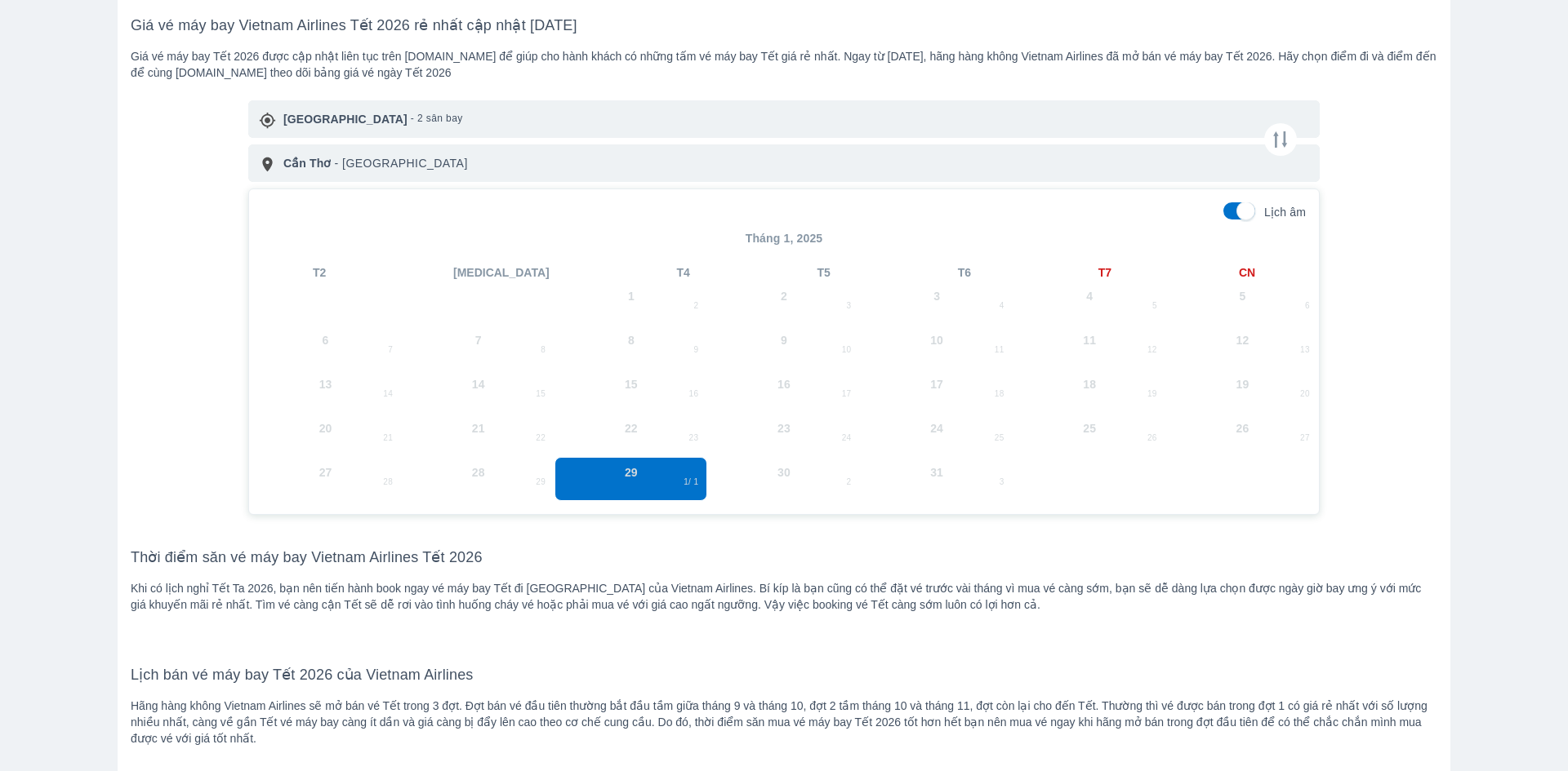
click at [688, 485] on span "29 1 / 1" at bounding box center [630, 479] width 153 height 44
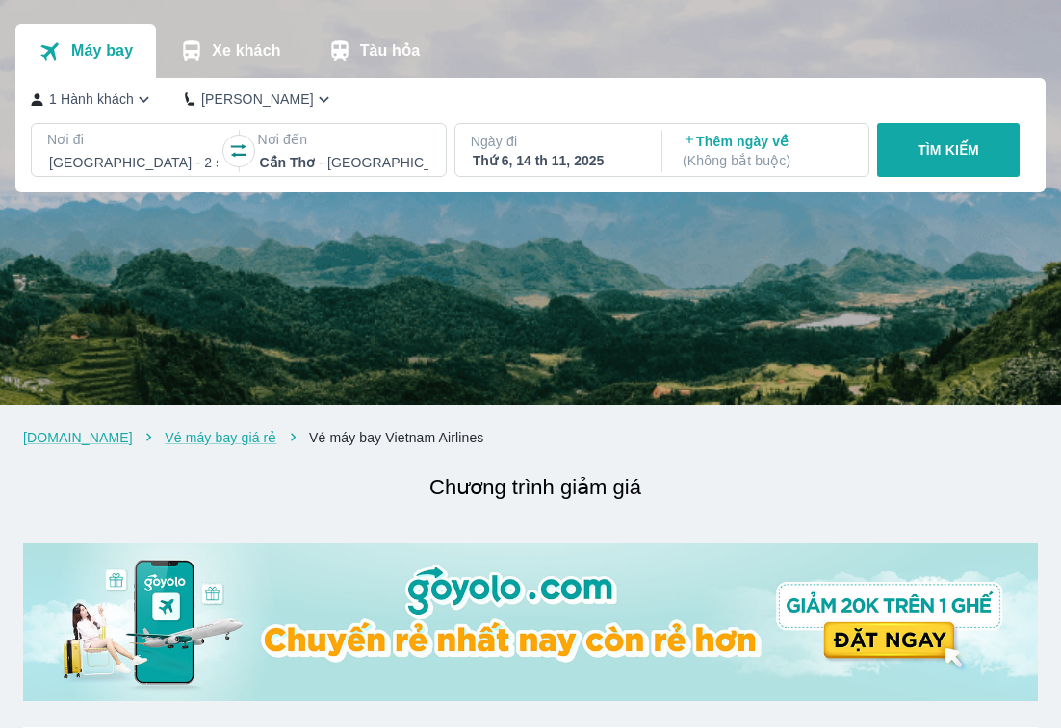
scroll to position [192, 0]
